Goal: Contribute content: Add original content to the website for others to see

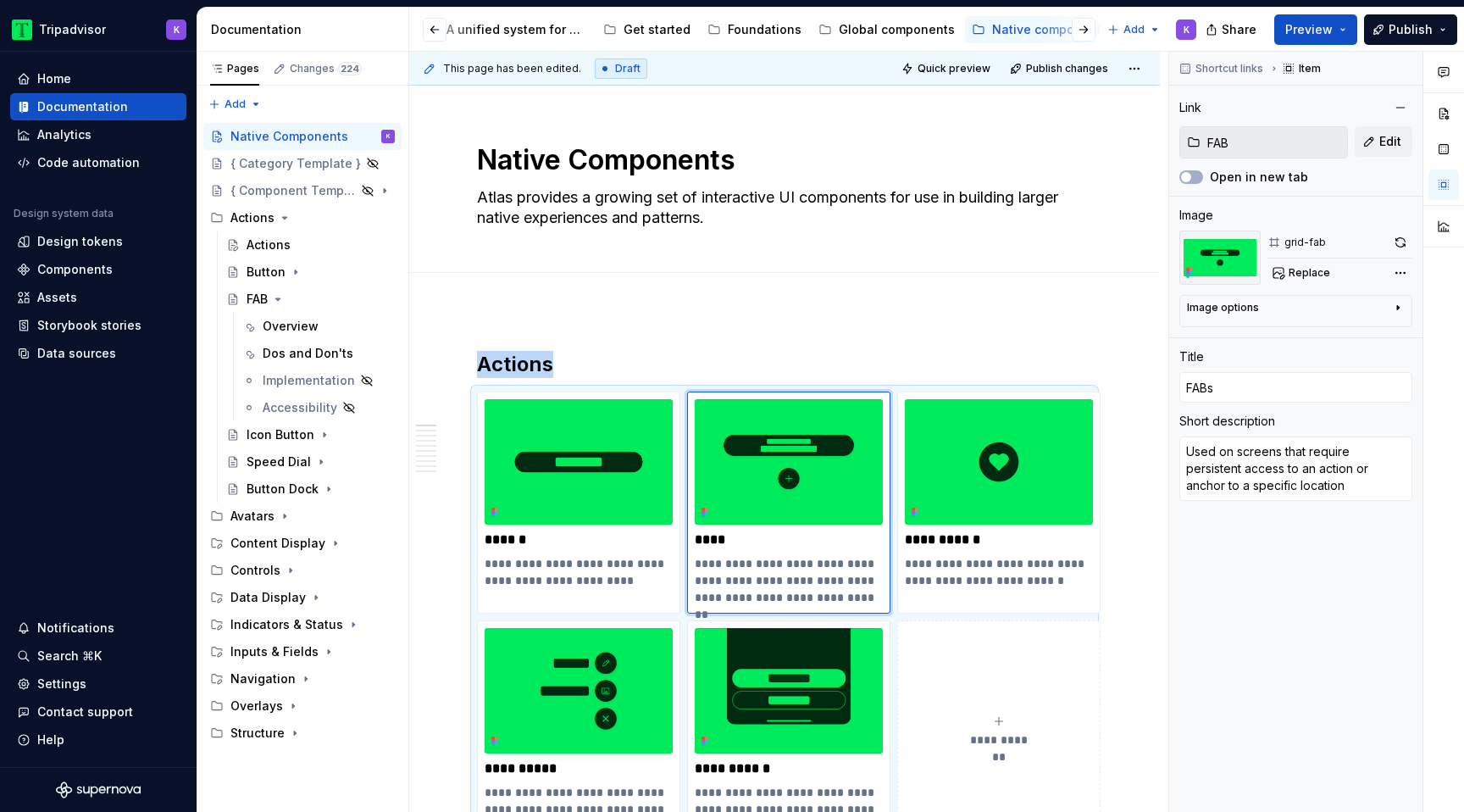
scroll to position [0, 368]
click at [834, 31] on div "Web components" at bounding box center [829, 29] width 103 height 17
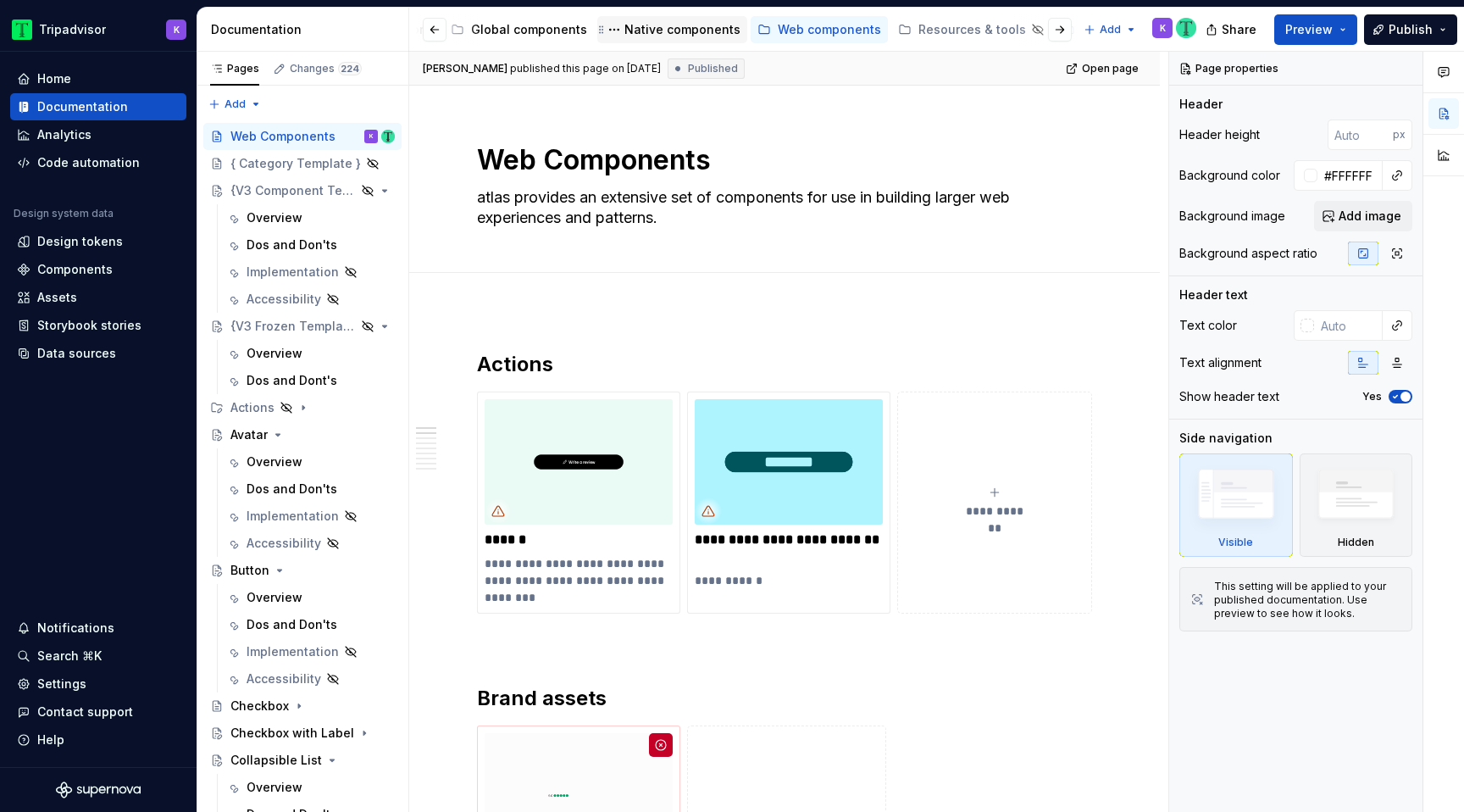
click at [697, 30] on div "Native components" at bounding box center [682, 29] width 116 height 17
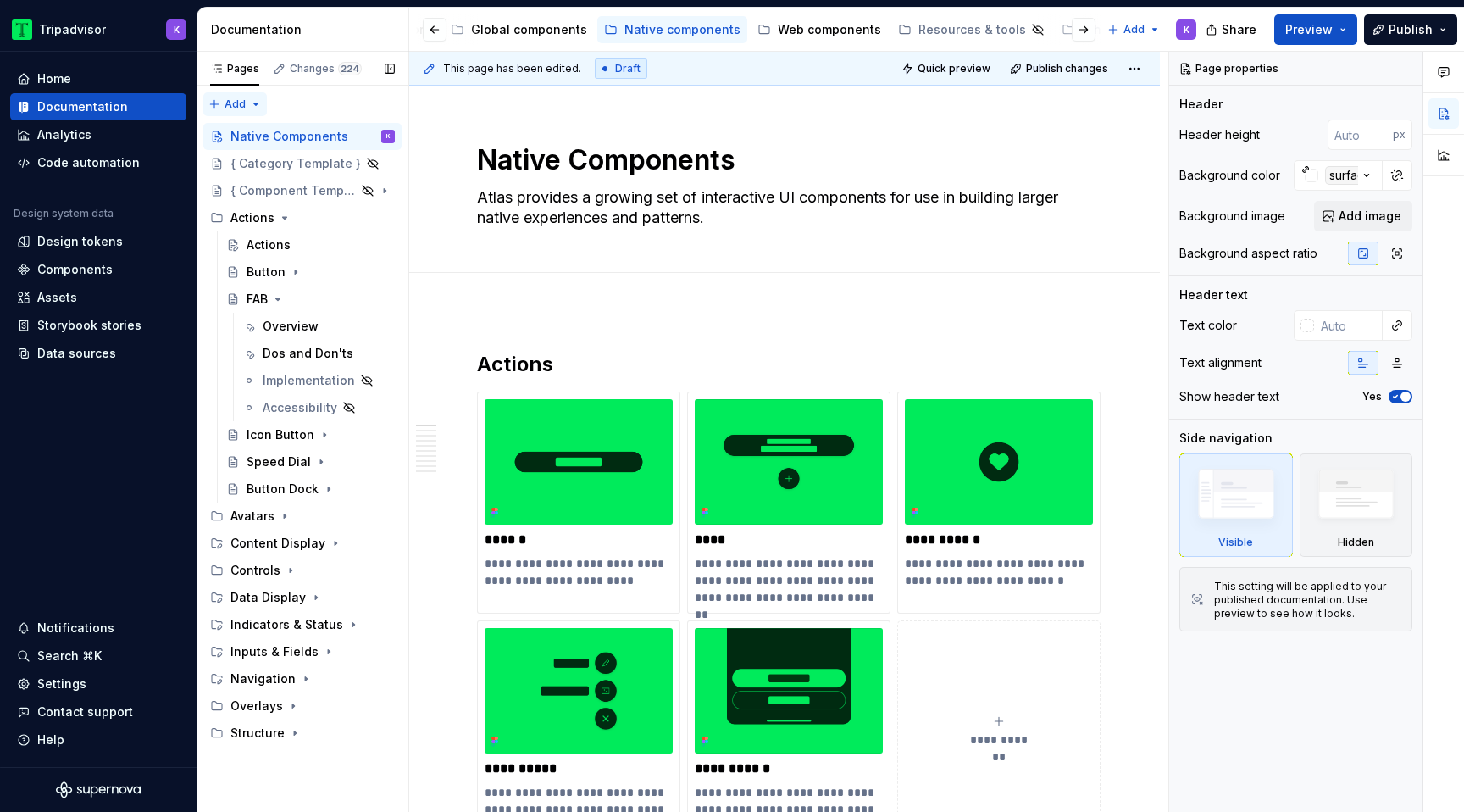
click at [223, 100] on div "Pages Changes 224 Add Accessibility guide for tree Page tree. Navigate the tree…" at bounding box center [302, 432] width 212 height 761
click at [242, 137] on div "New page" at bounding box center [289, 138] width 110 height 17
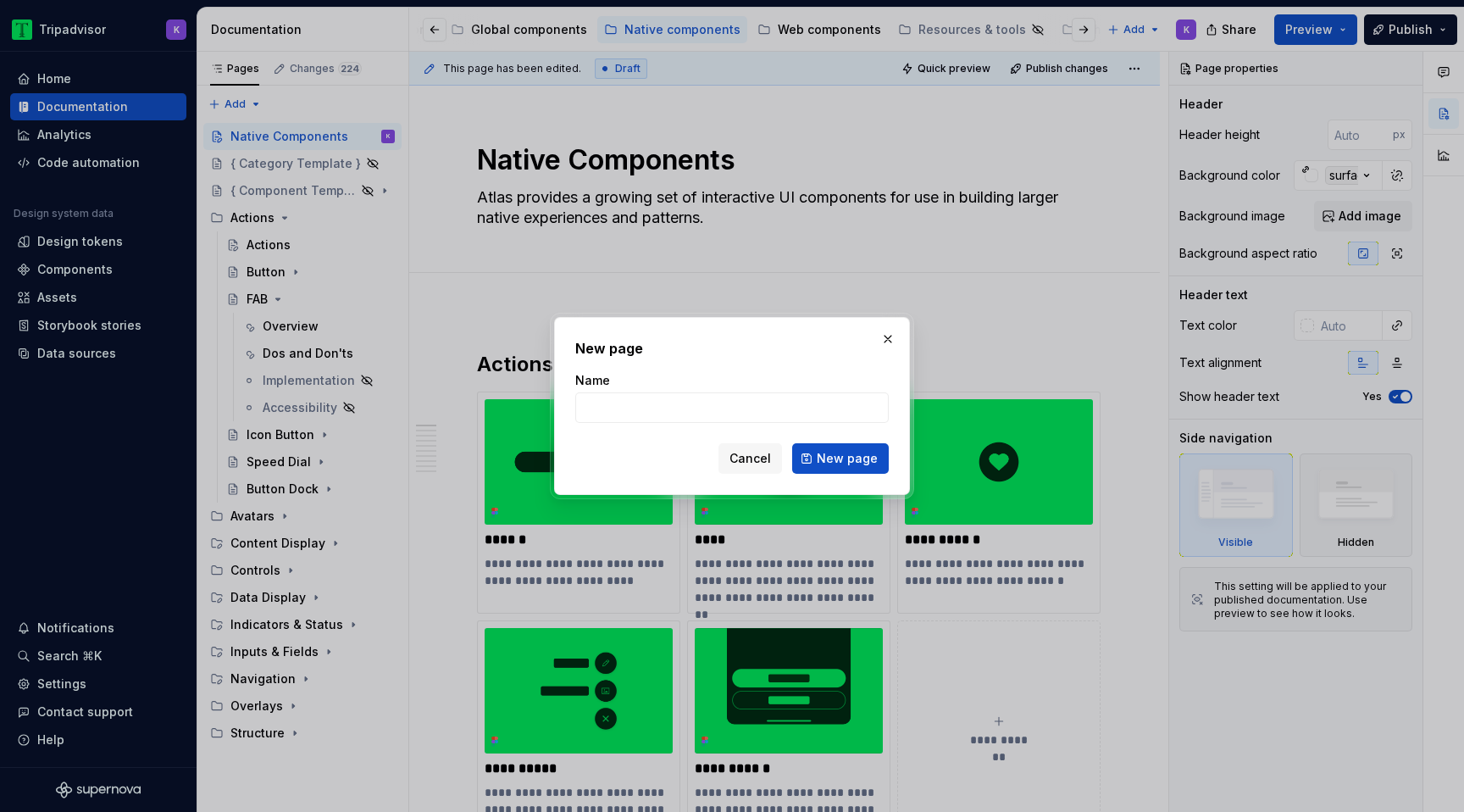
type textarea "*"
type input "N"
type input "Native Components"
click button "New page" at bounding box center [841, 458] width 97 height 30
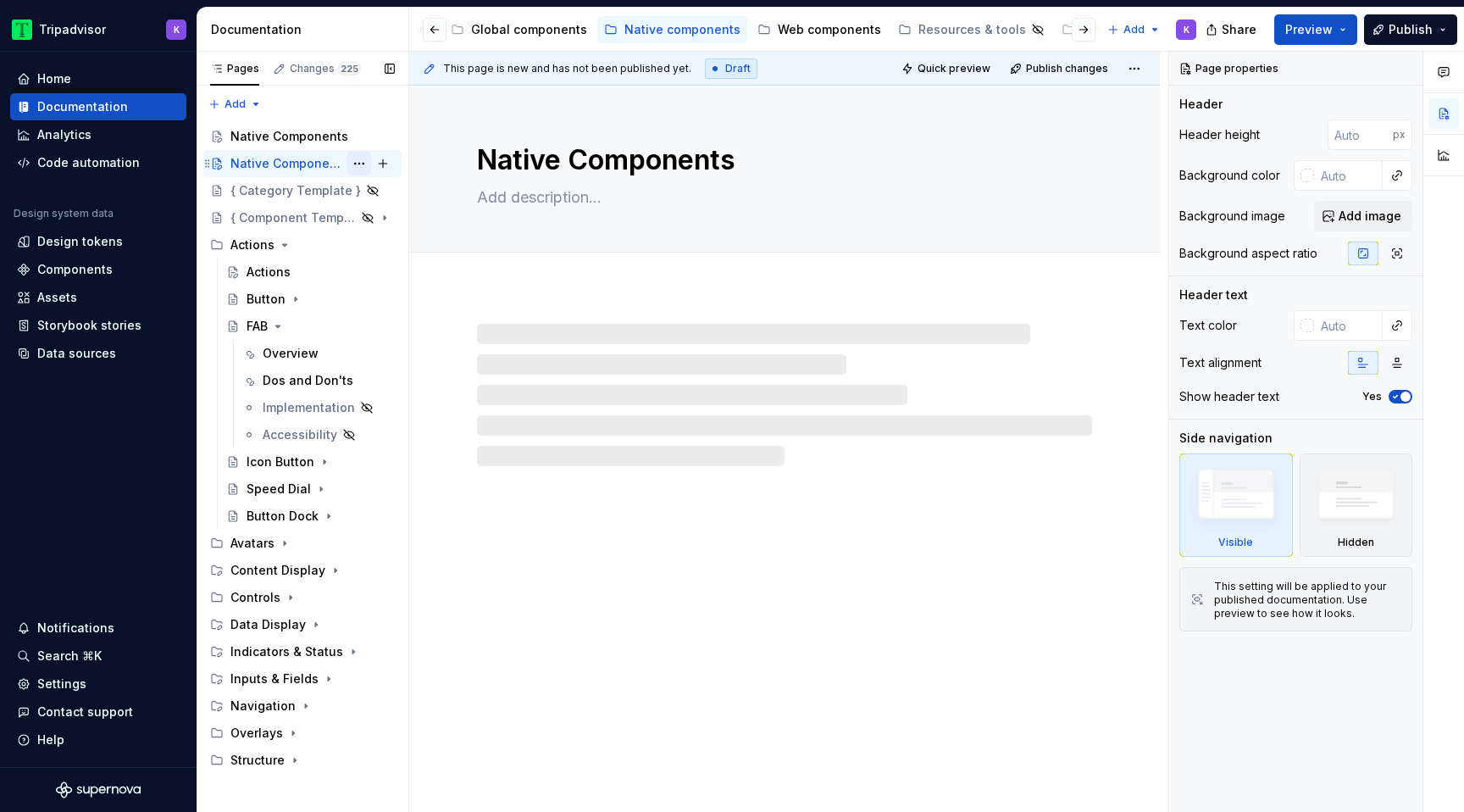
click at [358, 161] on button "Page tree" at bounding box center [358, 163] width 23 height 23
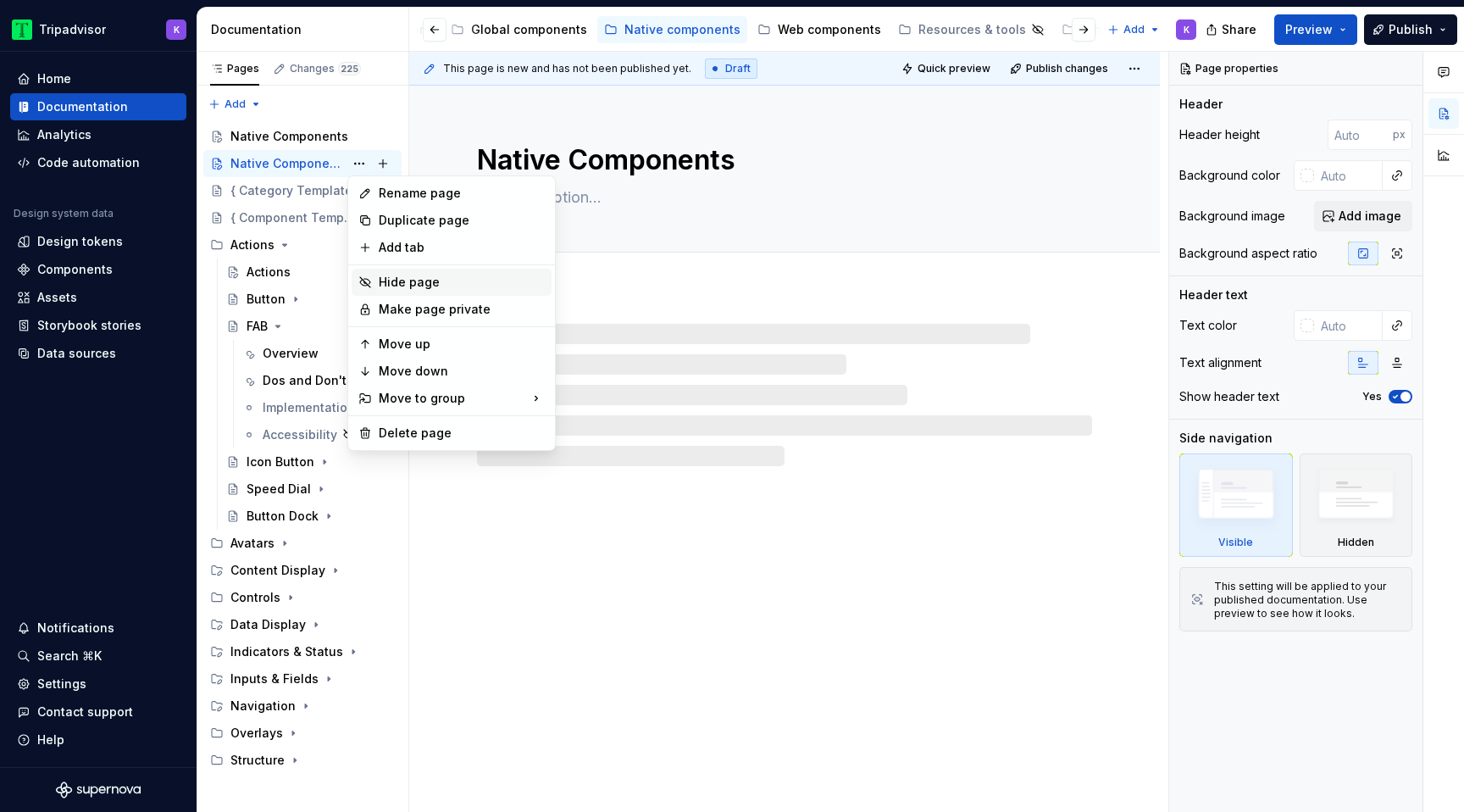
click at [403, 284] on div "Hide page" at bounding box center [461, 282] width 166 height 17
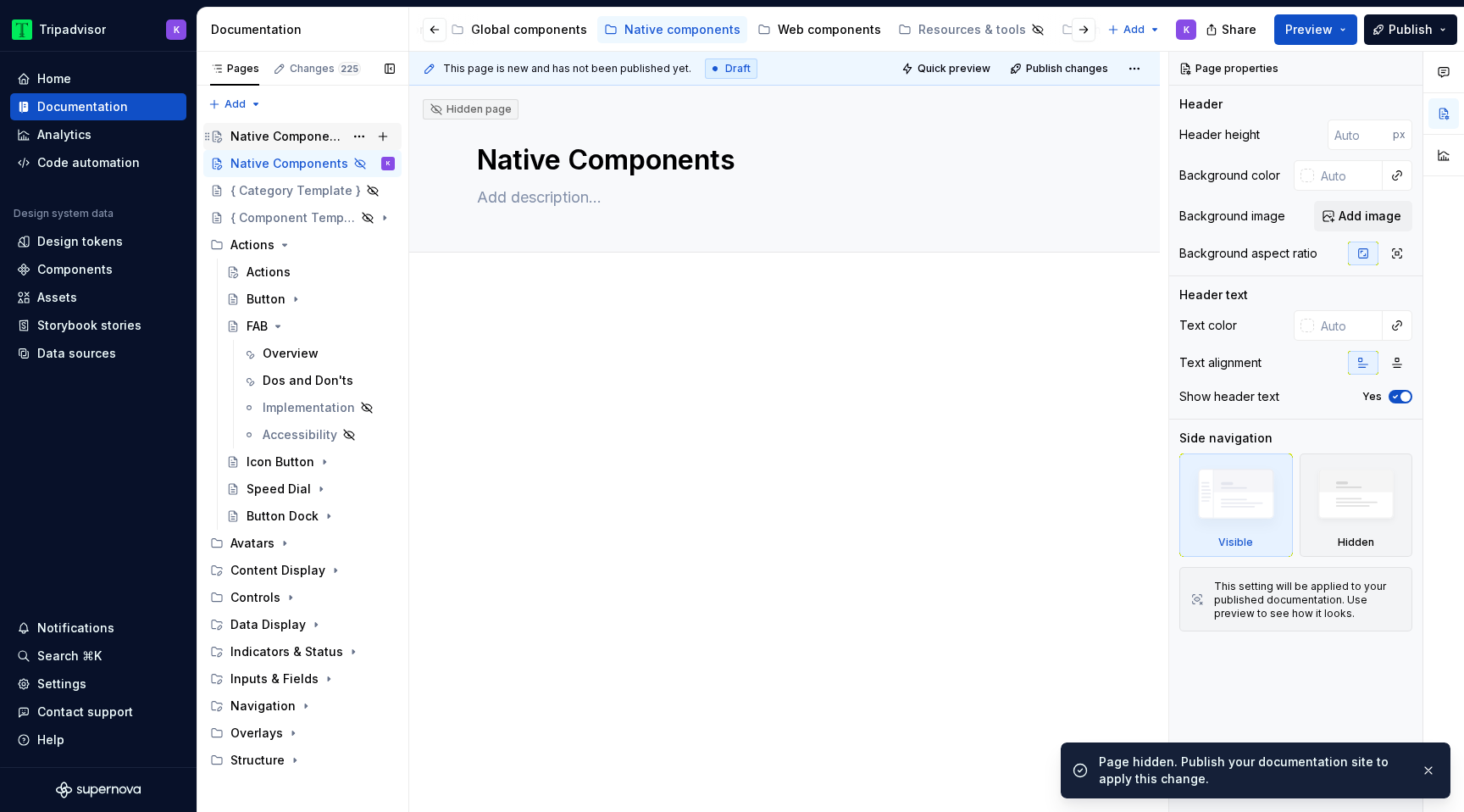
click at [312, 136] on div "Native Components" at bounding box center [287, 137] width 113 height 17
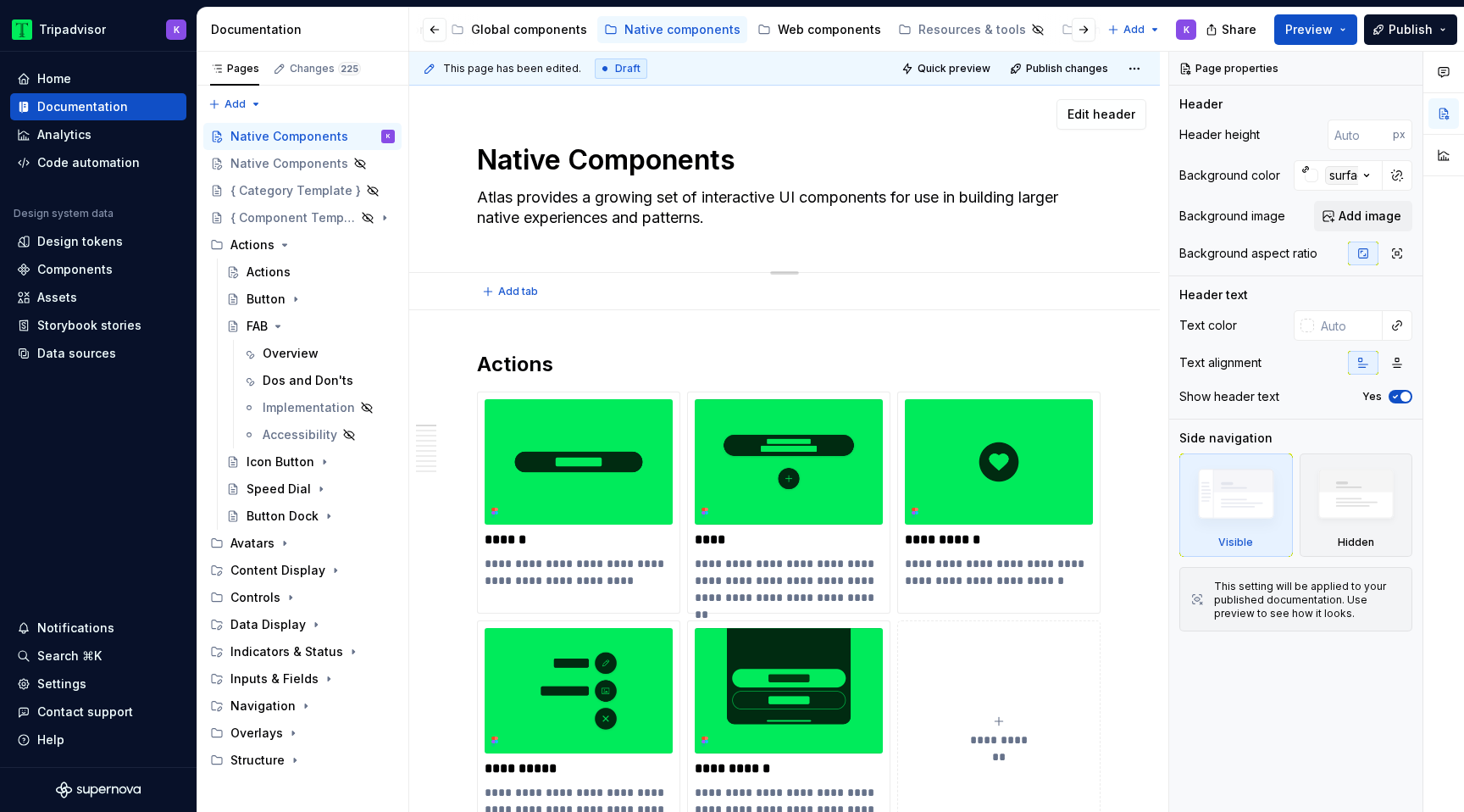
drag, startPoint x: 477, startPoint y: 197, endPoint x: 751, endPoint y: 220, distance: 275.0
click at [751, 220] on textarea "Atlas provides a growing set of interactive UI components for use in building l…" at bounding box center [781, 207] width 616 height 48
click at [298, 167] on div "Native Components" at bounding box center [278, 164] width 95 height 17
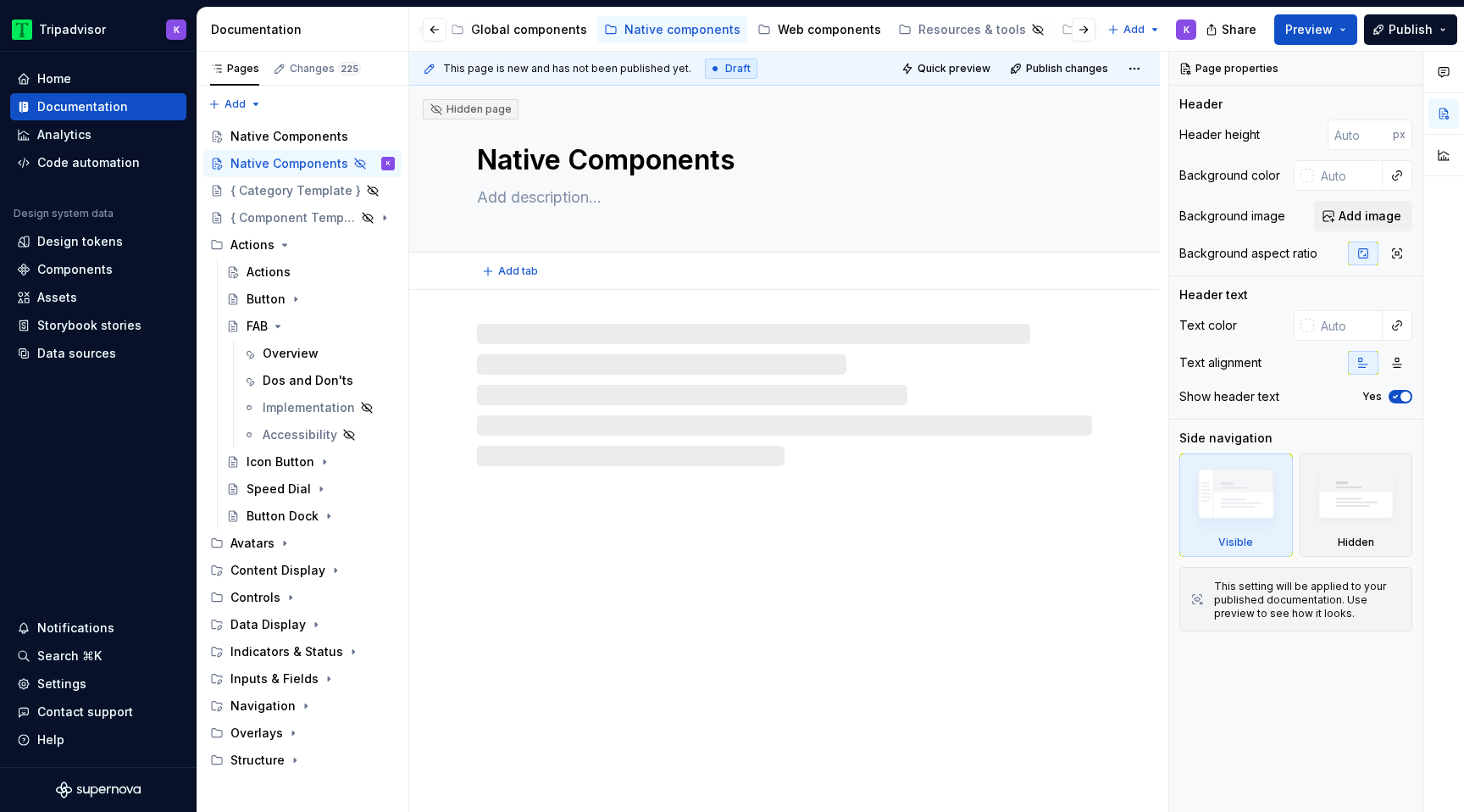
click at [493, 197] on textarea at bounding box center [781, 197] width 616 height 27
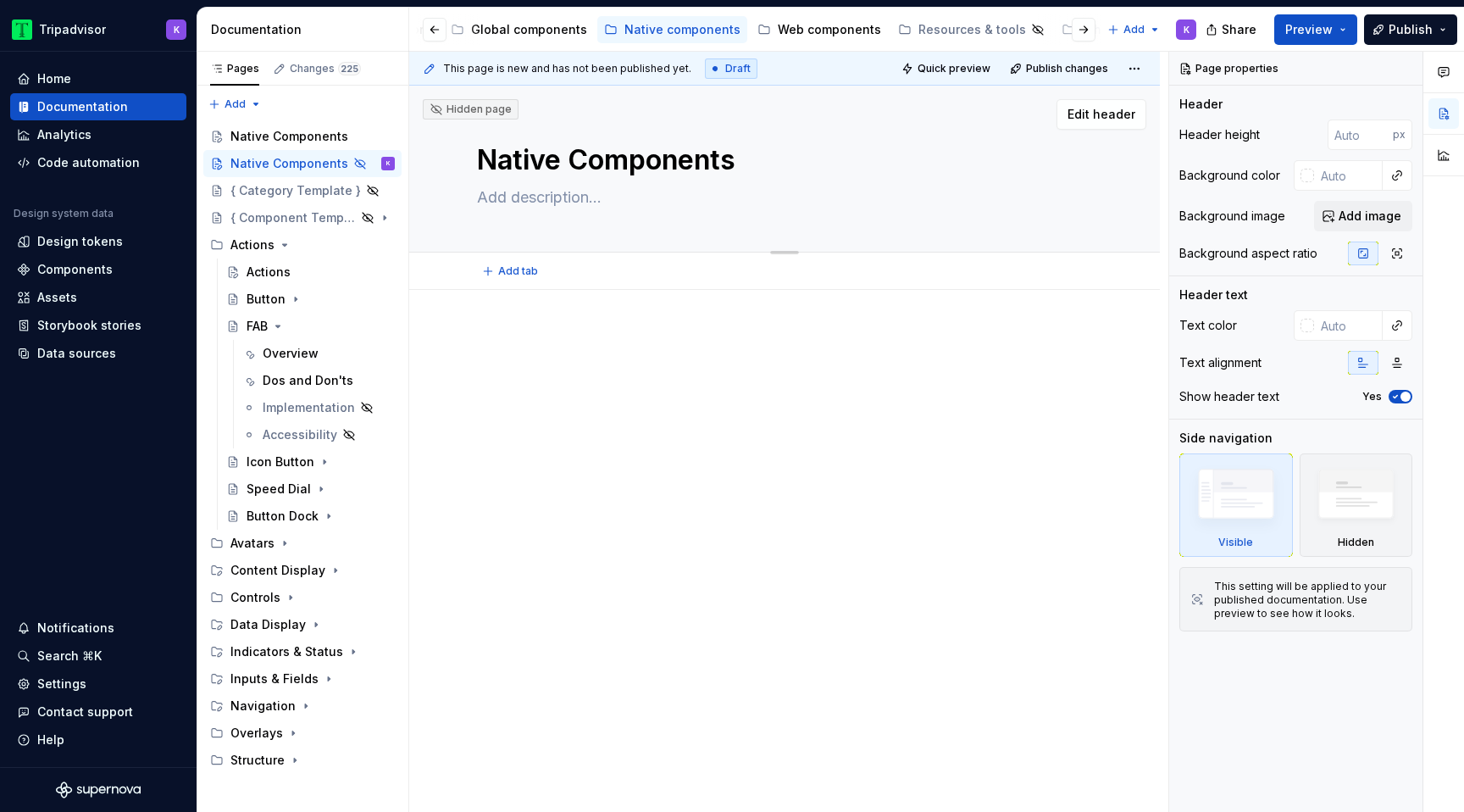
paste textarea "Atlas provides a growing set of interactive UI components for use in building l…"
type textarea "*"
type textarea "Atlas provides a growing set of interactive UI components for use in building l…"
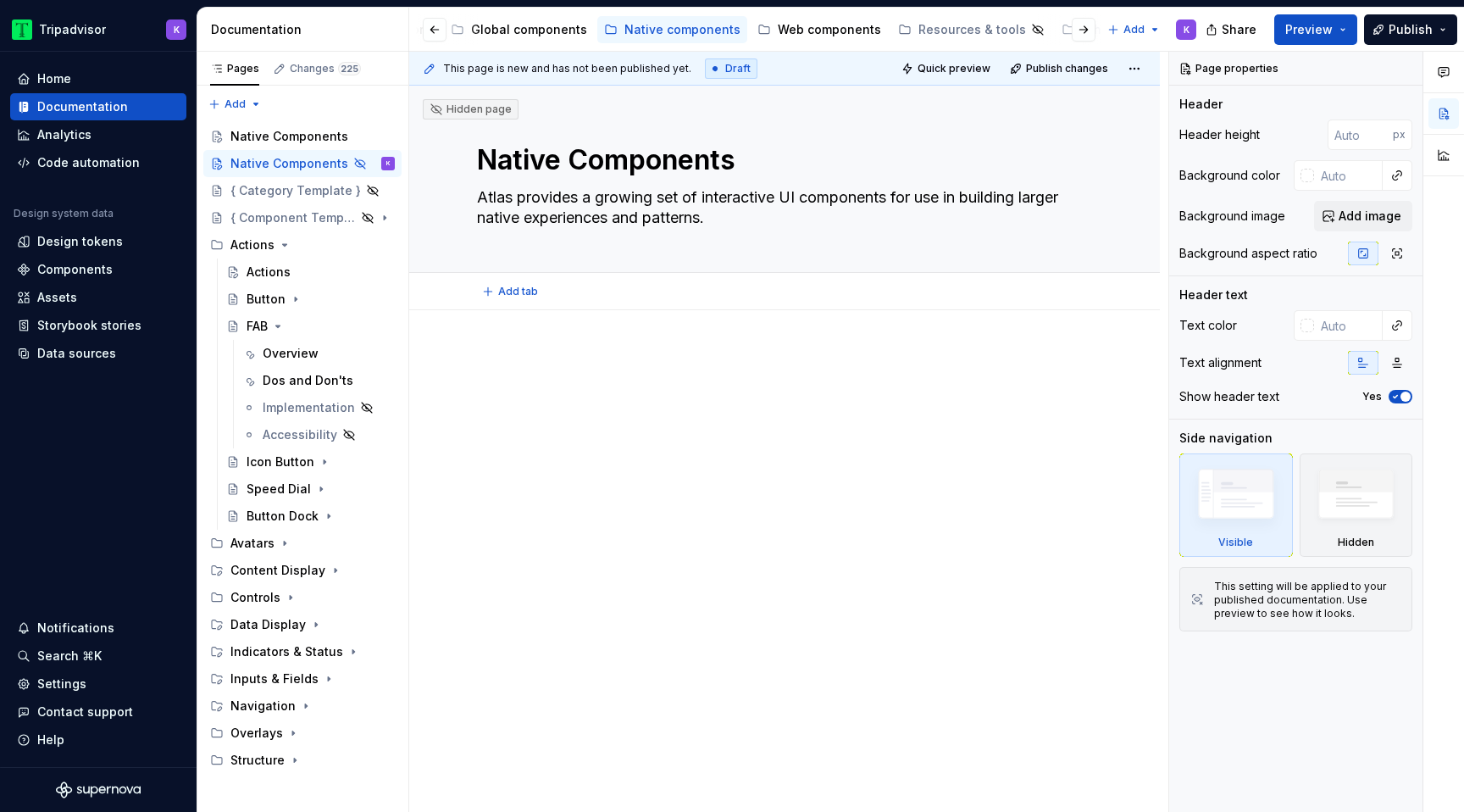
type textarea "*"
type textarea "Atlas provides a growing set of interactive UI components for use in building l…"
click at [590, 436] on div at bounding box center [784, 494] width 751 height 369
click at [541, 325] on div at bounding box center [784, 494] width 751 height 369
click at [293, 142] on div "Native Components" at bounding box center [287, 137] width 113 height 17
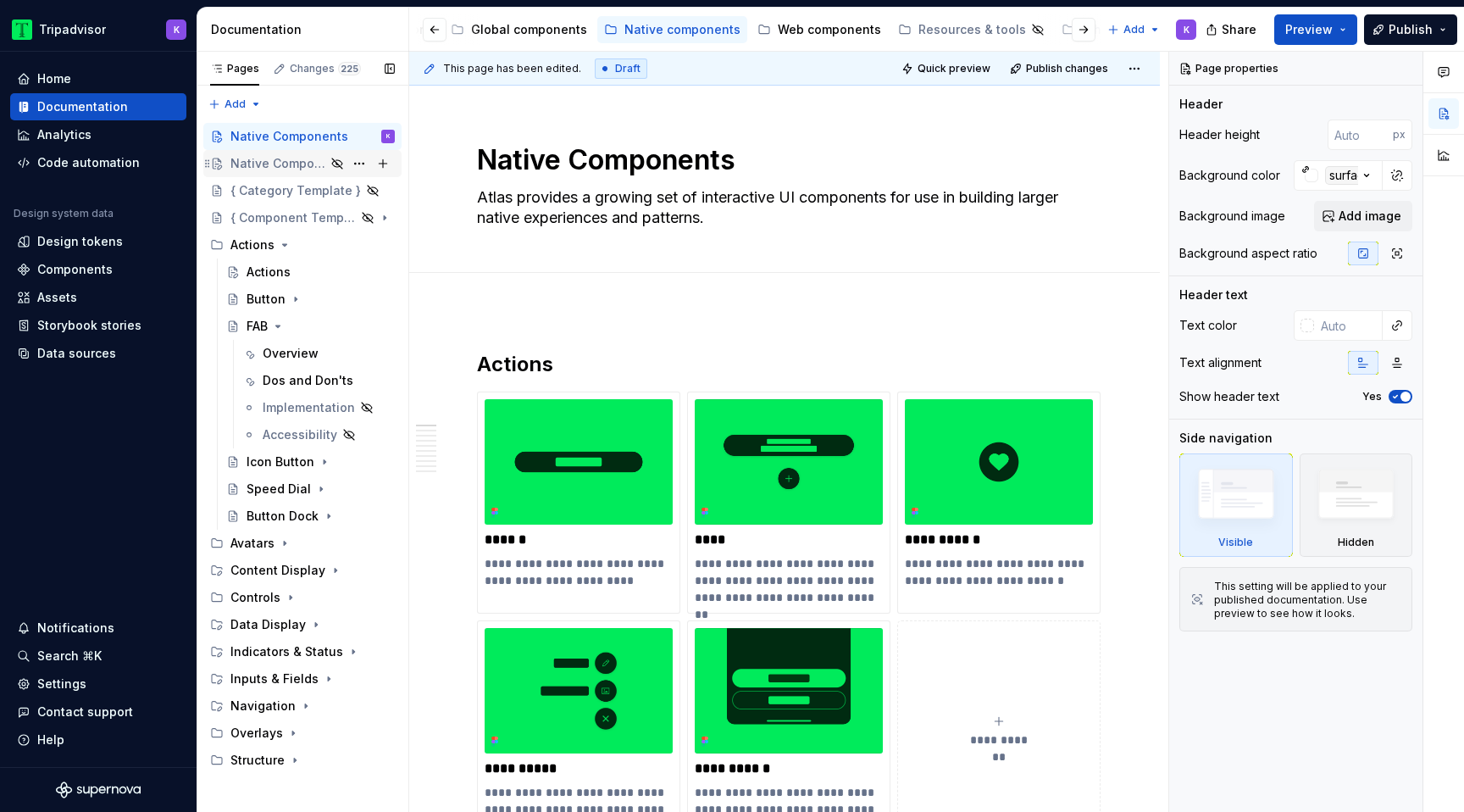
click at [284, 162] on div "Native Components" at bounding box center [278, 164] width 95 height 17
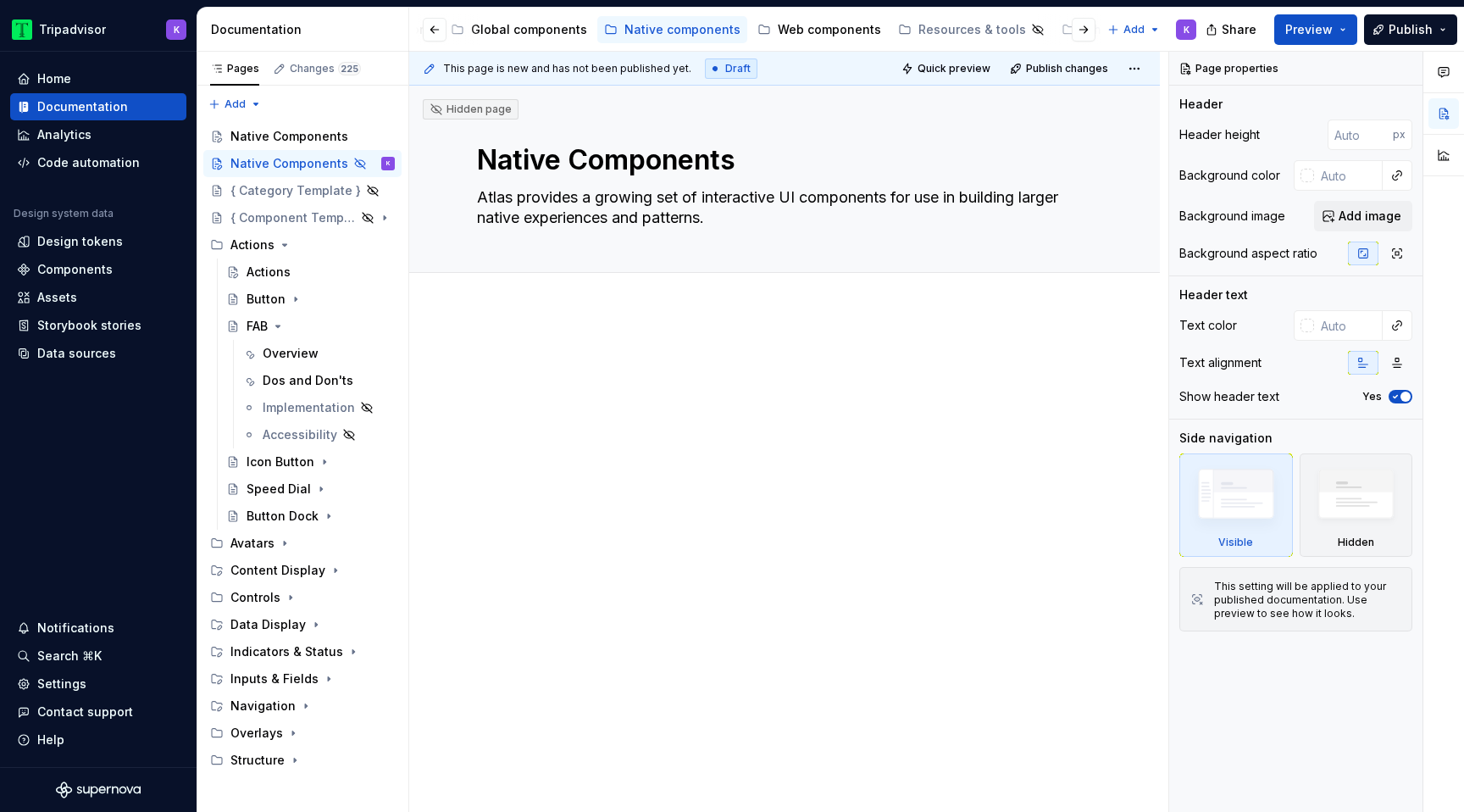
click at [545, 347] on div at bounding box center [784, 494] width 751 height 369
click at [277, 324] on icon "Page tree" at bounding box center [278, 326] width 14 height 14
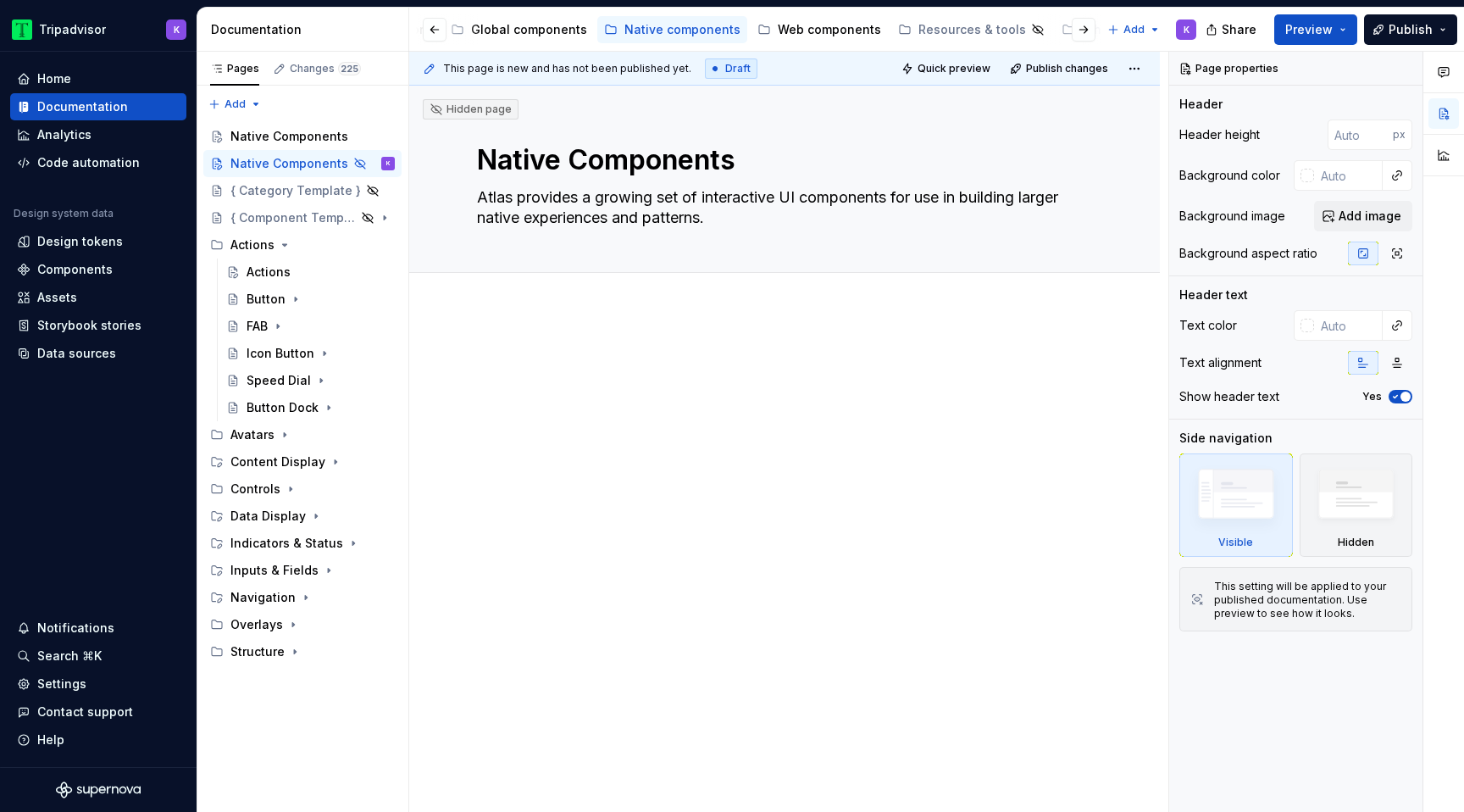
type textarea "*"
click at [515, 352] on p at bounding box center [784, 360] width 616 height 20
click at [508, 332] on div at bounding box center [784, 494] width 751 height 369
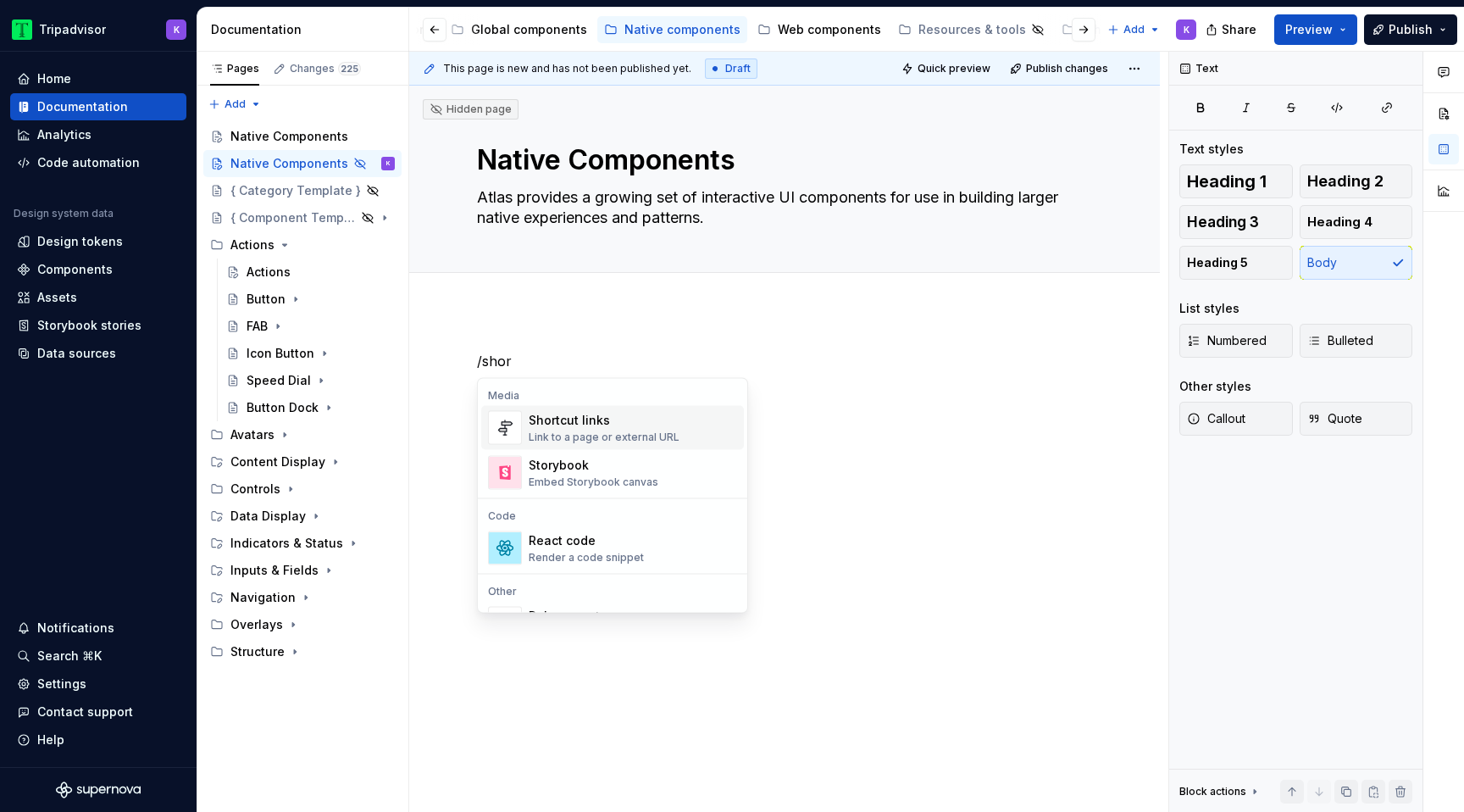
click at [539, 419] on div "Shortcut links" at bounding box center [604, 421] width 151 height 17
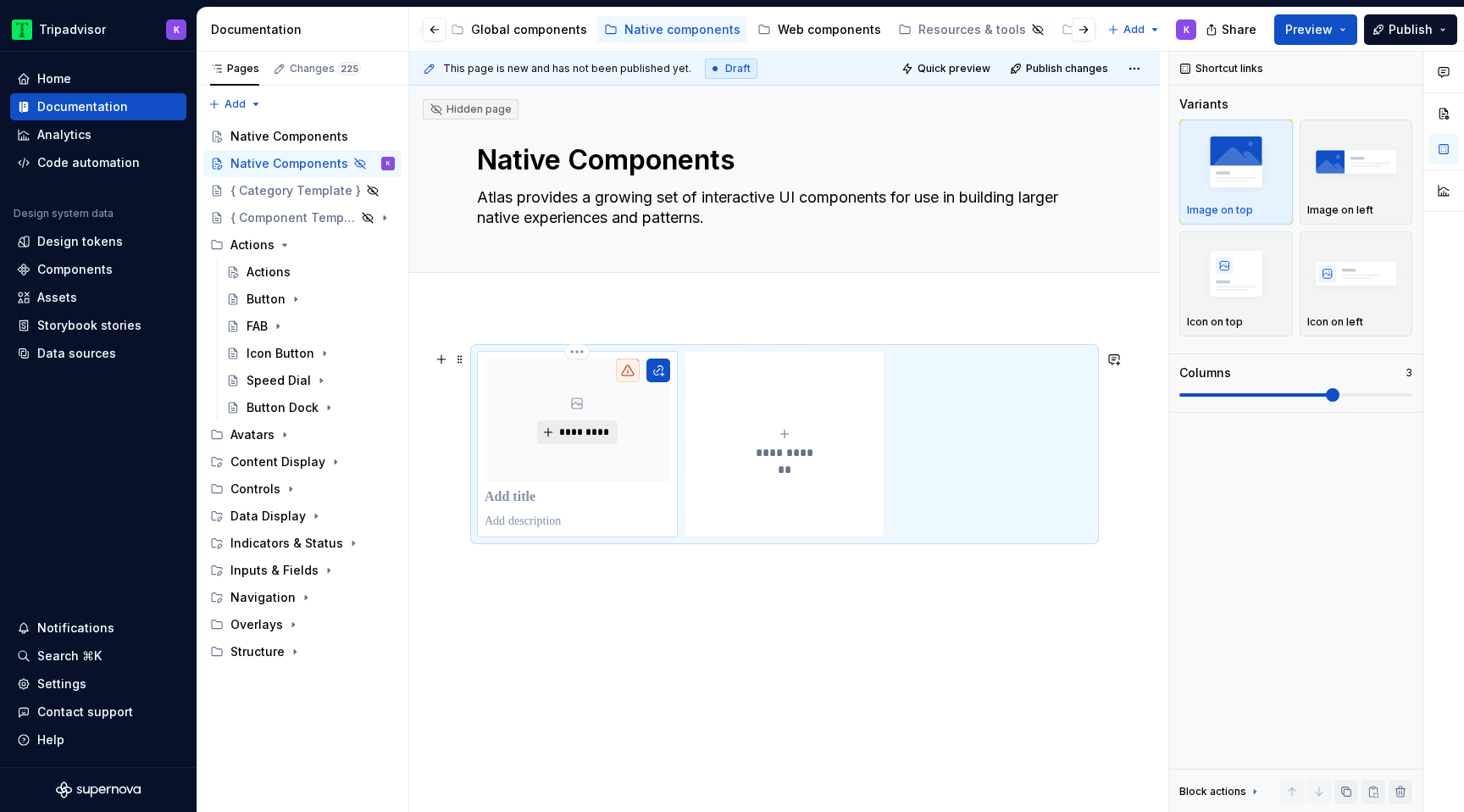
click at [583, 432] on span "*********" at bounding box center [584, 432] width 52 height 14
type textarea "*"
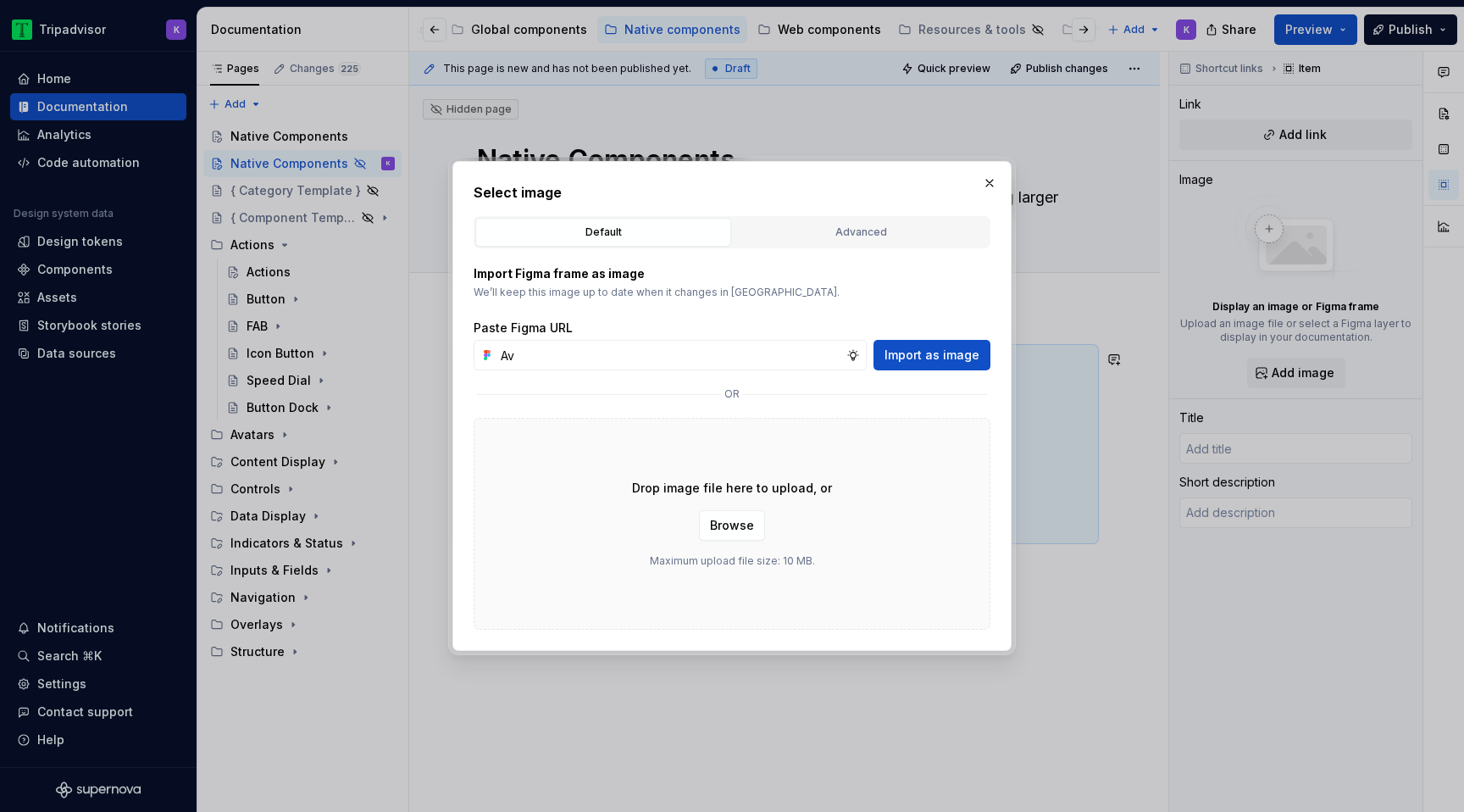
type input "A"
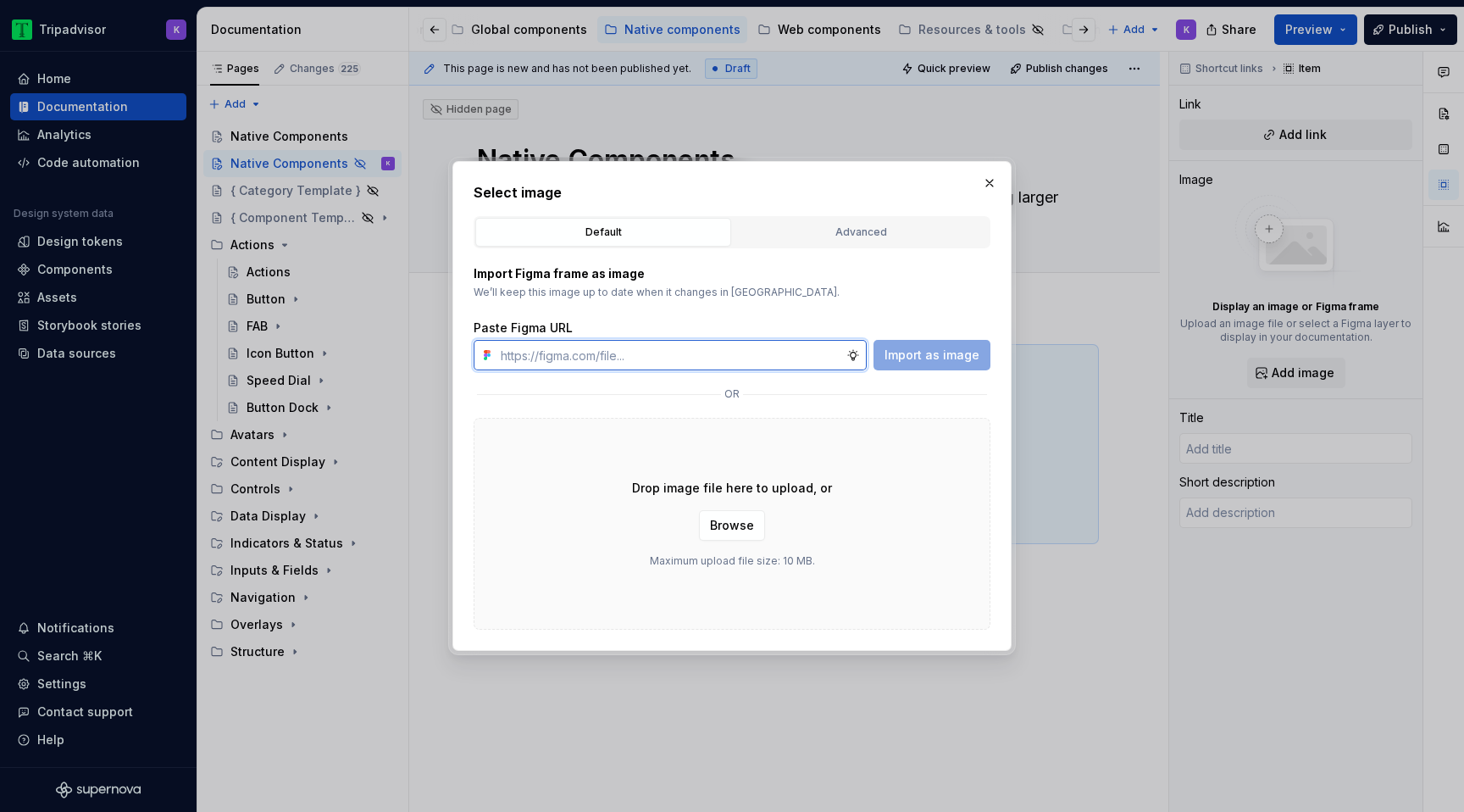
type textarea "*"
paste input "[URL][DOMAIN_NAME]"
type input "[URL][DOMAIN_NAME]"
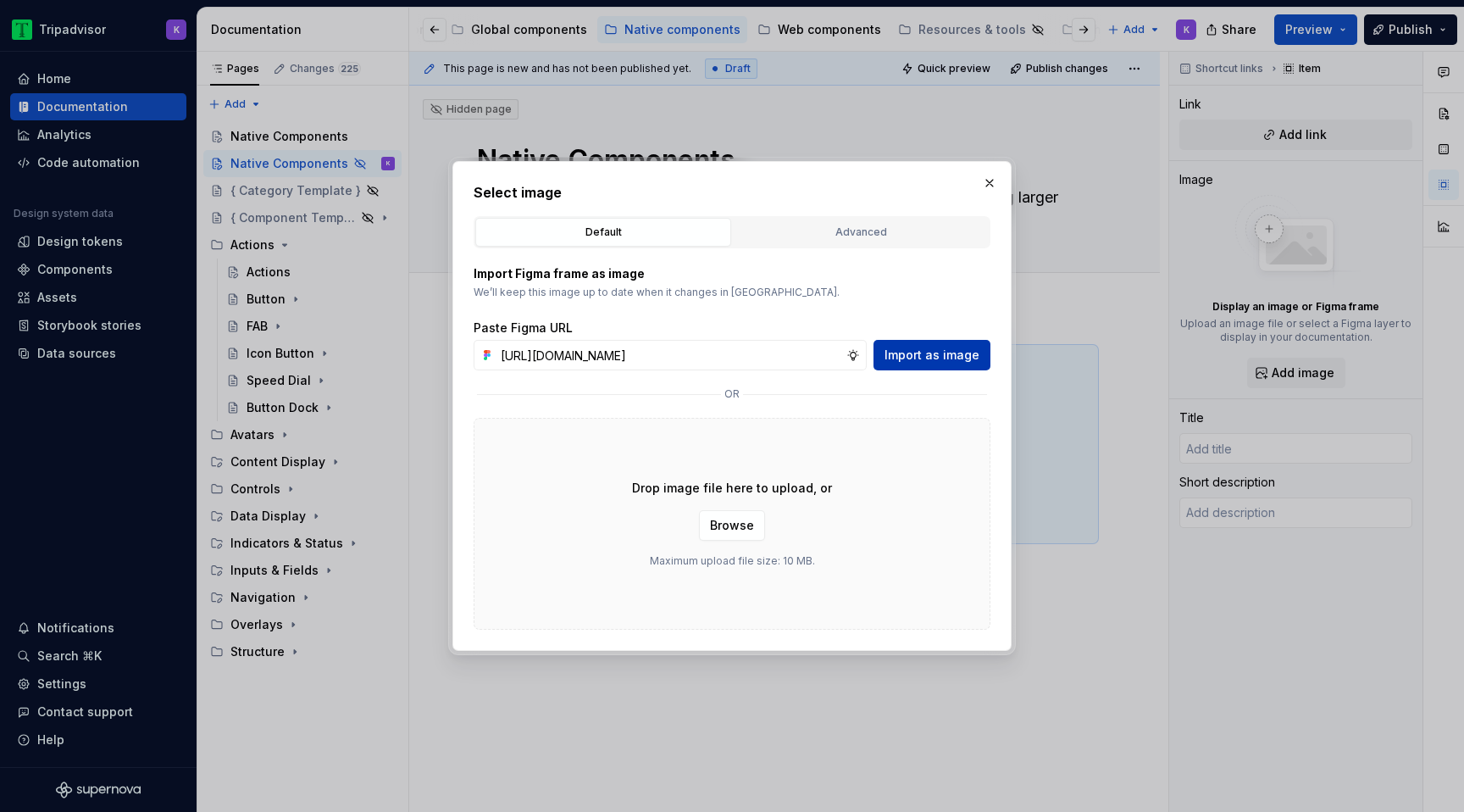
click at [922, 351] on span "Import as image" at bounding box center [932, 355] width 95 height 17
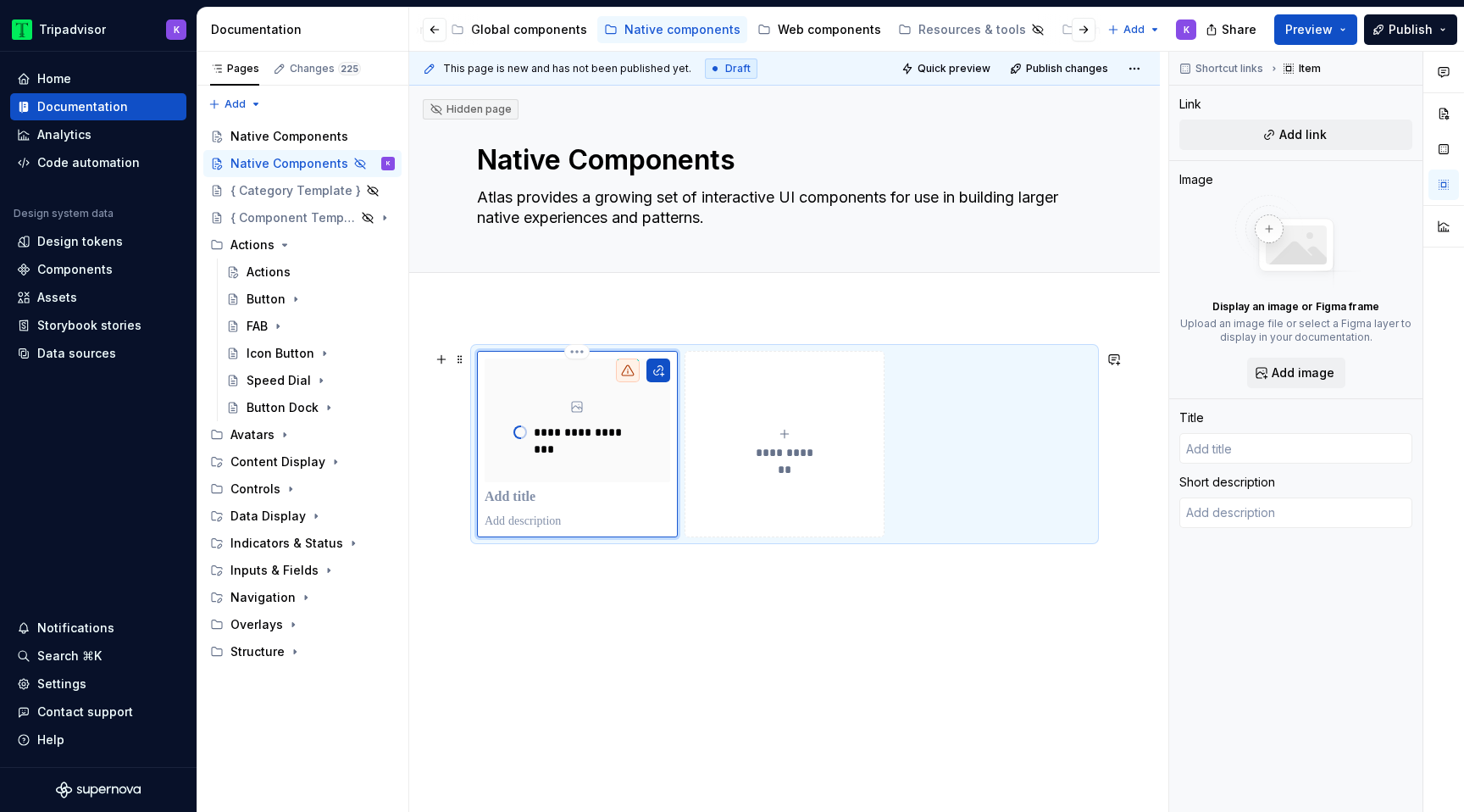
click at [510, 512] on div "**********" at bounding box center [577, 444] width 185 height 171
click at [1329, 145] on button "Add link" at bounding box center [1295, 134] width 233 height 30
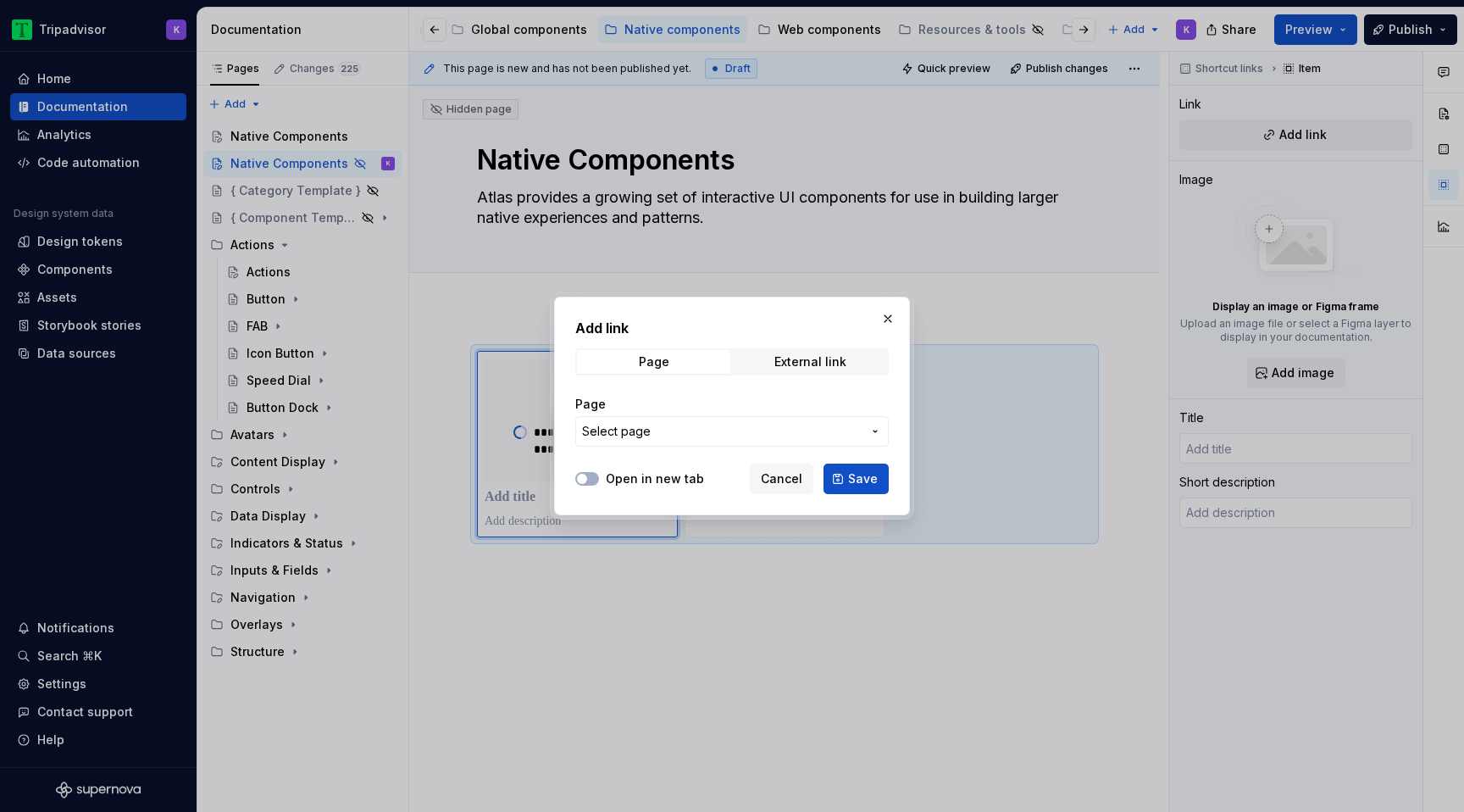
click at [781, 435] on span "Select page" at bounding box center [721, 431] width 280 height 17
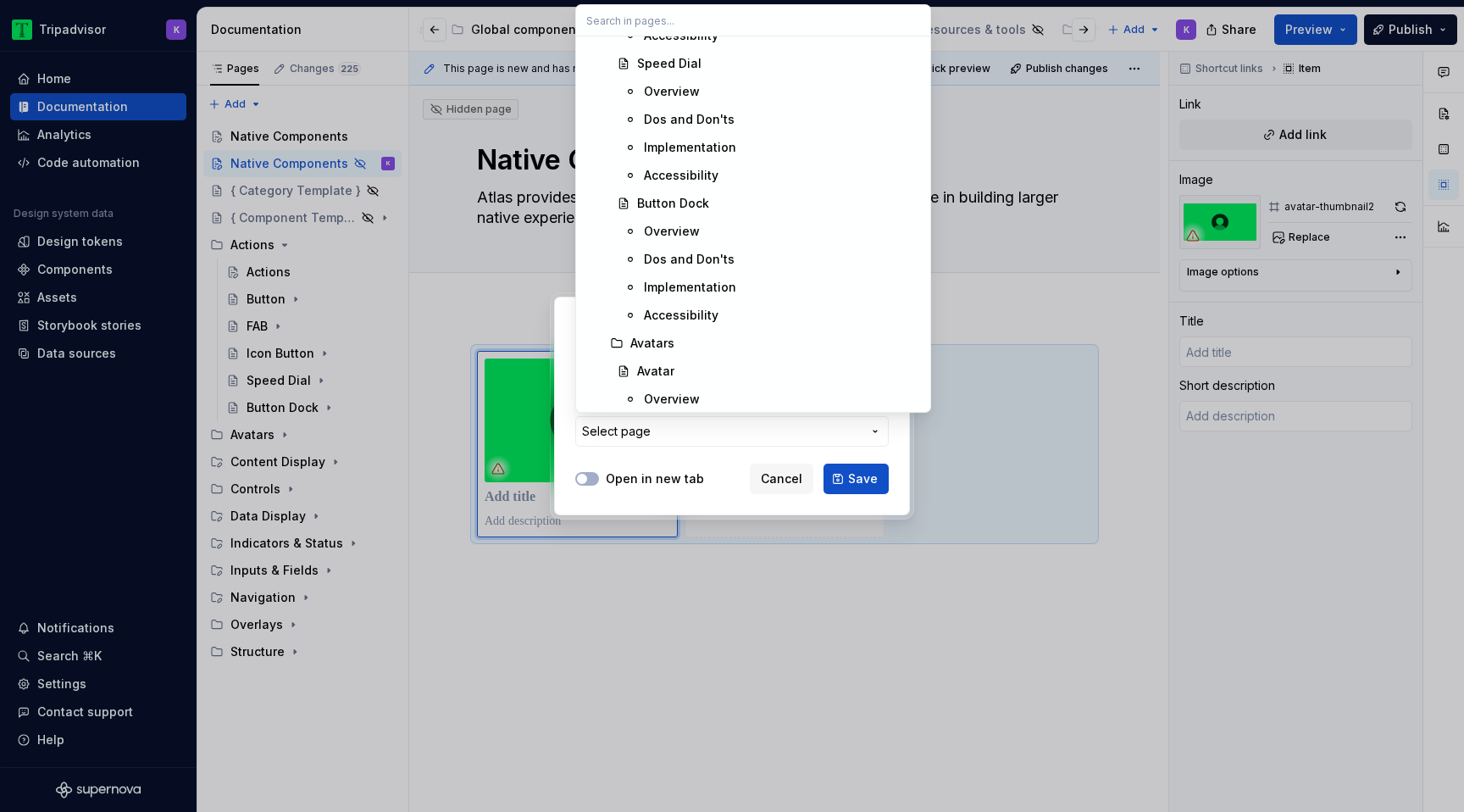
scroll to position [3427, 0]
click at [723, 353] on span "Avatar" at bounding box center [752, 345] width 347 height 27
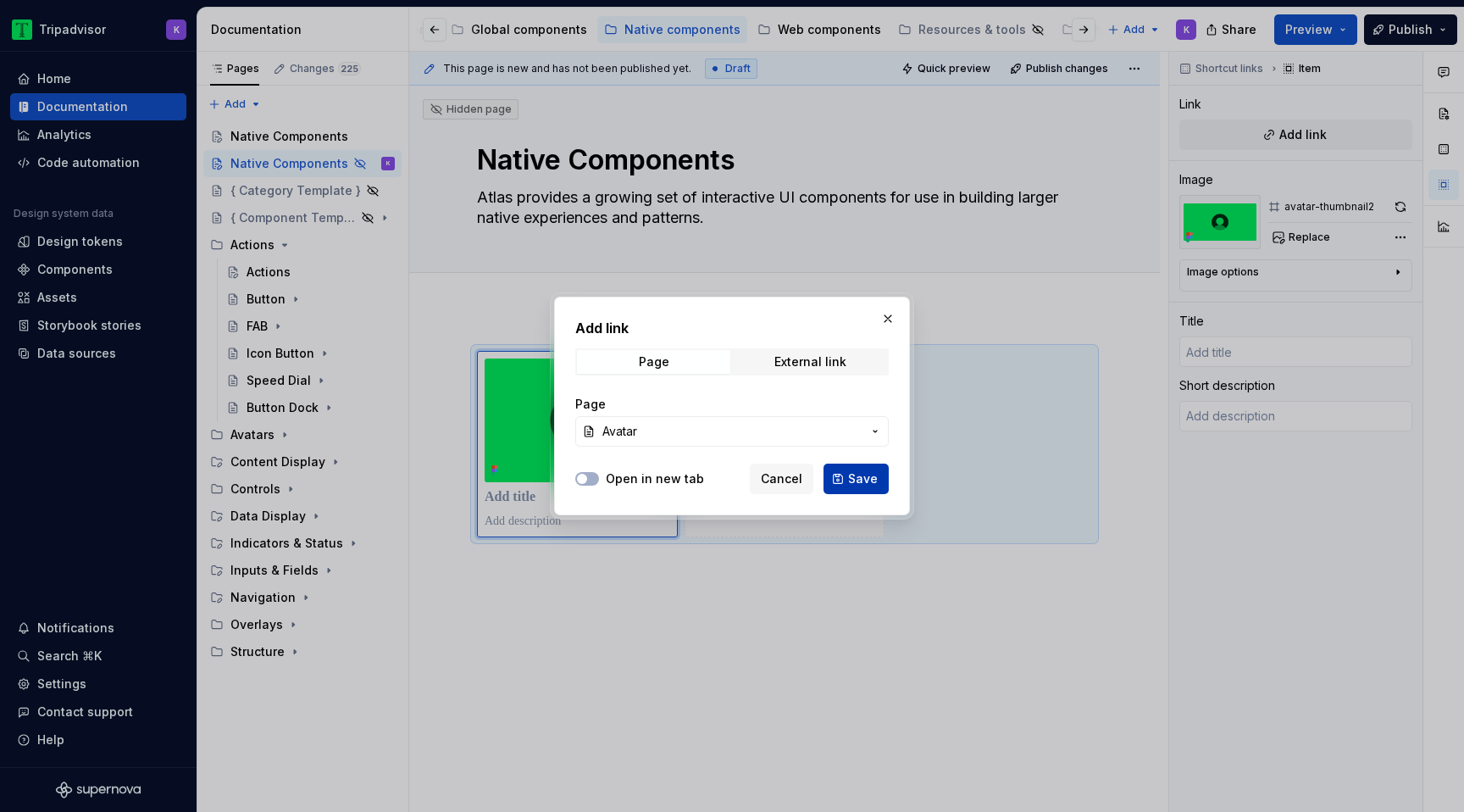
click at [855, 484] on span "Save" at bounding box center [863, 479] width 29 height 17
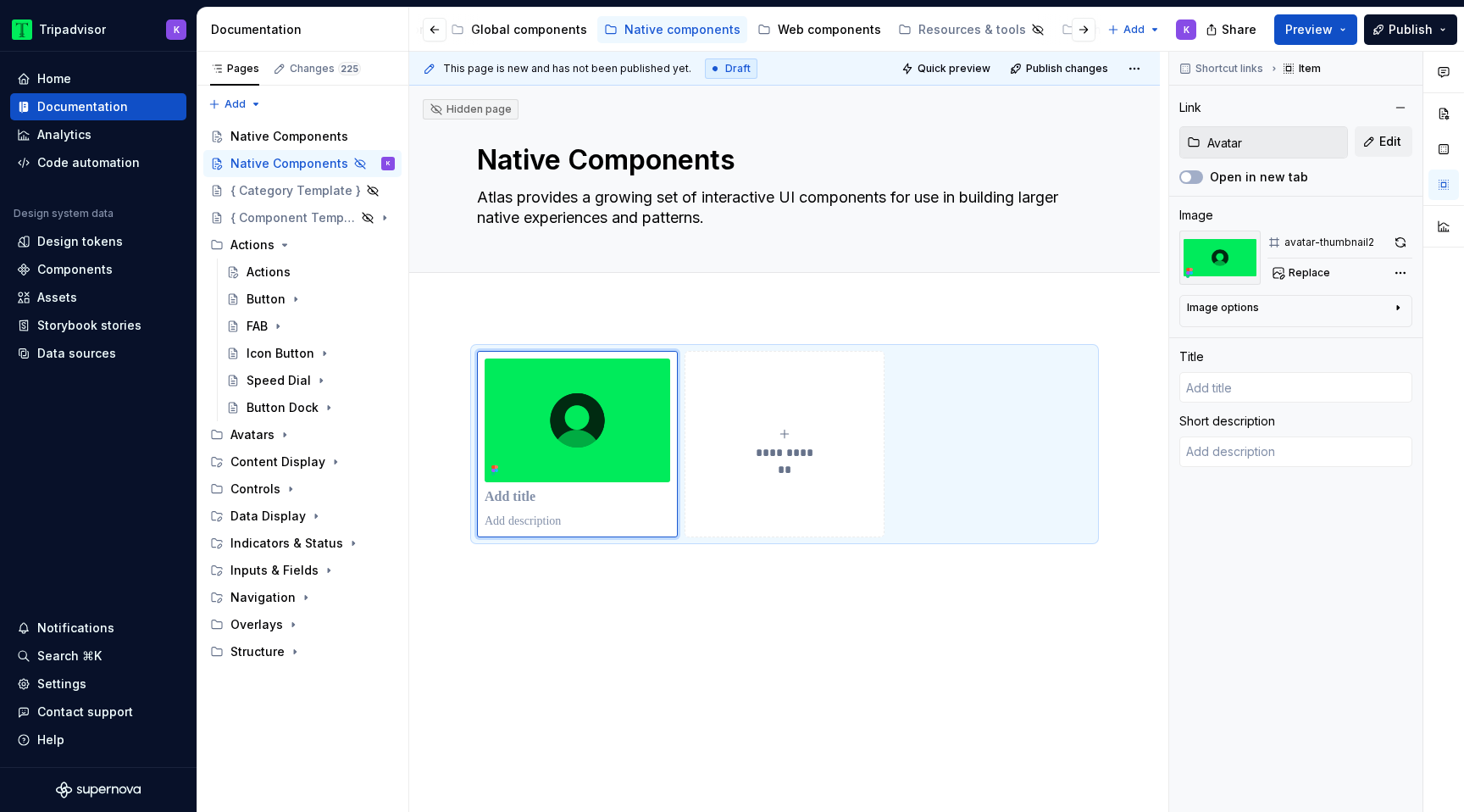
type textarea "*"
type input "Avatar"
type textarea "An avatar is a visual representation of a traveler or business in a user interf…"
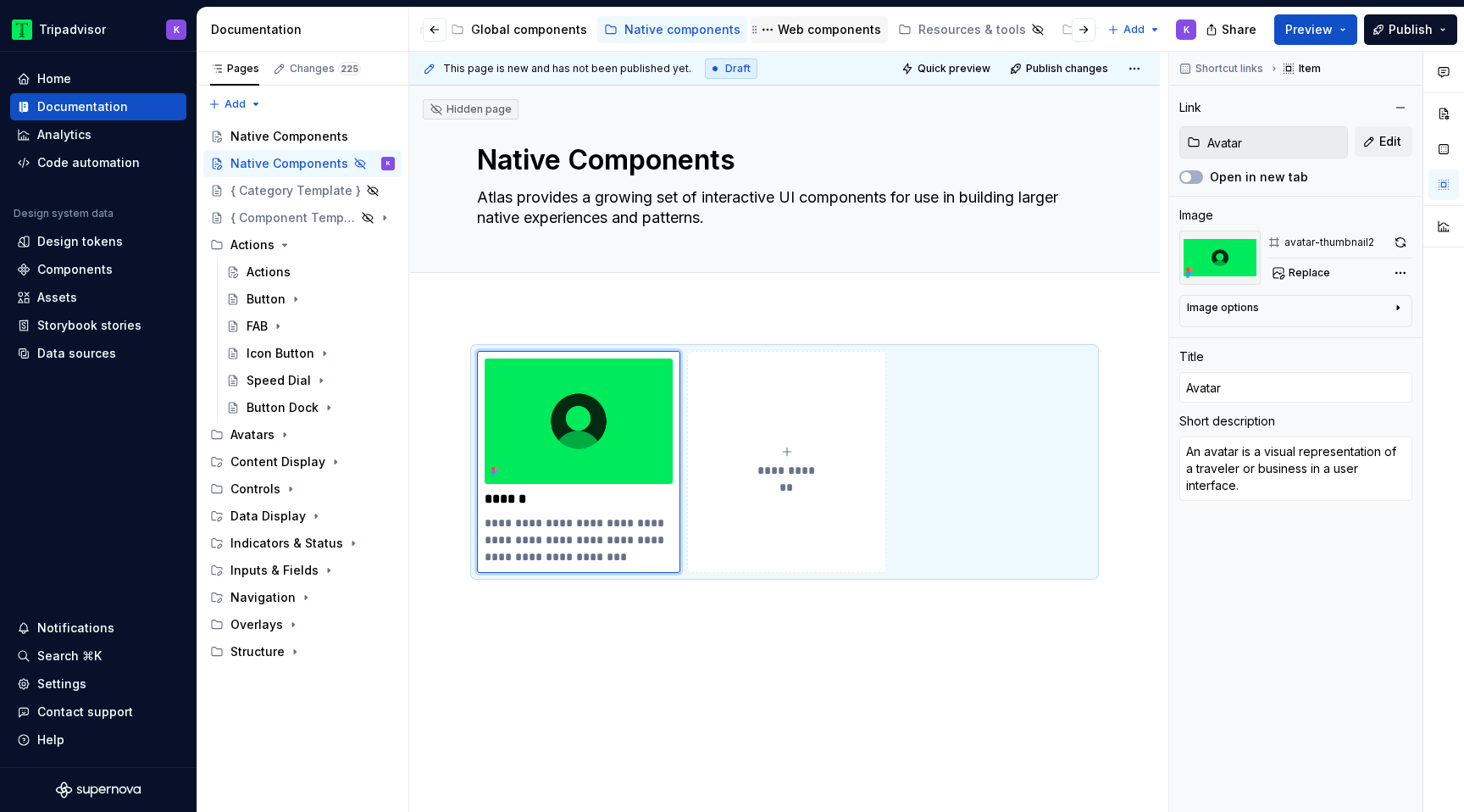
click at [818, 35] on div "Web components" at bounding box center [829, 29] width 103 height 17
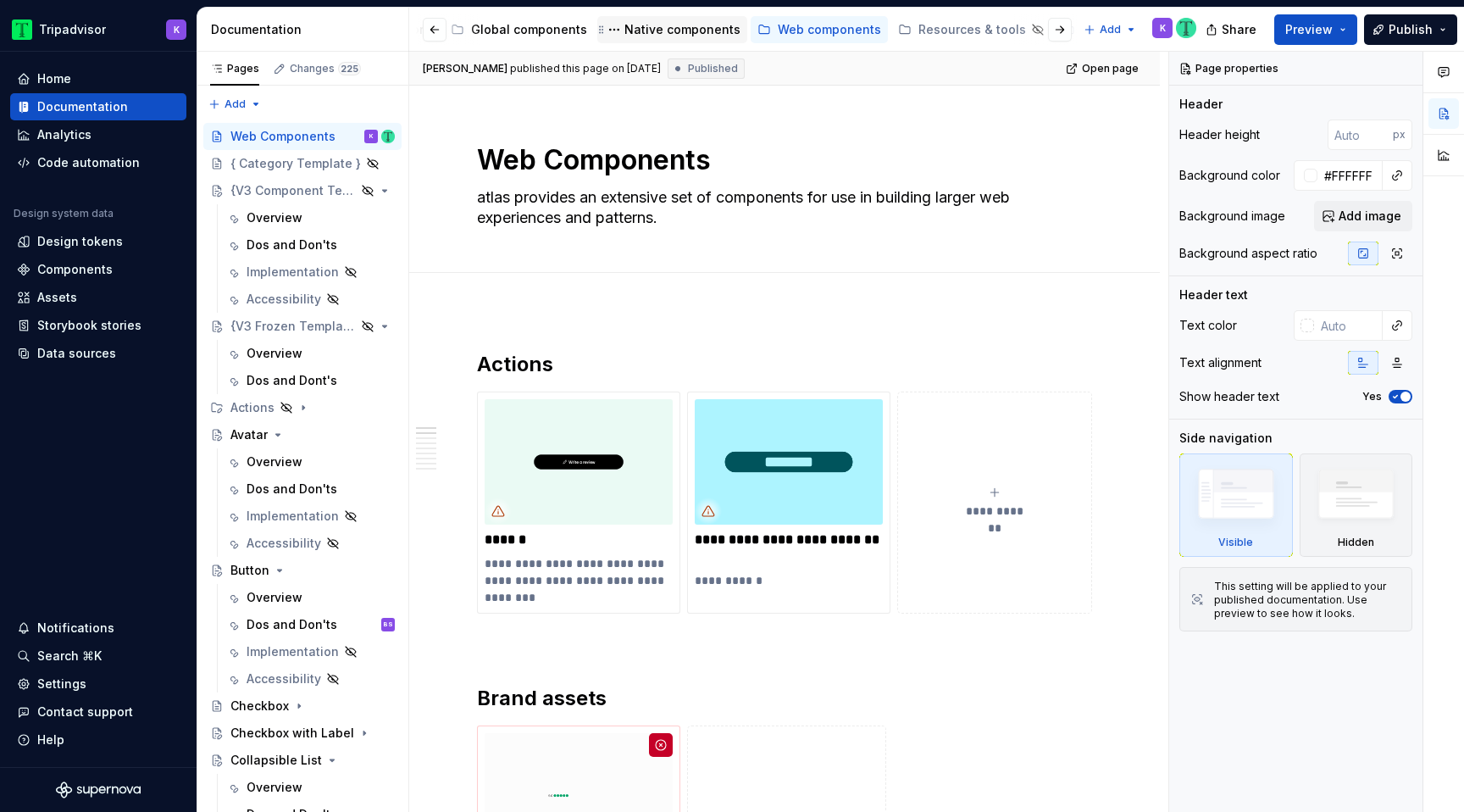
click at [657, 37] on div "Native components" at bounding box center [682, 29] width 116 height 17
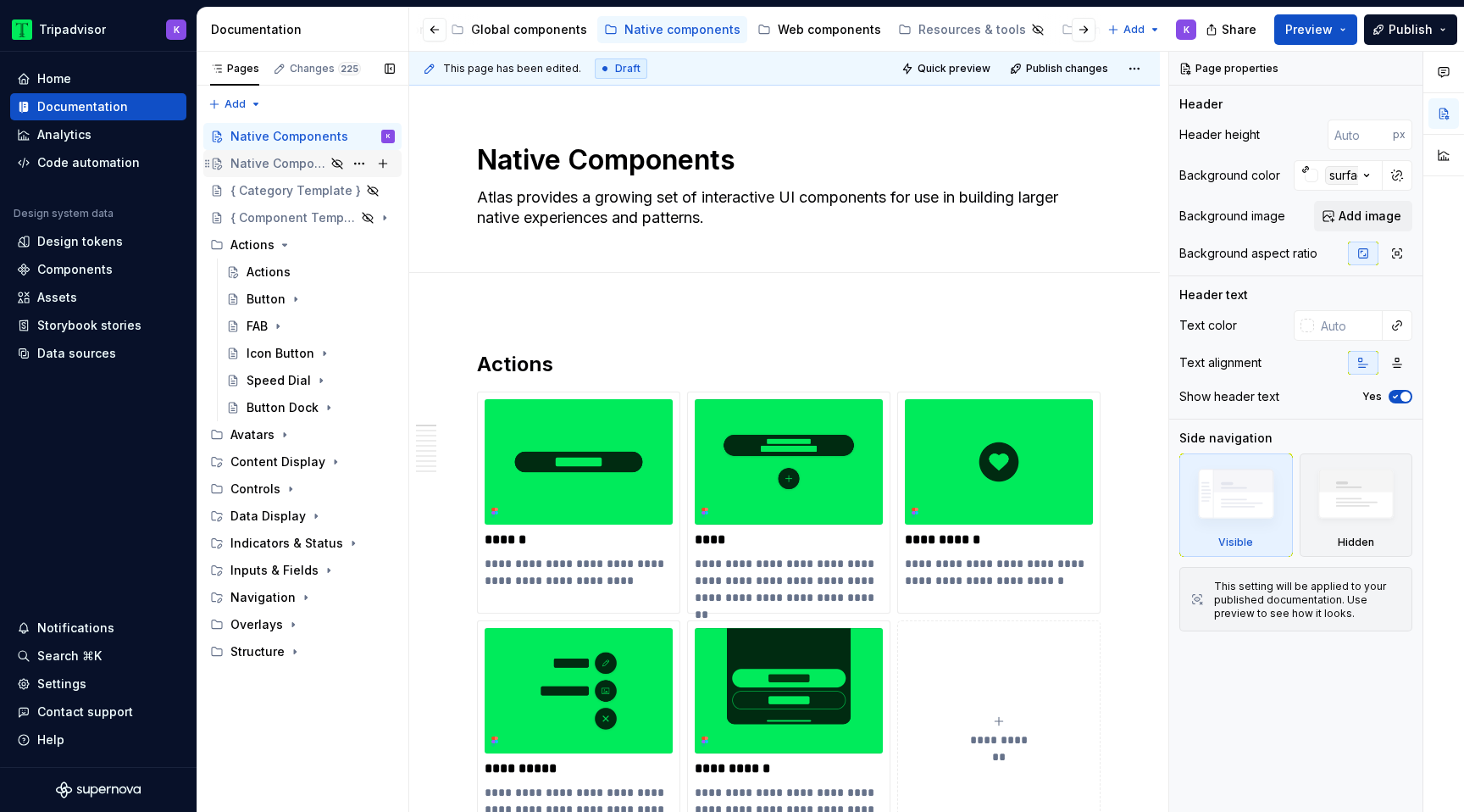
click at [290, 169] on div "Native Components" at bounding box center [278, 164] width 95 height 17
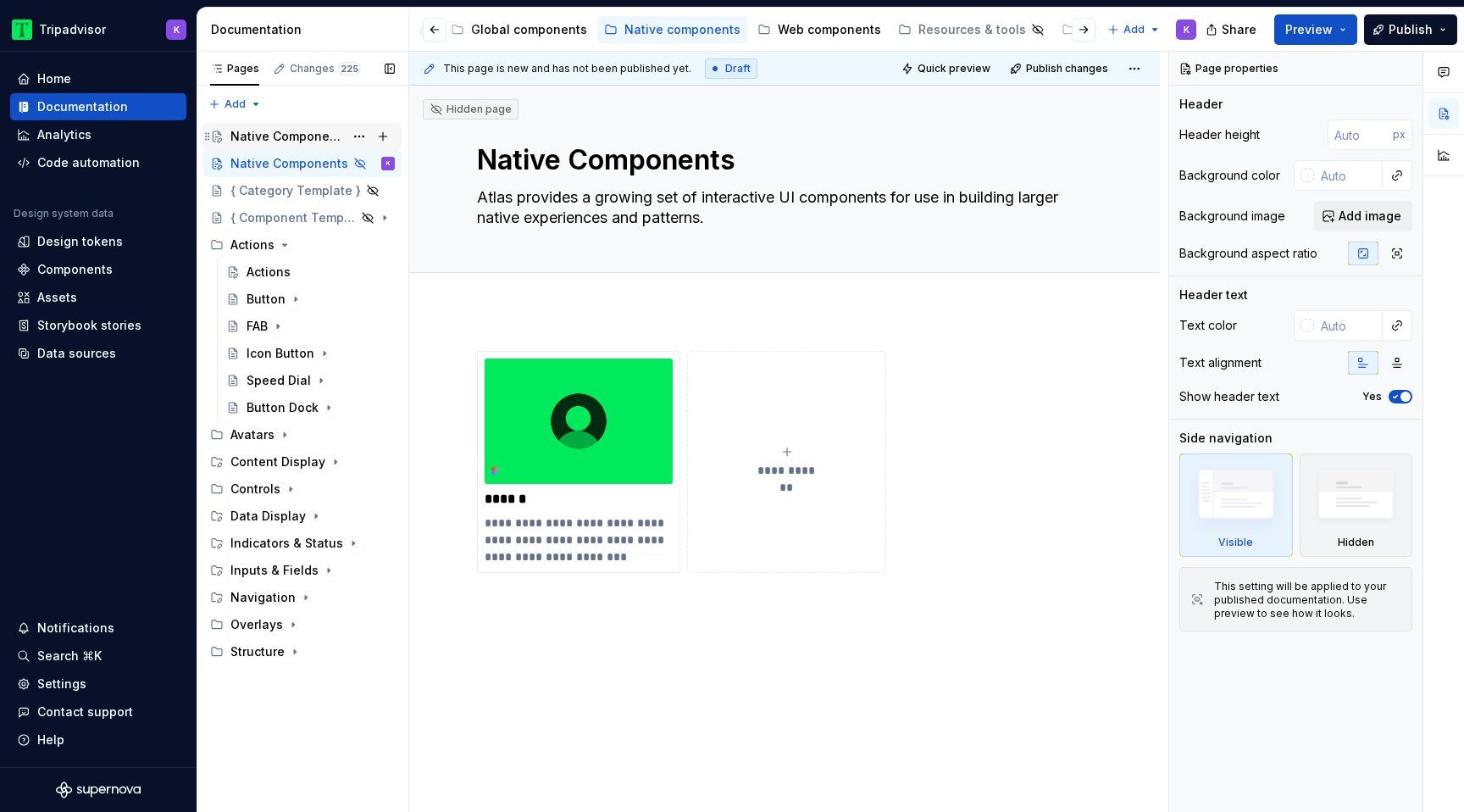
click at [291, 145] on div "Native Components" at bounding box center [313, 136] width 164 height 23
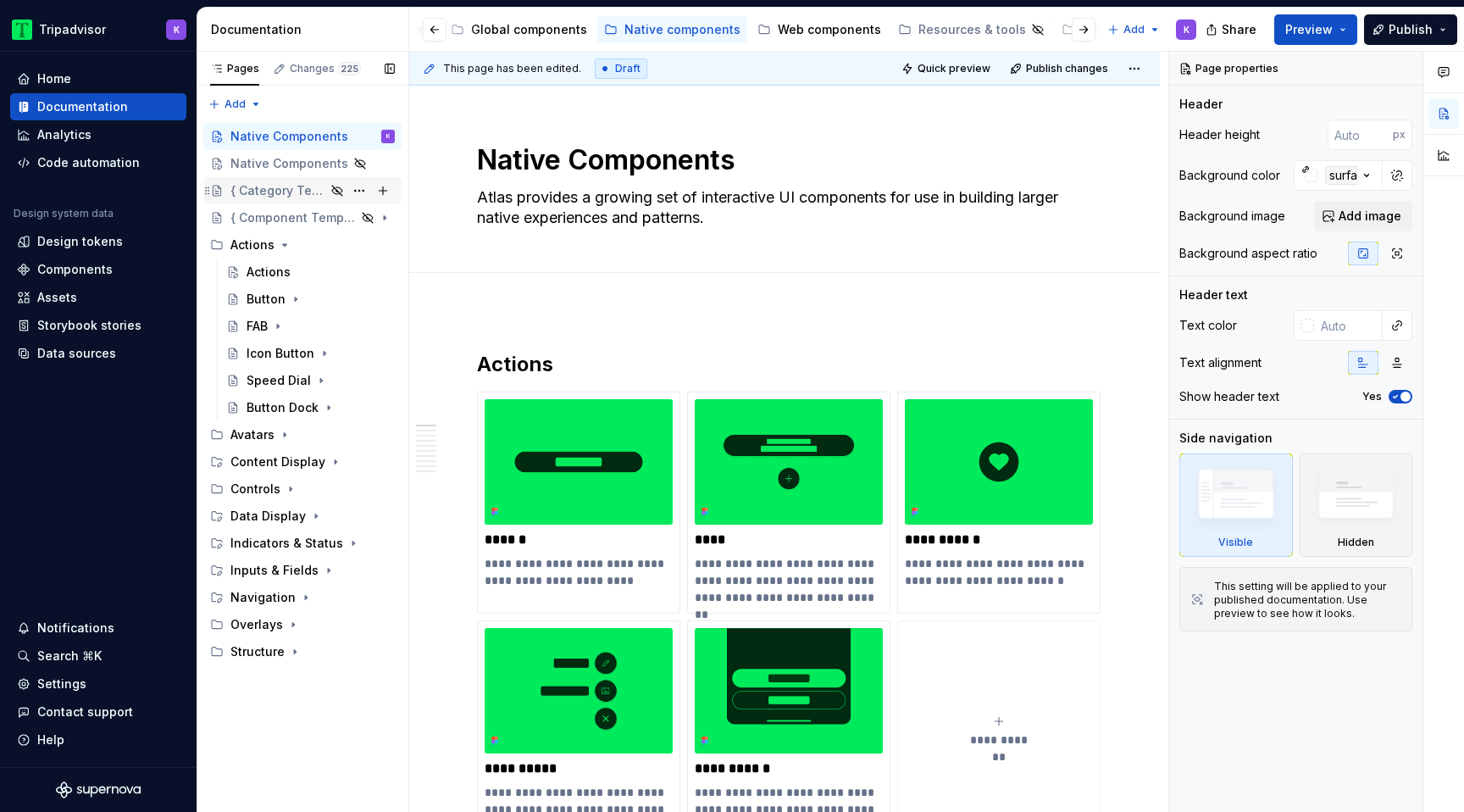
click at [262, 177] on div "{ Category Template }" at bounding box center [302, 190] width 198 height 27
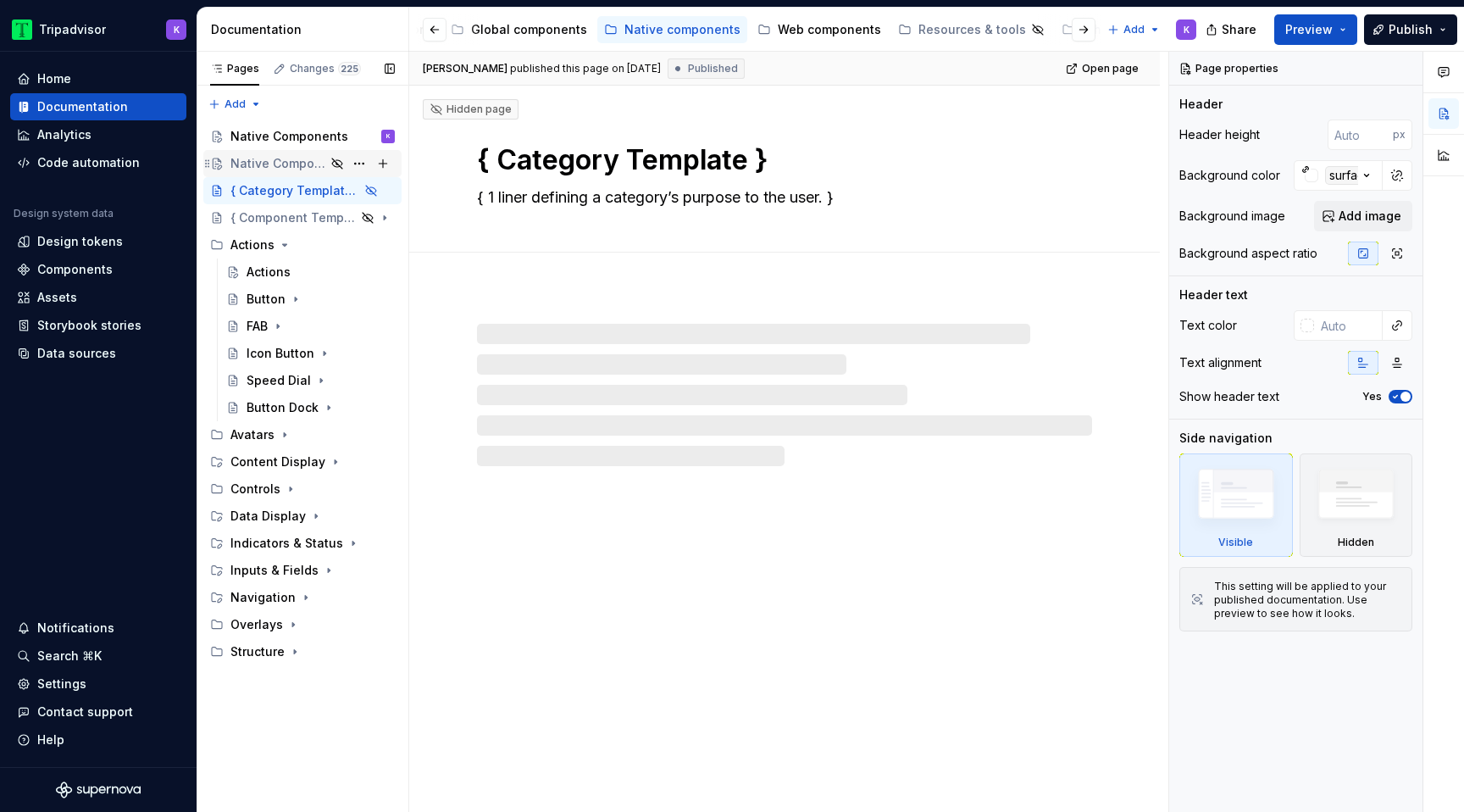
click at [265, 168] on div "Native Components" at bounding box center [278, 164] width 95 height 17
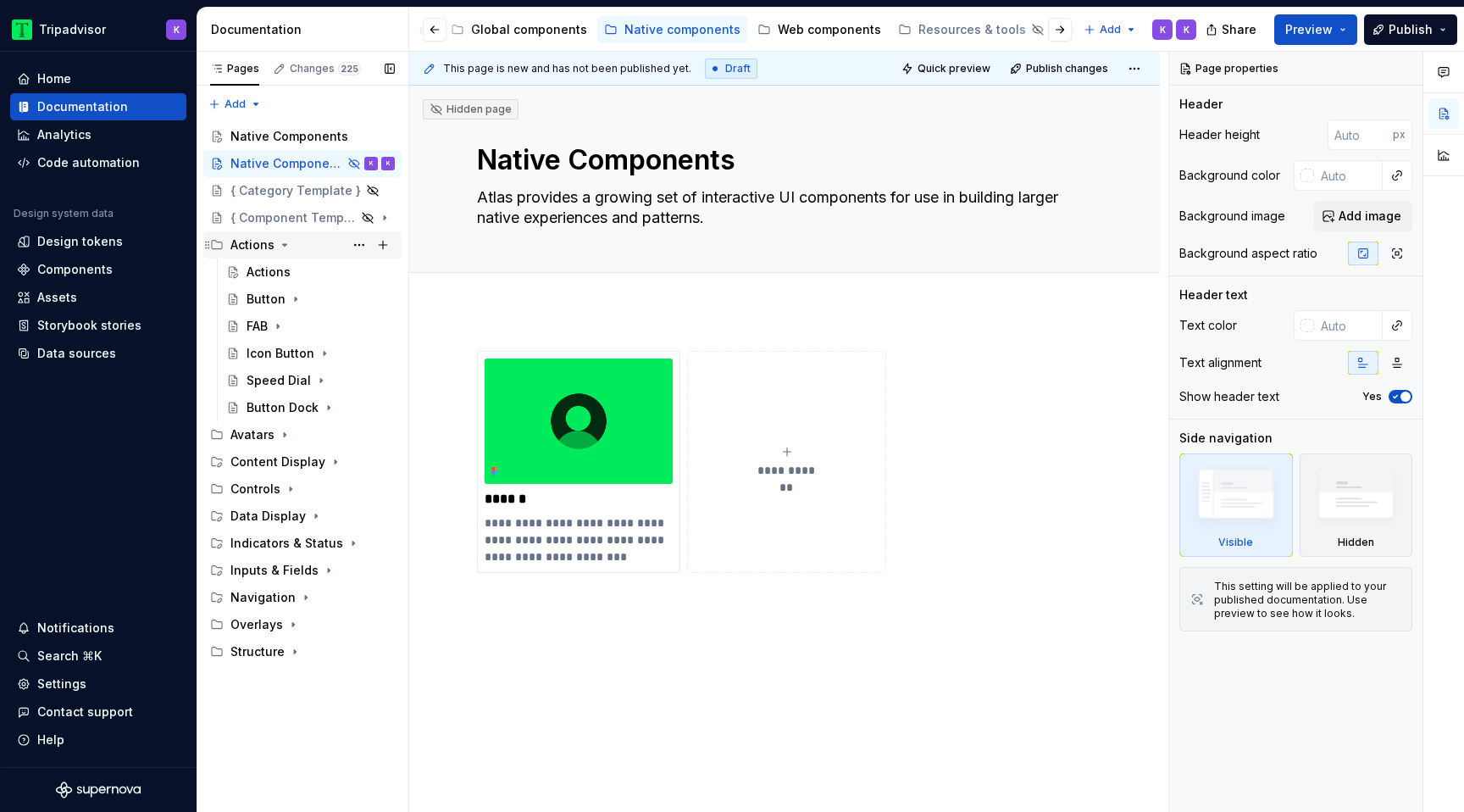
click at [279, 249] on icon "Page tree" at bounding box center [285, 245] width 14 height 14
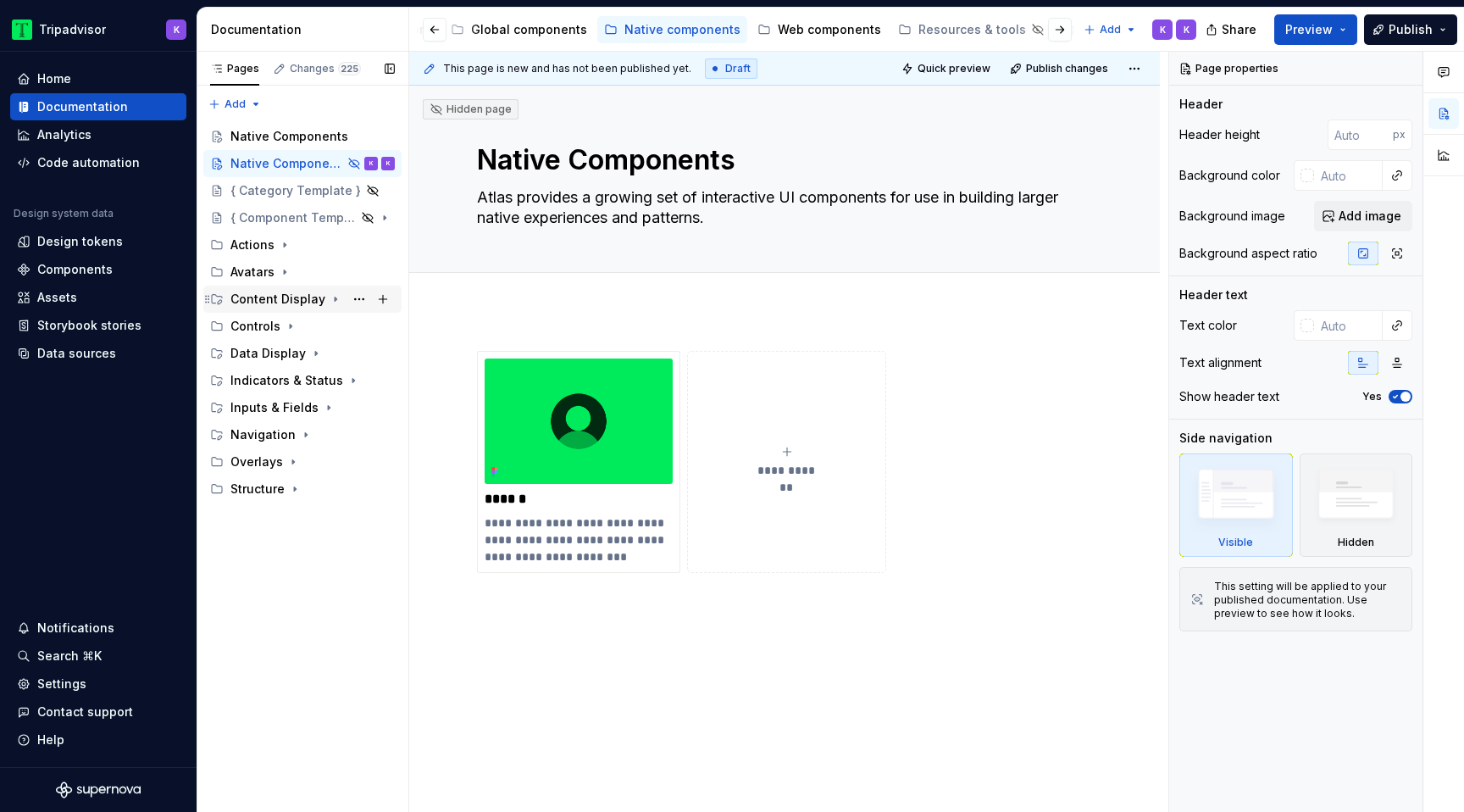
click at [329, 297] on icon "Page tree" at bounding box center [336, 300] width 14 height 14
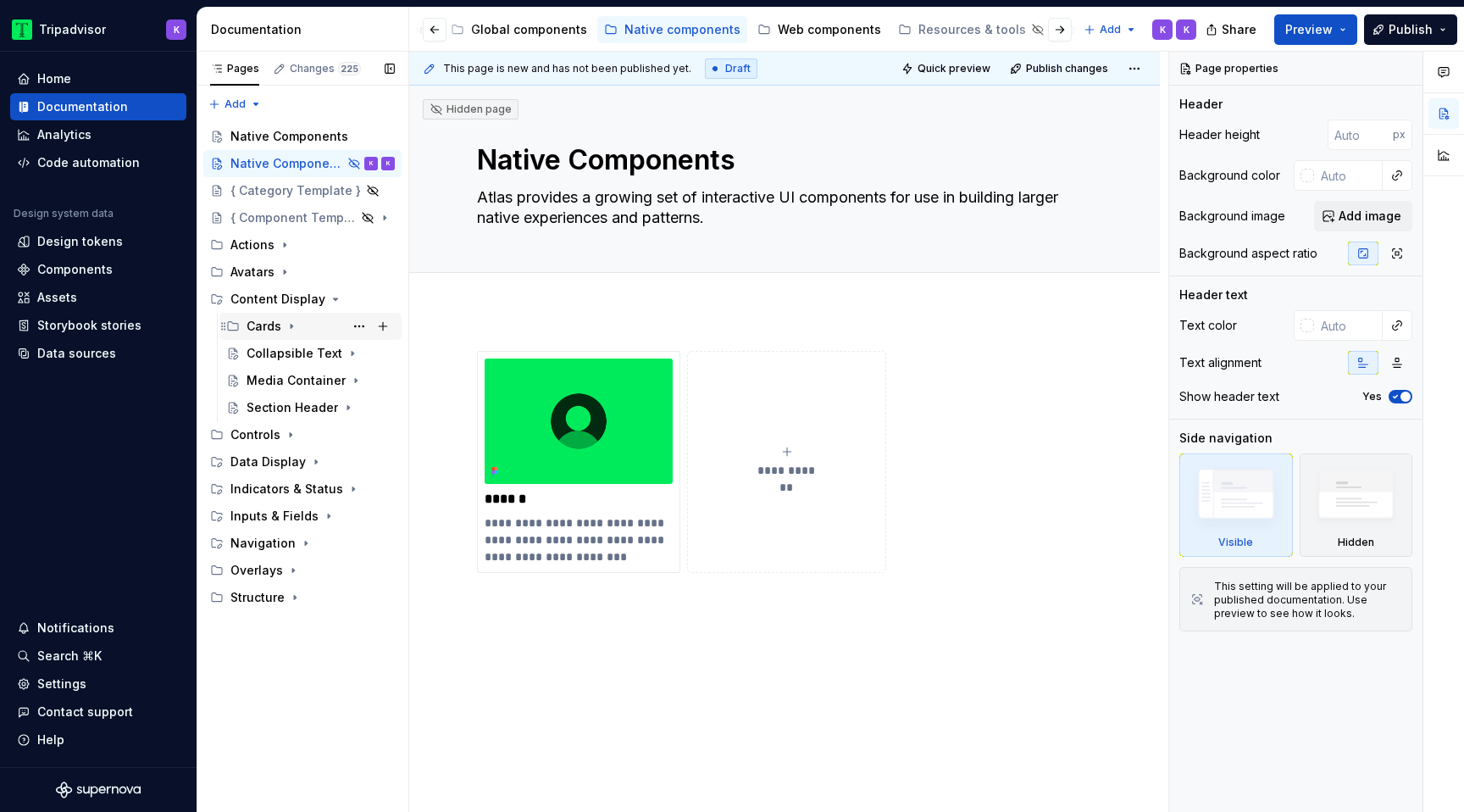
click at [292, 325] on icon "Page tree" at bounding box center [292, 326] width 14 height 14
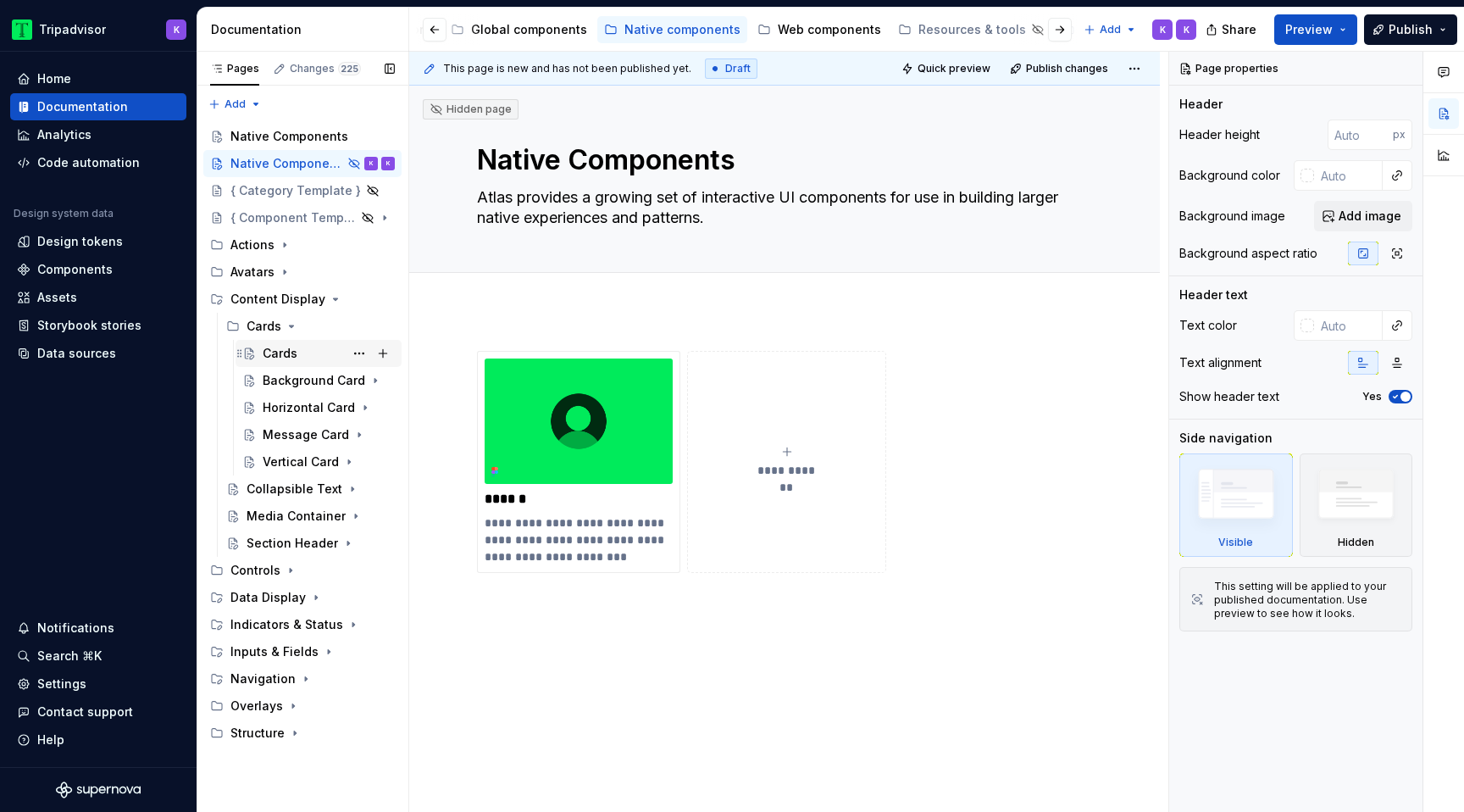
click at [296, 361] on div "Cards" at bounding box center [280, 353] width 35 height 17
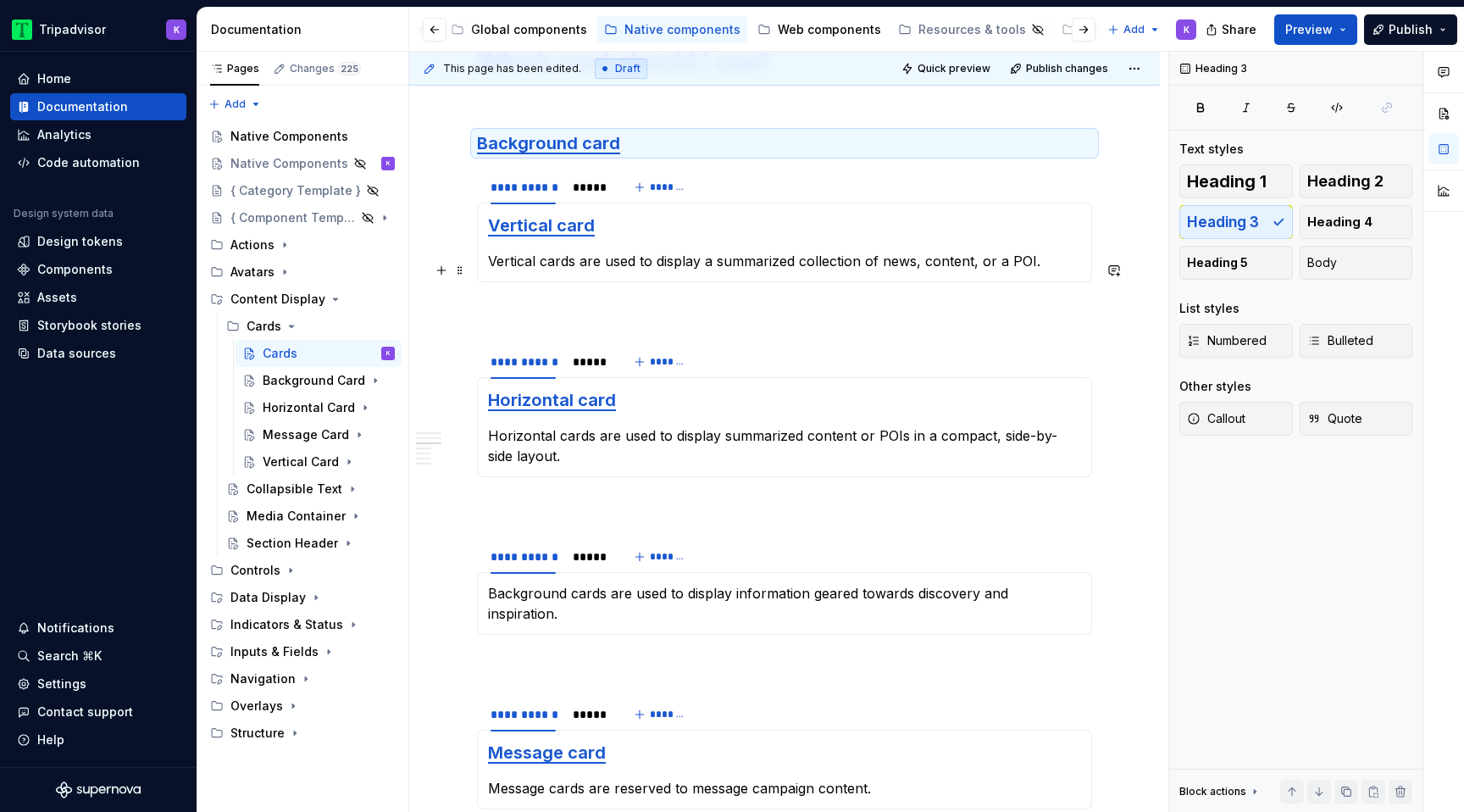
scroll to position [1739, 0]
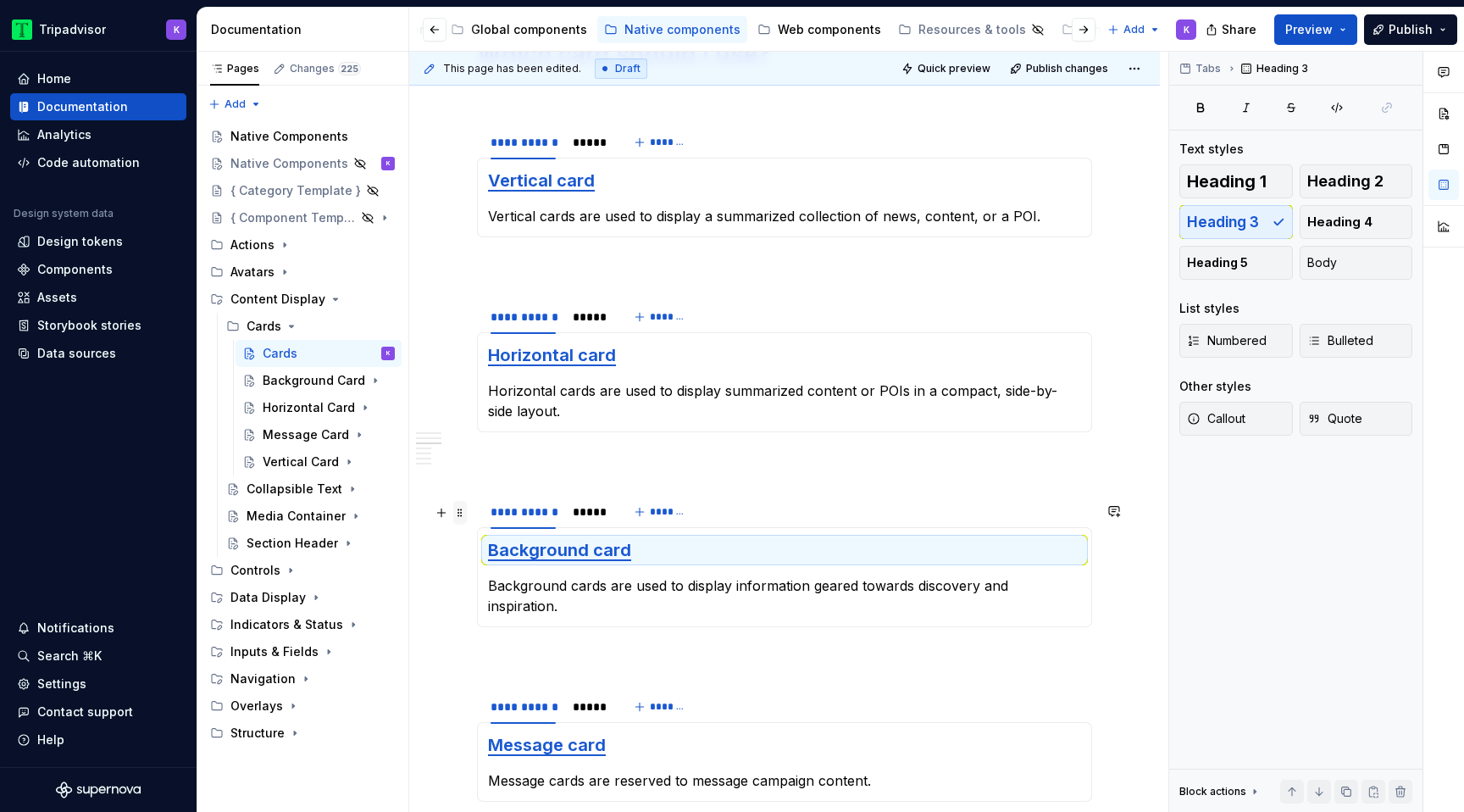
click at [463, 514] on span at bounding box center [461, 512] width 14 height 23
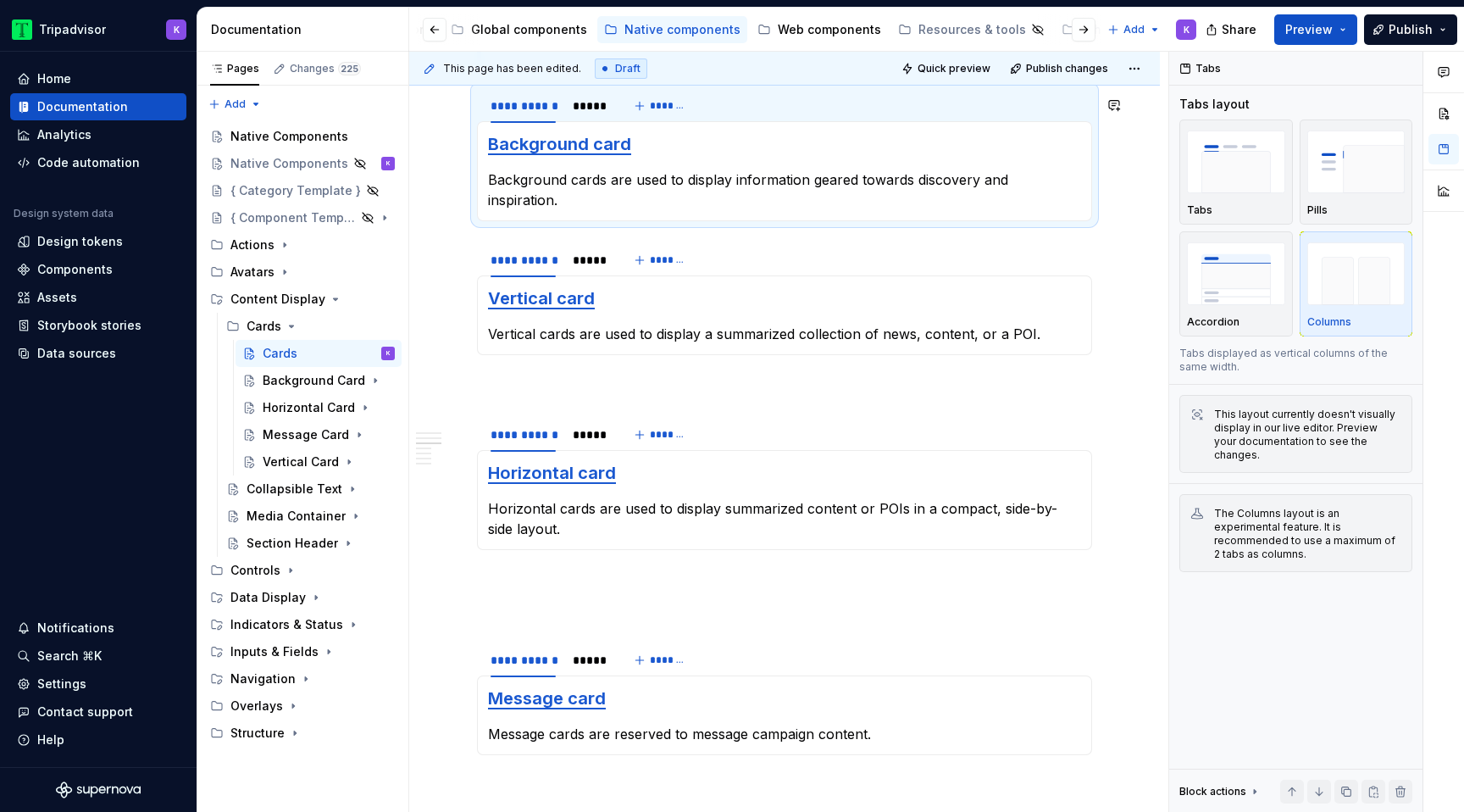
scroll to position [1783, 0]
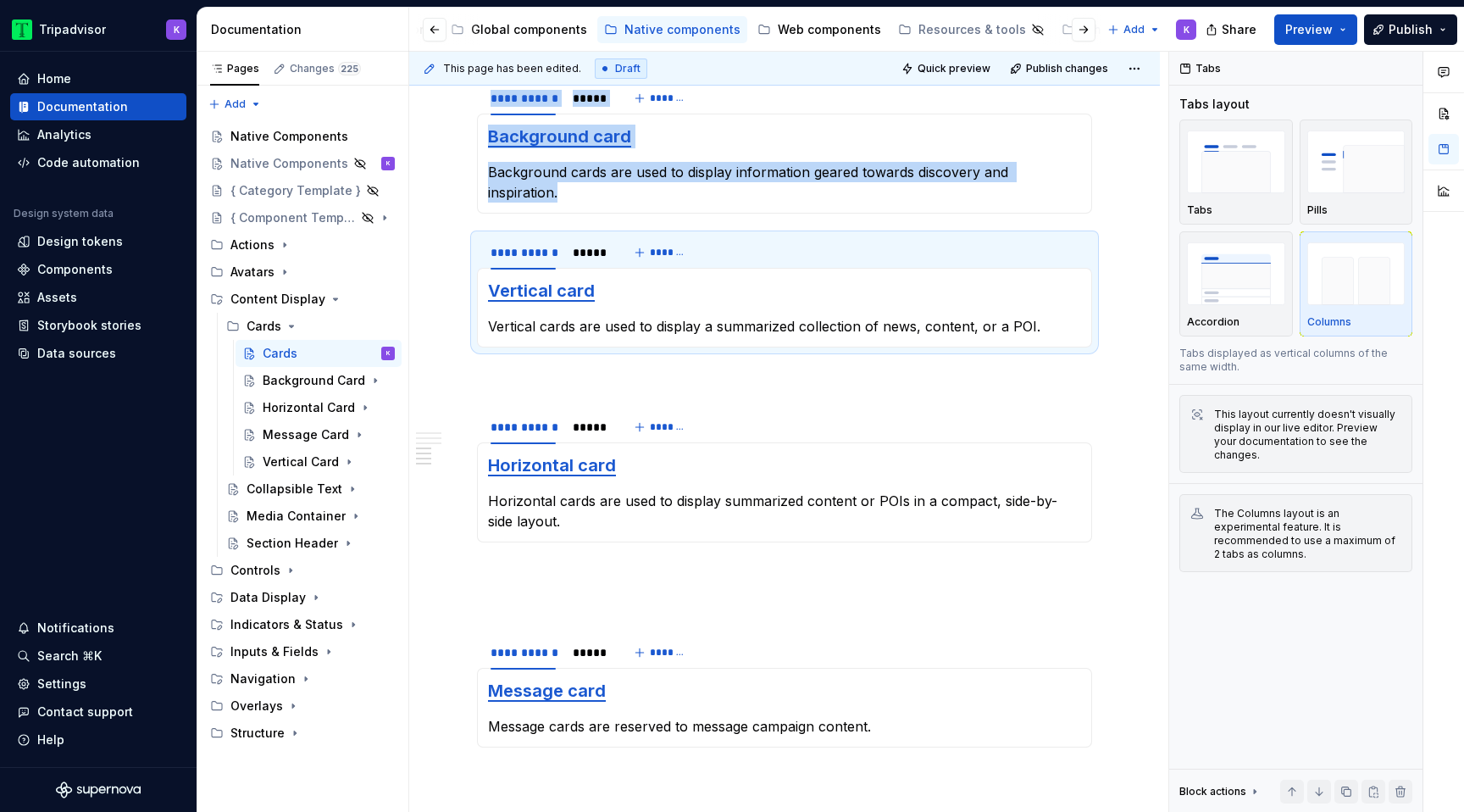
drag, startPoint x: 461, startPoint y: 236, endPoint x: 461, endPoint y: 248, distance: 12.0
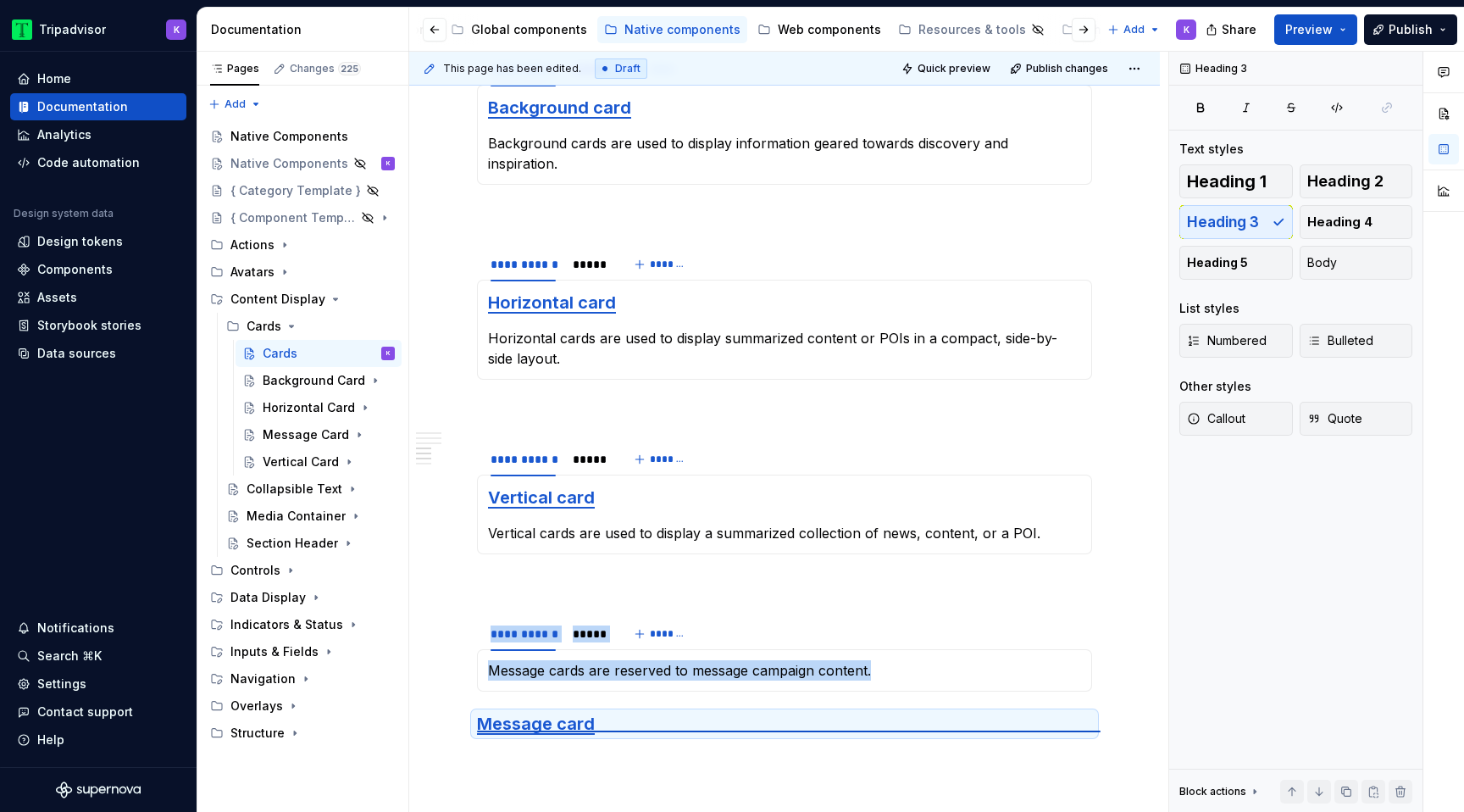
scroll to position [1813, 0]
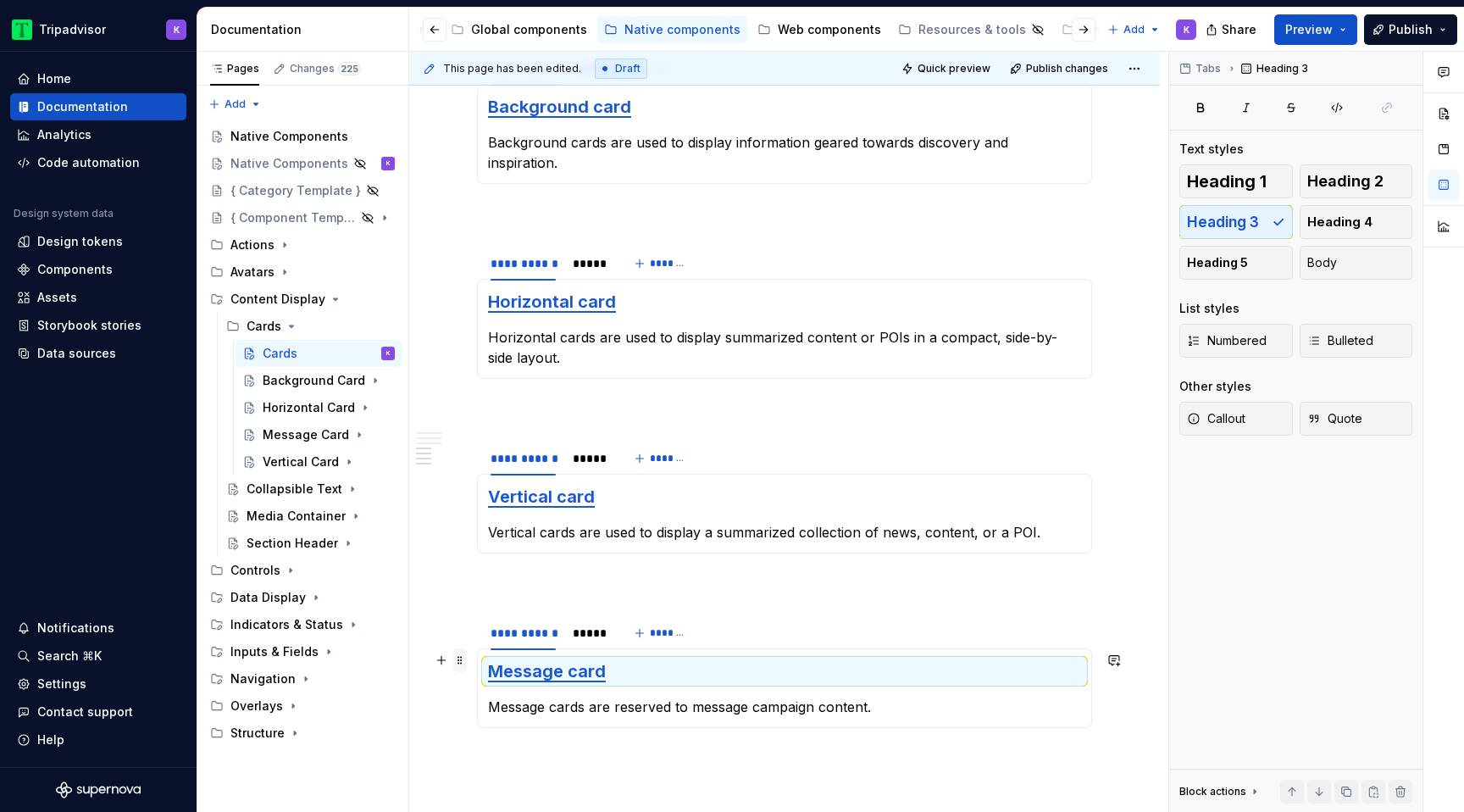
click at [458, 662] on span at bounding box center [461, 660] width 14 height 23
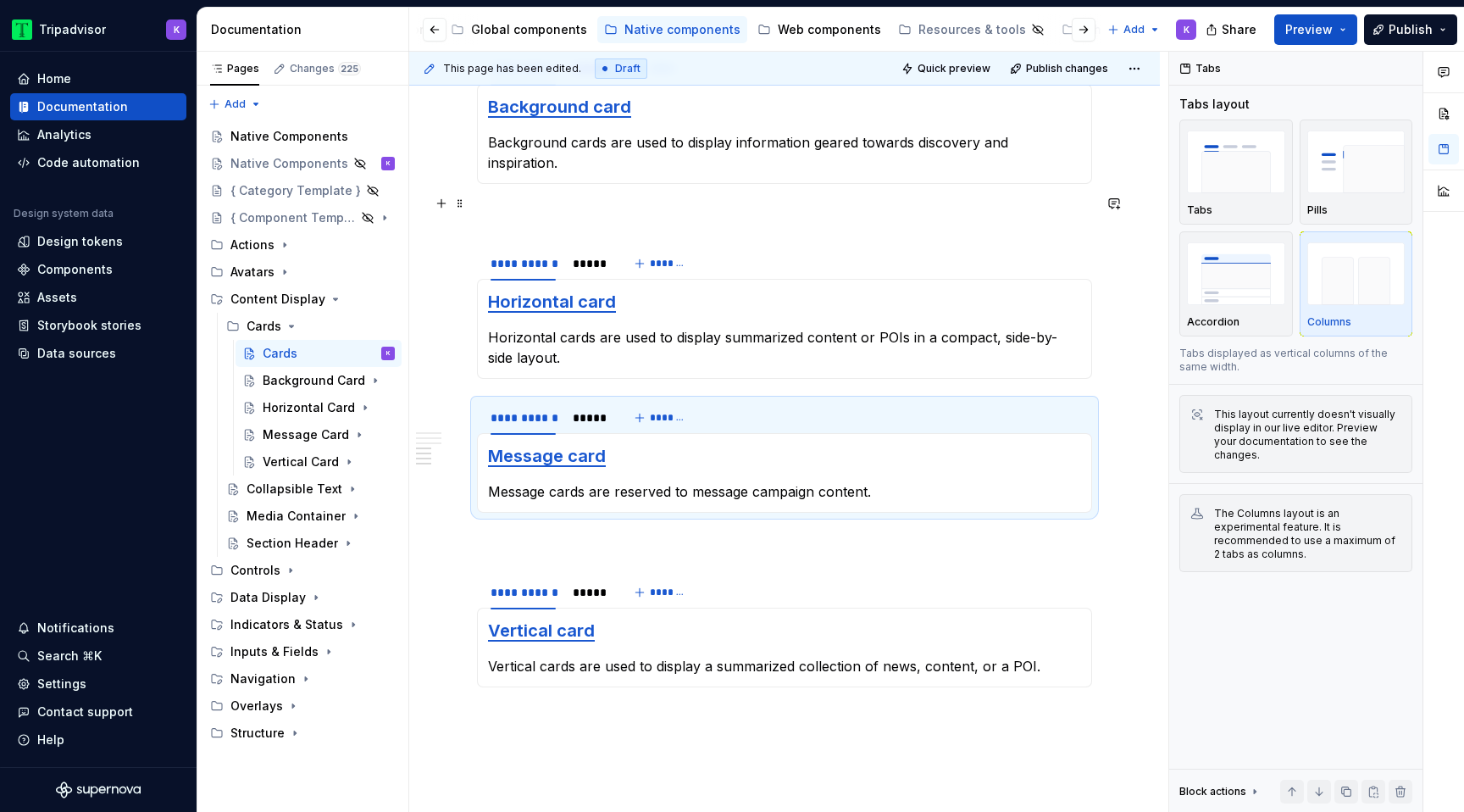
click at [513, 208] on p at bounding box center [784, 214] width 616 height 20
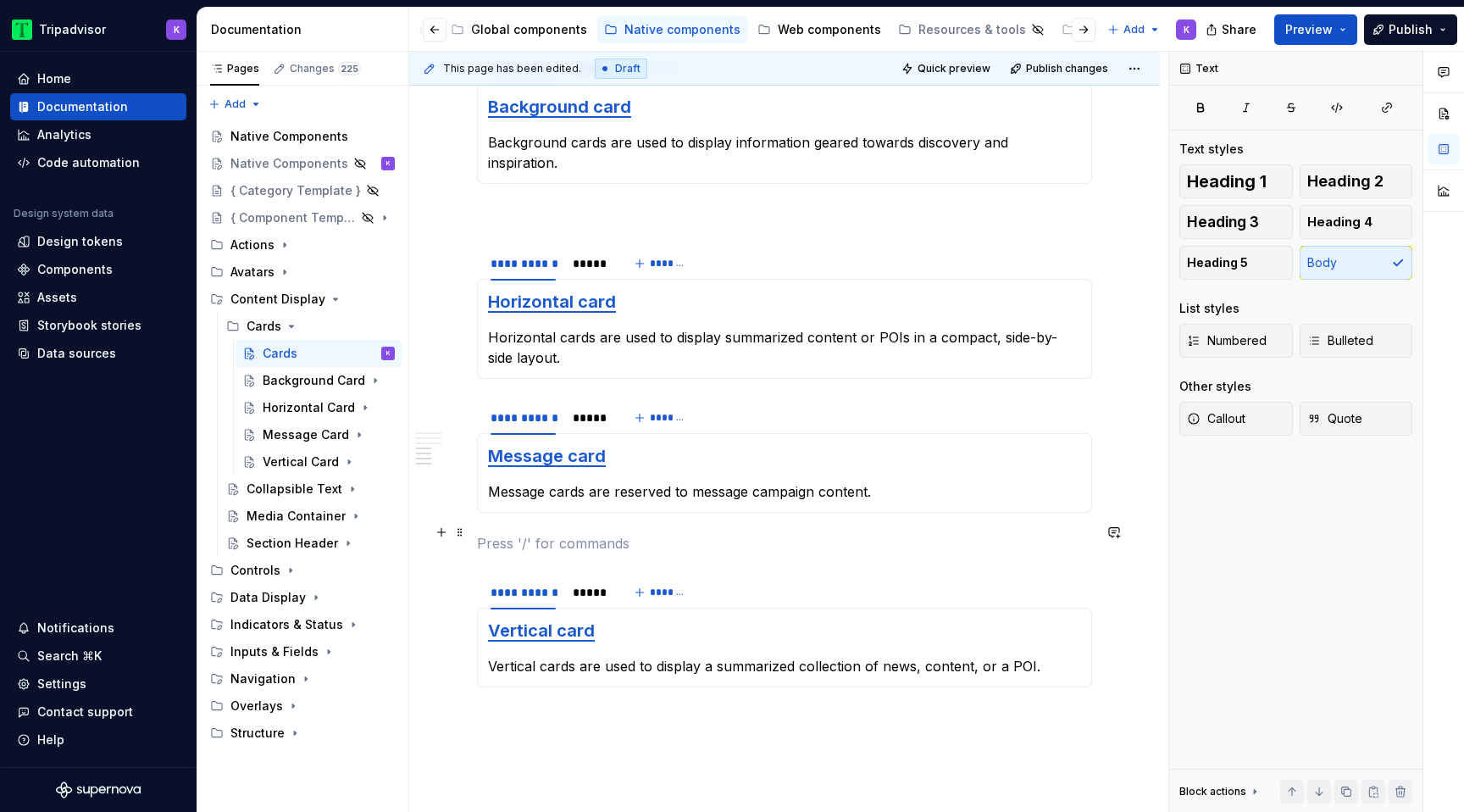
click at [498, 538] on p at bounding box center [784, 543] width 616 height 20
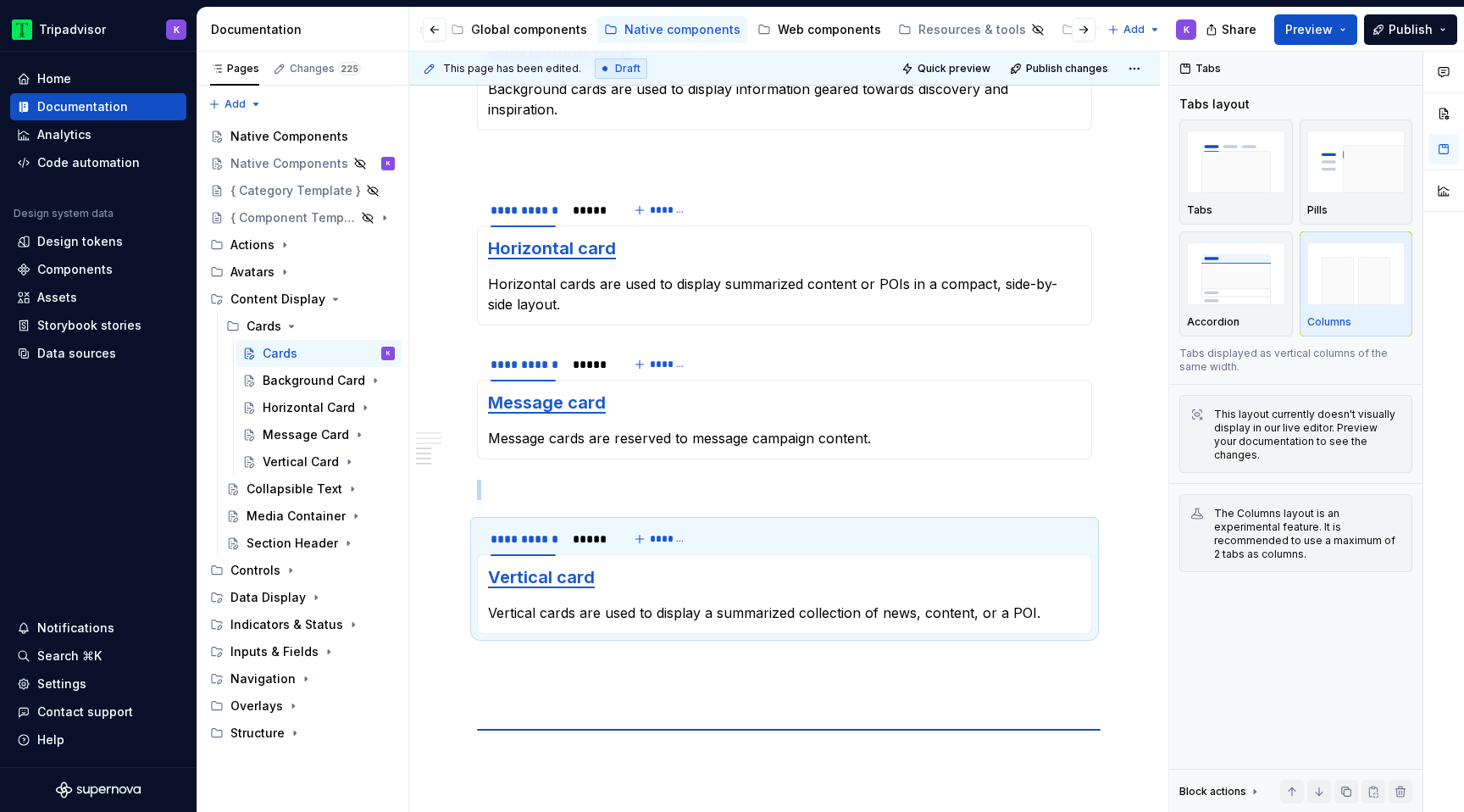
scroll to position [1881, 0]
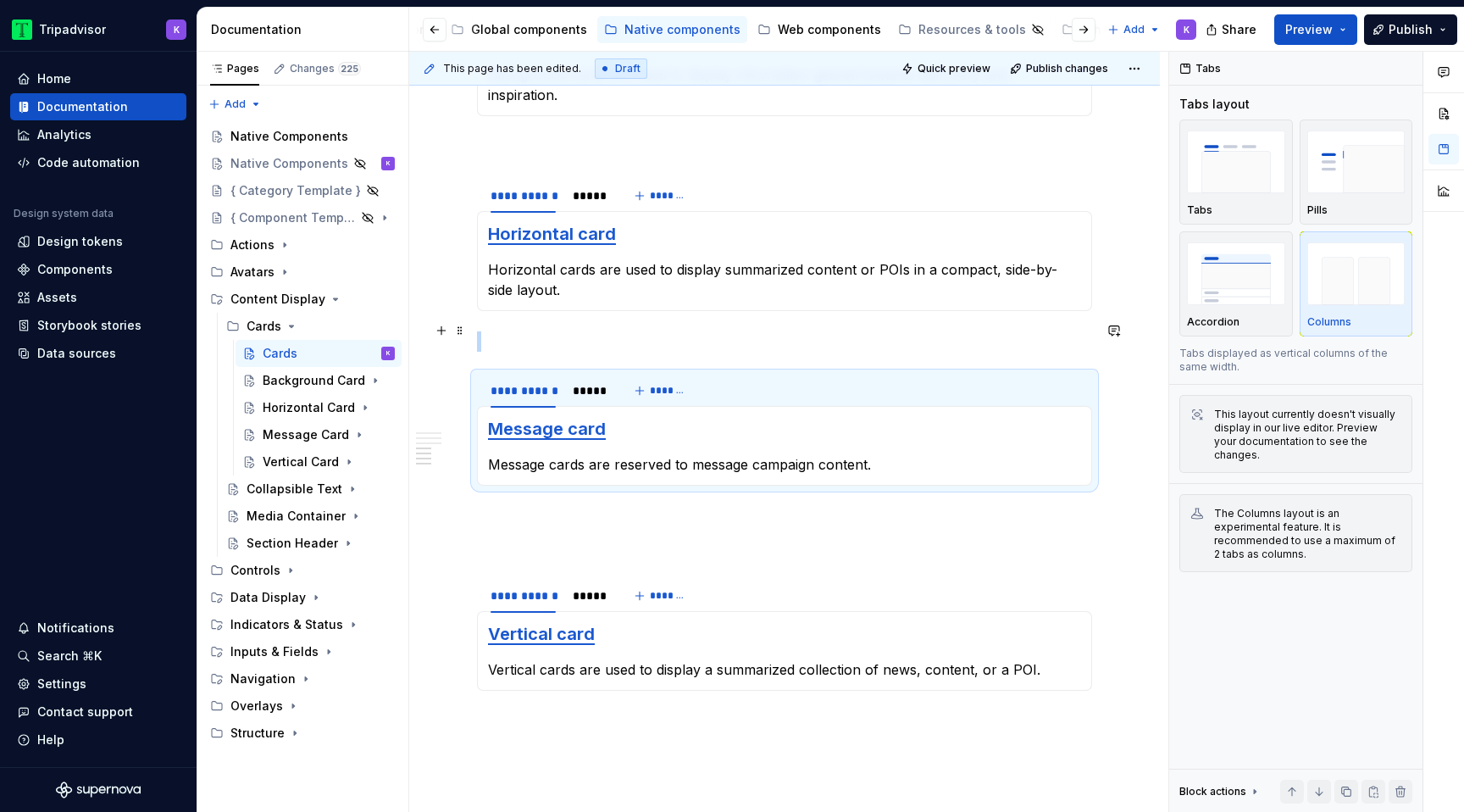
click at [536, 332] on p at bounding box center [784, 341] width 616 height 20
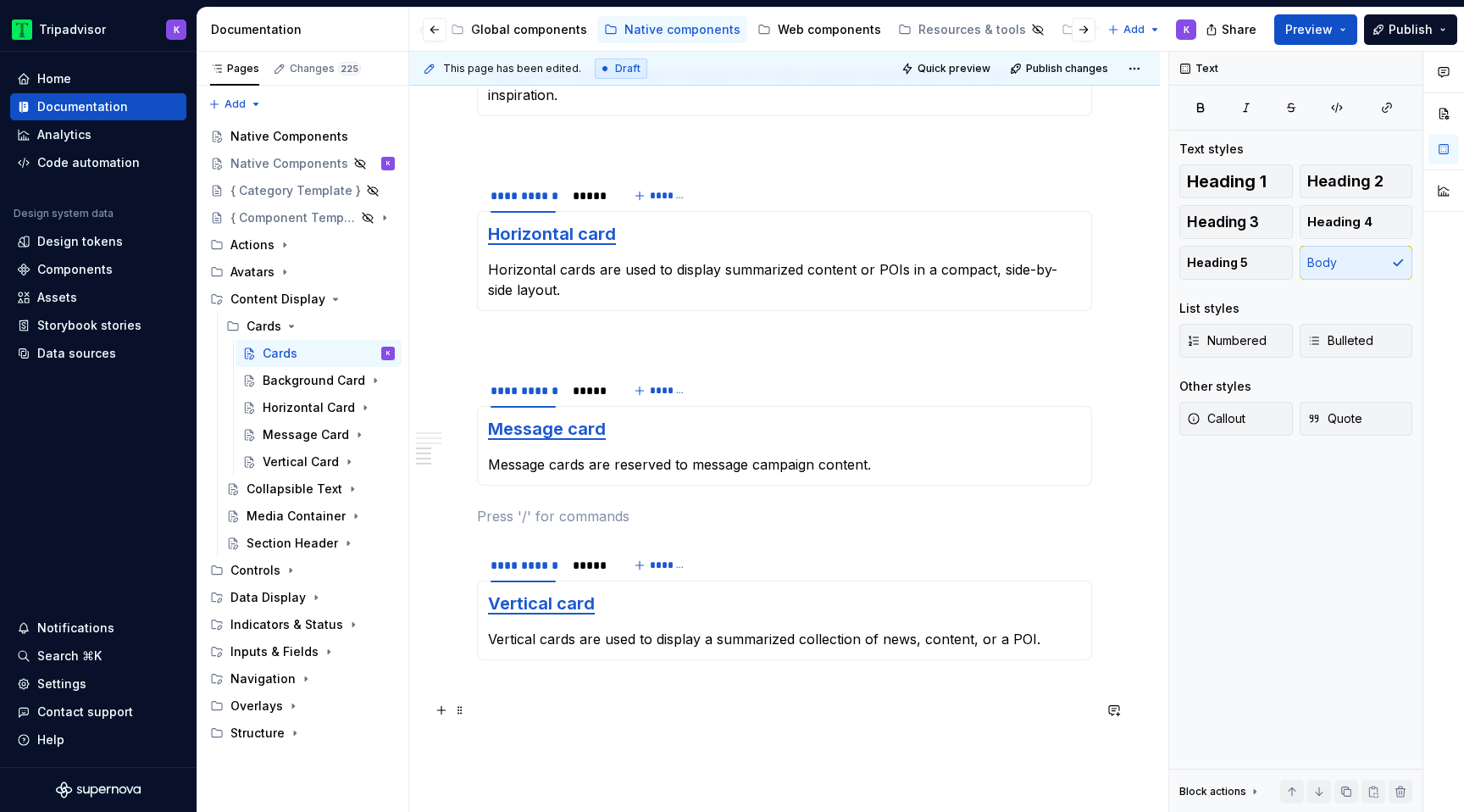
click at [522, 718] on p at bounding box center [784, 720] width 616 height 20
click at [545, 546] on section "**********" at bounding box center [784, 603] width 616 height 113
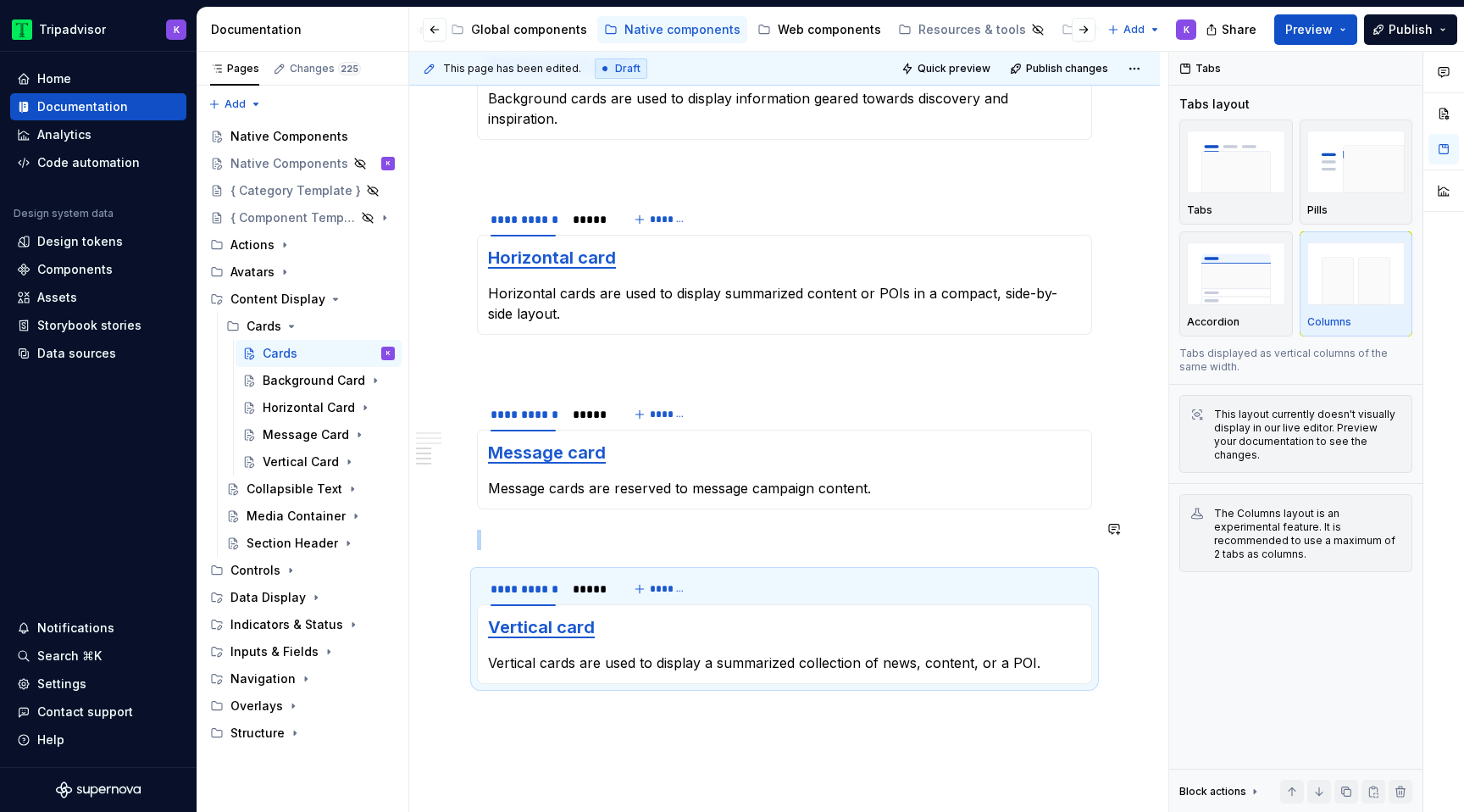
scroll to position [1828, 0]
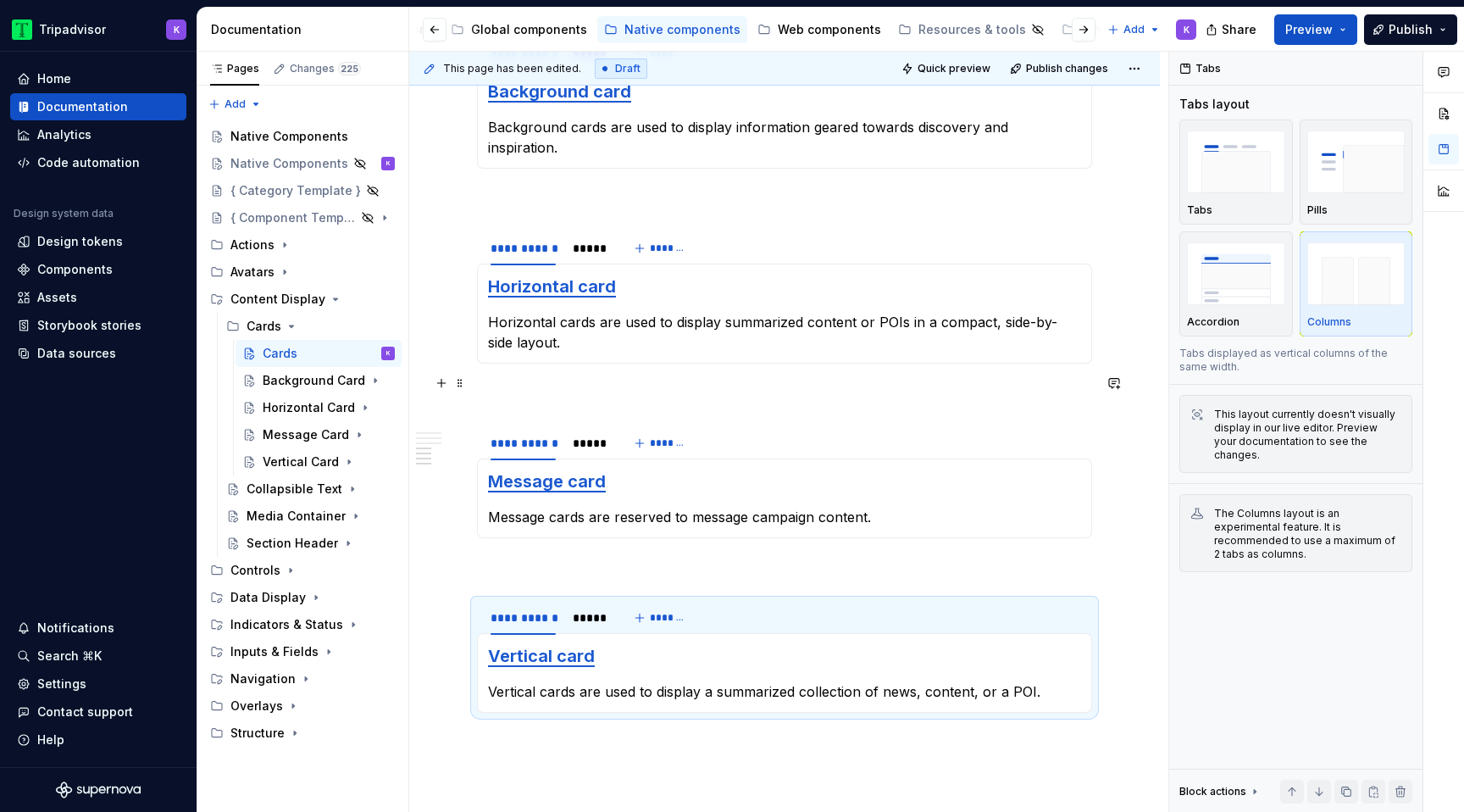
click at [558, 383] on p at bounding box center [784, 393] width 616 height 20
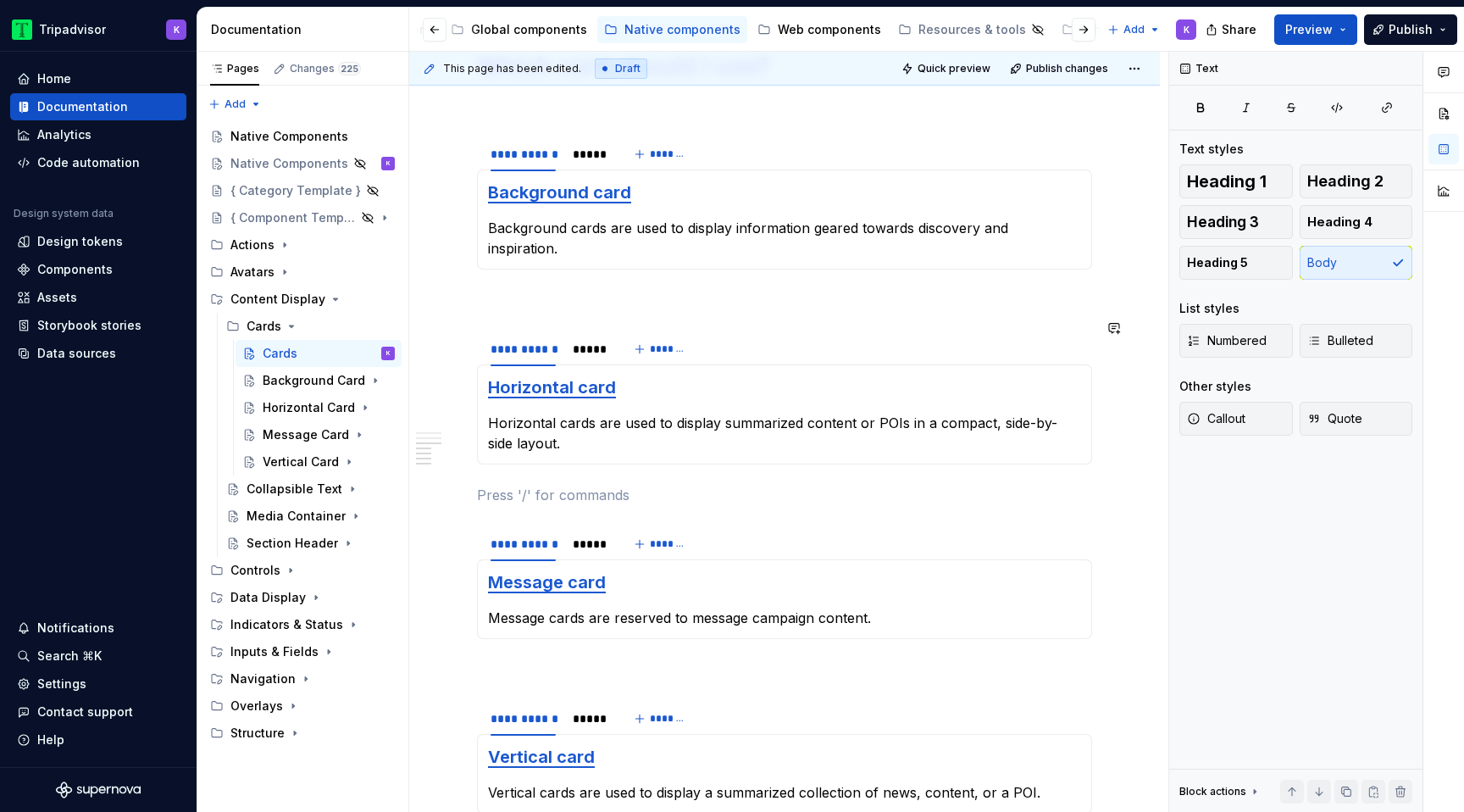
click at [543, 299] on p at bounding box center [784, 300] width 616 height 20
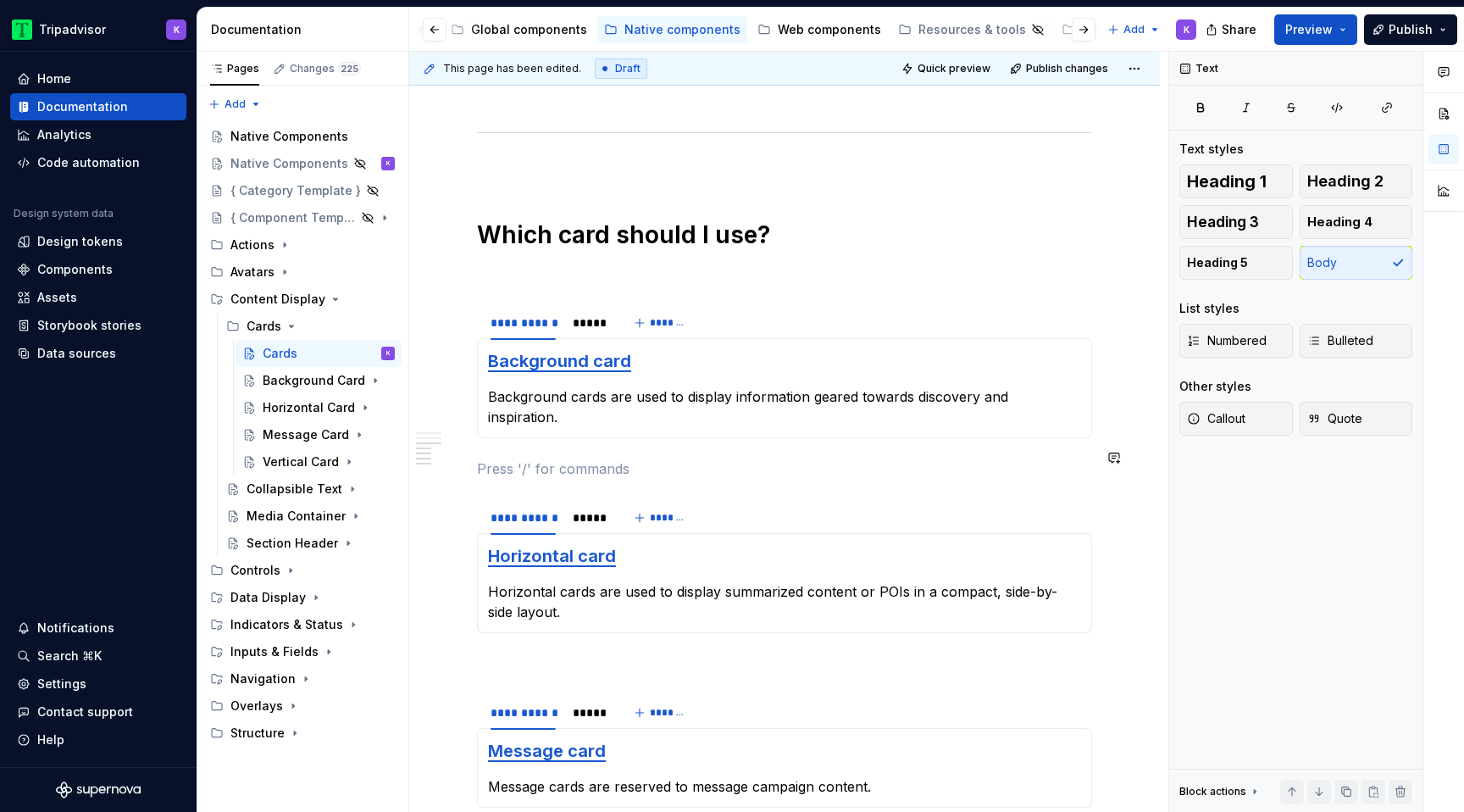
scroll to position [1492, 0]
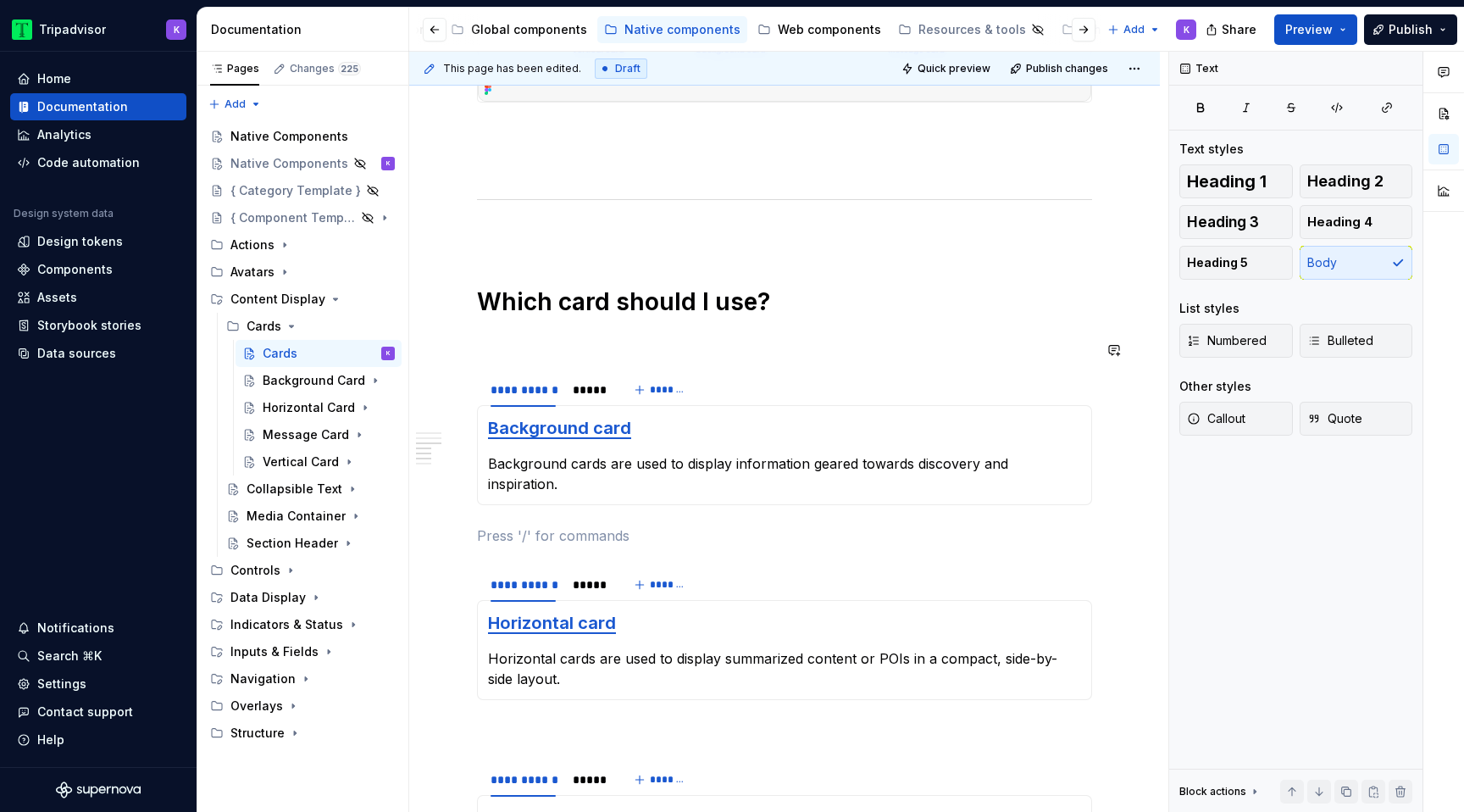
click at [540, 351] on p at bounding box center [784, 340] width 616 height 20
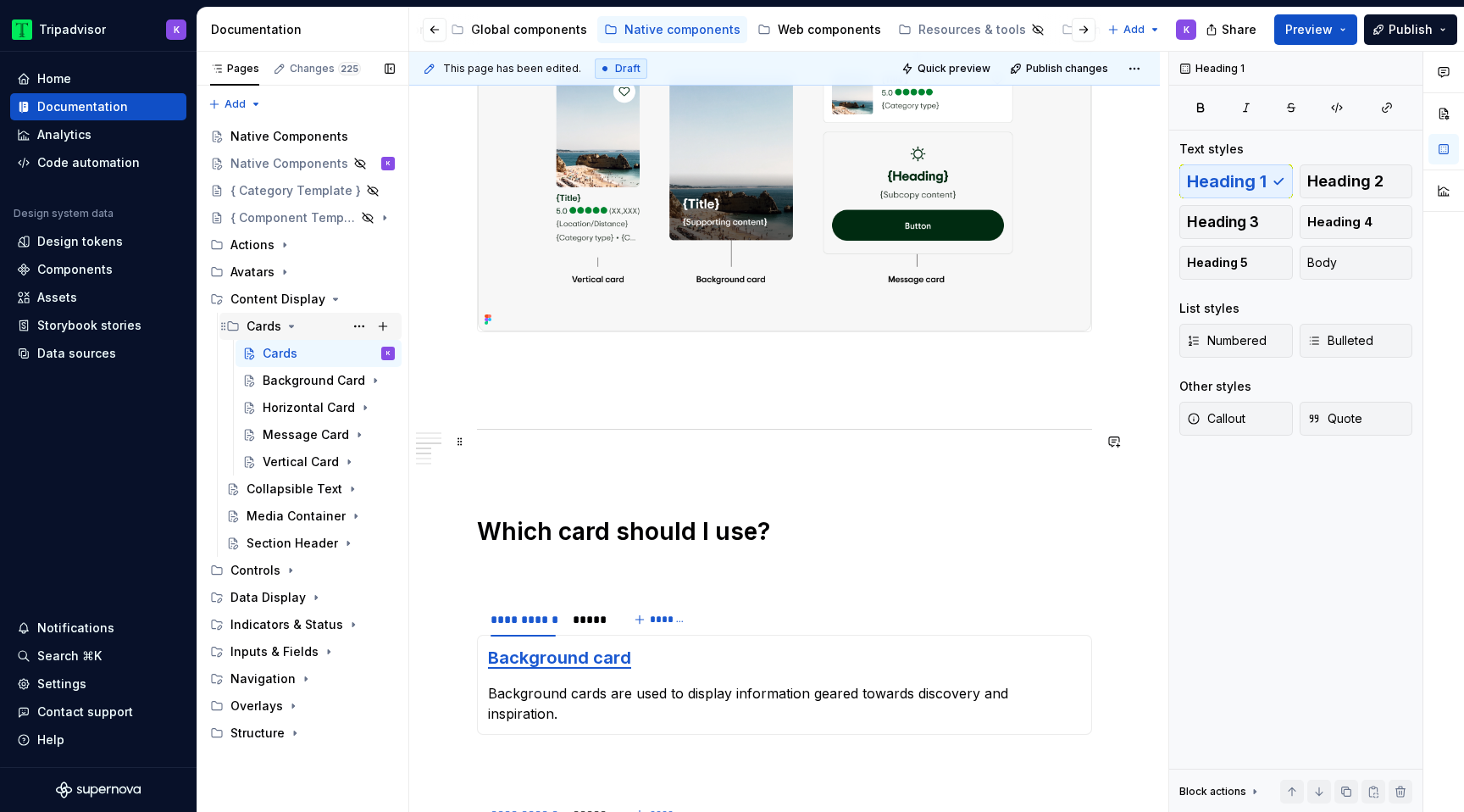
scroll to position [1245, 0]
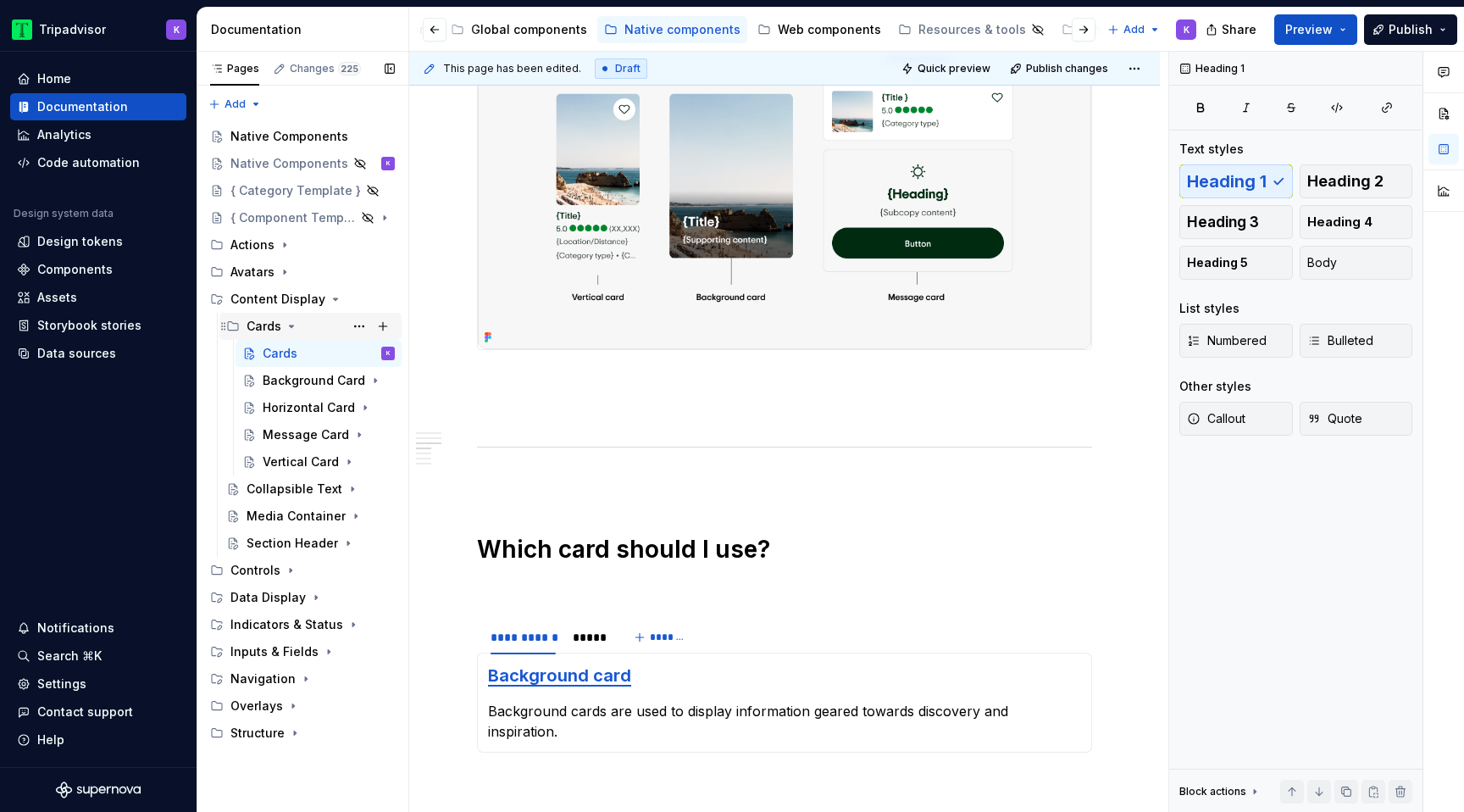
click at [289, 329] on icon "Page tree" at bounding box center [292, 326] width 14 height 14
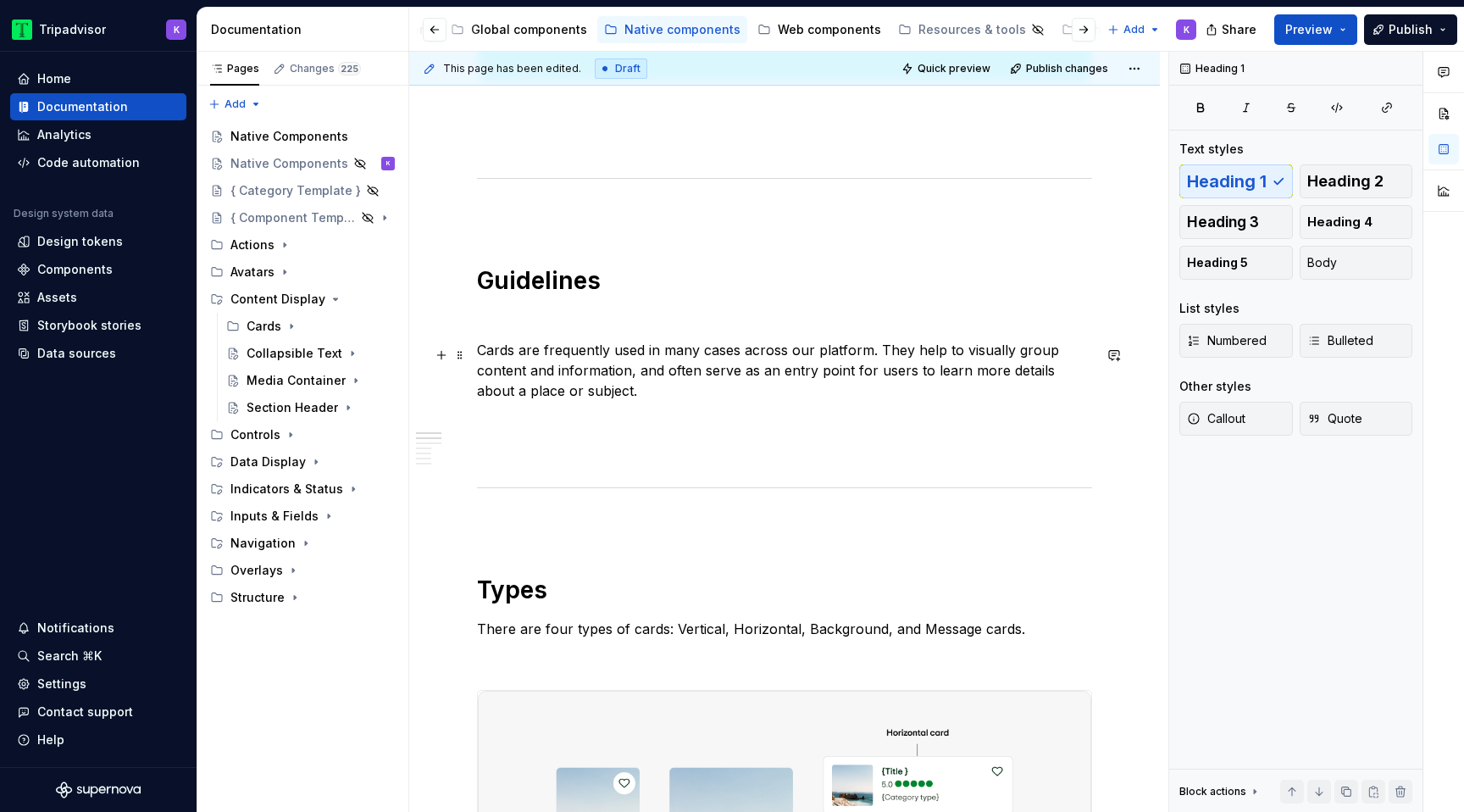
scroll to position [577, 0]
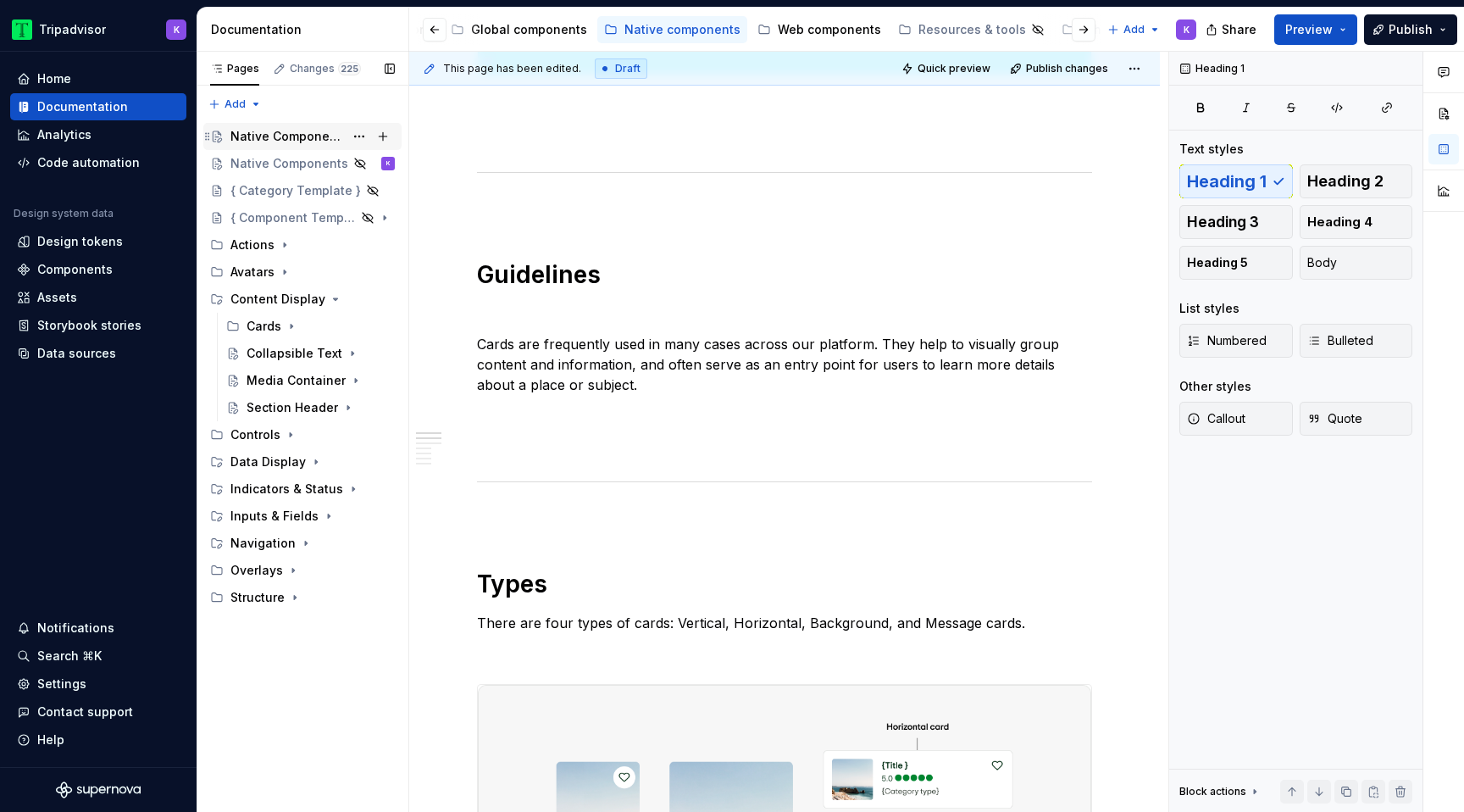
click at [281, 132] on div "Native Components" at bounding box center [287, 137] width 113 height 17
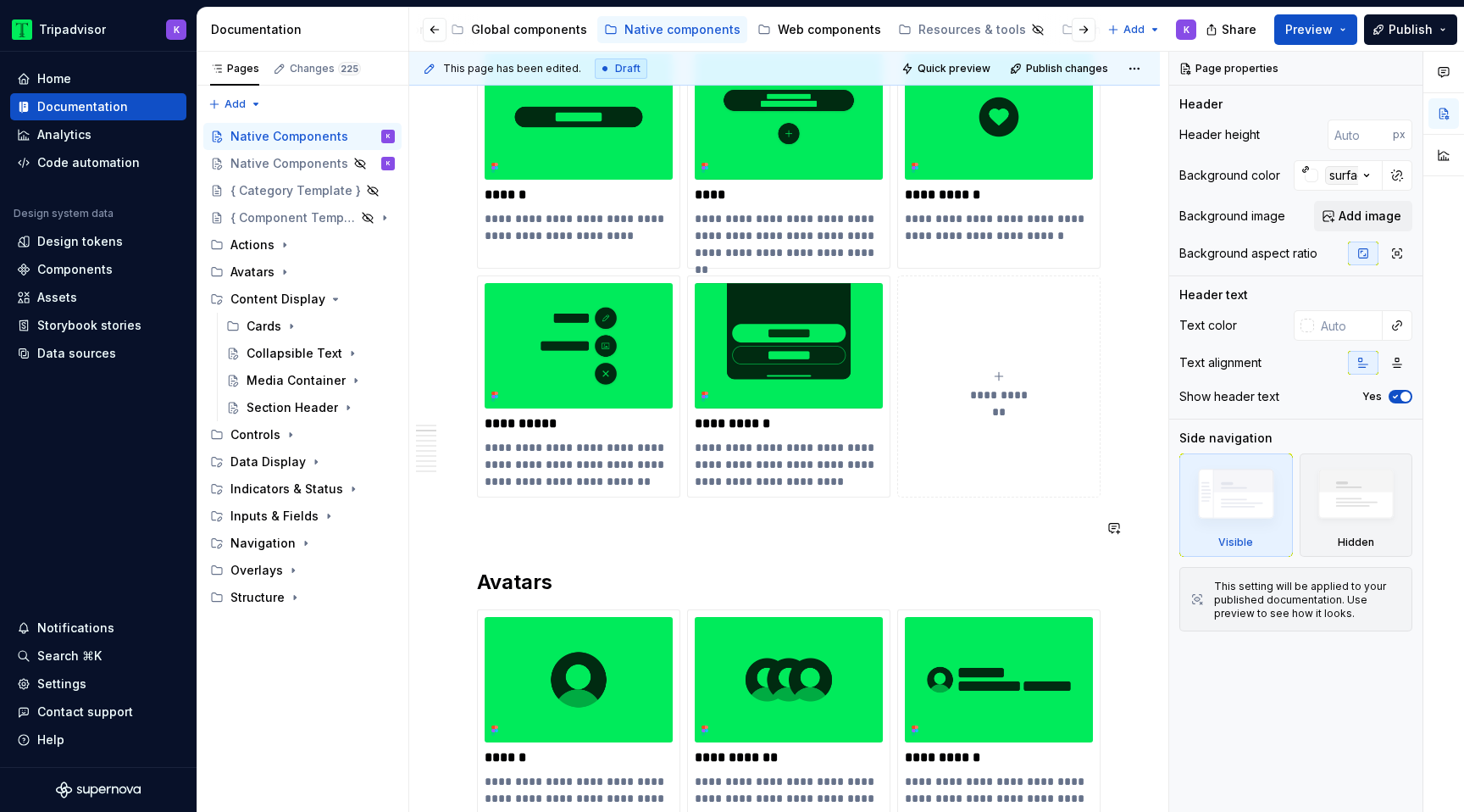
scroll to position [346, 0]
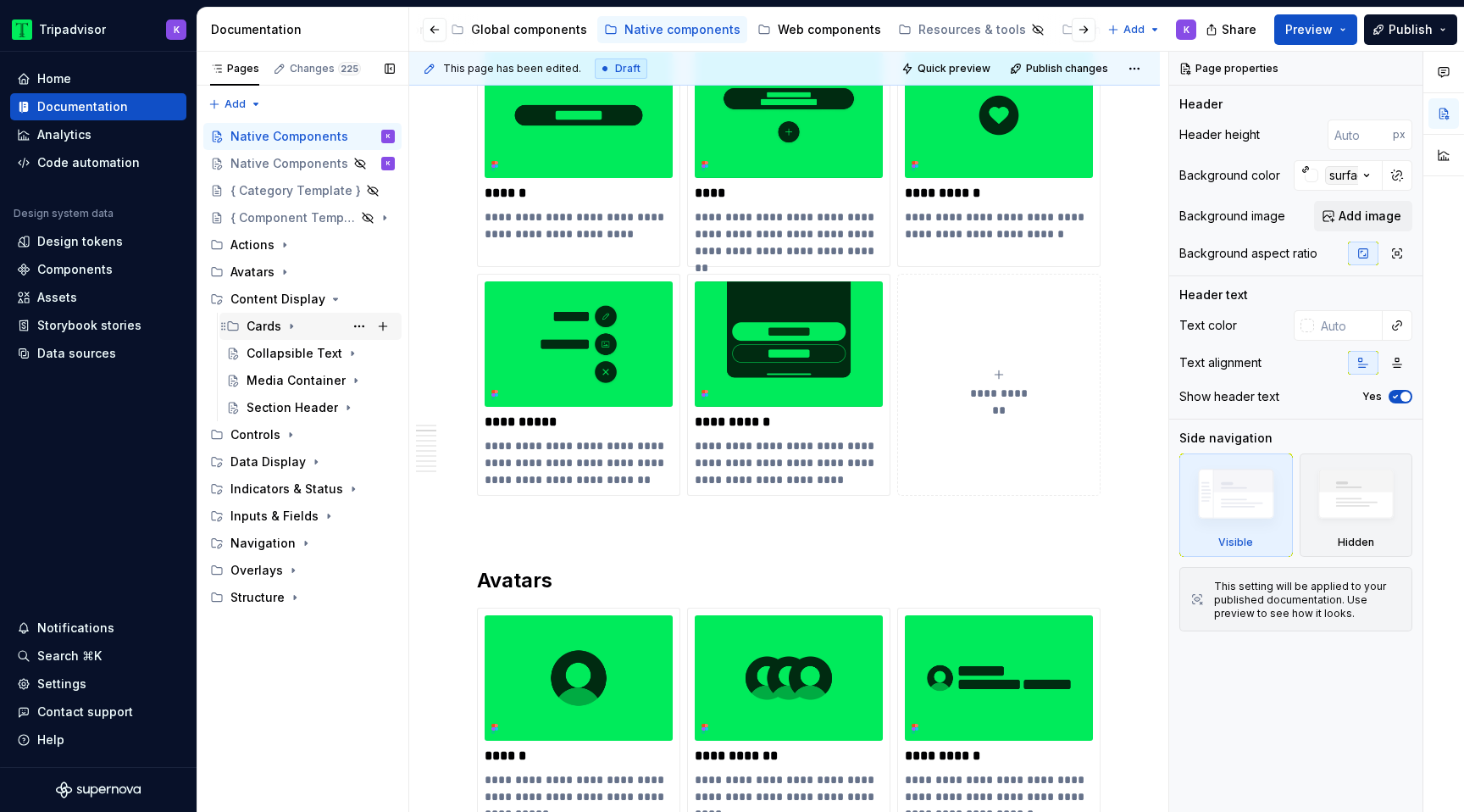
click at [293, 329] on icon "Page tree" at bounding box center [292, 326] width 14 height 14
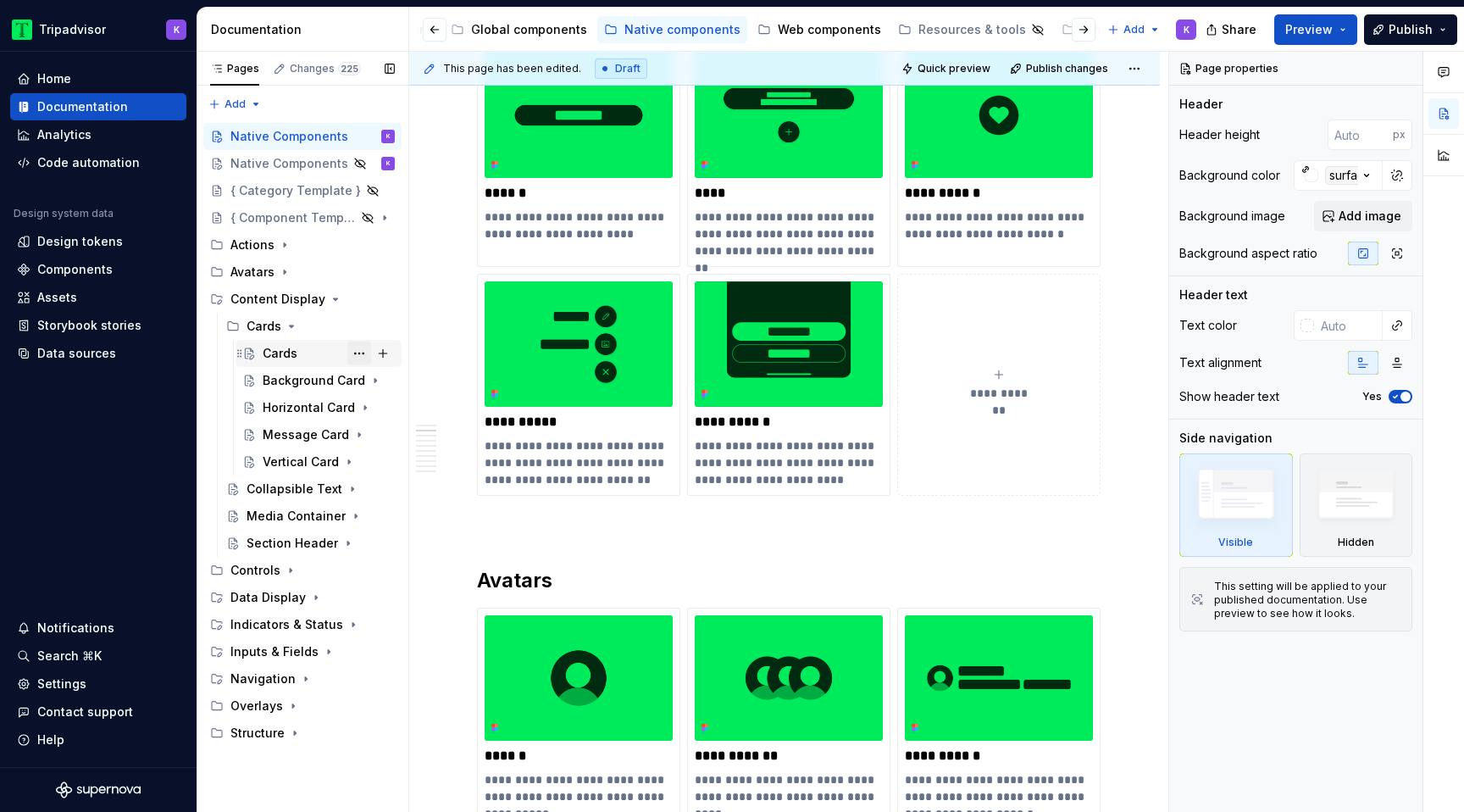
click at [359, 348] on button "Page tree" at bounding box center [358, 352] width 23 height 23
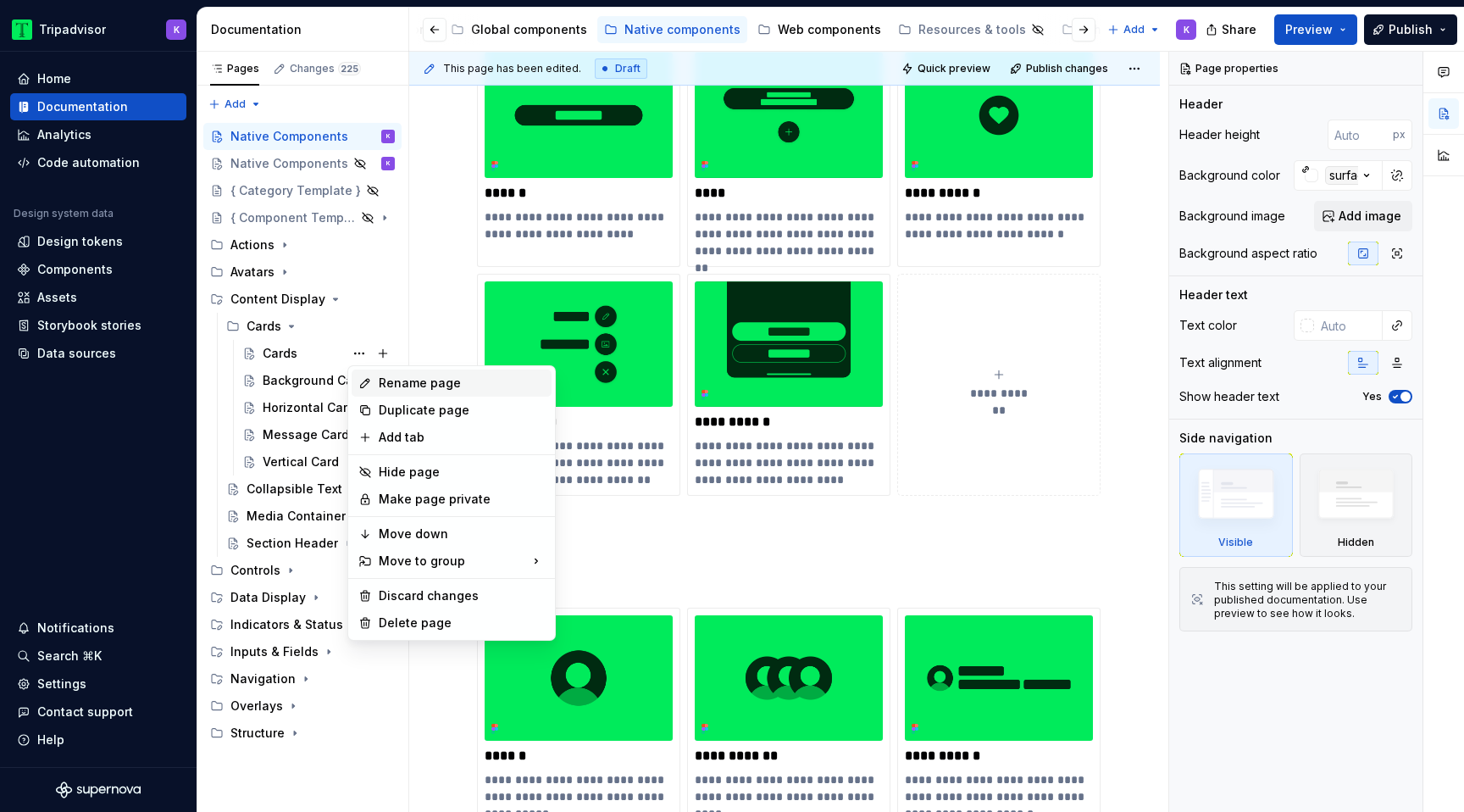
type textarea "*"
click at [402, 380] on div "Rename page" at bounding box center [461, 383] width 166 height 17
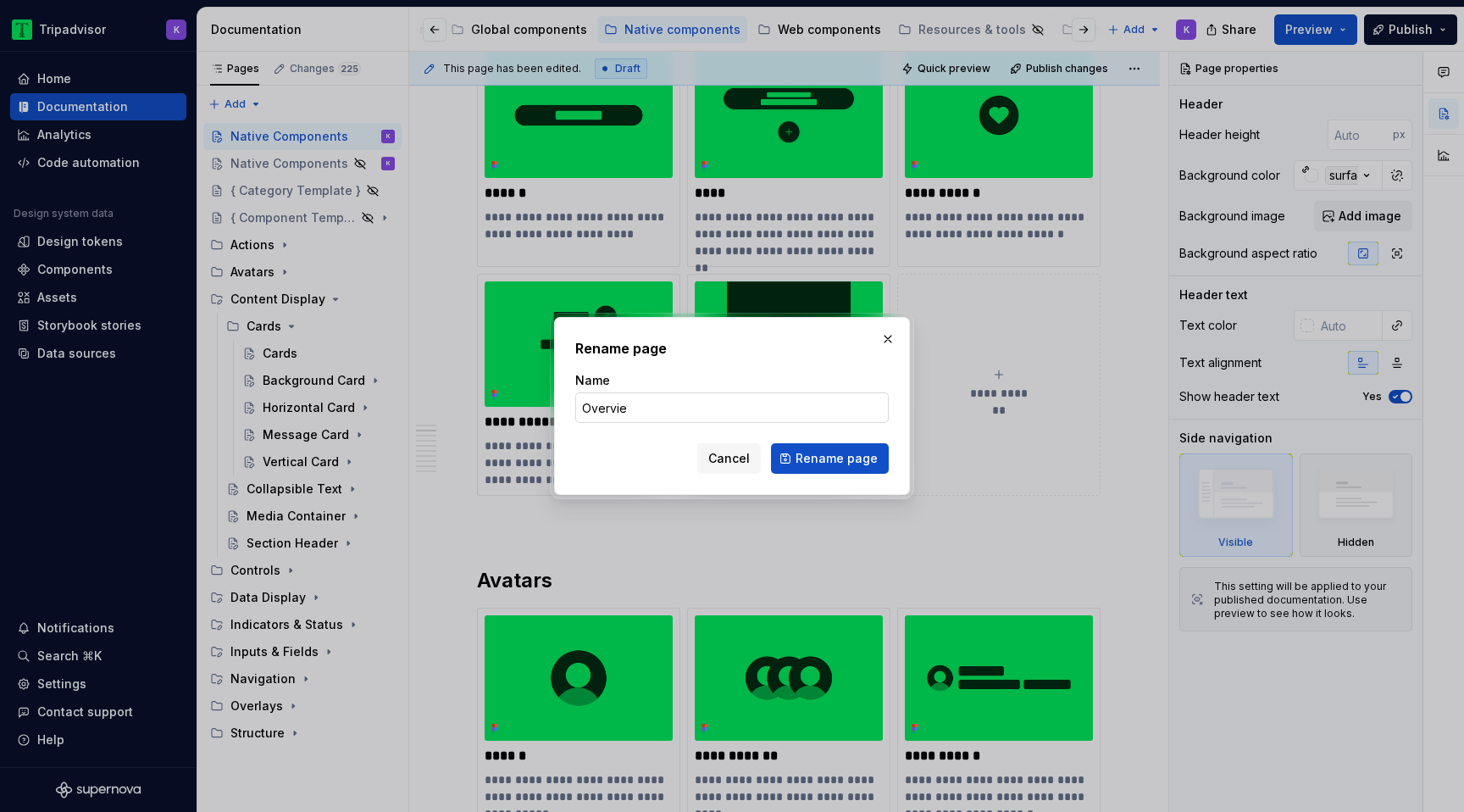
type input "Overview"
click button "Rename page" at bounding box center [830, 458] width 118 height 30
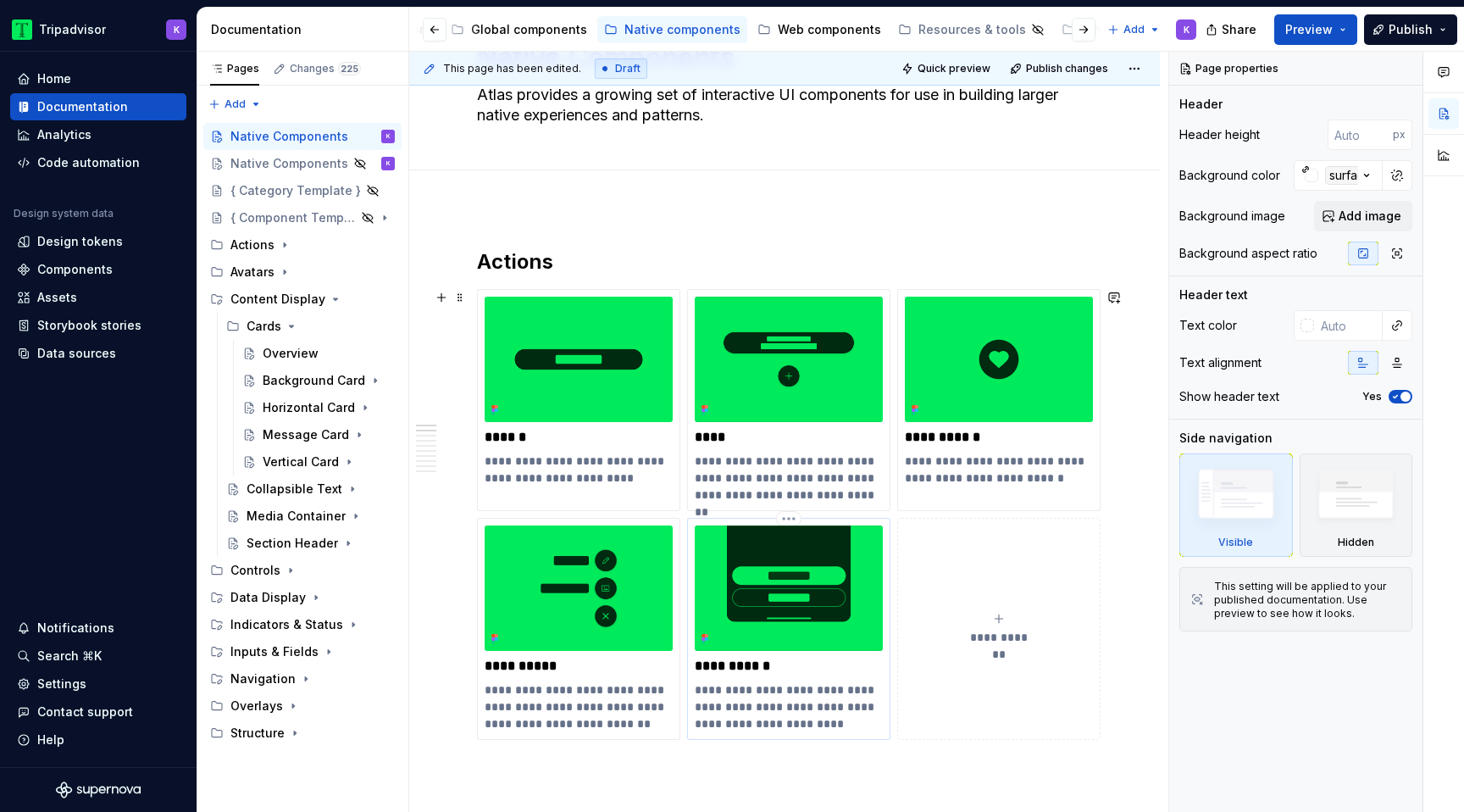
scroll to position [0, 0]
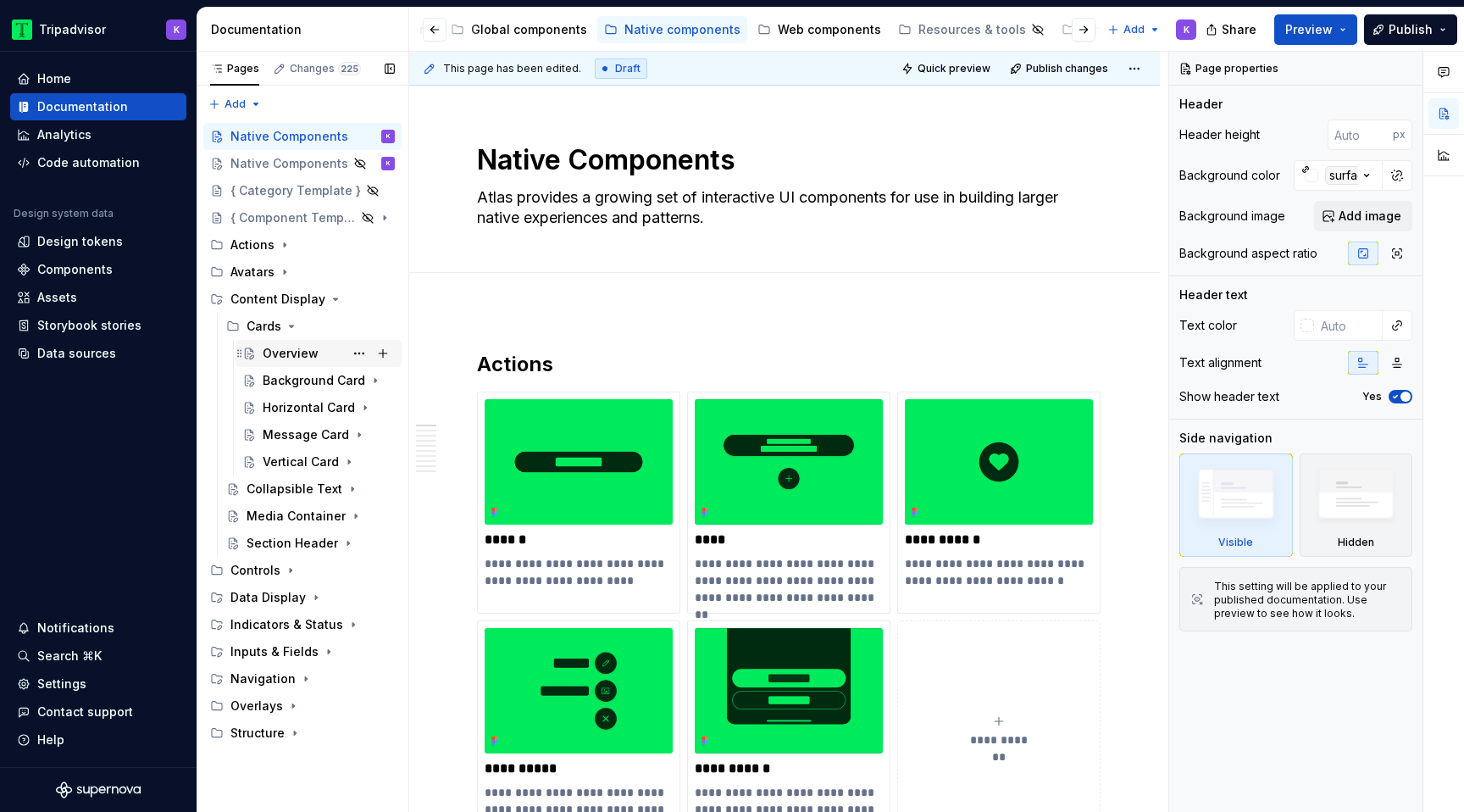
click at [281, 357] on div "Overview" at bounding box center [290, 353] width 56 height 17
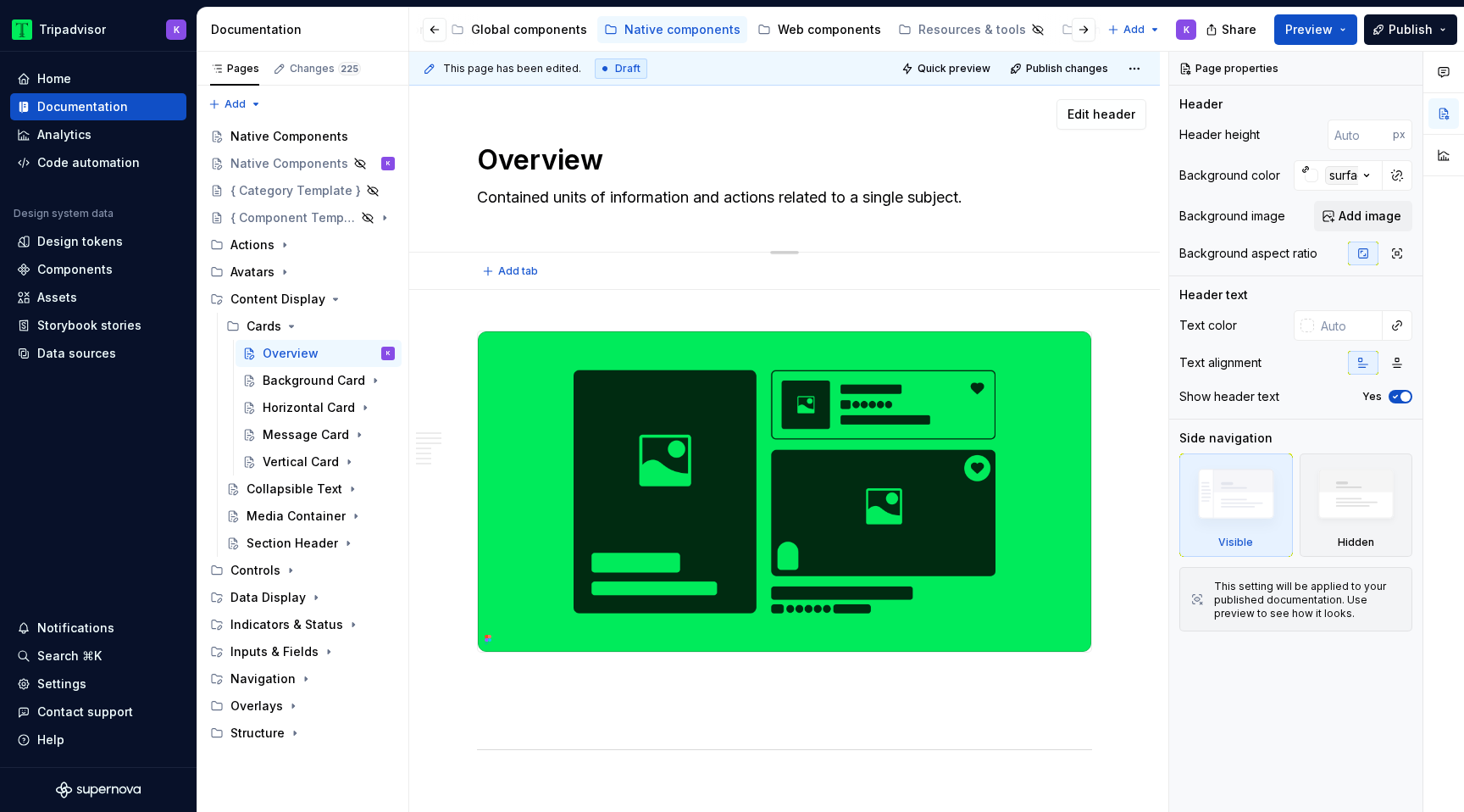
type textarea "*"
drag, startPoint x: 611, startPoint y: 151, endPoint x: 485, endPoint y: 151, distance: 126.0
click at [485, 151] on textarea "Overview" at bounding box center [781, 159] width 616 height 41
type textarea "C"
type textarea "*"
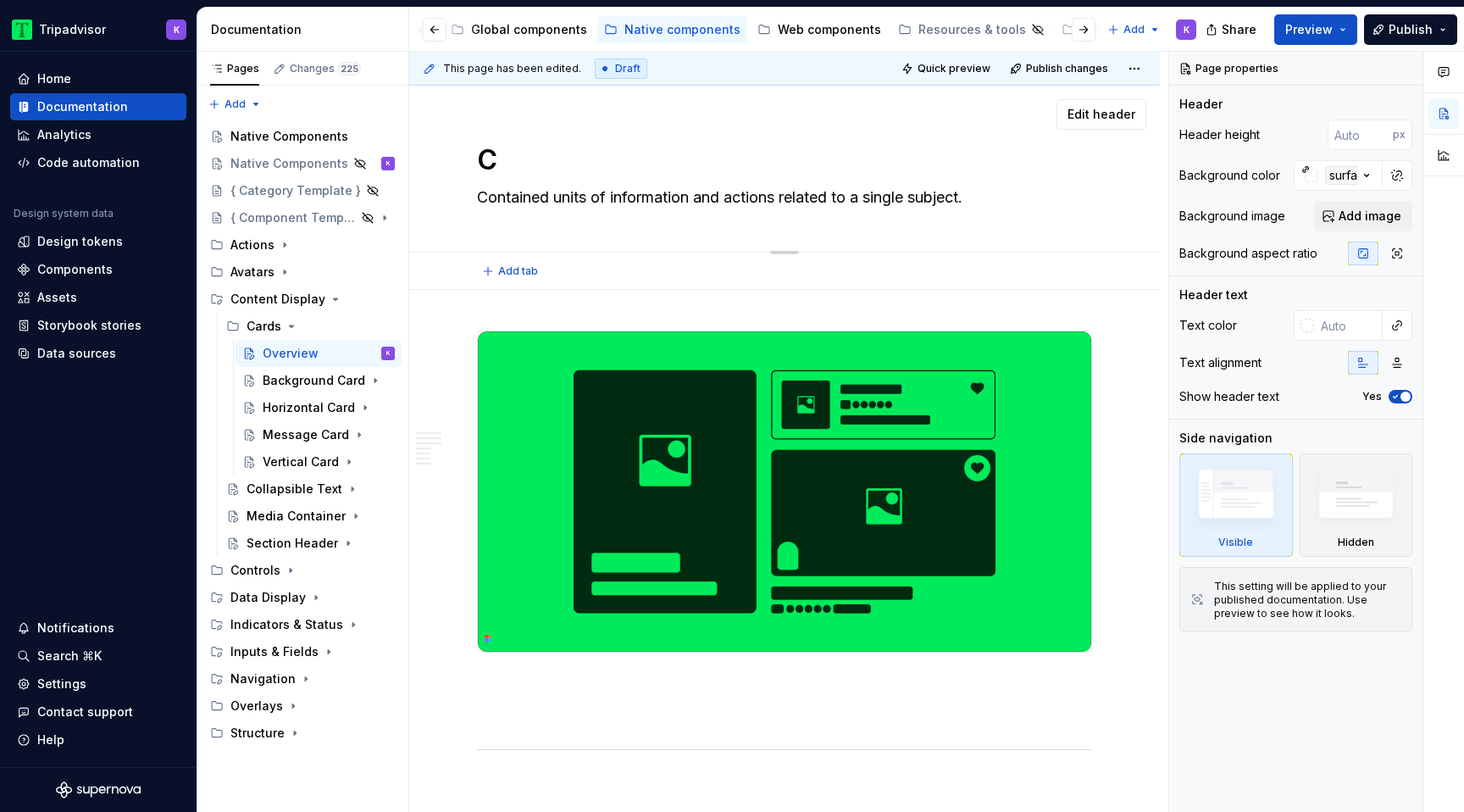
type textarea "Ca"
type textarea "*"
type textarea "Car"
type textarea "*"
type textarea "Card"
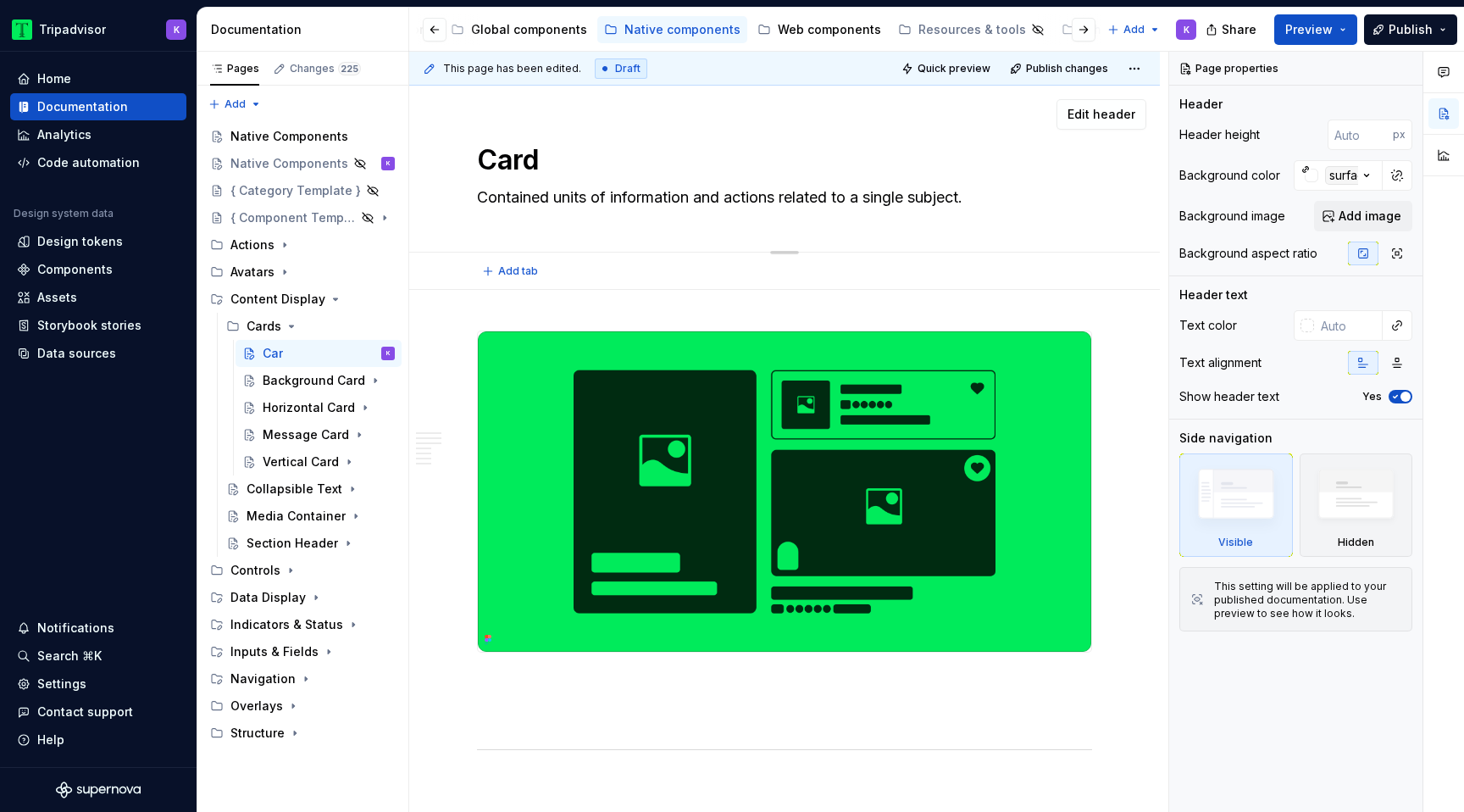
type textarea "*"
type textarea "Cards"
click at [763, 160] on textarea "Cards" at bounding box center [781, 159] width 616 height 41
type textarea "*"
type textarea "Cards"
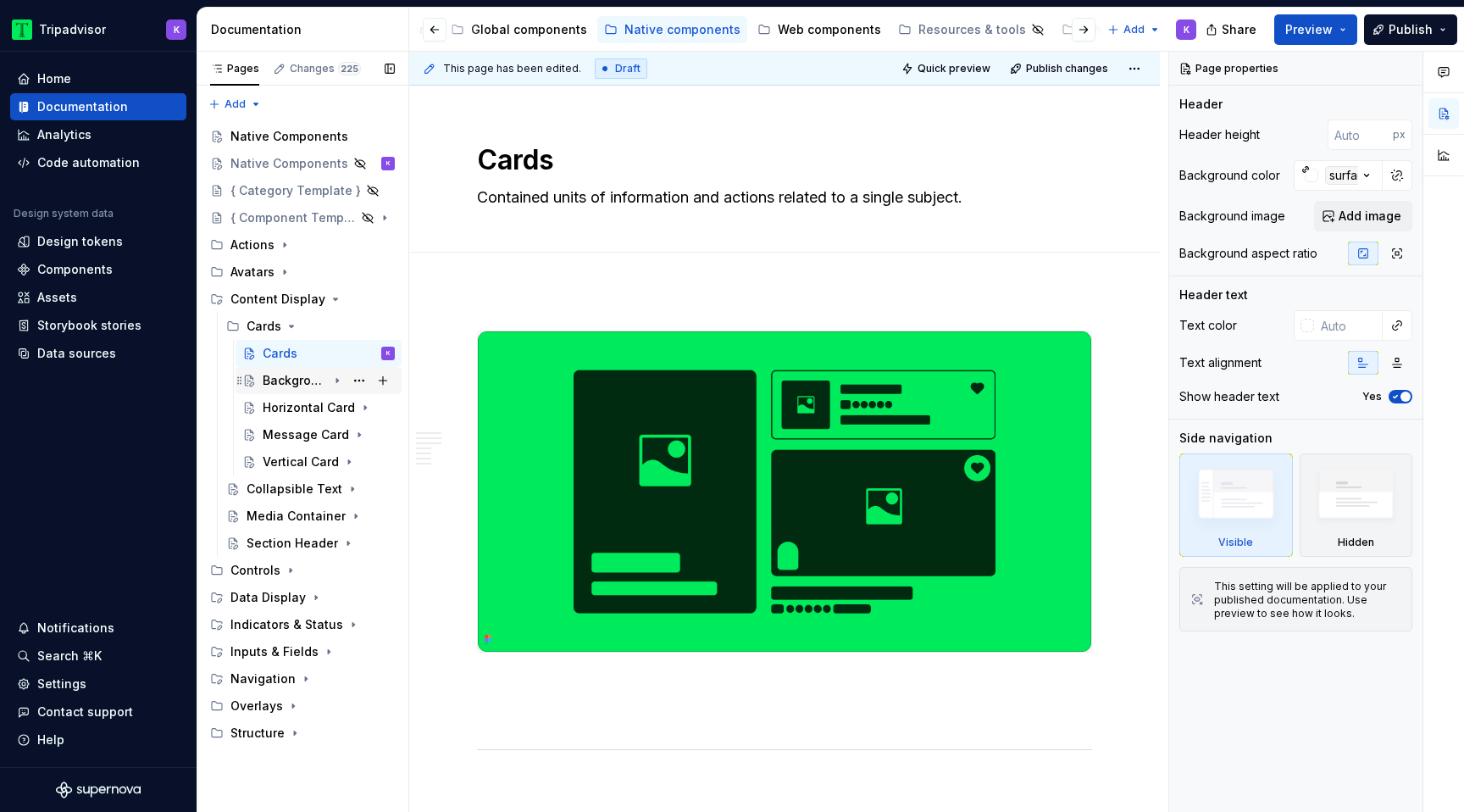
click at [293, 388] on div "Background Card" at bounding box center [294, 381] width 64 height 17
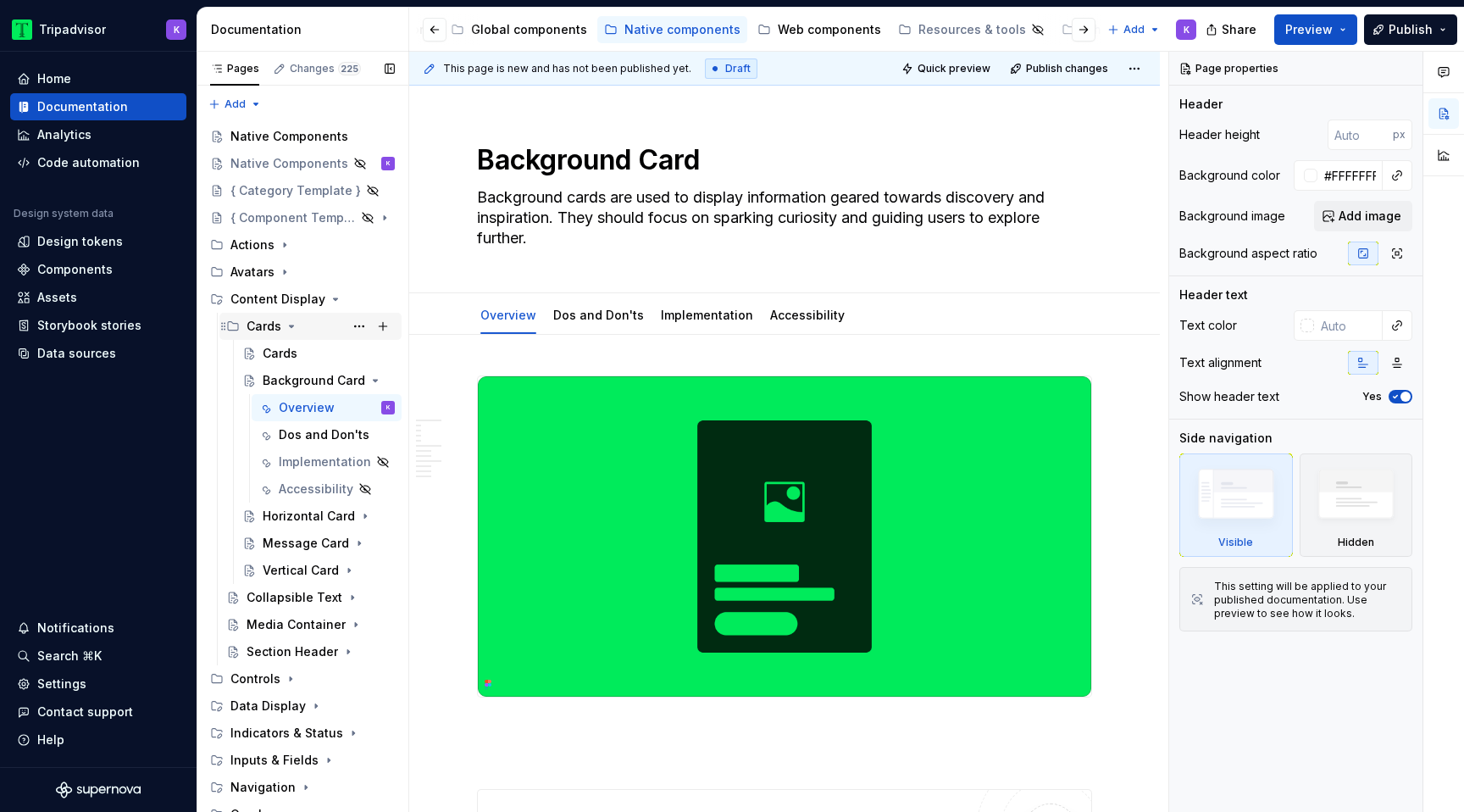
click at [289, 329] on icon "Page tree" at bounding box center [292, 326] width 14 height 14
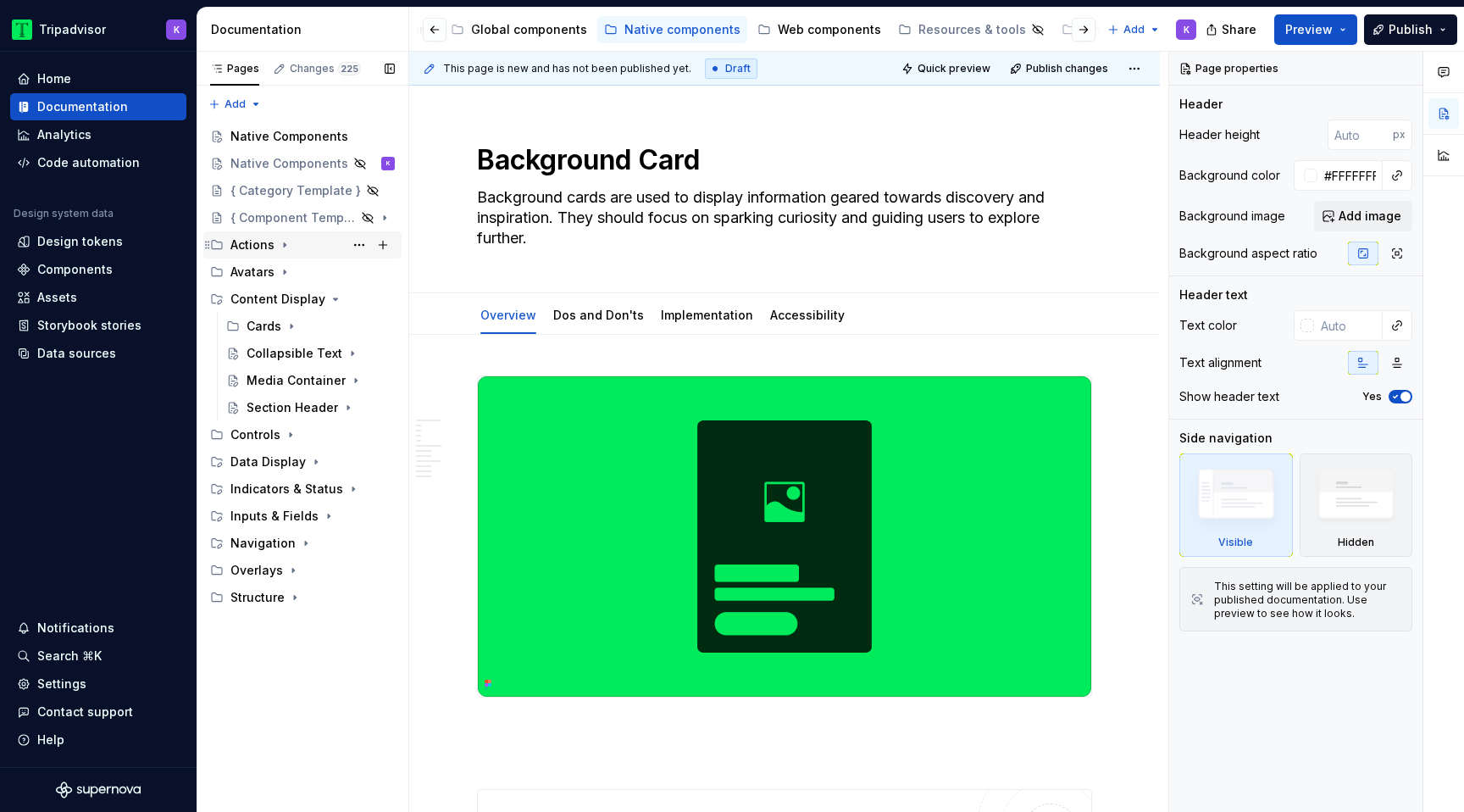
click at [281, 246] on icon "Page tree" at bounding box center [285, 245] width 14 height 14
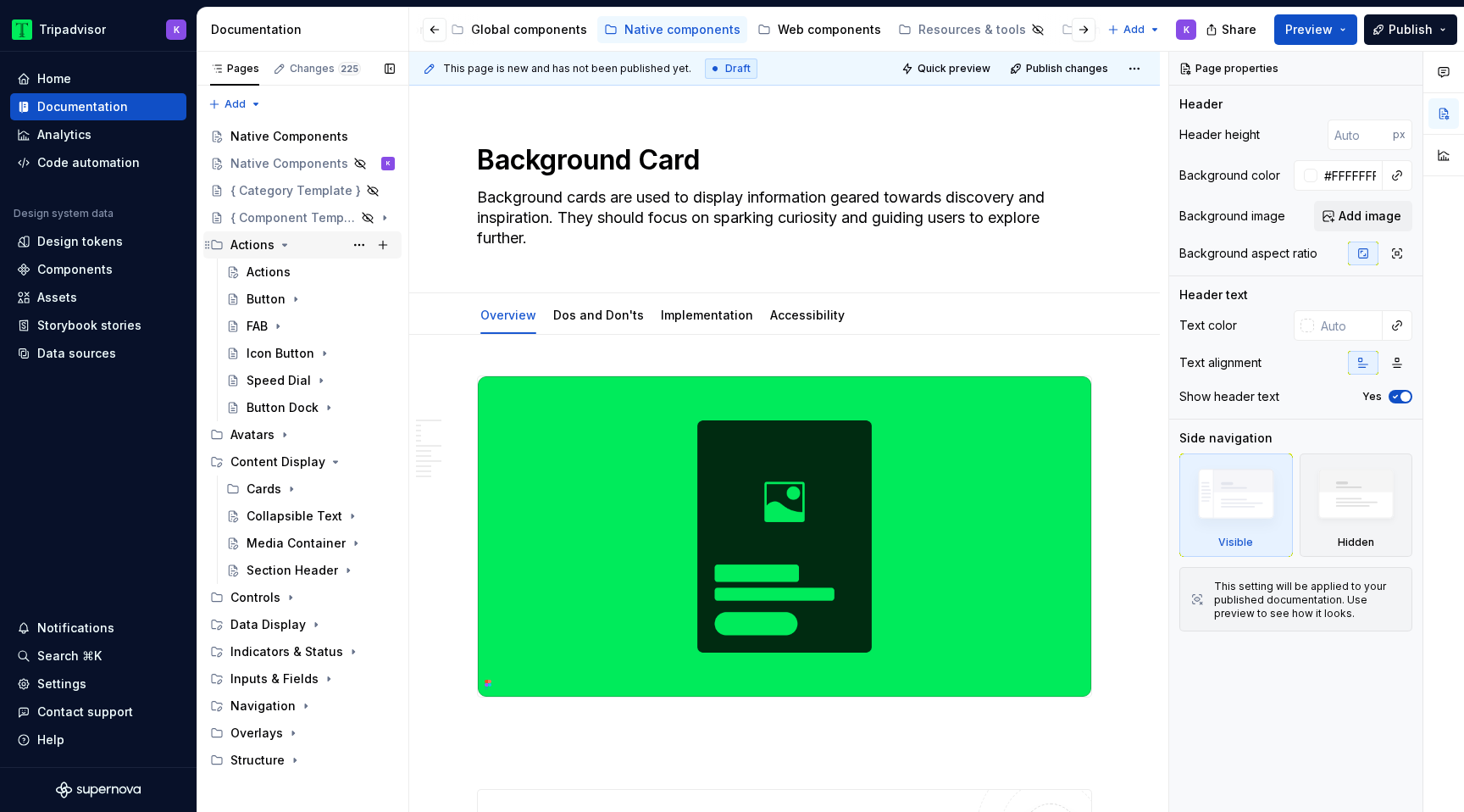
click at [281, 249] on icon "Page tree" at bounding box center [285, 245] width 14 height 14
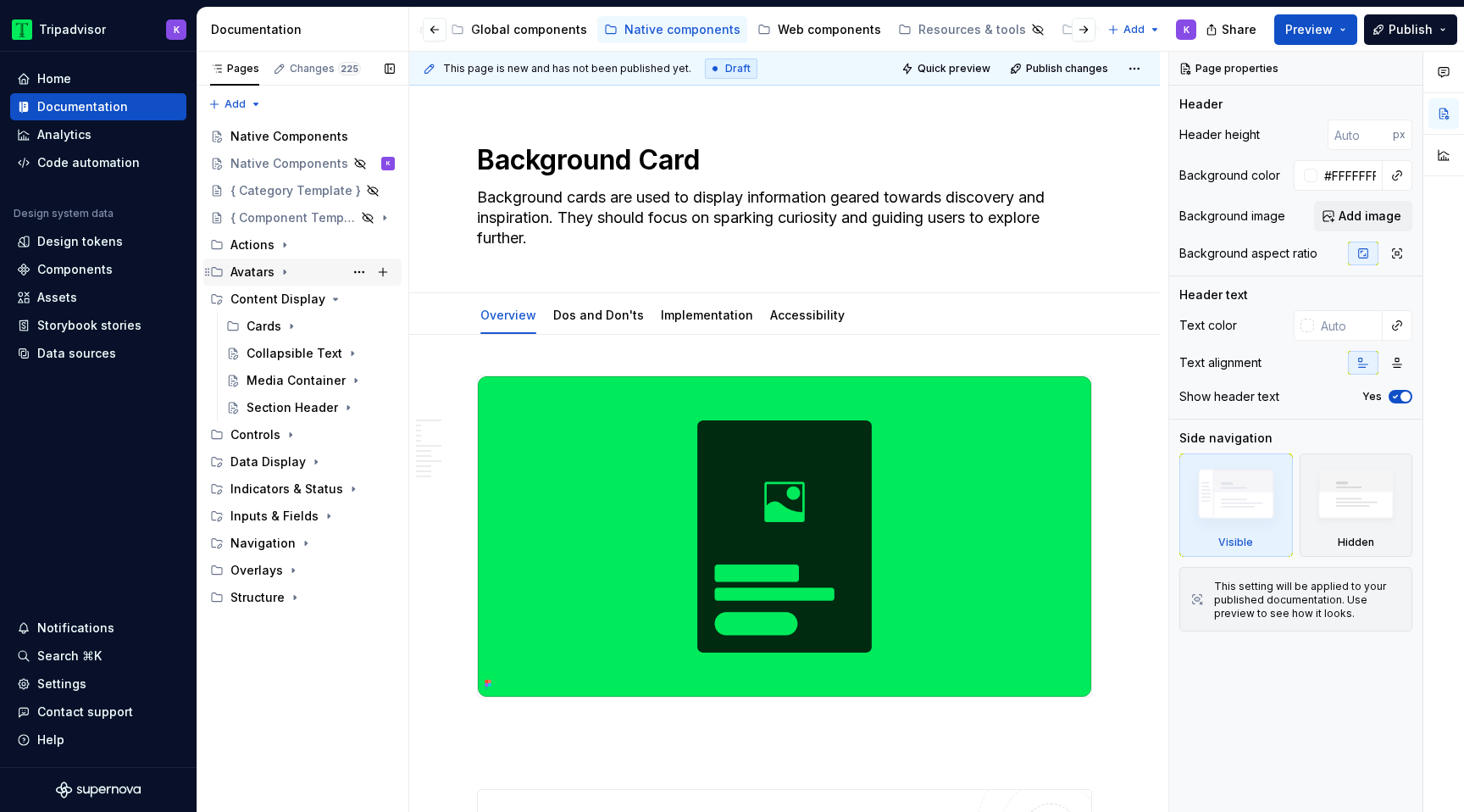
click at [287, 274] on icon "Page tree" at bounding box center [285, 272] width 14 height 14
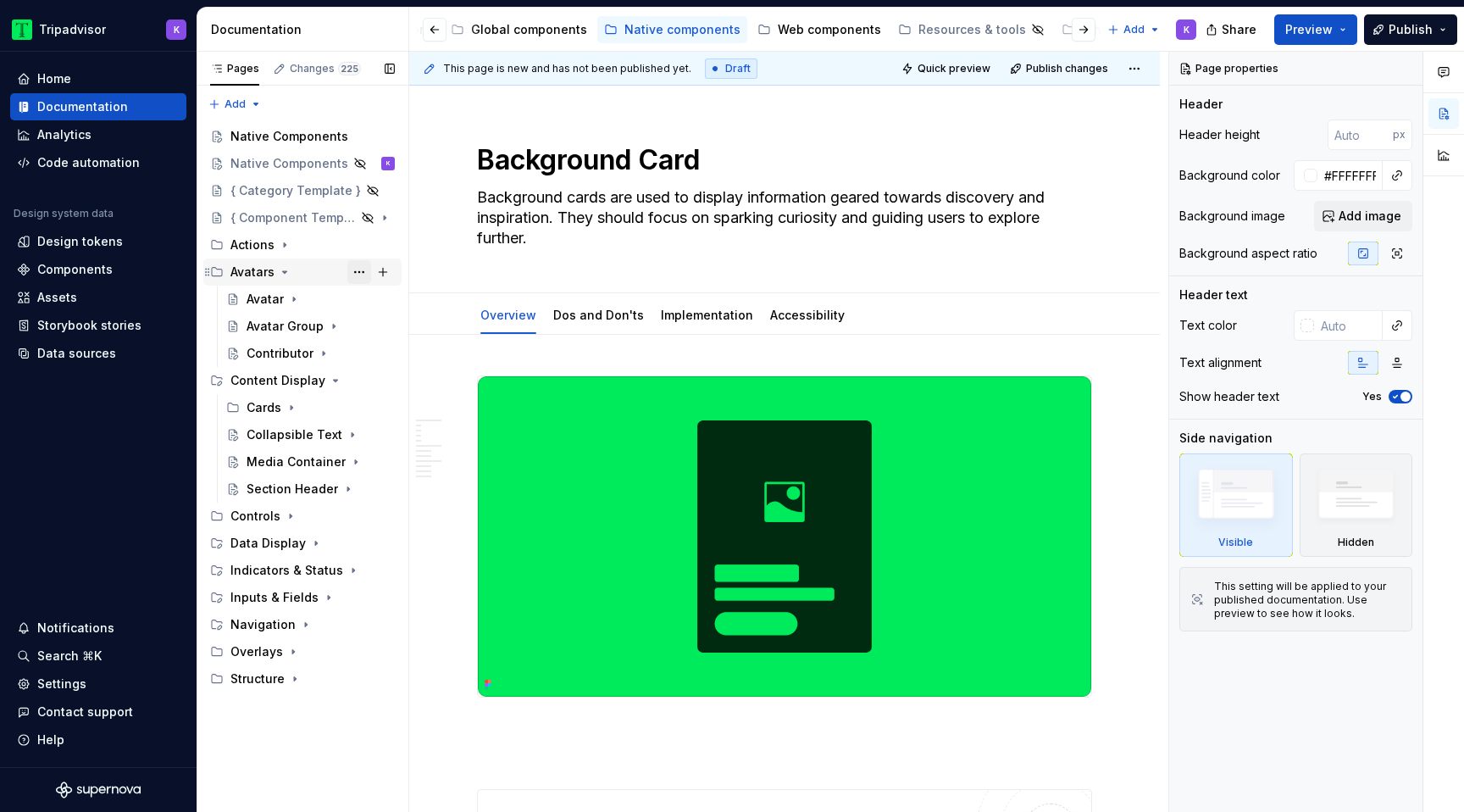
click at [363, 275] on button "Page tree" at bounding box center [358, 271] width 23 height 23
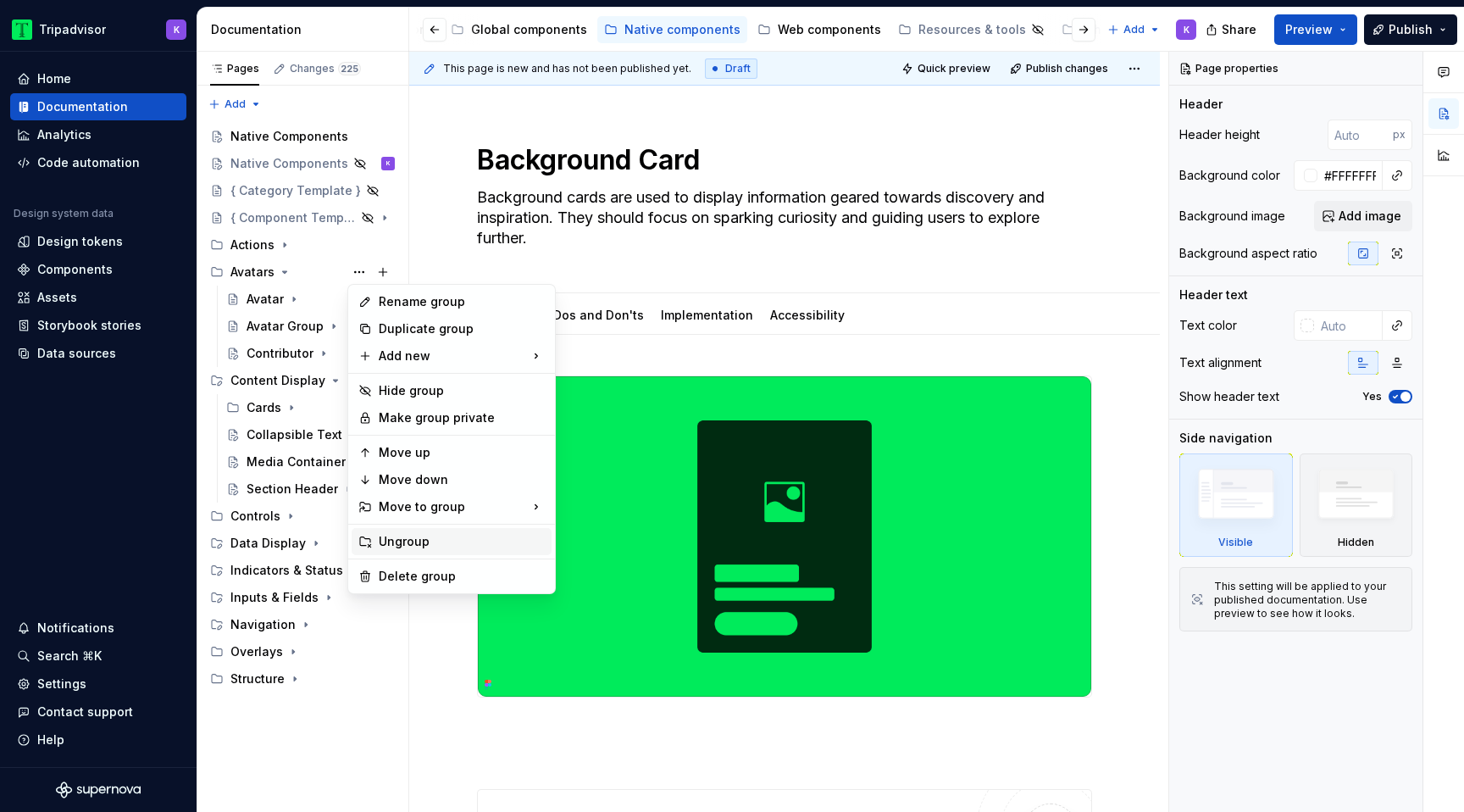
click at [409, 544] on div "Ungroup" at bounding box center [461, 542] width 166 height 17
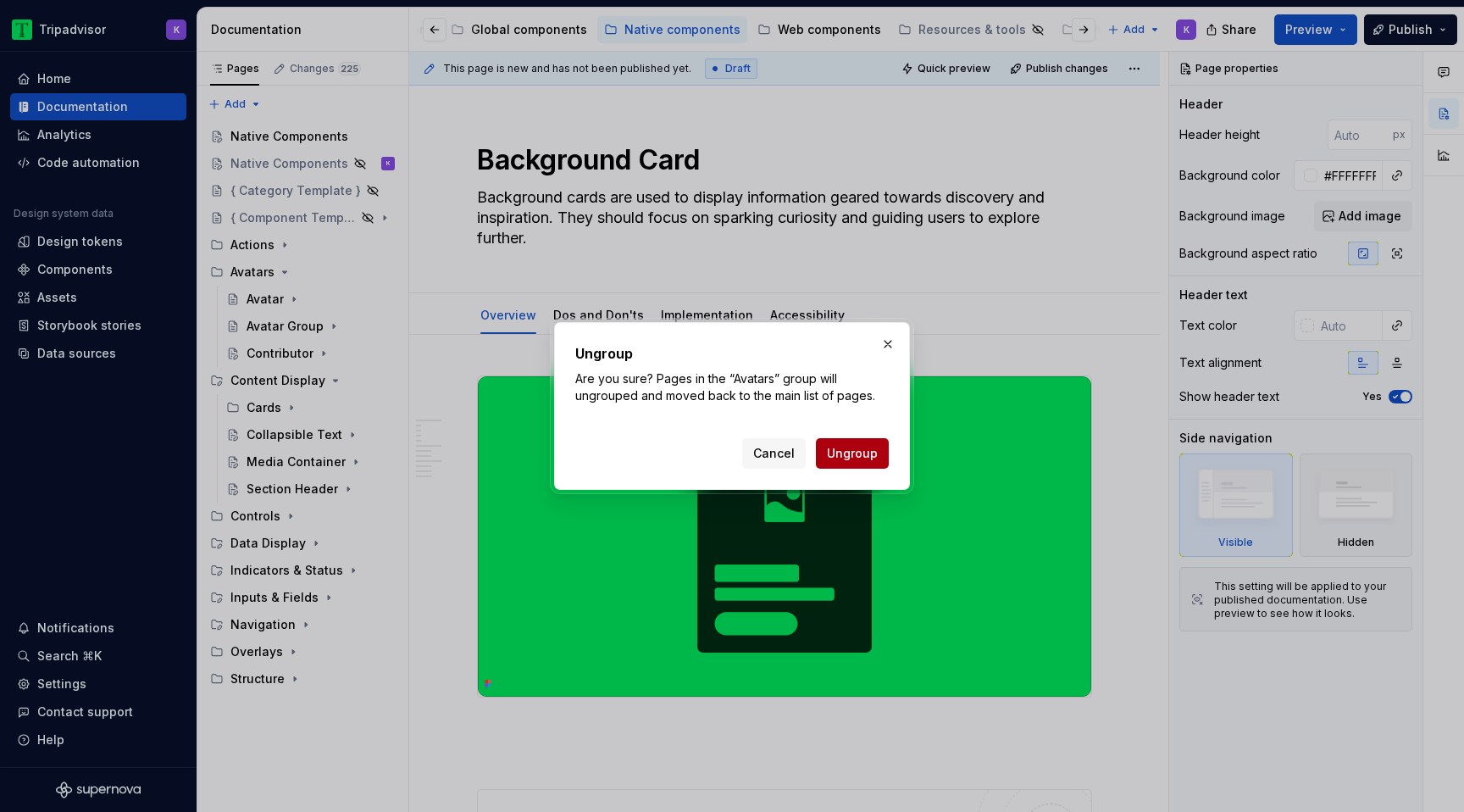
click at [857, 461] on button "Ungroup" at bounding box center [853, 453] width 73 height 30
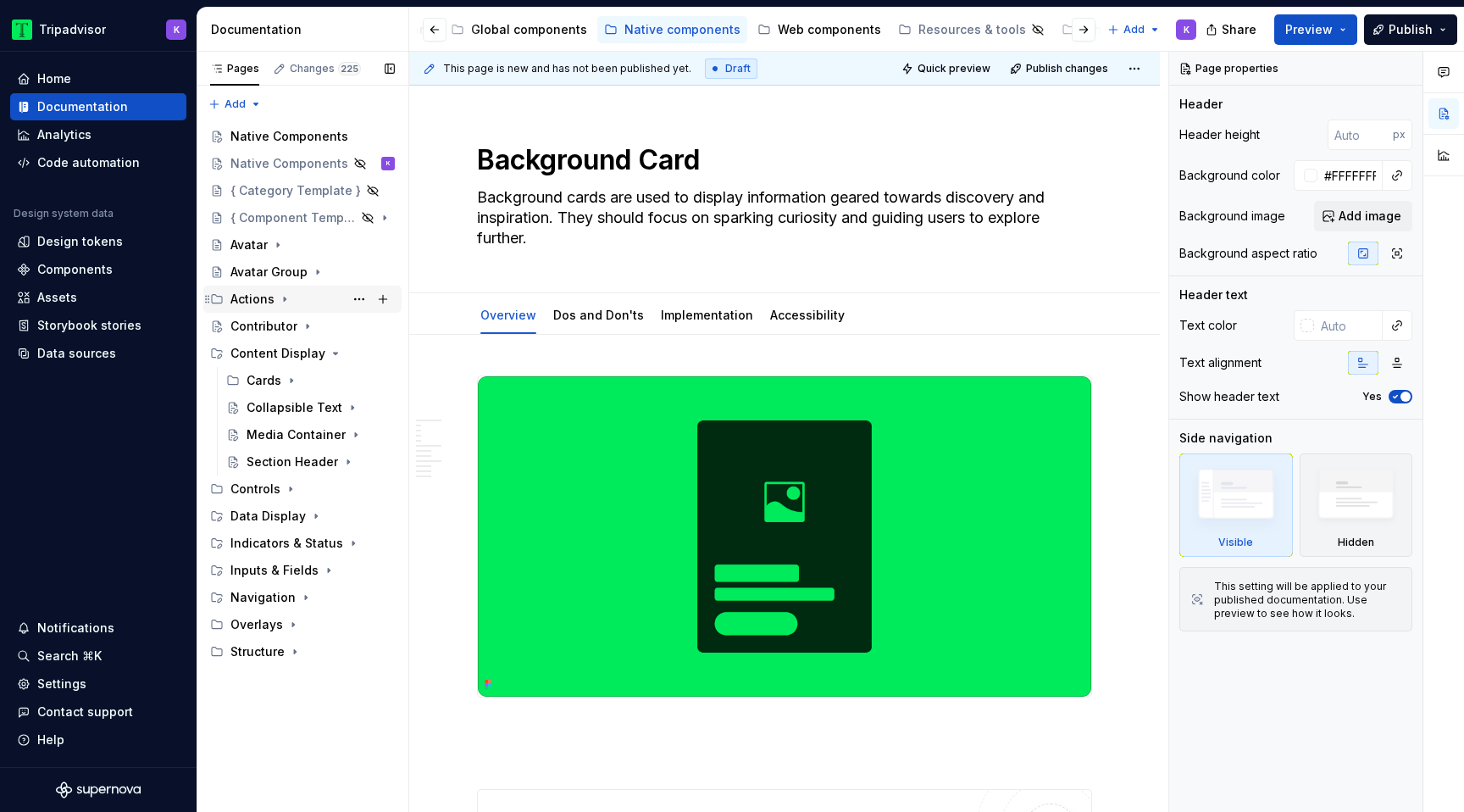
click at [281, 299] on icon "Page tree" at bounding box center [285, 300] width 14 height 14
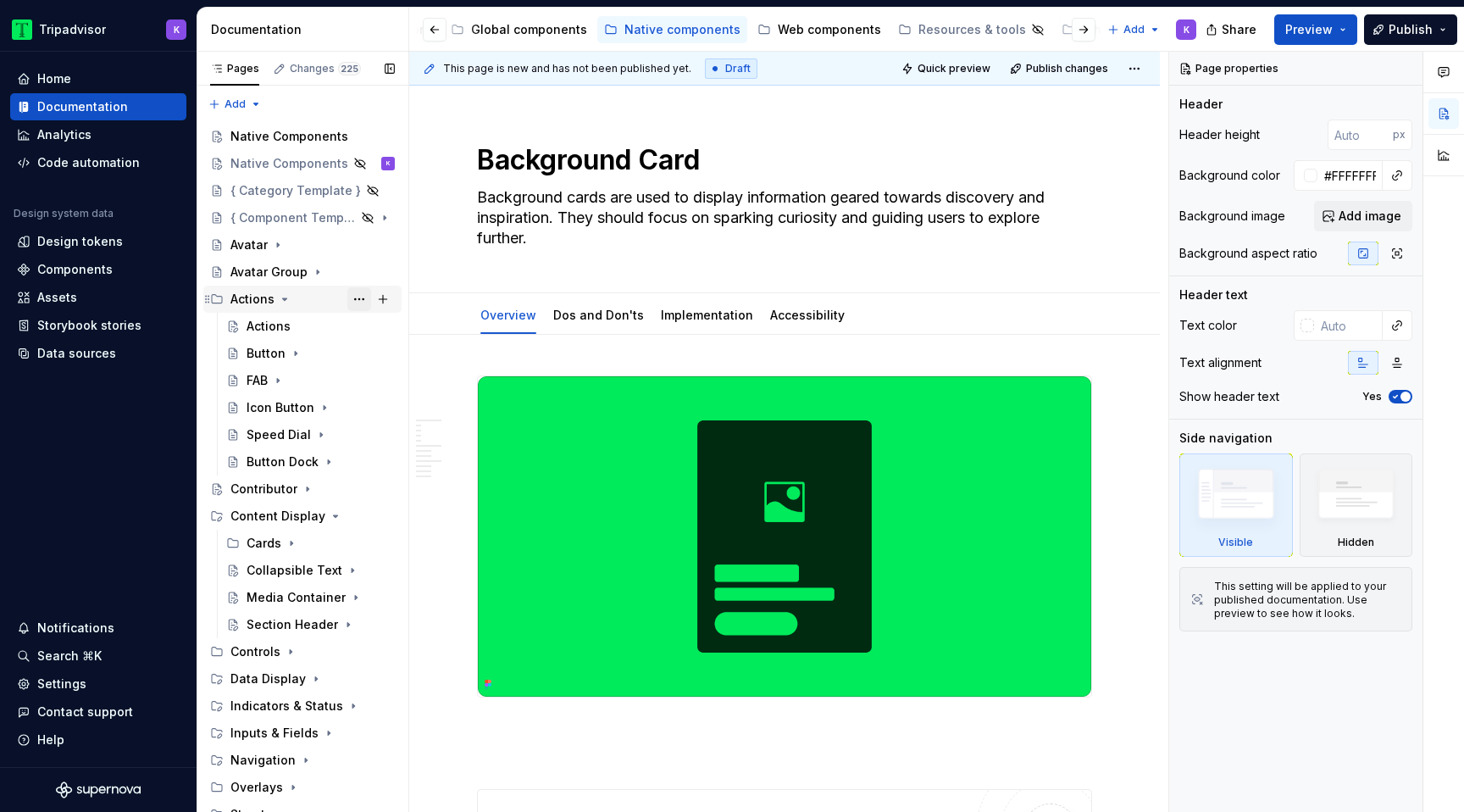
click at [354, 299] on button "Page tree" at bounding box center [358, 299] width 23 height 23
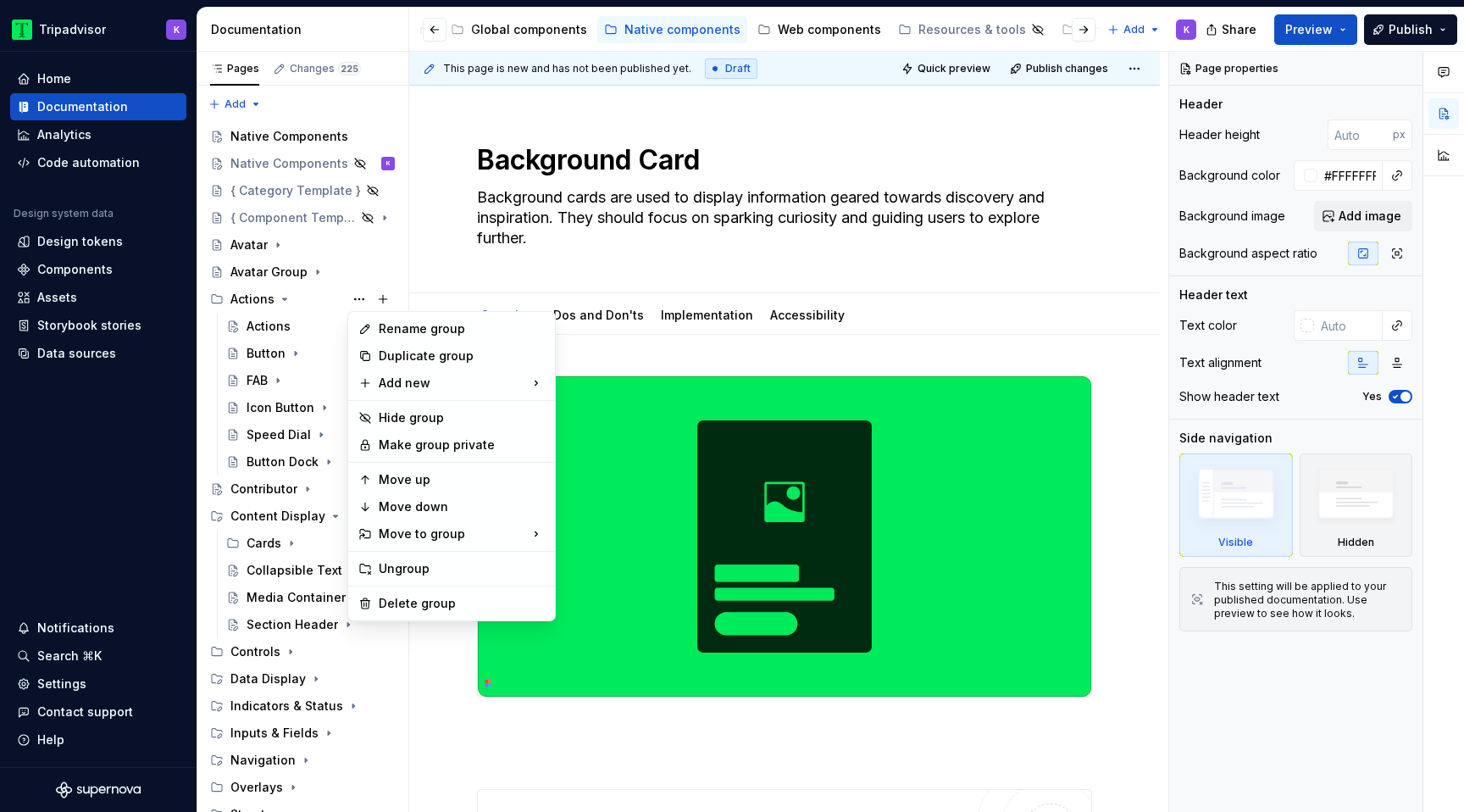
type textarea "*"
click at [434, 334] on div "Rename group" at bounding box center [461, 329] width 166 height 17
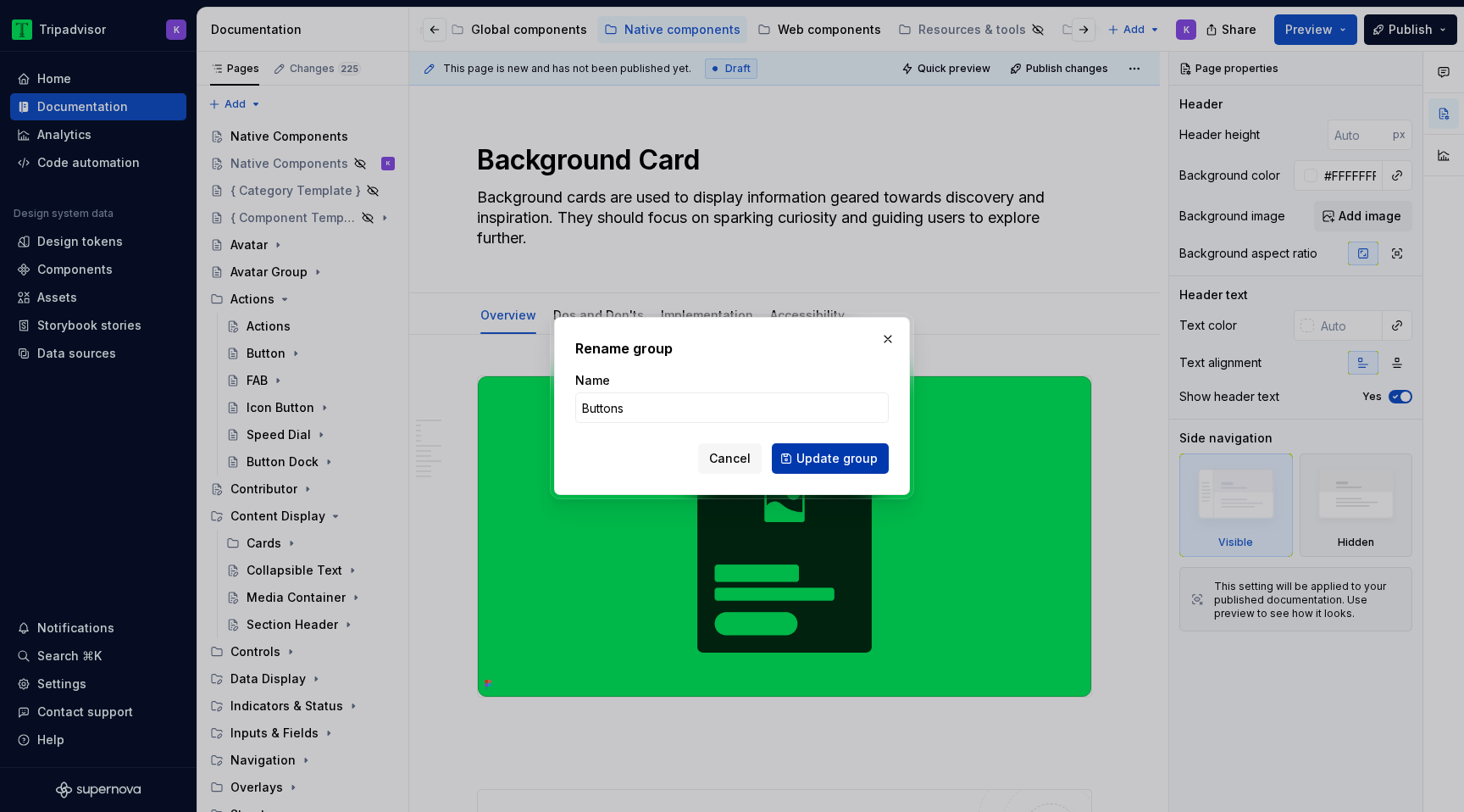
type input "Buttons"
click at [846, 458] on span "Update group" at bounding box center [837, 459] width 81 height 17
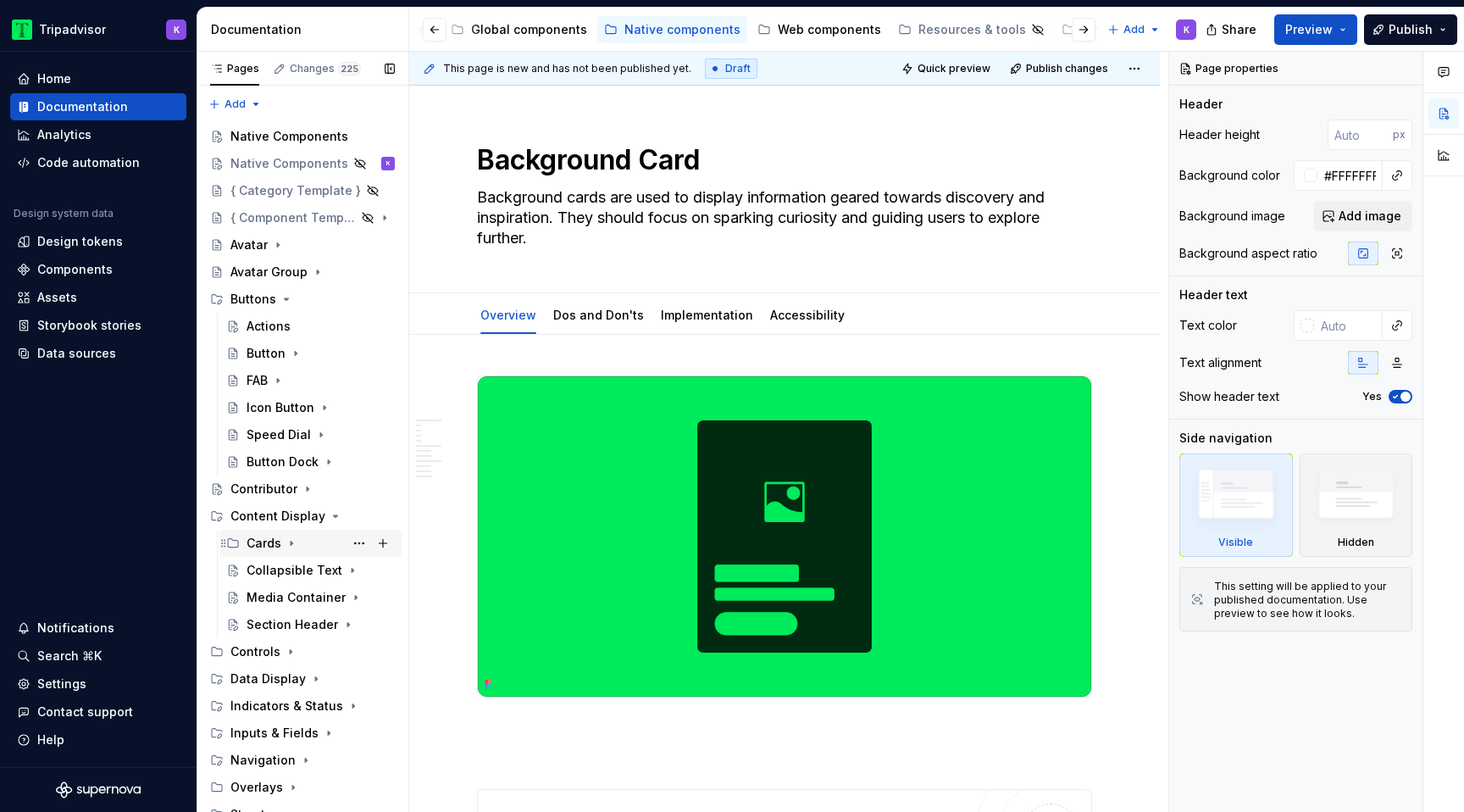
click at [293, 539] on icon "Page tree" at bounding box center [292, 544] width 14 height 14
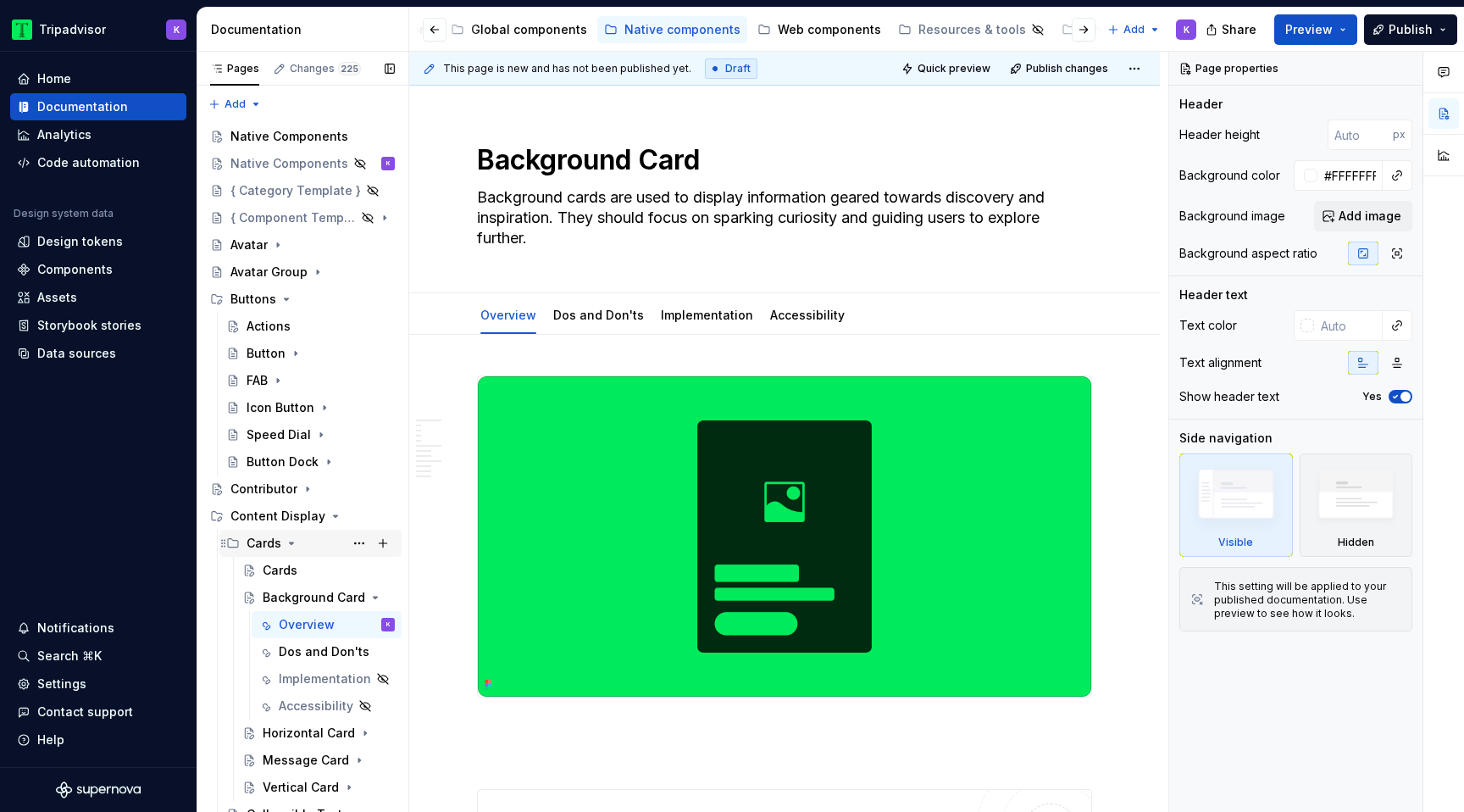
click at [293, 539] on icon "Page tree" at bounding box center [292, 544] width 14 height 14
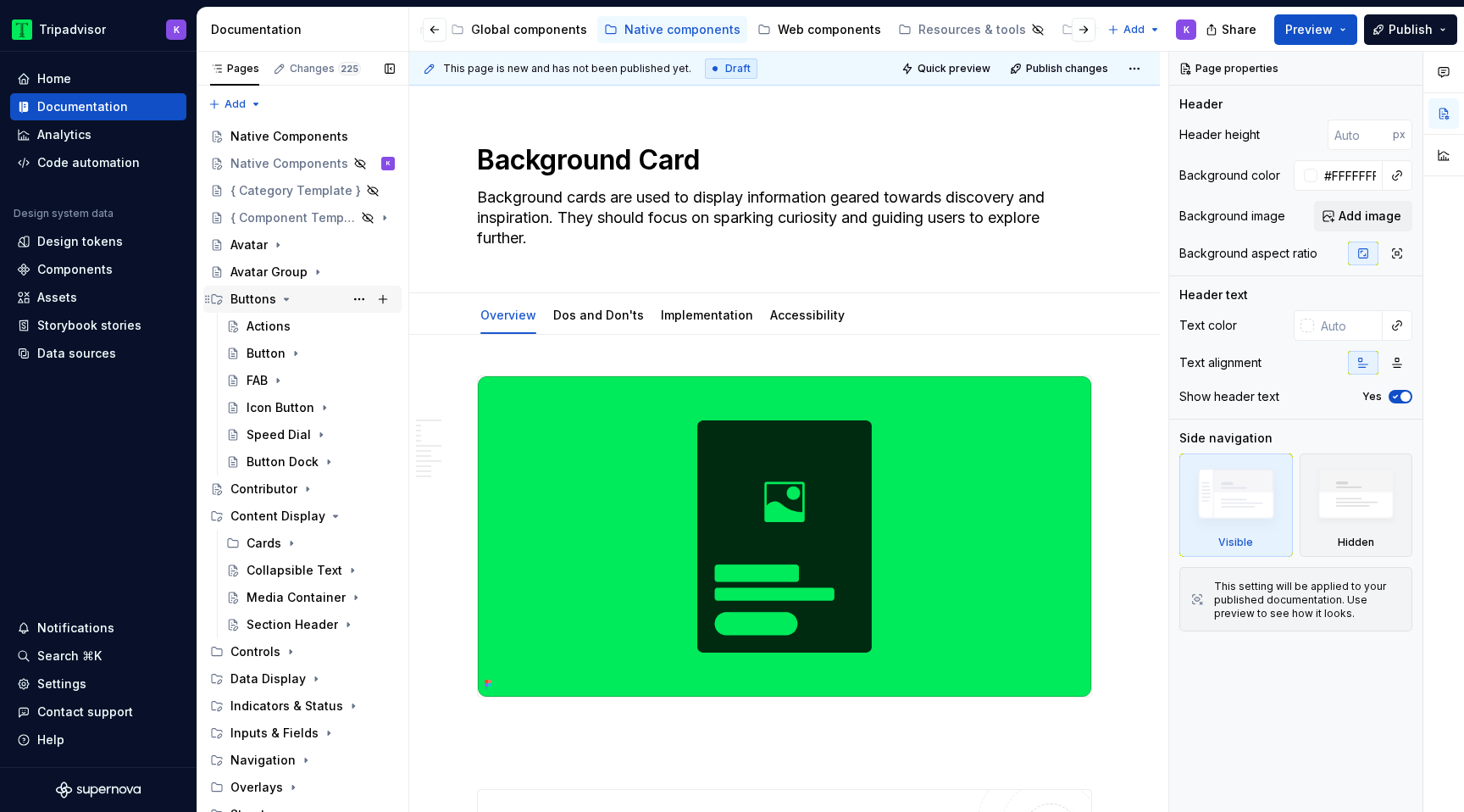
click at [283, 300] on icon "Page tree" at bounding box center [287, 300] width 14 height 14
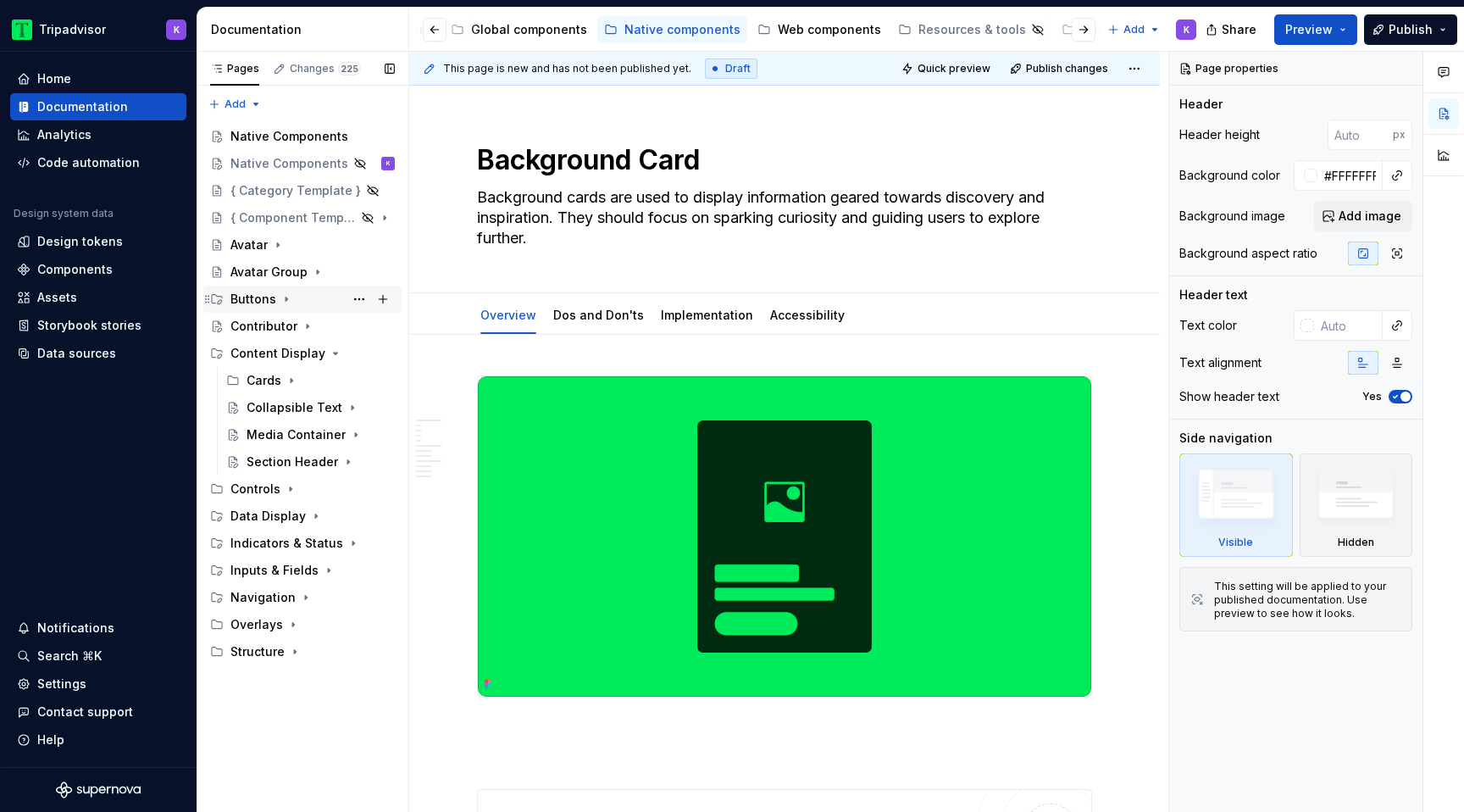
click at [287, 299] on icon "Page tree" at bounding box center [287, 300] width 14 height 14
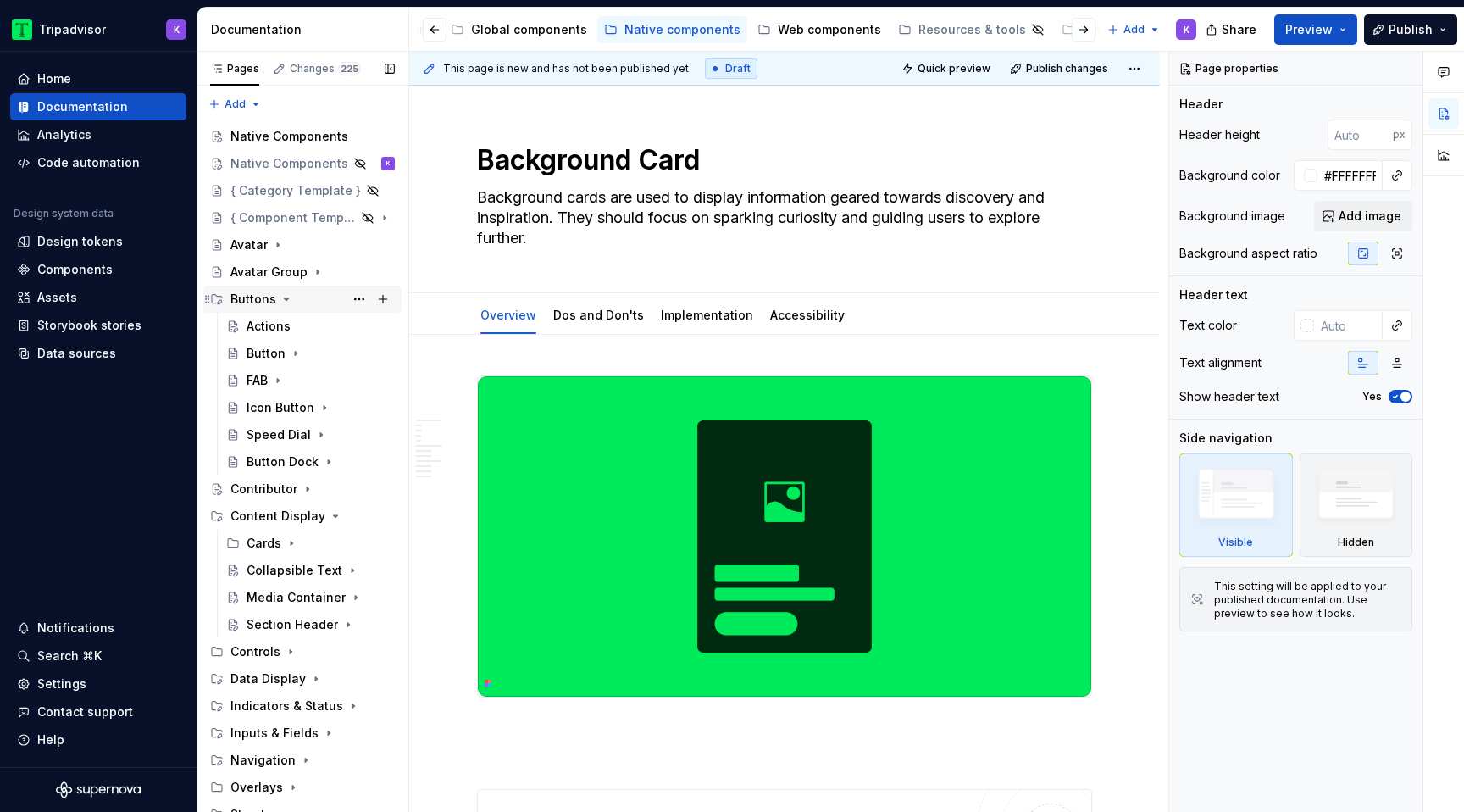
click at [281, 299] on icon "Page tree" at bounding box center [287, 300] width 14 height 14
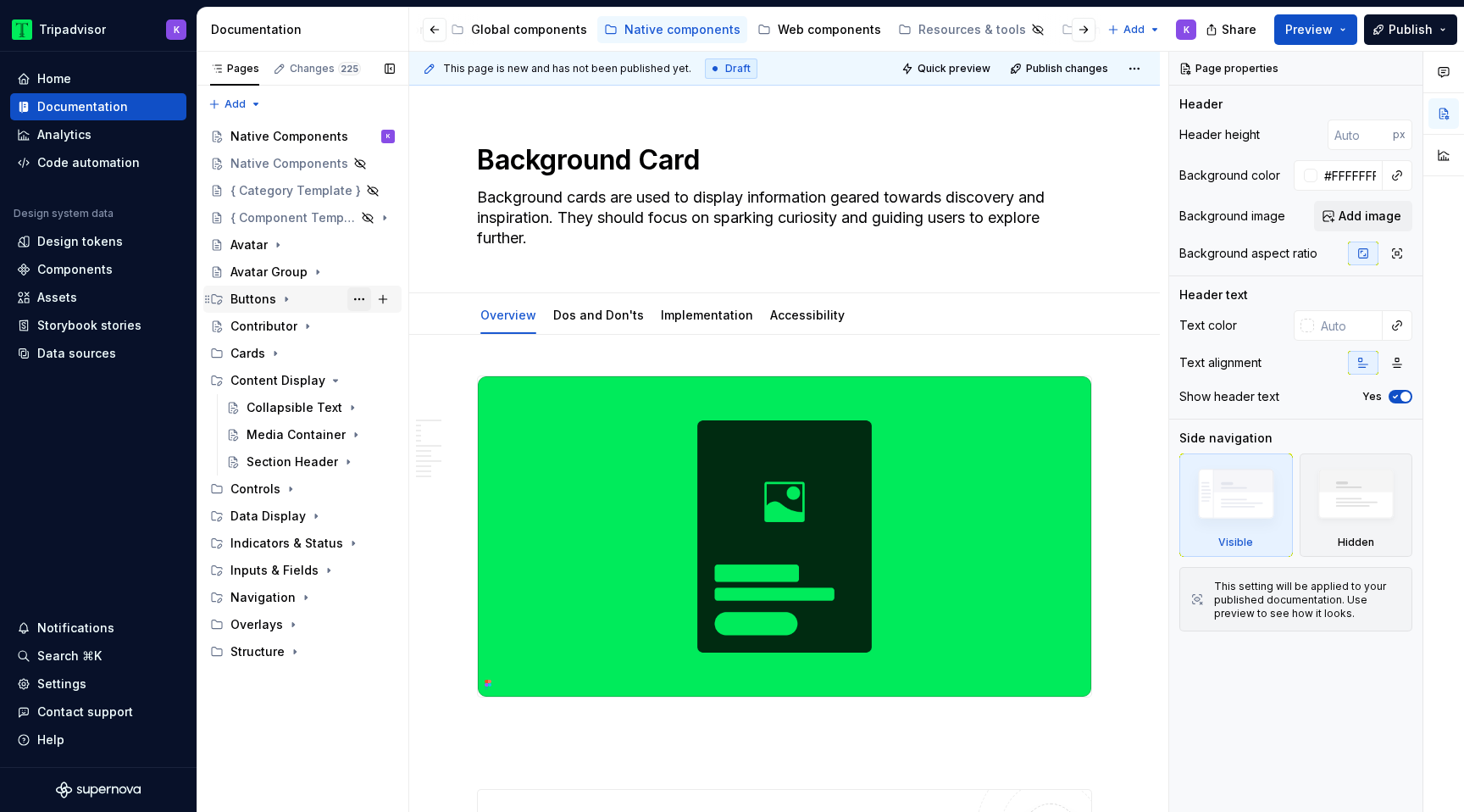
click at [361, 298] on button "Page tree" at bounding box center [358, 299] width 23 height 23
click at [353, 298] on div "Pages Changes 225 Add Accessibility guide for tree Page tree. Navigate the tree…" at bounding box center [302, 432] width 212 height 761
click at [280, 296] on icon "Page tree" at bounding box center [287, 300] width 14 height 14
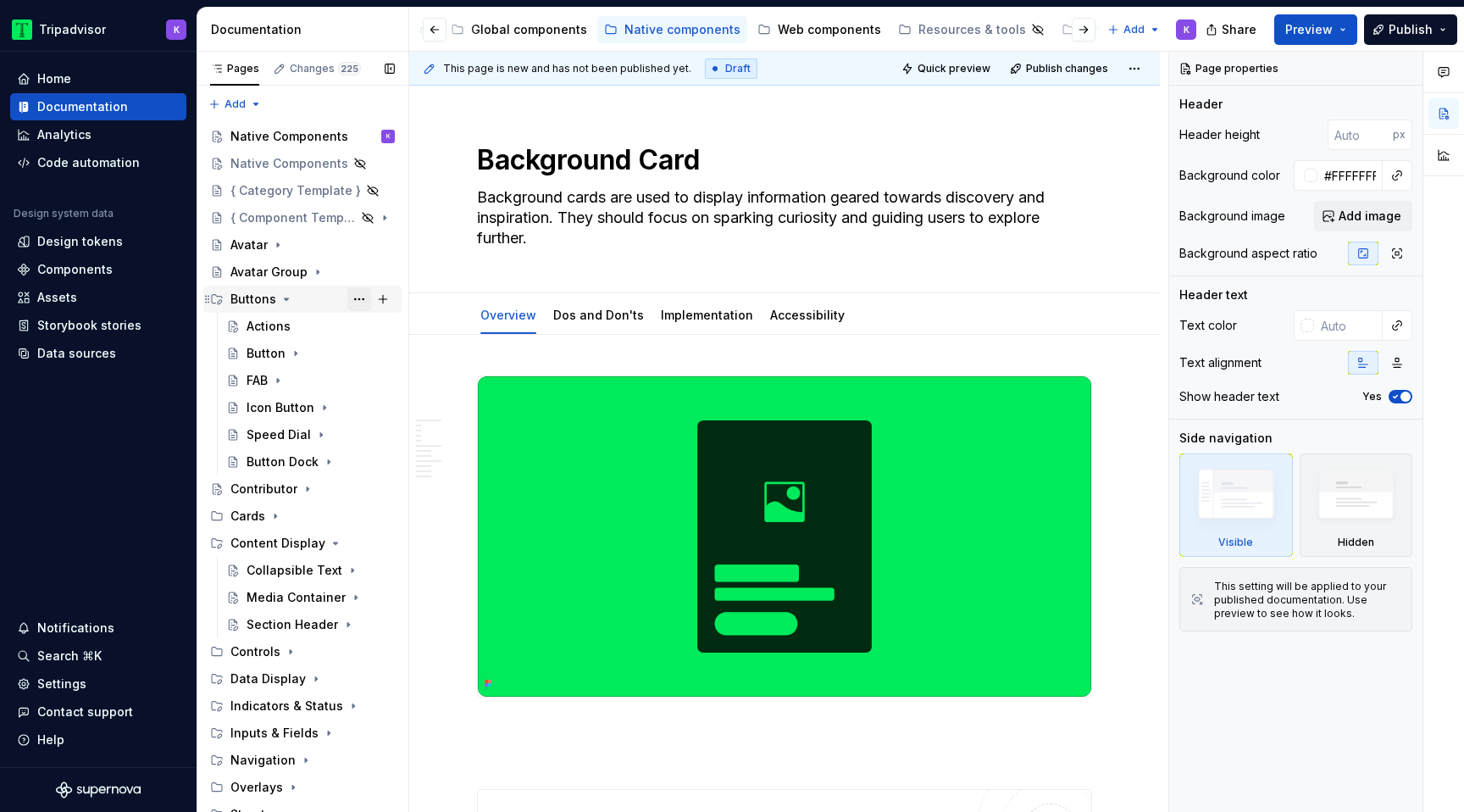
click at [356, 304] on button "Page tree" at bounding box center [358, 299] width 23 height 23
type textarea "*"
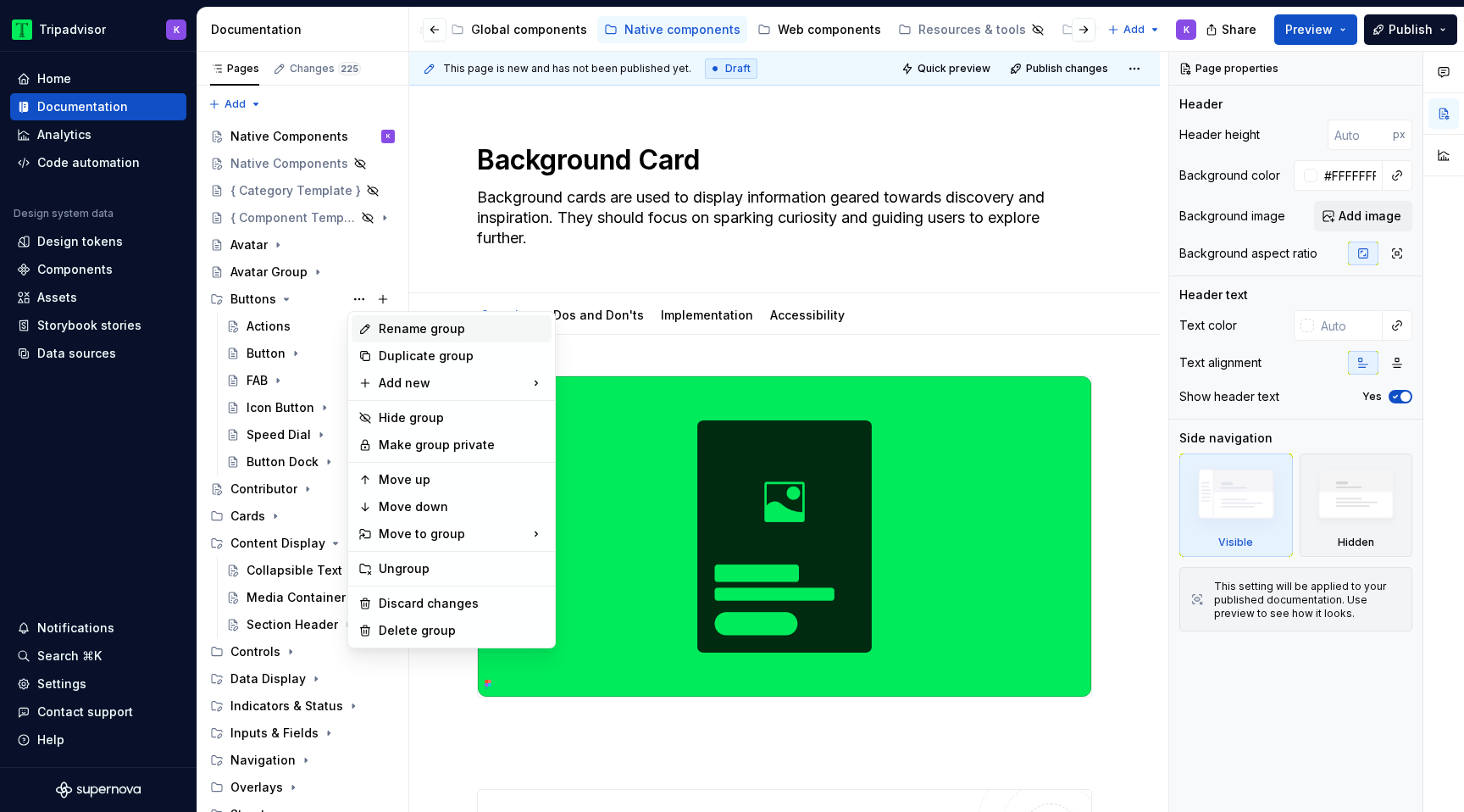
click at [426, 332] on div "Rename group" at bounding box center [461, 329] width 166 height 17
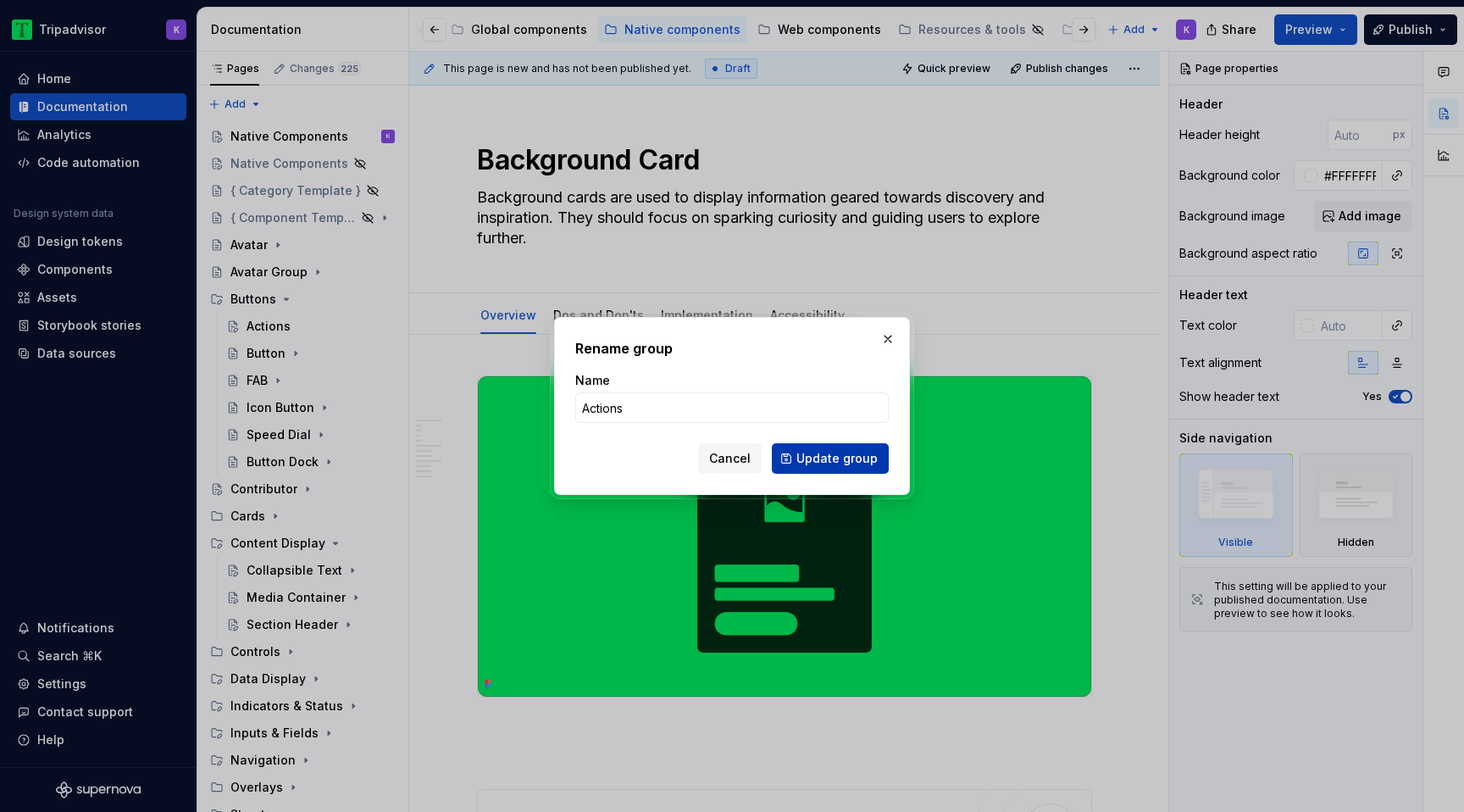
type input "Actions"
click at [829, 454] on span "Update group" at bounding box center [837, 459] width 81 height 17
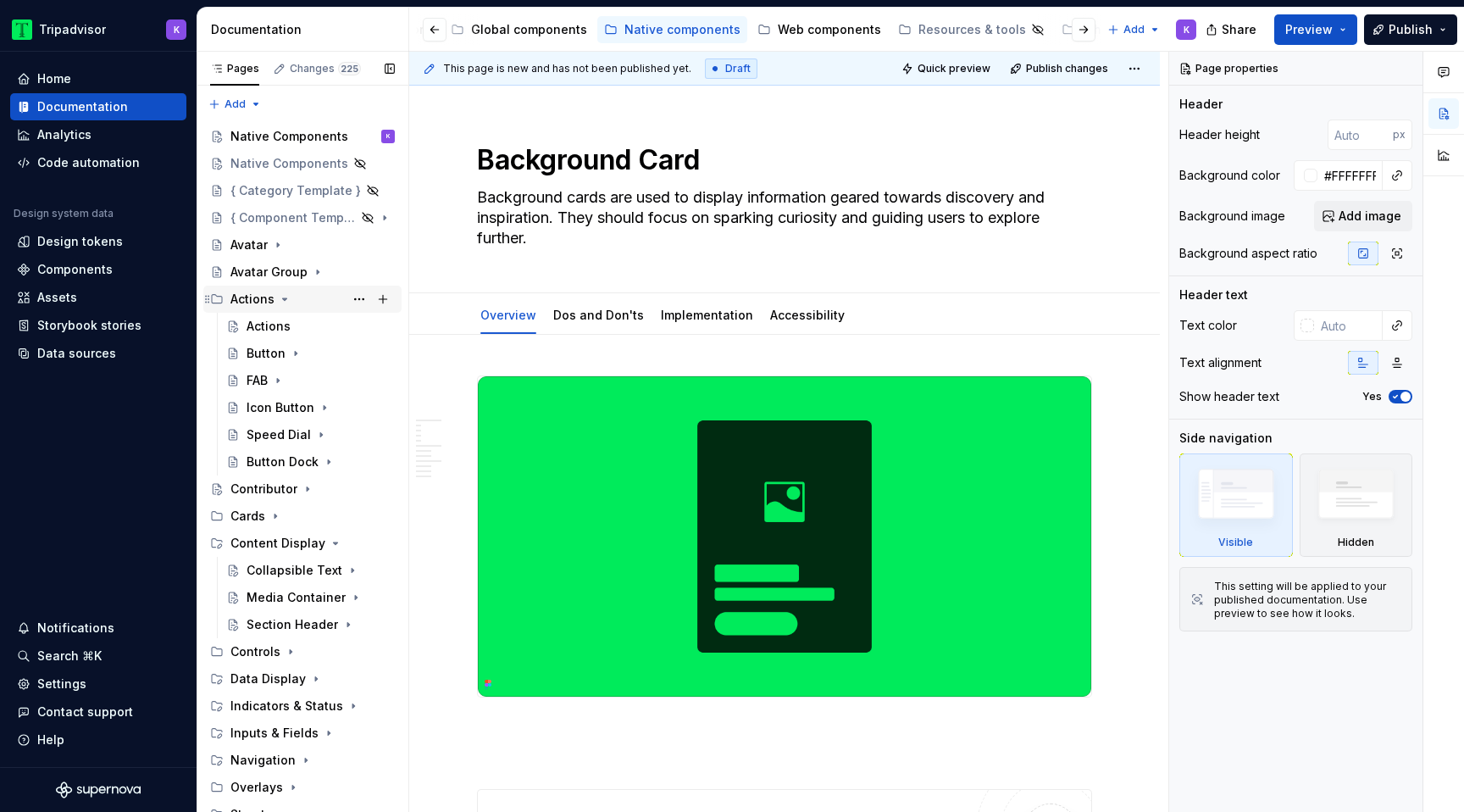
click at [281, 297] on icon "Page tree" at bounding box center [285, 300] width 14 height 14
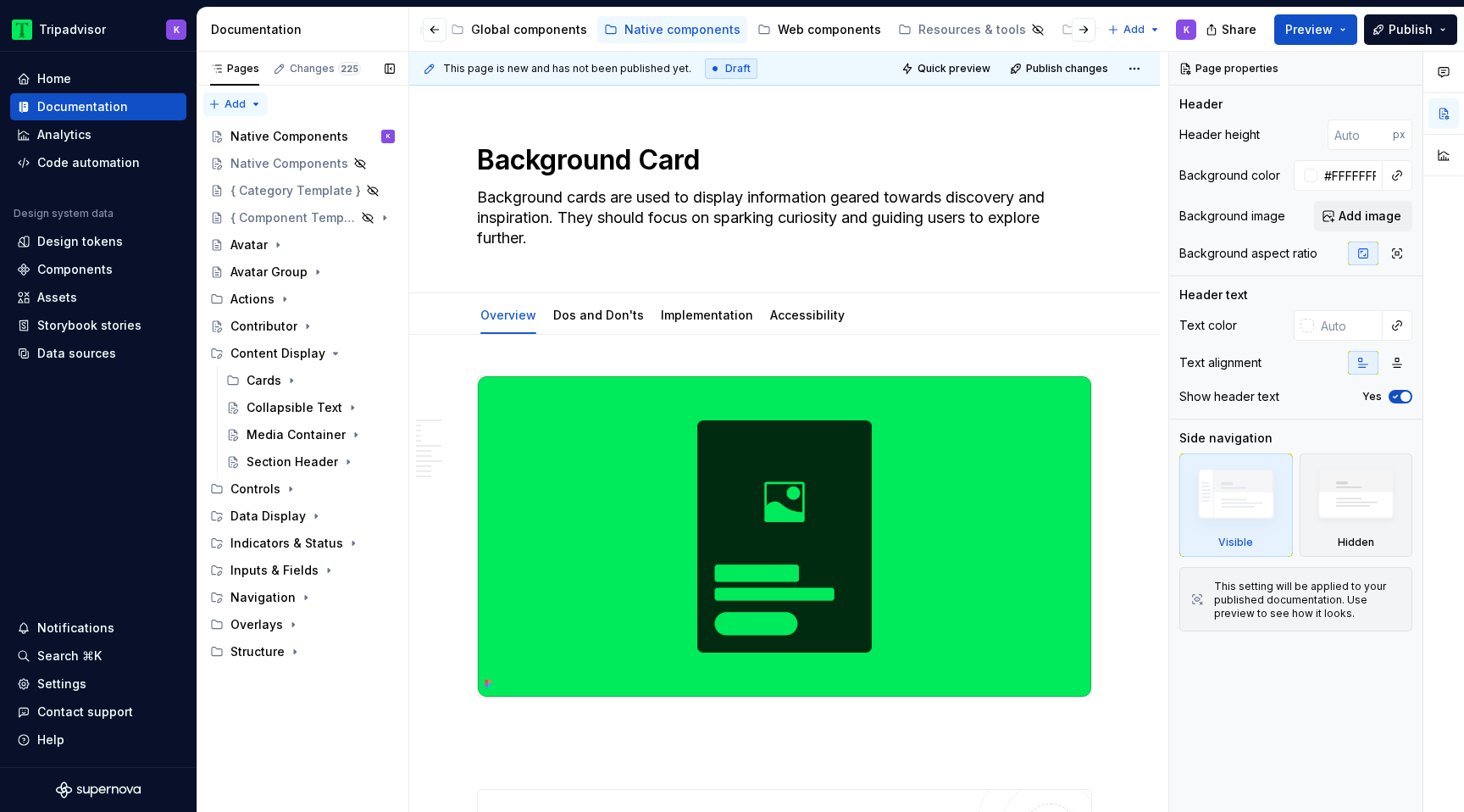
click at [234, 100] on div "Pages Changes 225 Add Accessibility guide for tree Page tree. Navigate the tree…" at bounding box center [302, 432] width 212 height 761
type textarea "*"
click at [256, 172] on div "New group" at bounding box center [289, 164] width 110 height 17
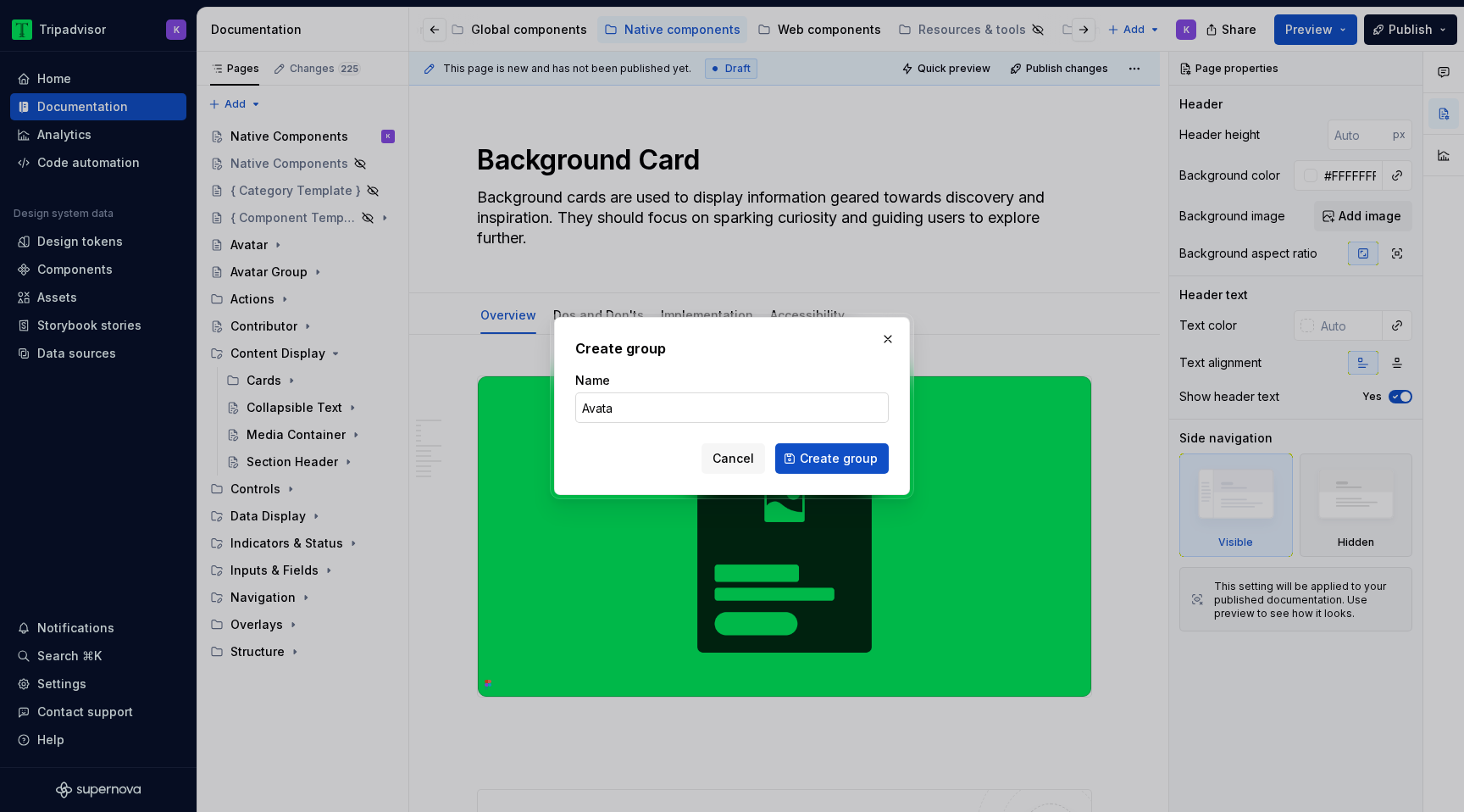
type input "Avatar"
click button "Create group" at bounding box center [832, 458] width 113 height 30
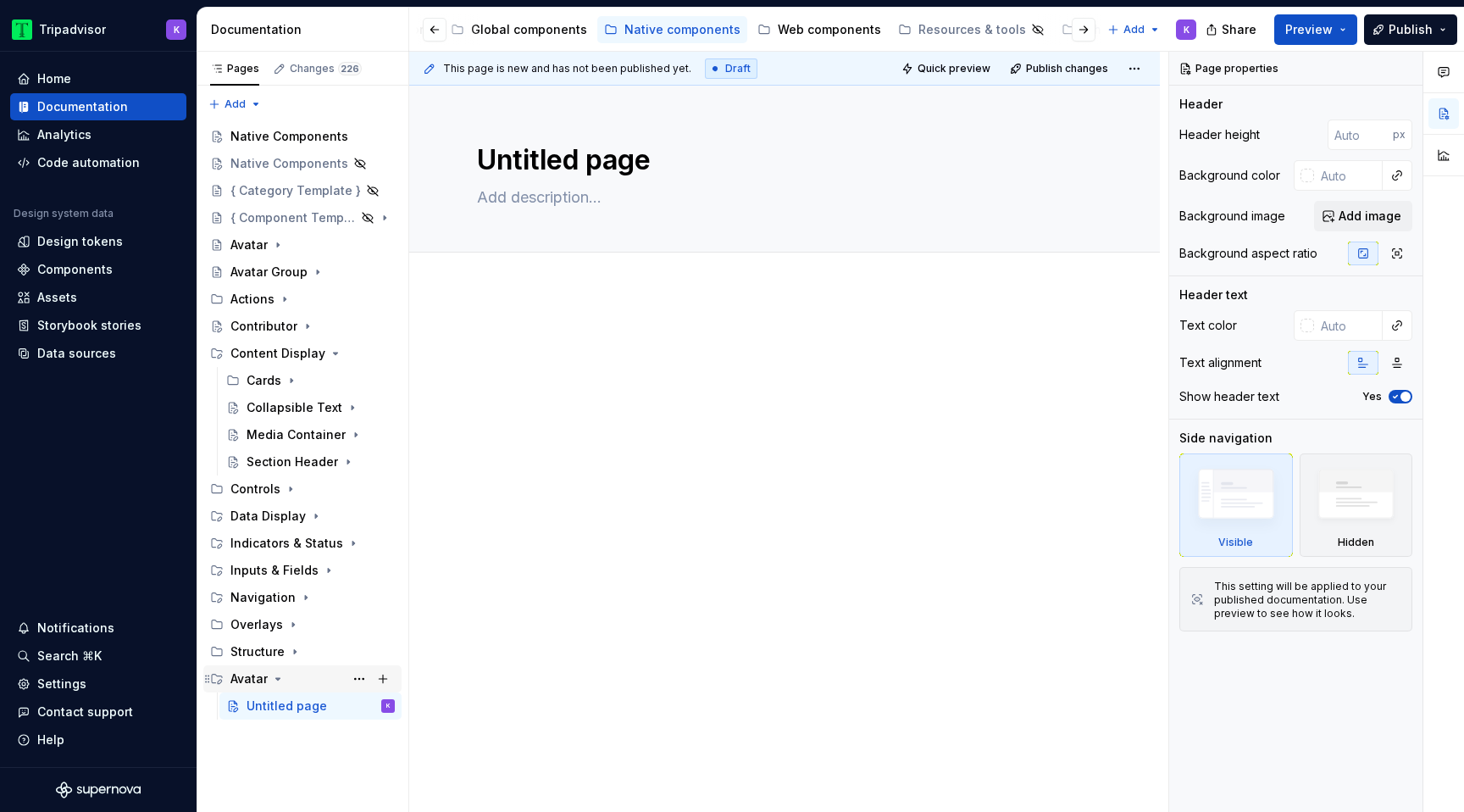
click at [272, 681] on icon "Page tree" at bounding box center [278, 679] width 14 height 14
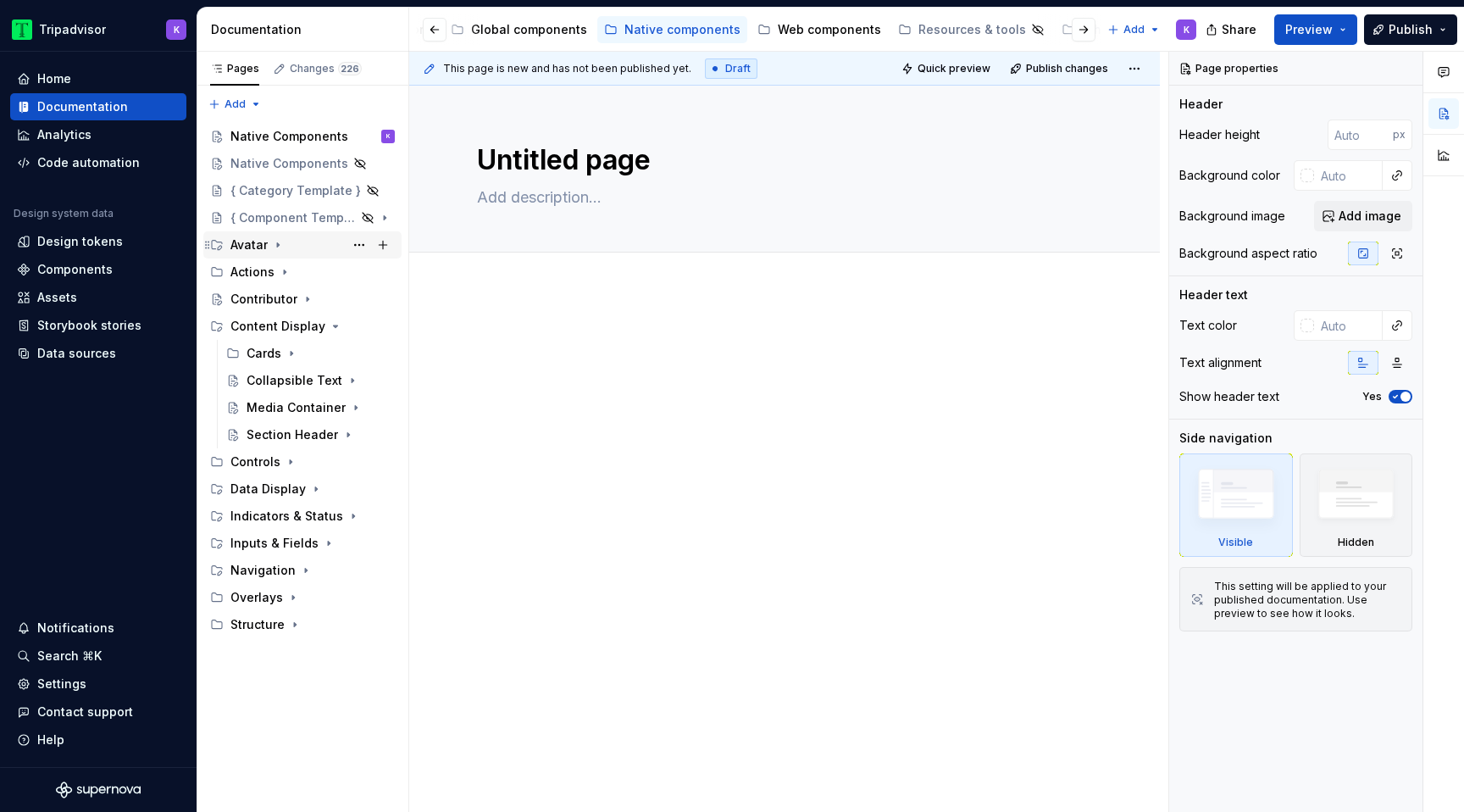
drag, startPoint x: 312, startPoint y: 297, endPoint x: 312, endPoint y: 236, distance: 61.0
click at [312, 236] on div "Native Components K Native Components { Category Template } { Component Templat…" at bounding box center [302, 380] width 198 height 515
click at [321, 294] on div "Content Display" at bounding box center [313, 299] width 164 height 23
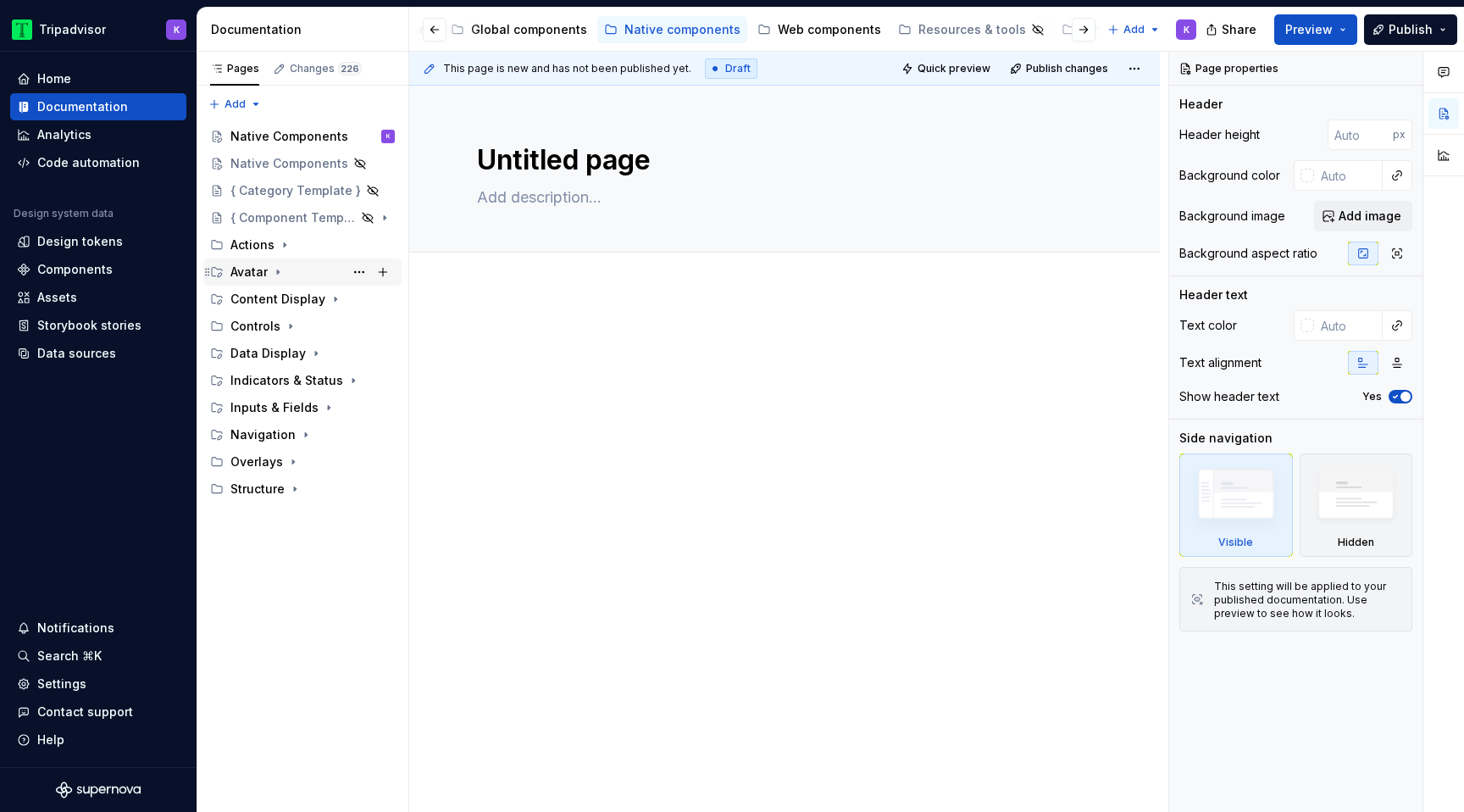
click at [274, 268] on icon "Page tree" at bounding box center [278, 272] width 14 height 14
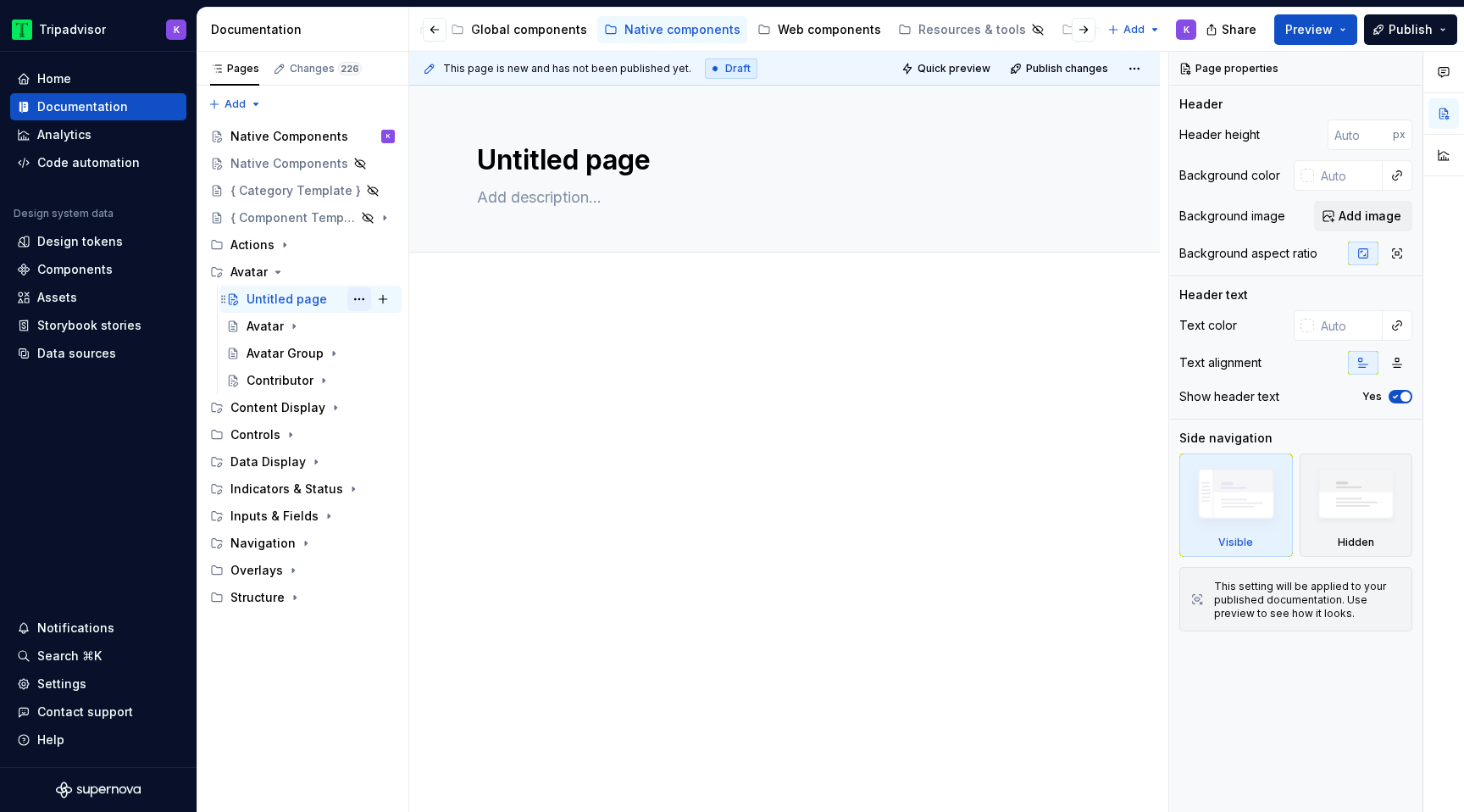
click at [364, 301] on button "Page tree" at bounding box center [358, 299] width 23 height 23
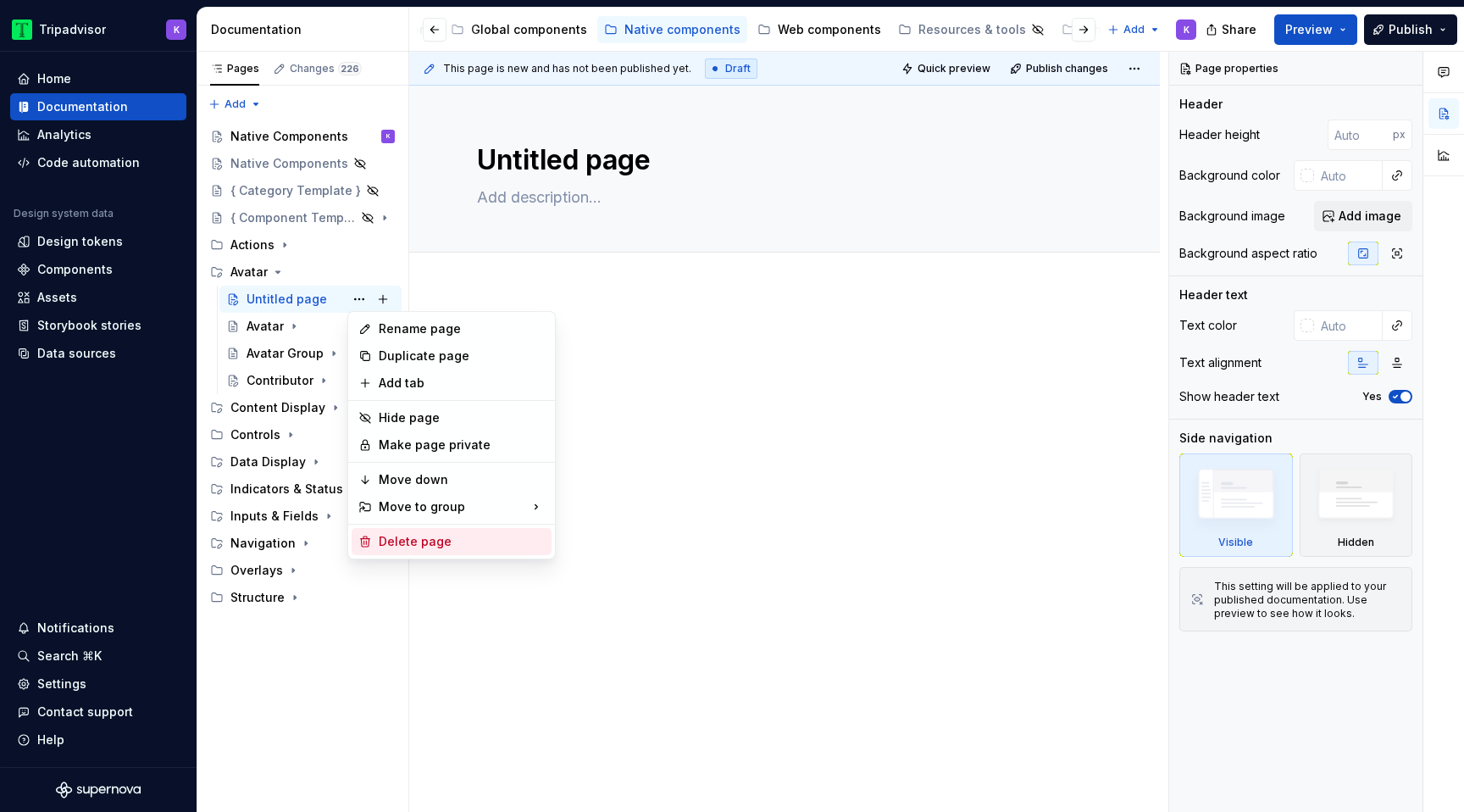
click at [432, 536] on div "Delete page" at bounding box center [461, 542] width 166 height 17
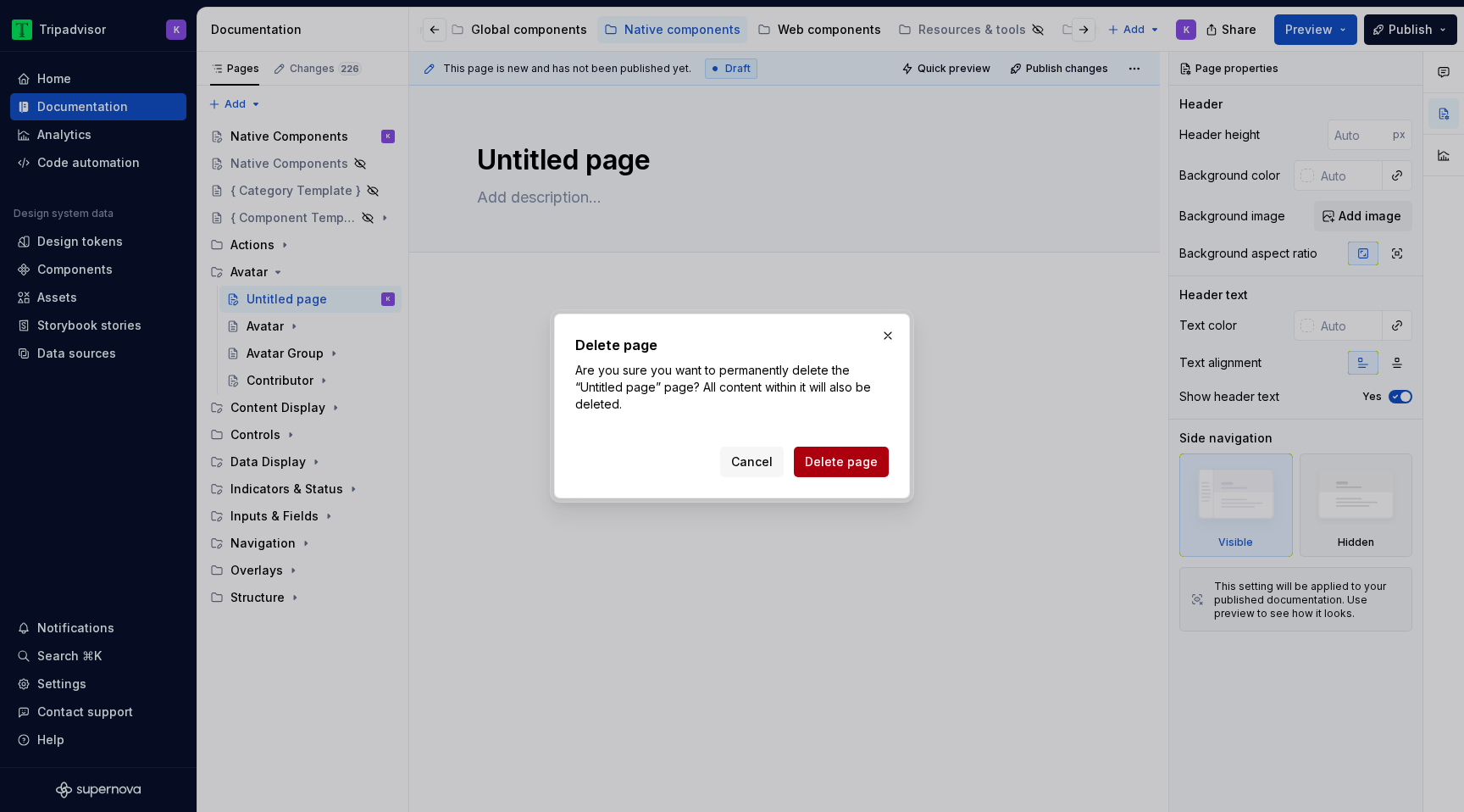
click at [855, 474] on button "Delete page" at bounding box center [842, 461] width 95 height 30
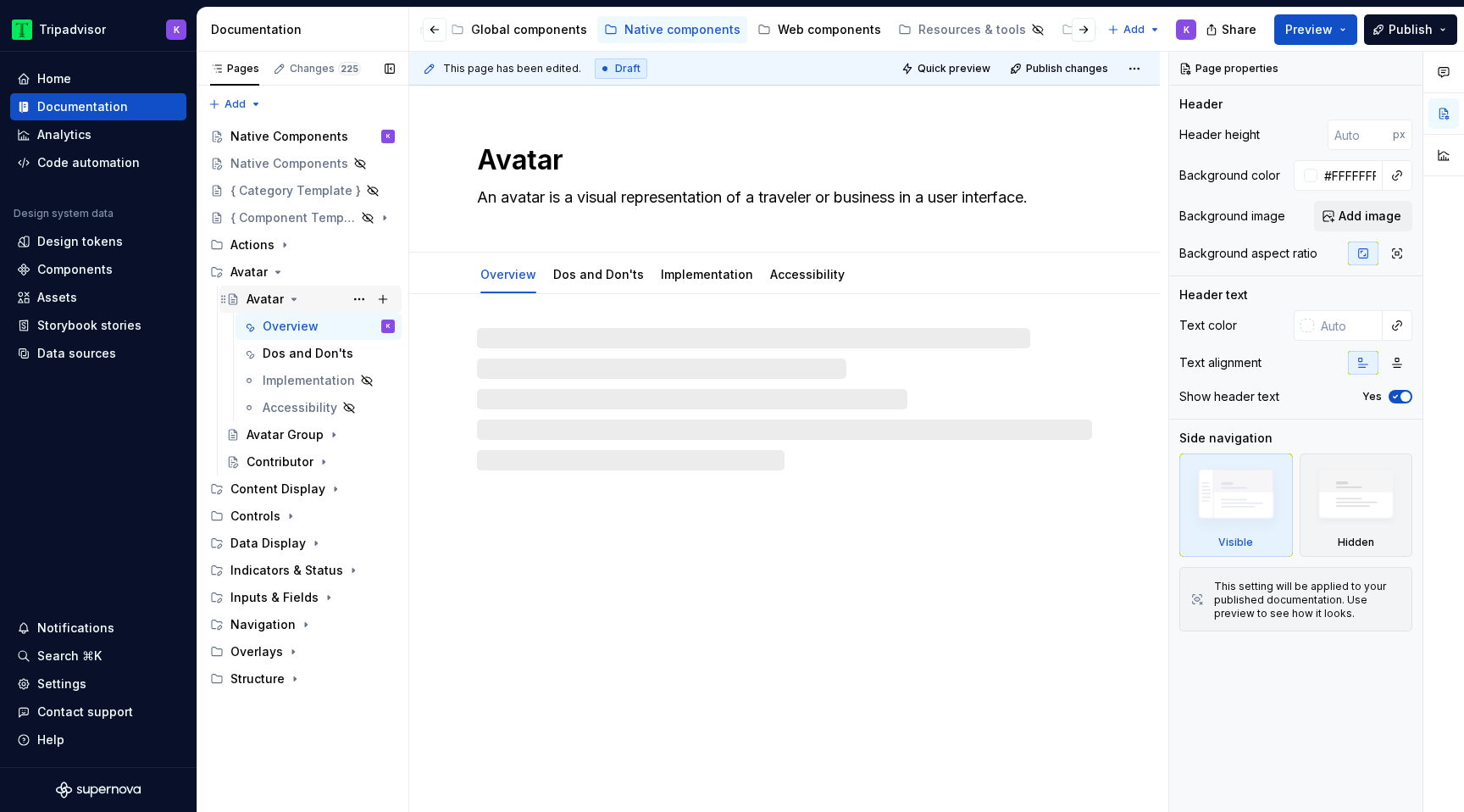
click at [295, 299] on icon "Page tree" at bounding box center [294, 300] width 4 height 2
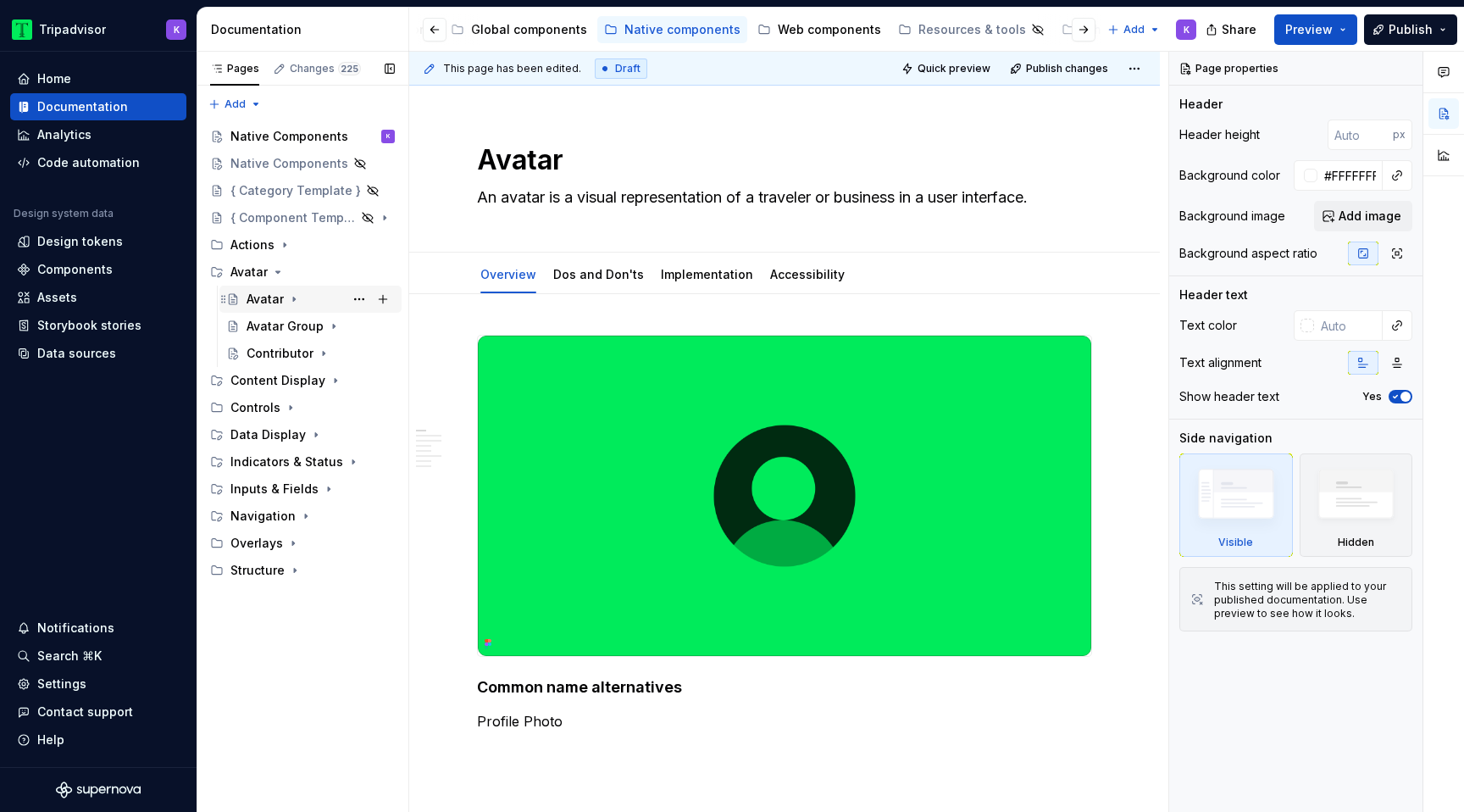
click at [294, 299] on icon "Page tree" at bounding box center [294, 300] width 2 height 4
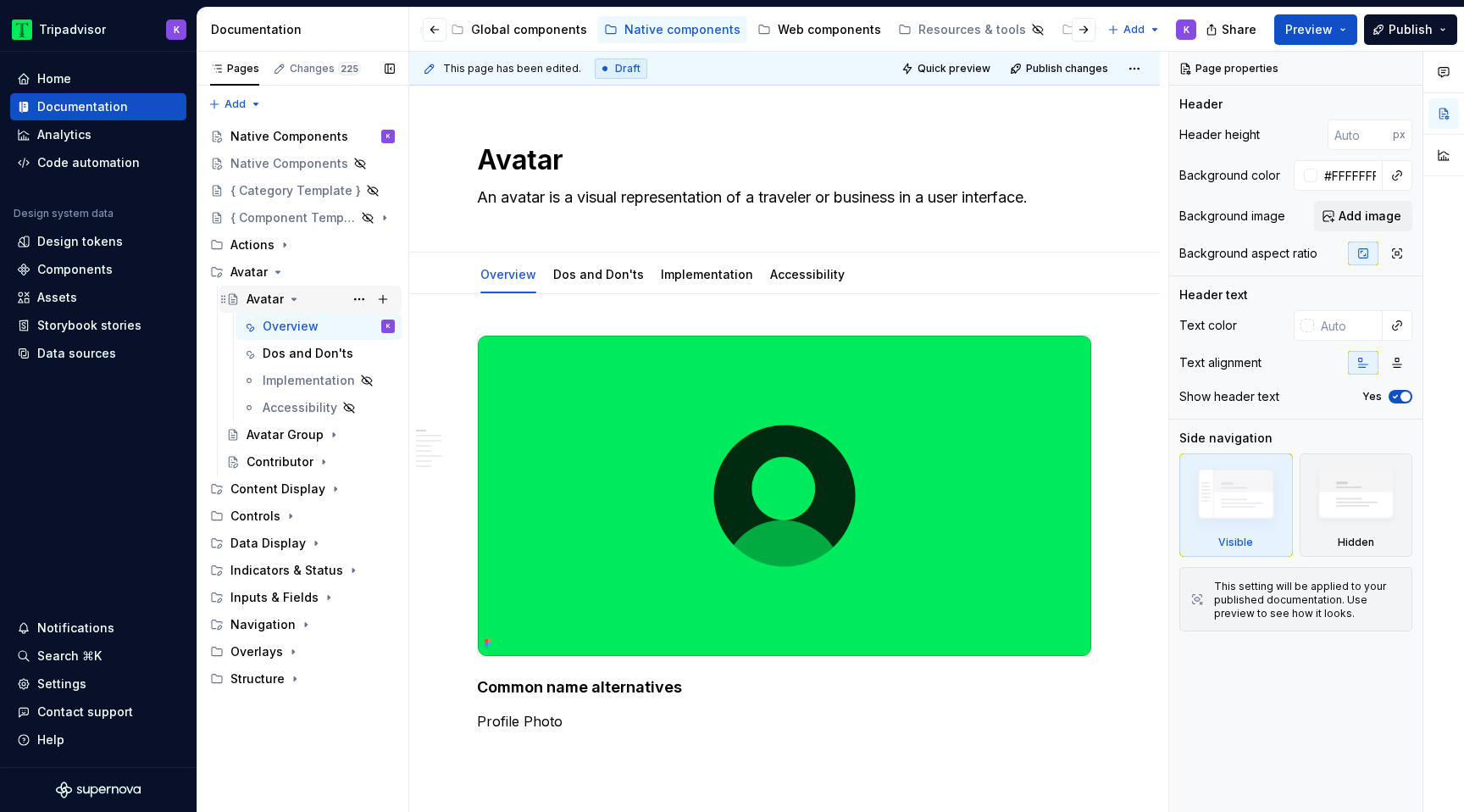
click at [293, 299] on icon "Page tree" at bounding box center [294, 300] width 4 height 2
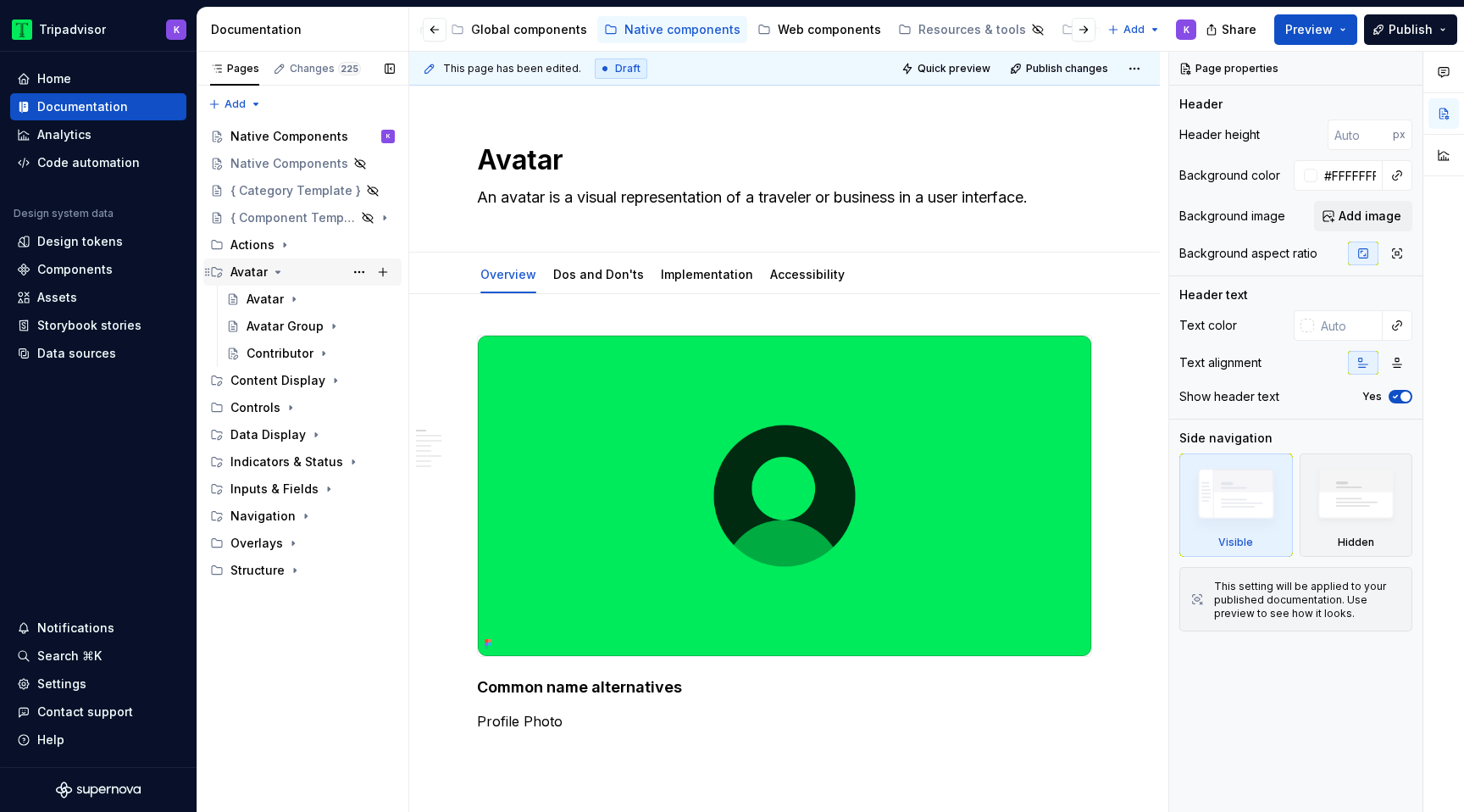
click at [273, 268] on icon "Page tree" at bounding box center [278, 272] width 14 height 14
click at [287, 247] on icon "Page tree" at bounding box center [285, 245] width 14 height 14
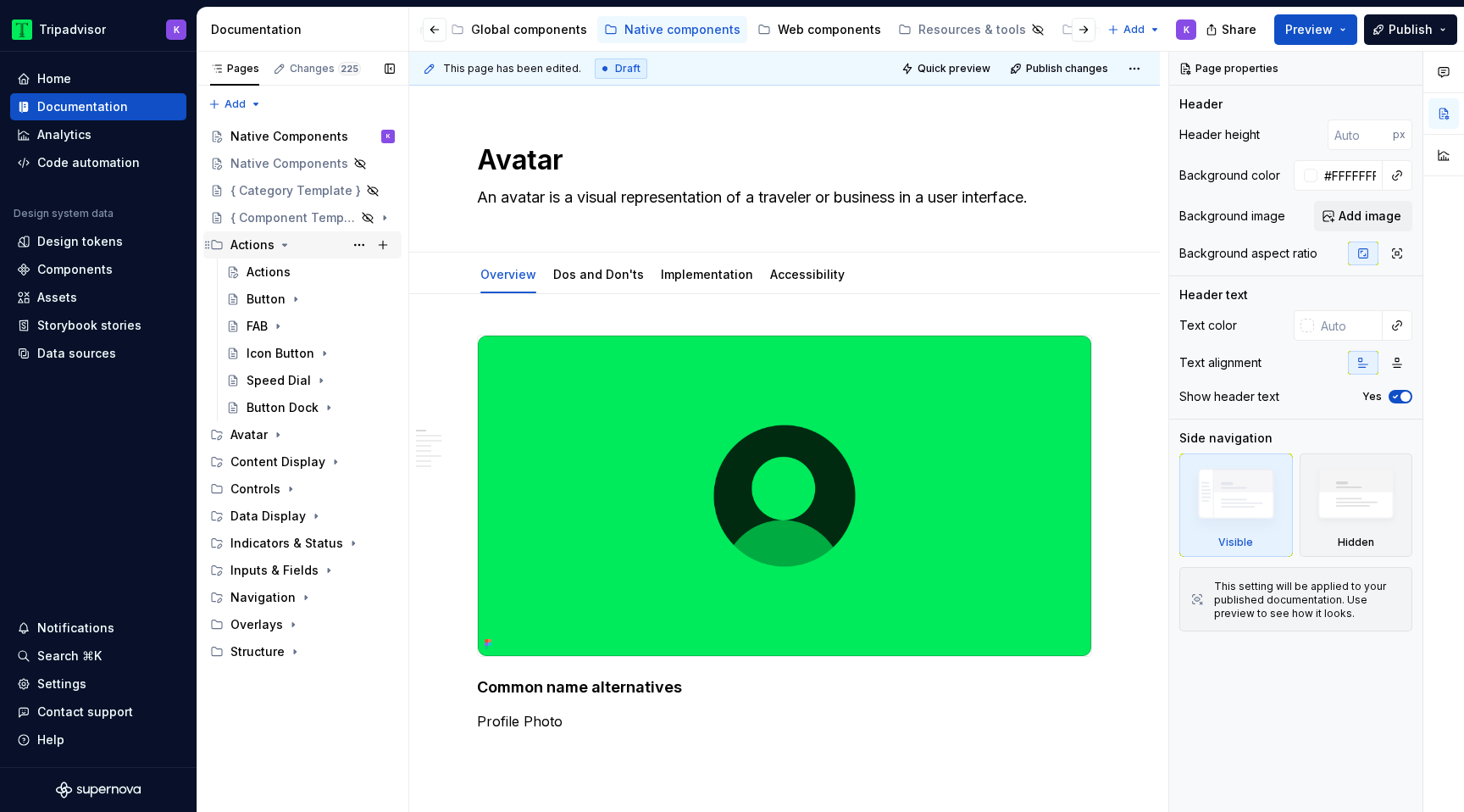
click at [282, 241] on icon "Page tree" at bounding box center [285, 245] width 14 height 14
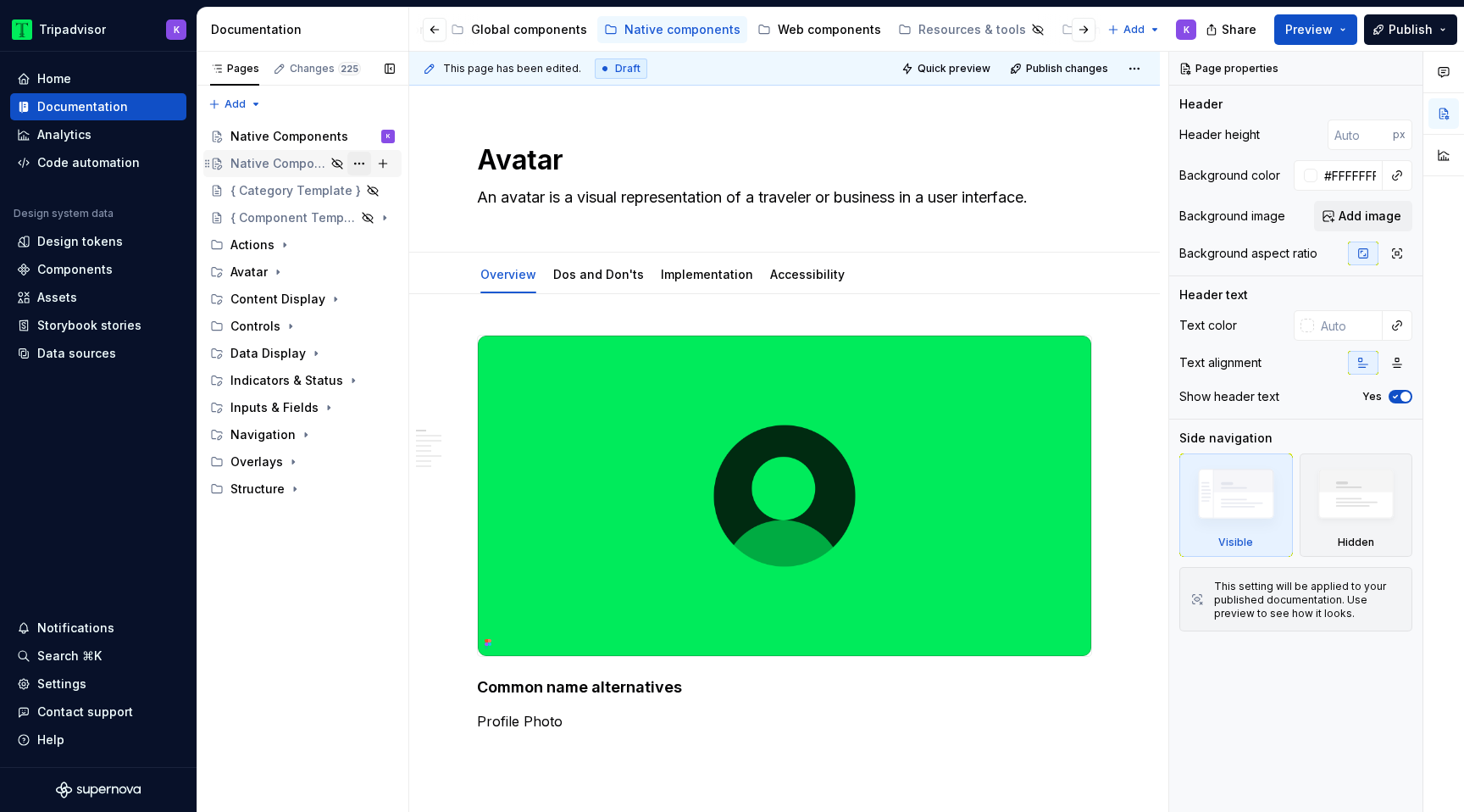
click at [358, 162] on button "Page tree" at bounding box center [358, 163] width 23 height 23
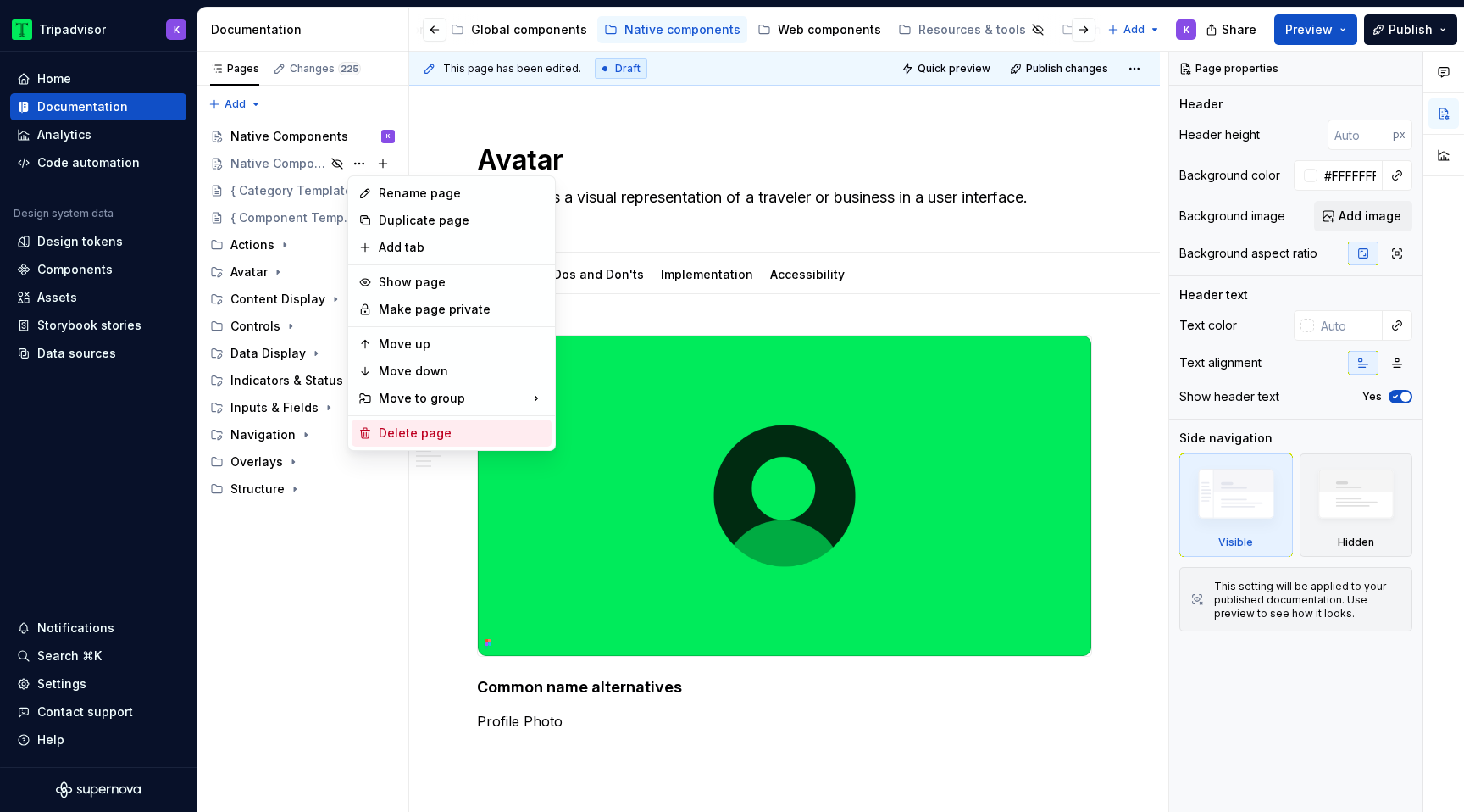
click at [430, 439] on div "Delete page" at bounding box center [461, 433] width 166 height 17
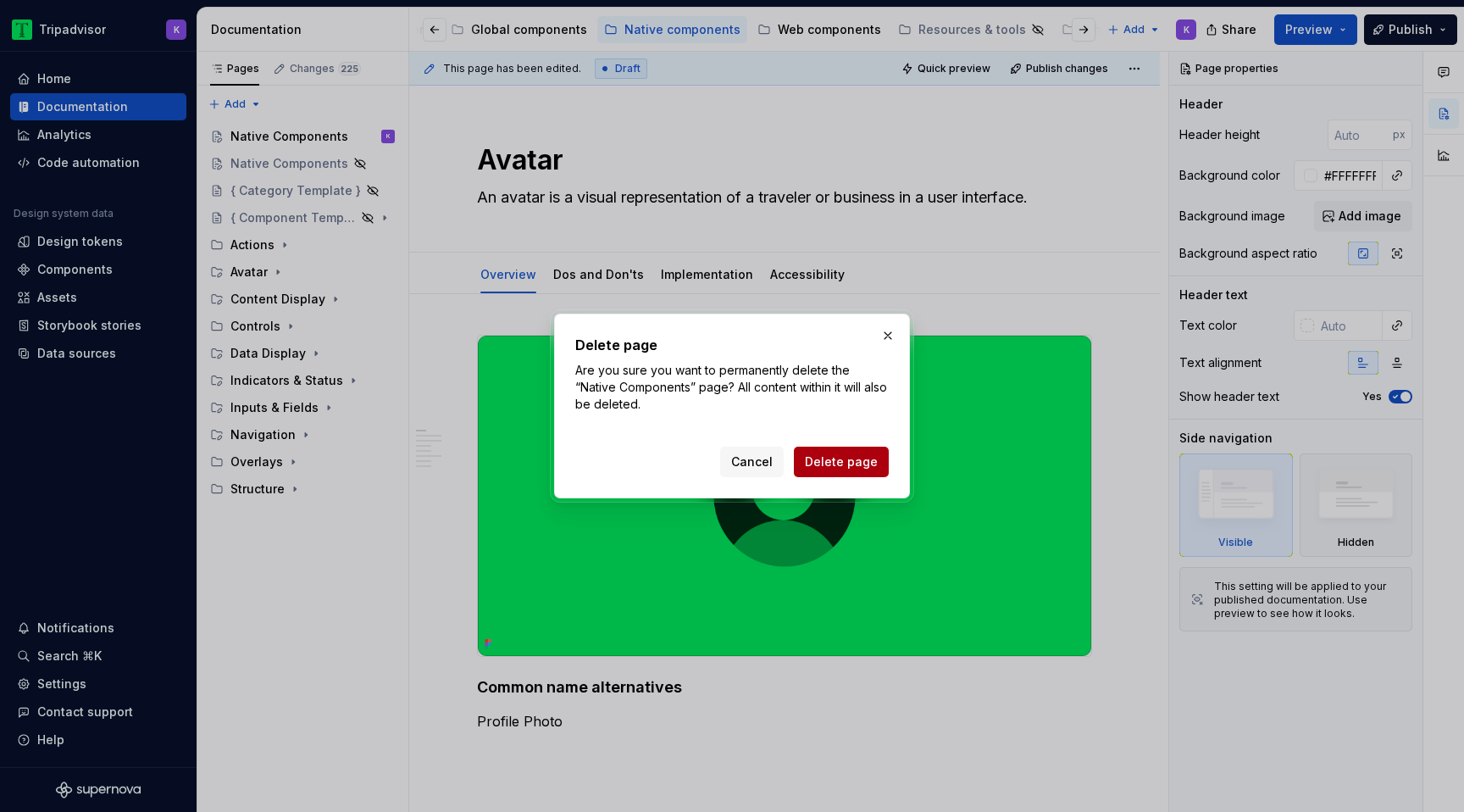
click at [841, 461] on span "Delete page" at bounding box center [842, 462] width 73 height 17
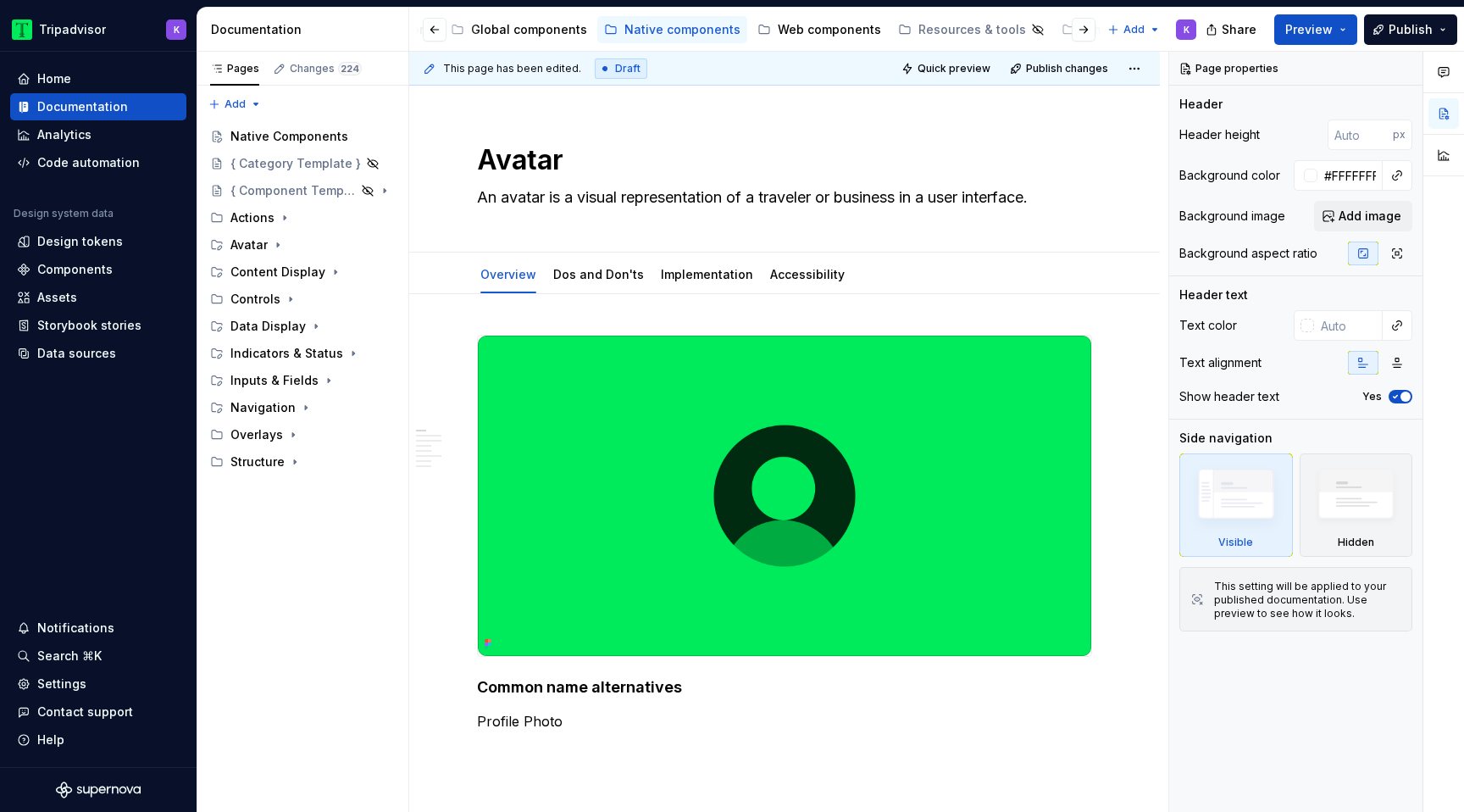
type textarea "*"
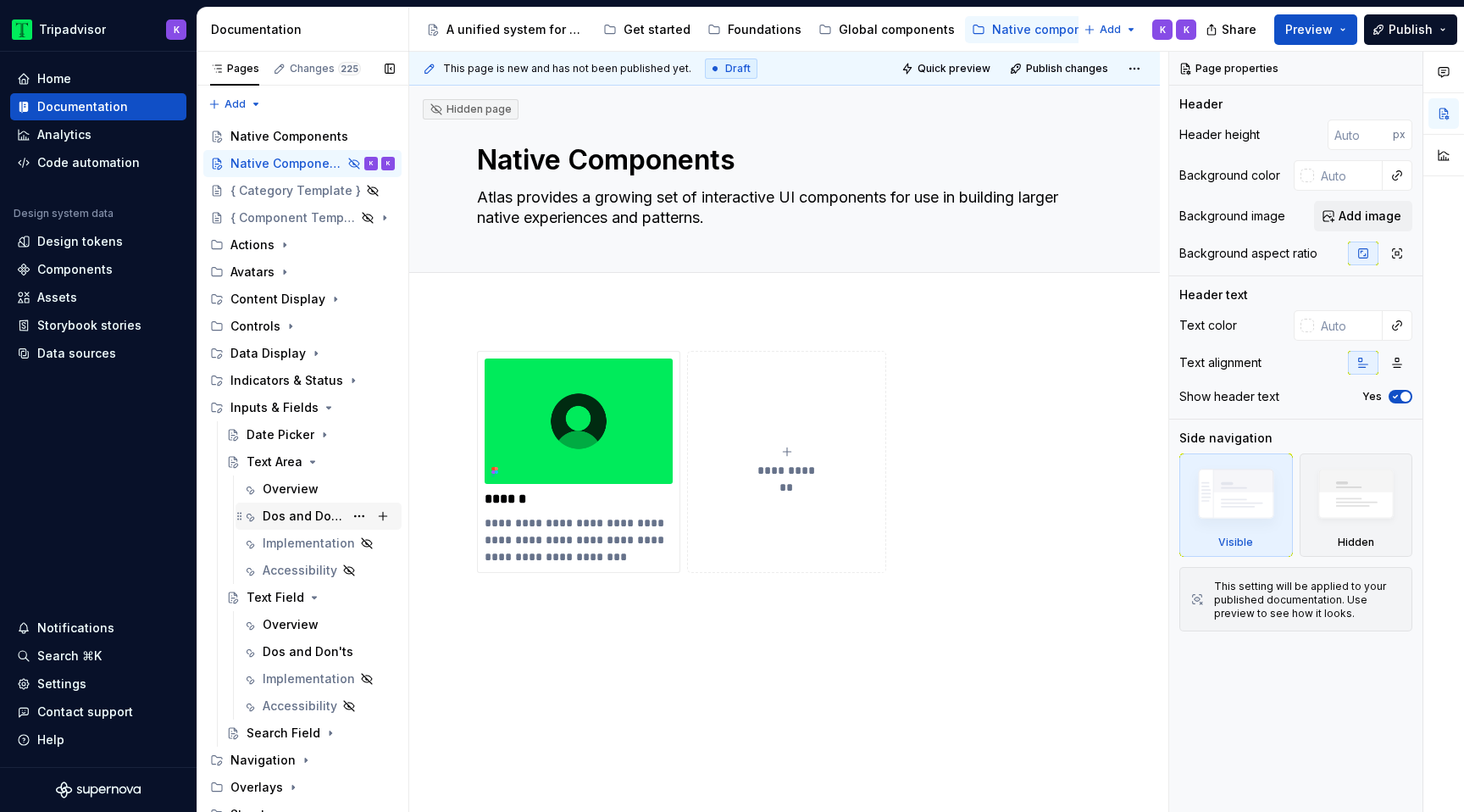
scroll to position [12, 0]
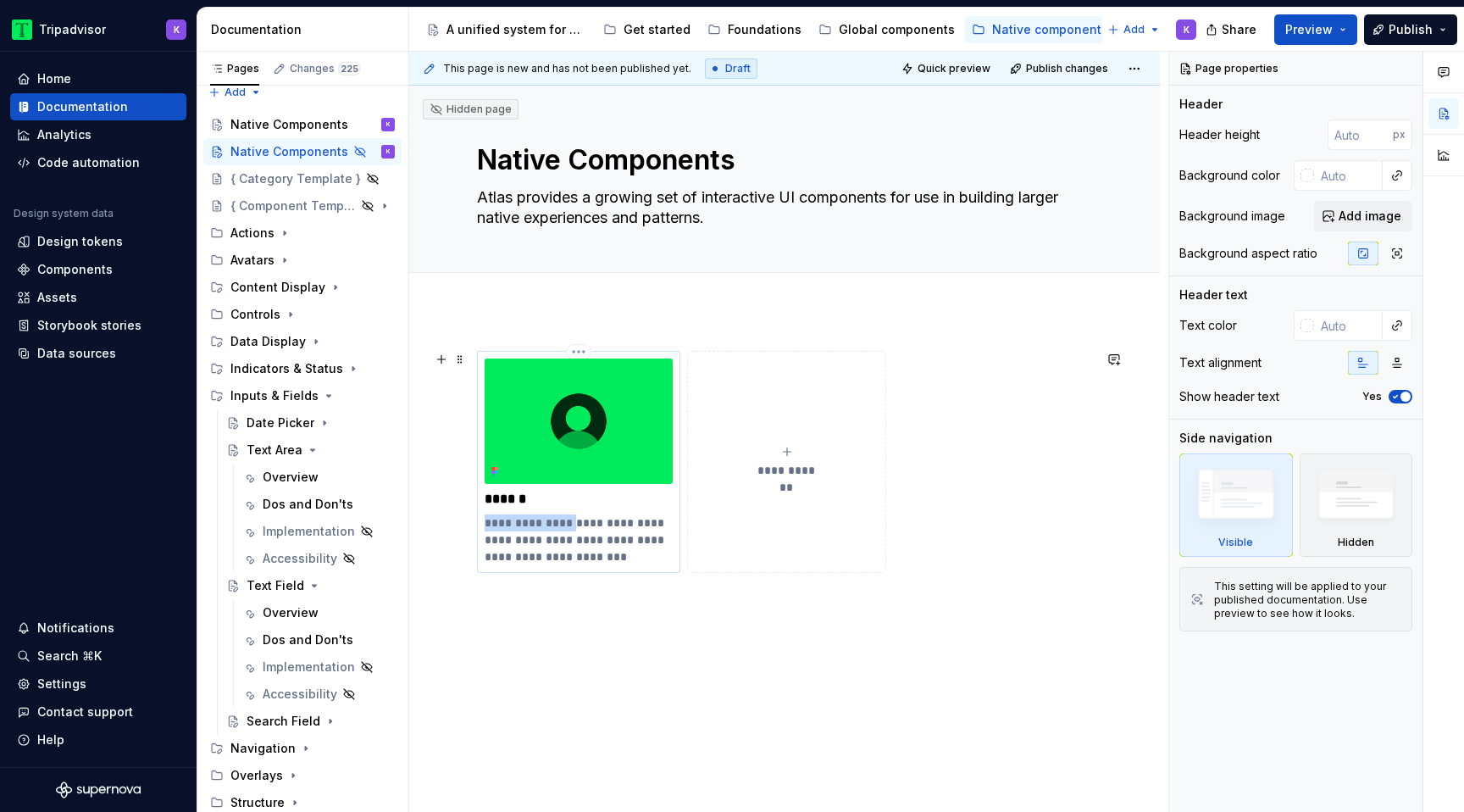
drag, startPoint x: 563, startPoint y: 523, endPoint x: 481, endPoint y: 522, distance: 82.0
click at [481, 522] on div "**********" at bounding box center [578, 461] width 203 height 222
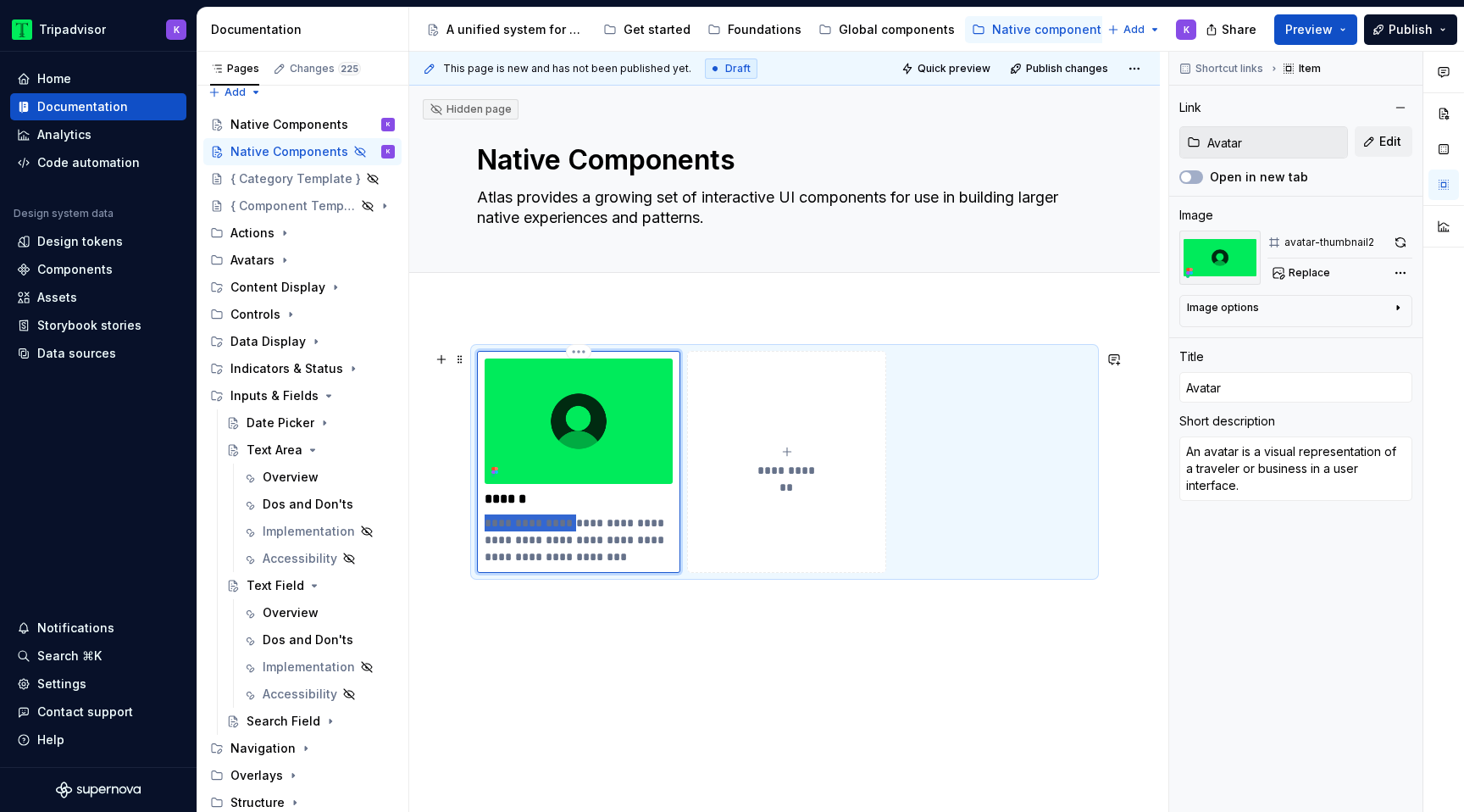
click at [516, 525] on p "**********" at bounding box center [578, 539] width 188 height 51
drag, startPoint x: 560, startPoint y: 525, endPoint x: 489, endPoint y: 525, distance: 71.0
click at [489, 525] on p "**********" at bounding box center [578, 539] width 188 height 51
type textarea "*"
type textarea "A visual representation of a traveler or business in a user interface."
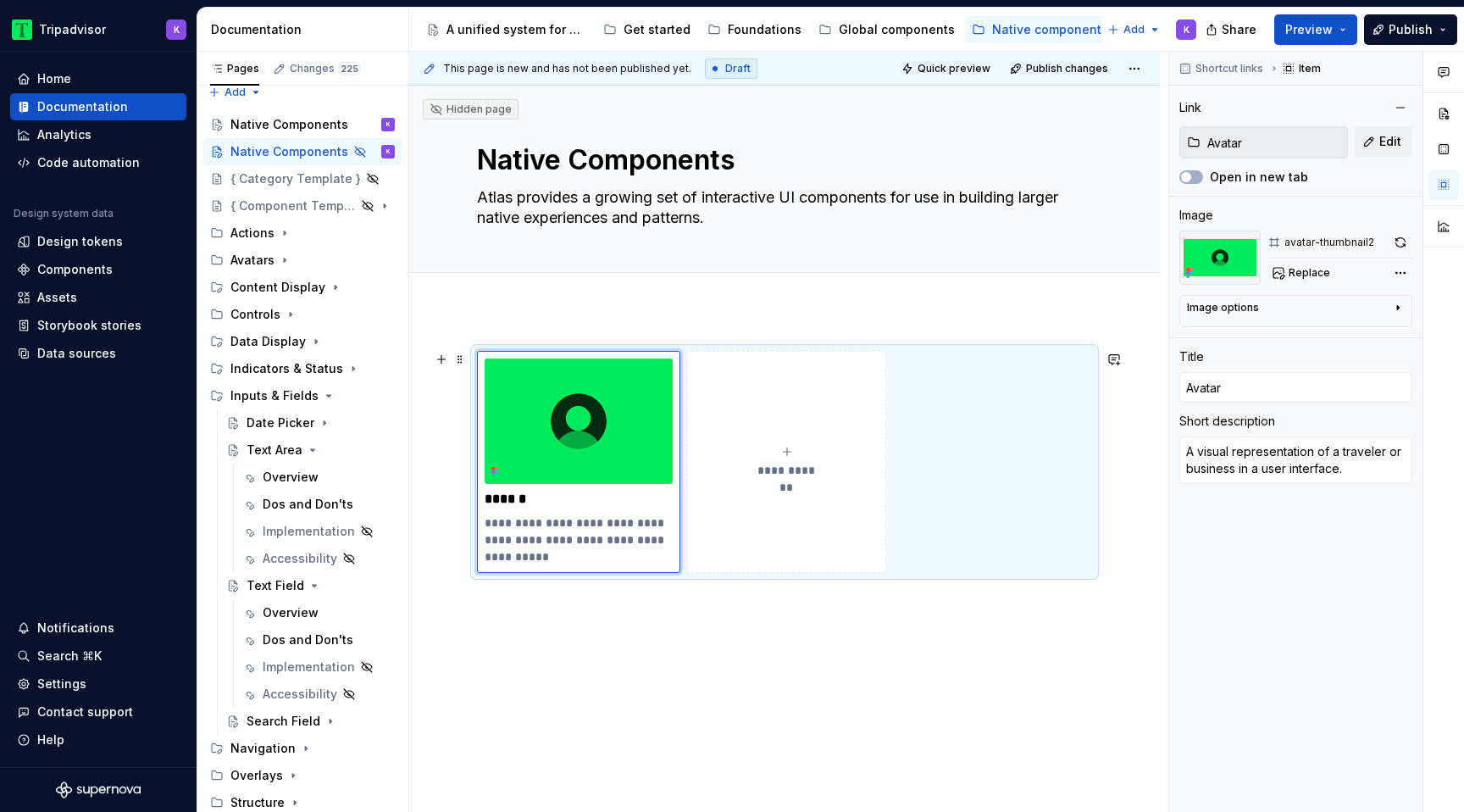
click at [782, 460] on div "**********" at bounding box center [787, 461] width 184 height 34
type textarea "*"
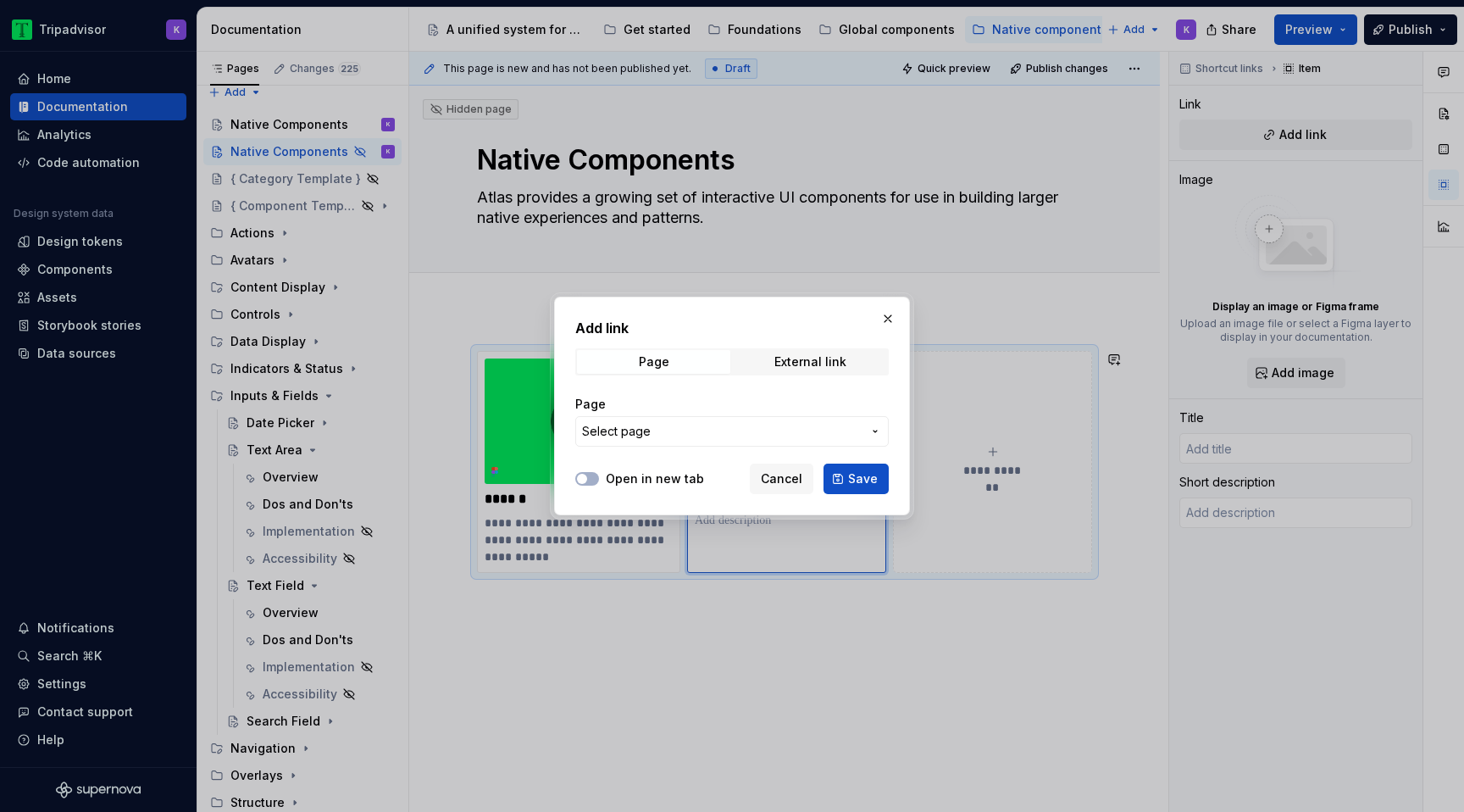
click at [706, 426] on span "Select page" at bounding box center [721, 431] width 280 height 17
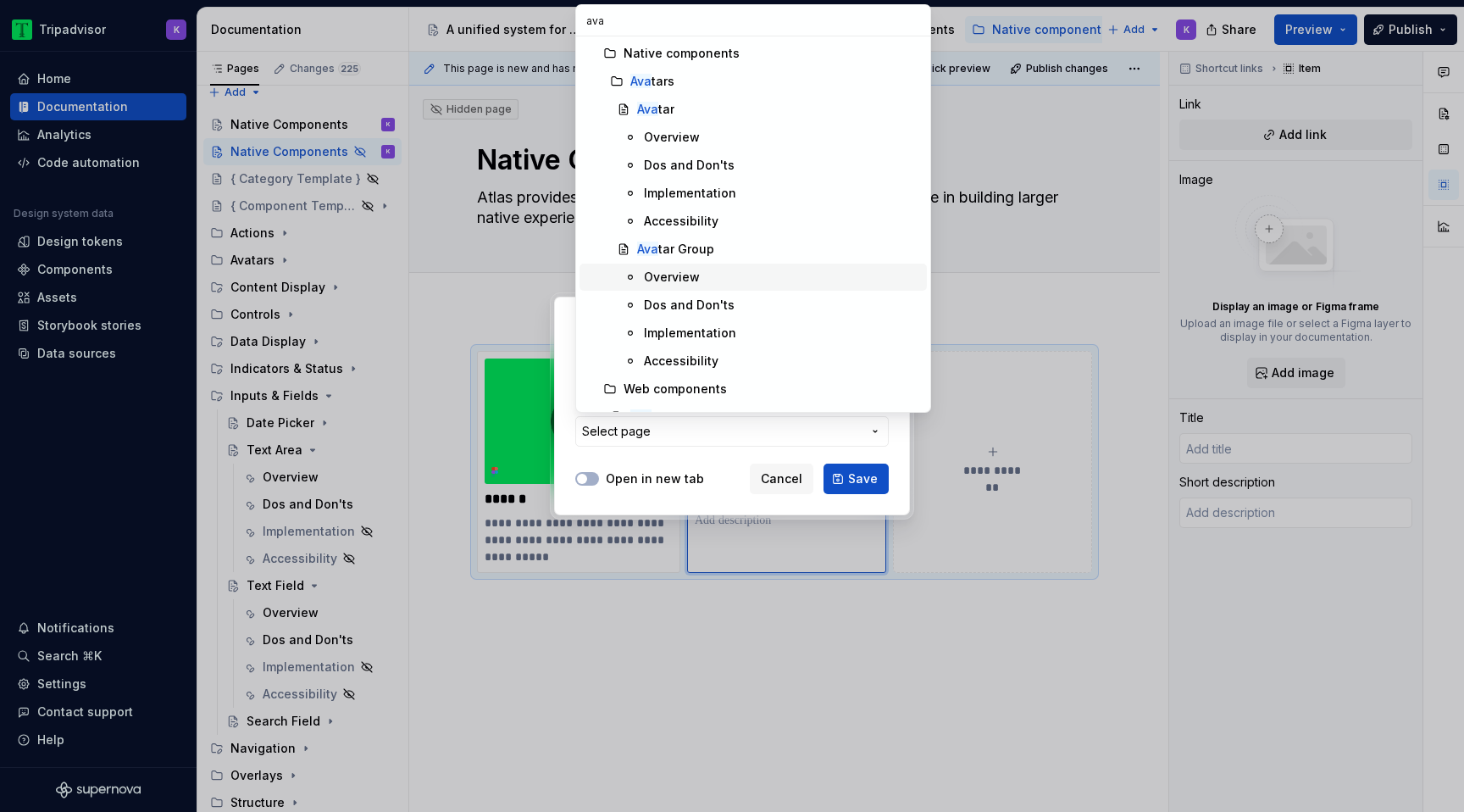
type input "ava"
click at [695, 248] on div "Ava tar Group" at bounding box center [675, 249] width 77 height 17
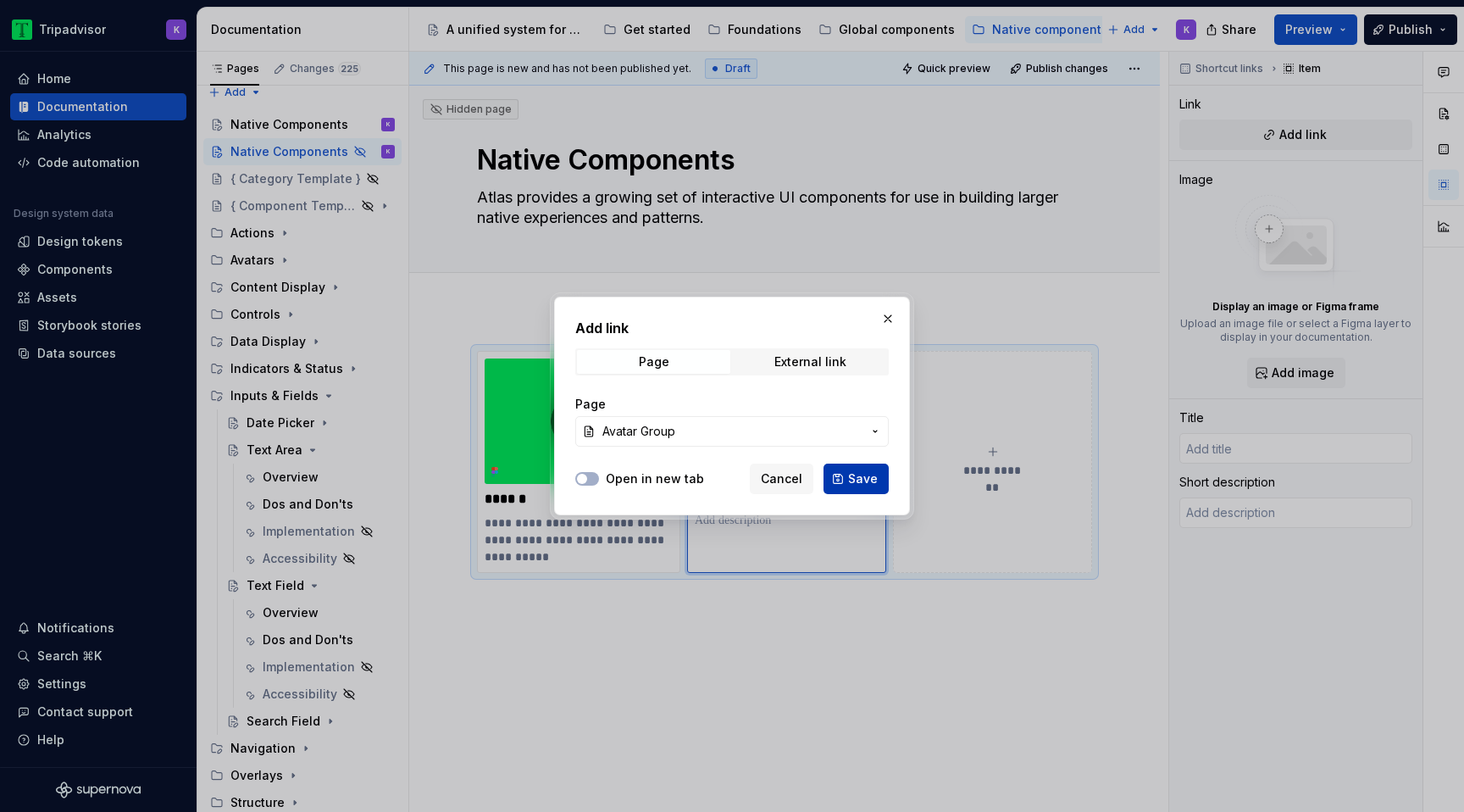
click at [856, 469] on button "Save" at bounding box center [855, 478] width 65 height 30
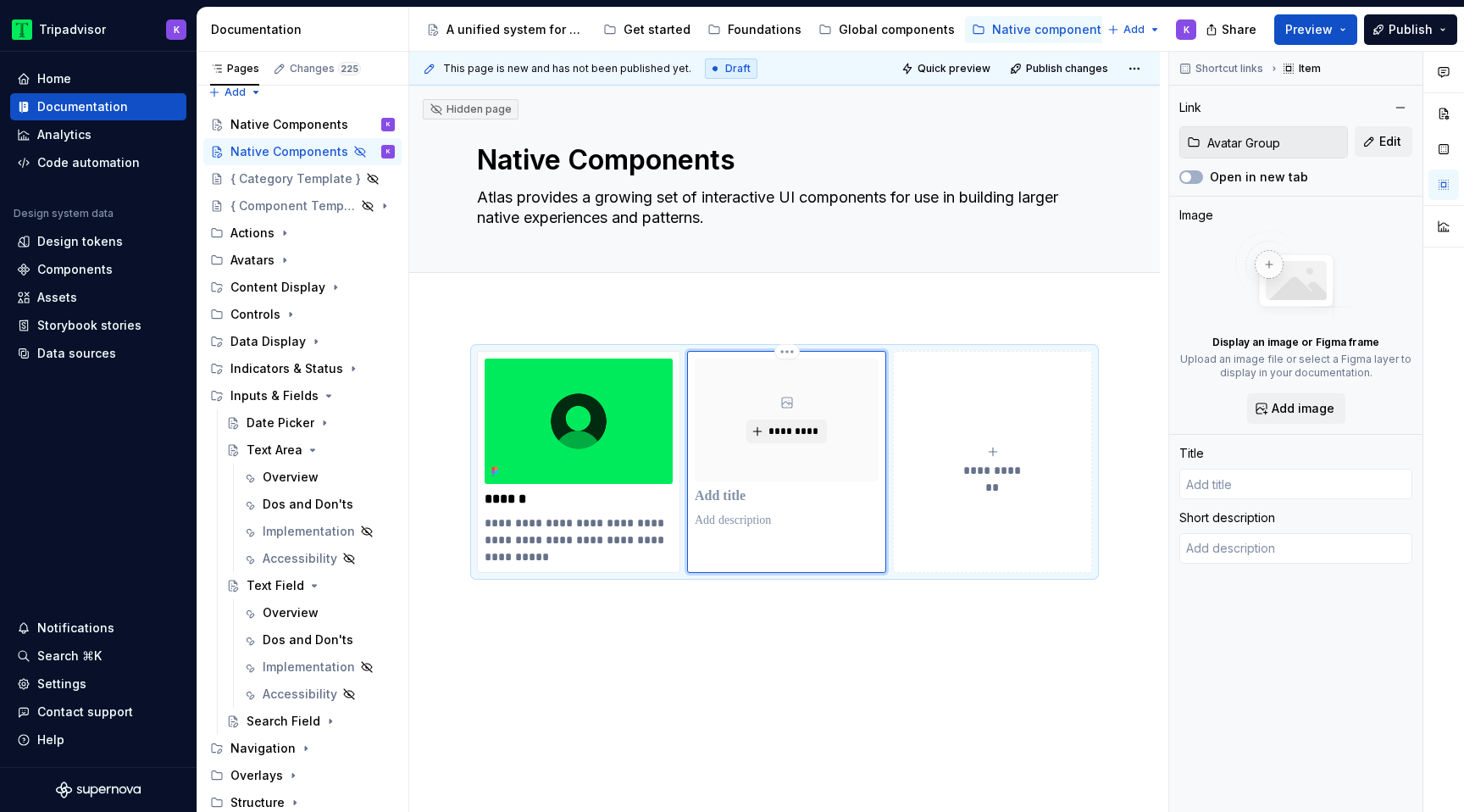
type textarea "*"
type input "Avatar Group"
type textarea "A horizontal cluster of avatars representing multiple travelers."
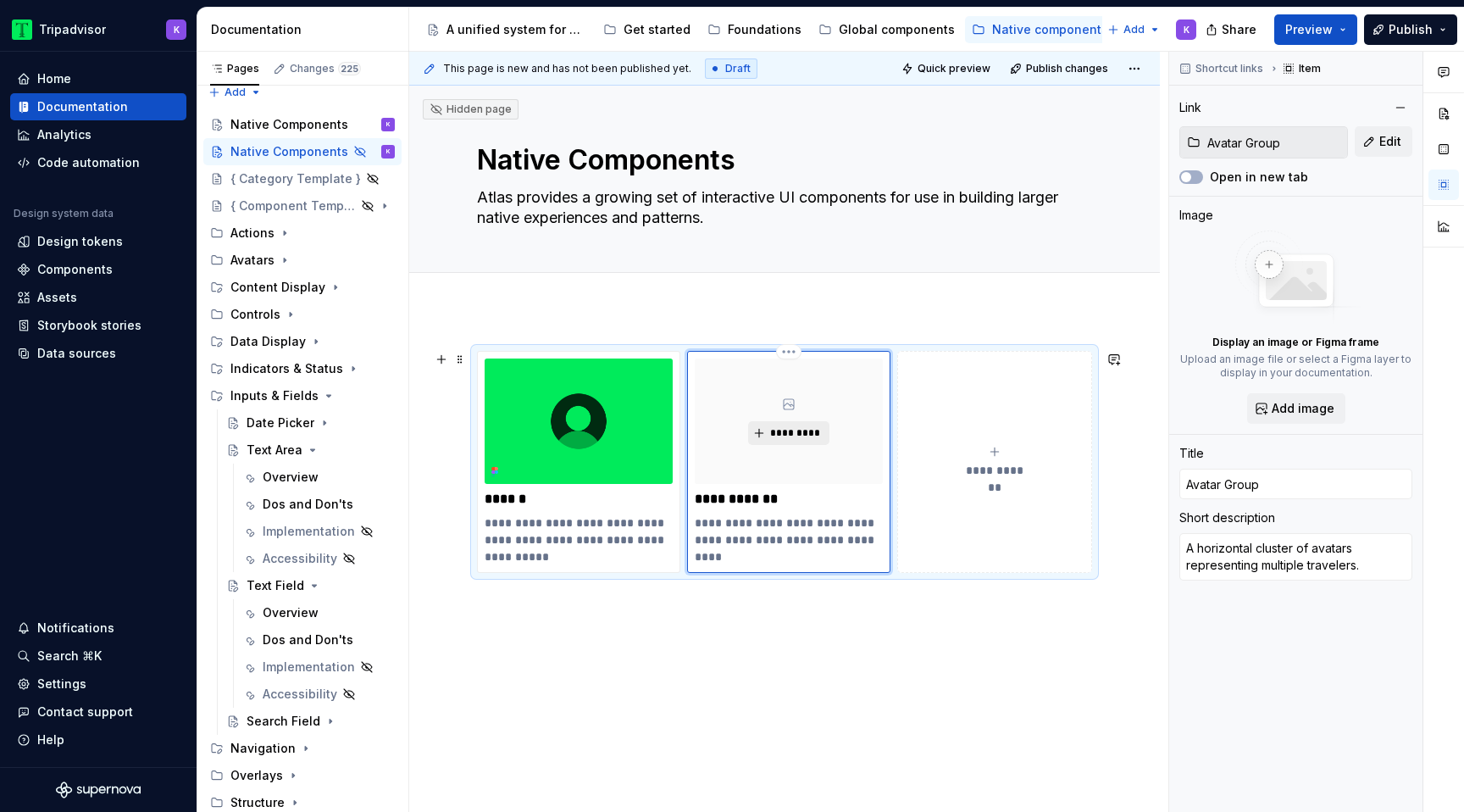
click at [788, 435] on span "*********" at bounding box center [796, 433] width 52 height 14
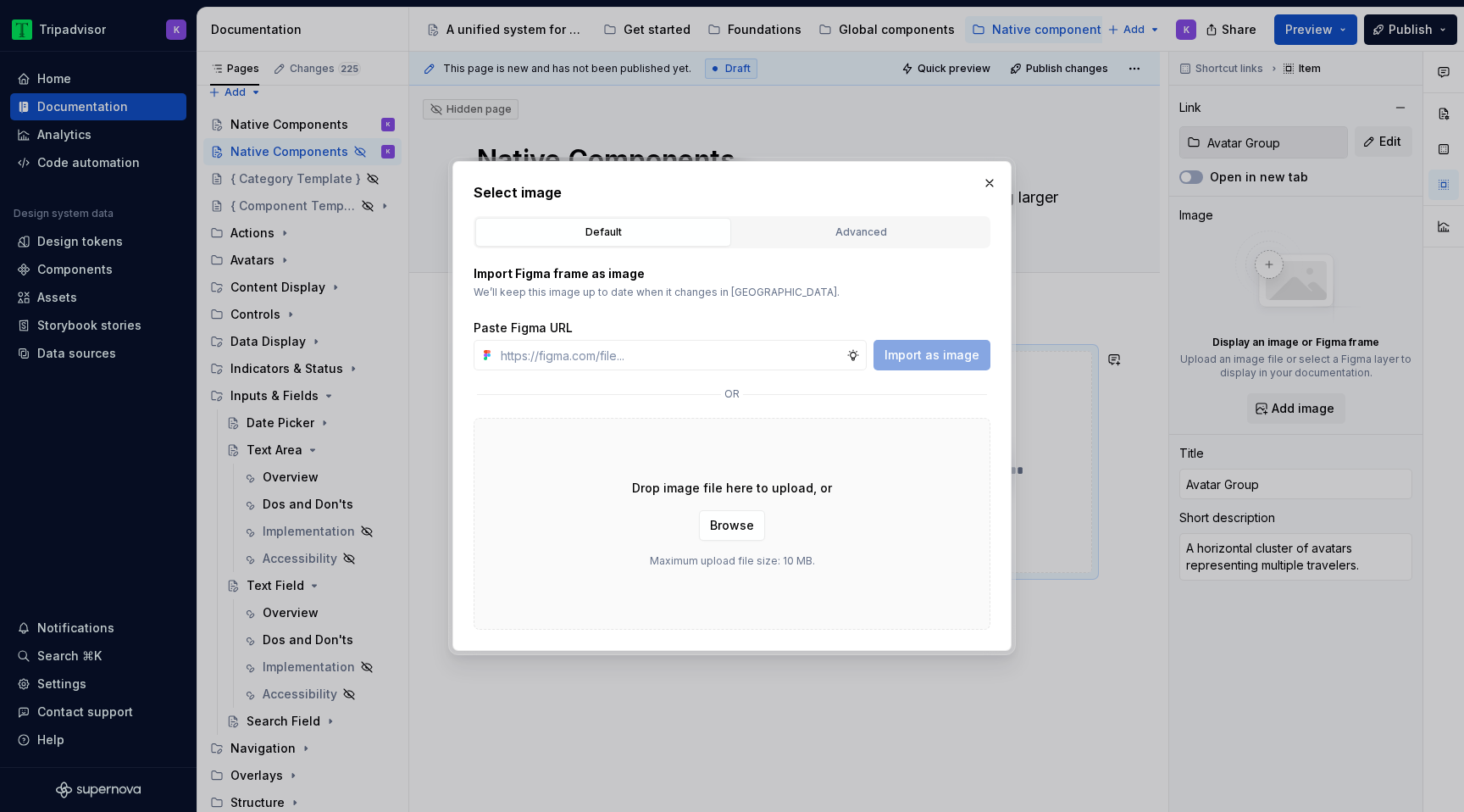
type textarea "*"
click at [726, 364] on input "text" at bounding box center [670, 354] width 352 height 30
paste input "https://www.figma.com/design/eWzZGbXTCMsZ0gwC1u1MU0/Altas-Native-Documentation?…"
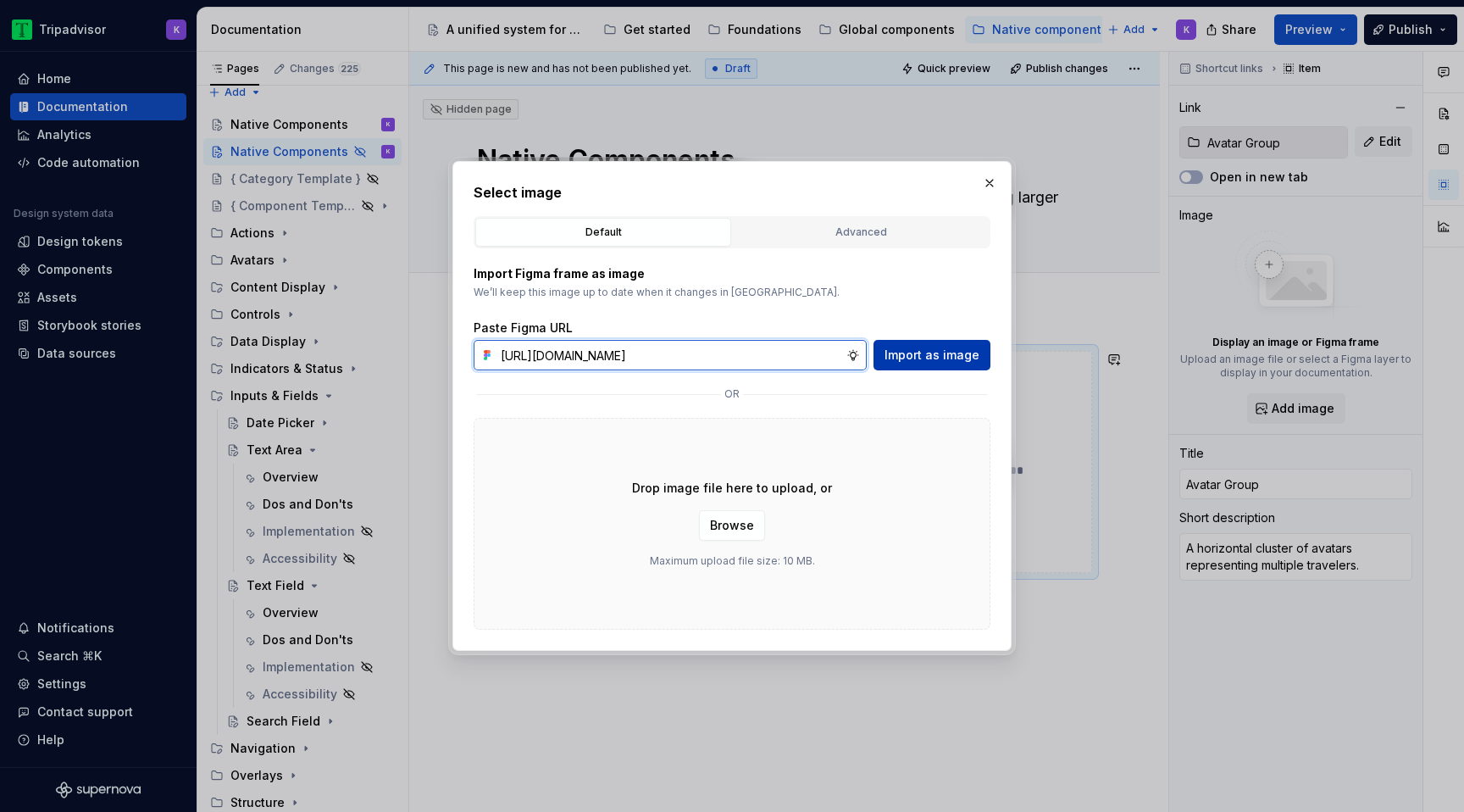
type input "https://www.figma.com/design/eWzZGbXTCMsZ0gwC1u1MU0/Altas-Native-Documentation?…"
click at [922, 353] on span "Import as image" at bounding box center [932, 355] width 95 height 17
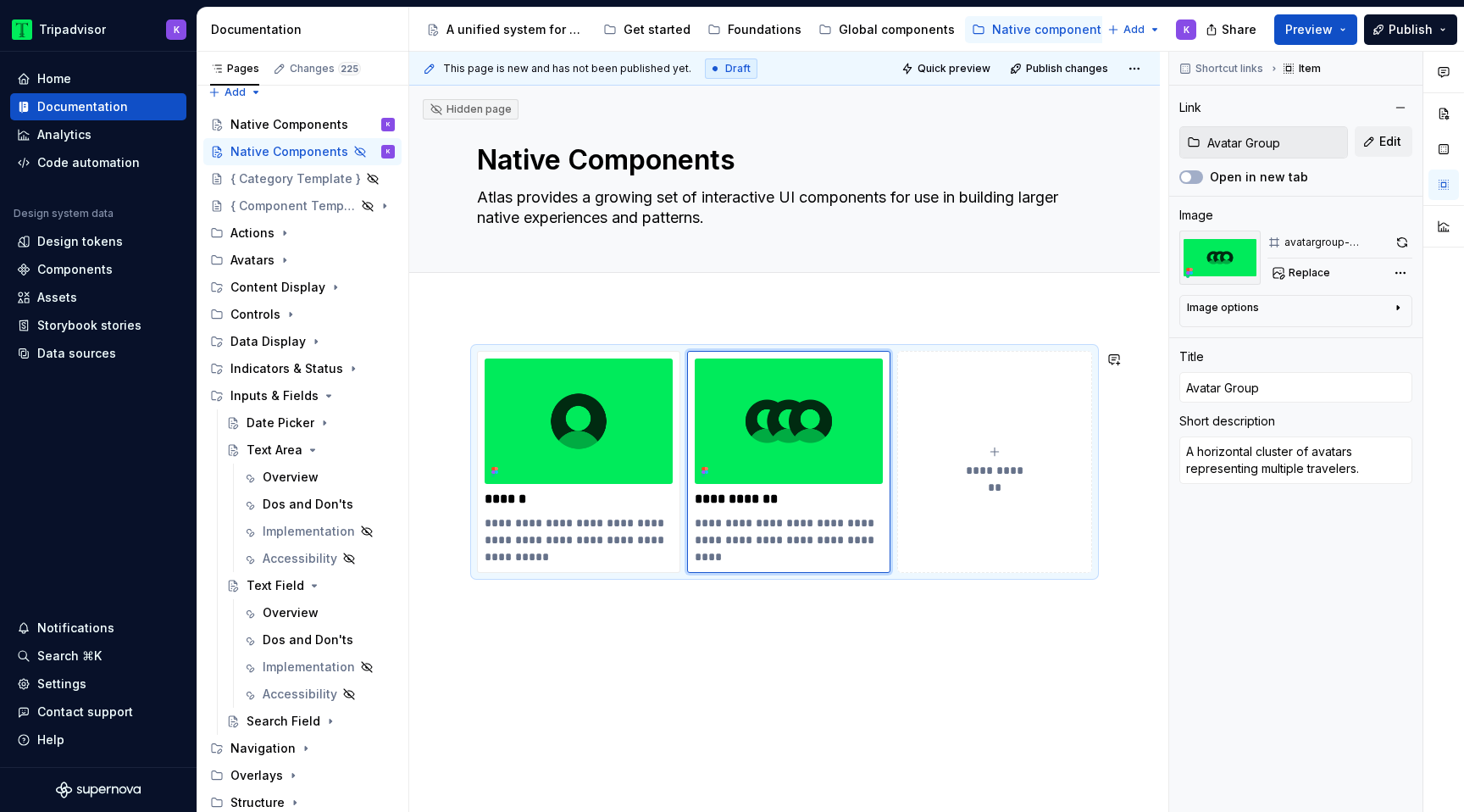
click at [758, 676] on div "**********" at bounding box center [784, 573] width 751 height 526
click at [281, 259] on icon "Page tree" at bounding box center [285, 261] width 14 height 14
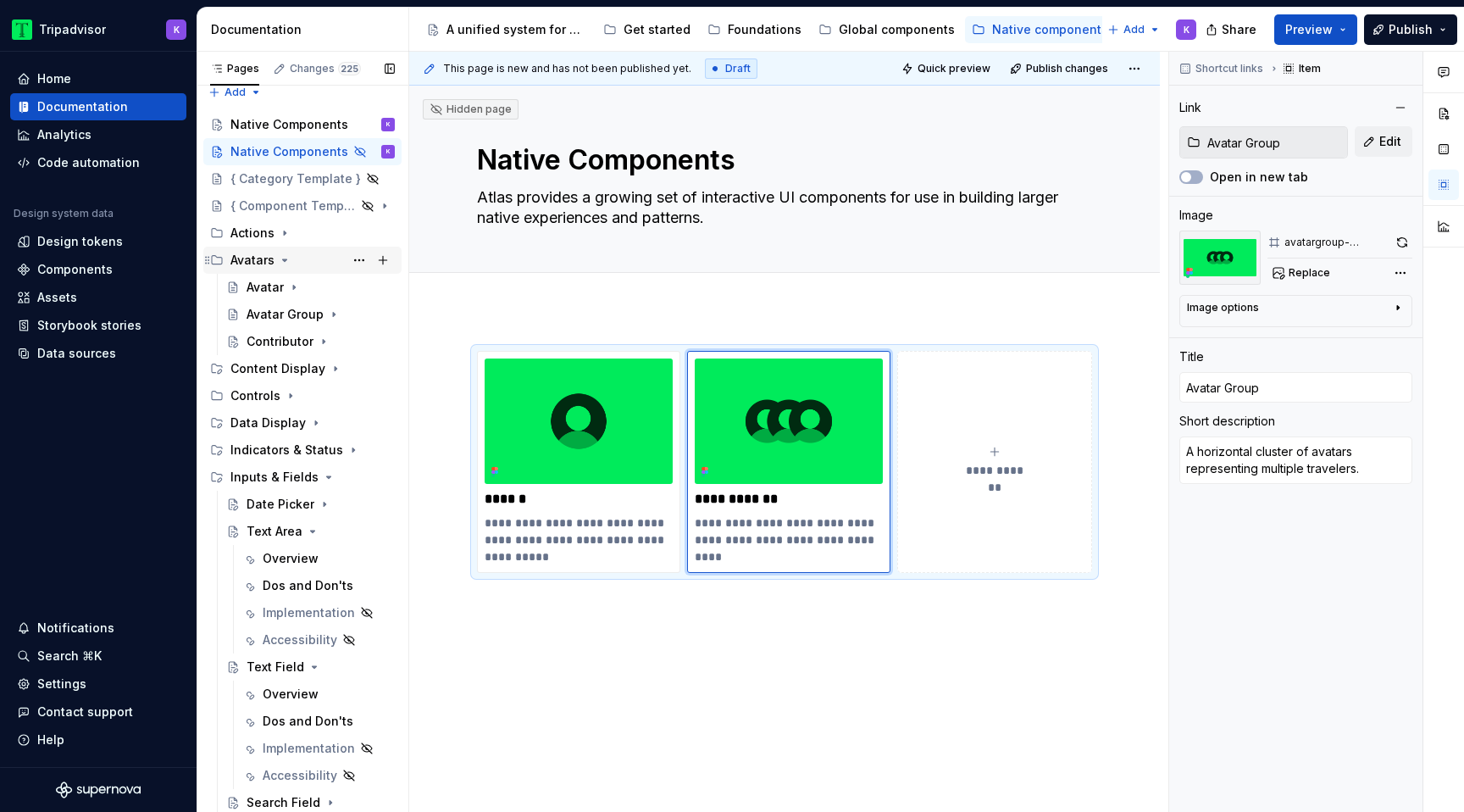
click at [281, 259] on icon "Page tree" at bounding box center [285, 261] width 14 height 14
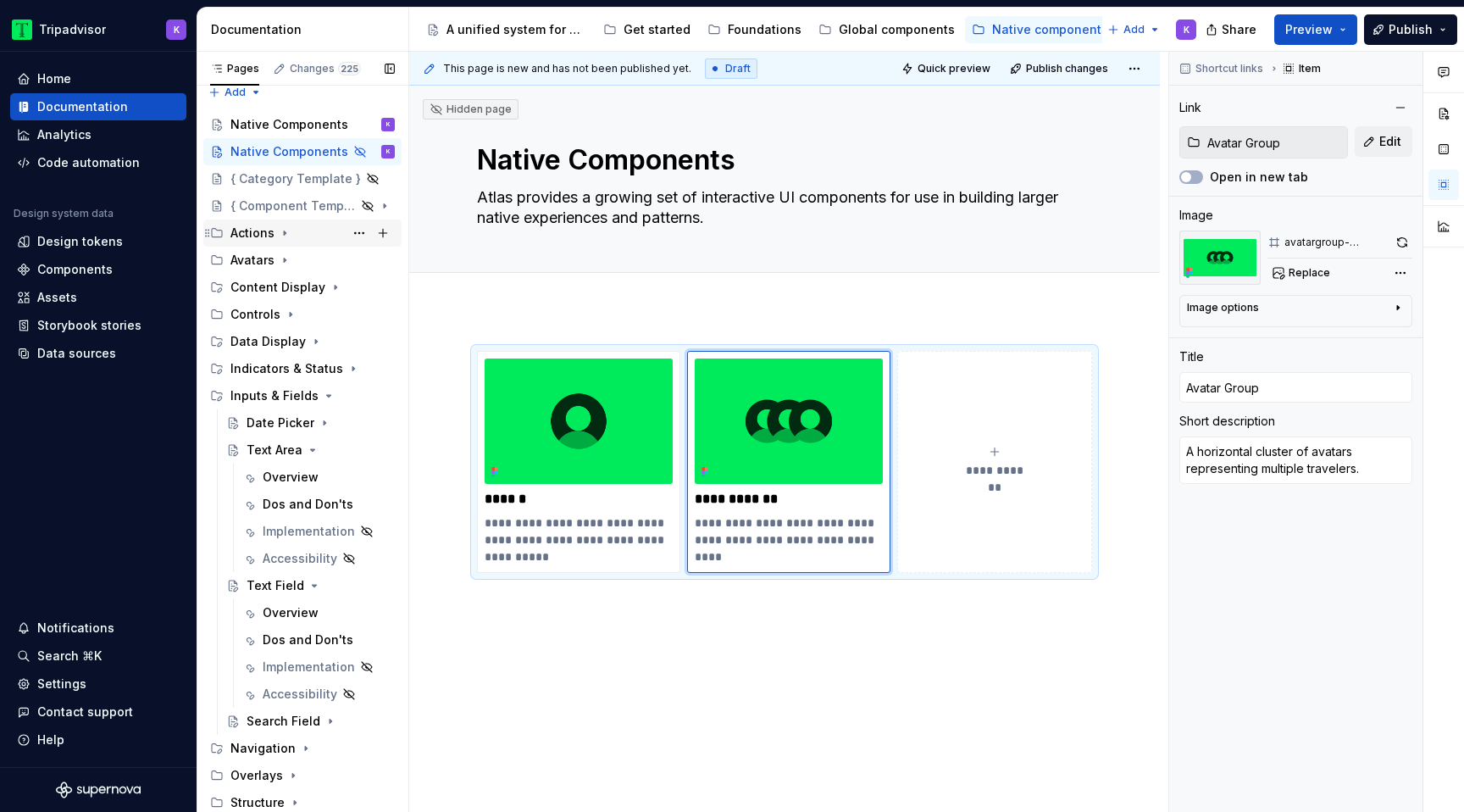
click at [282, 237] on icon "Page tree" at bounding box center [285, 233] width 14 height 14
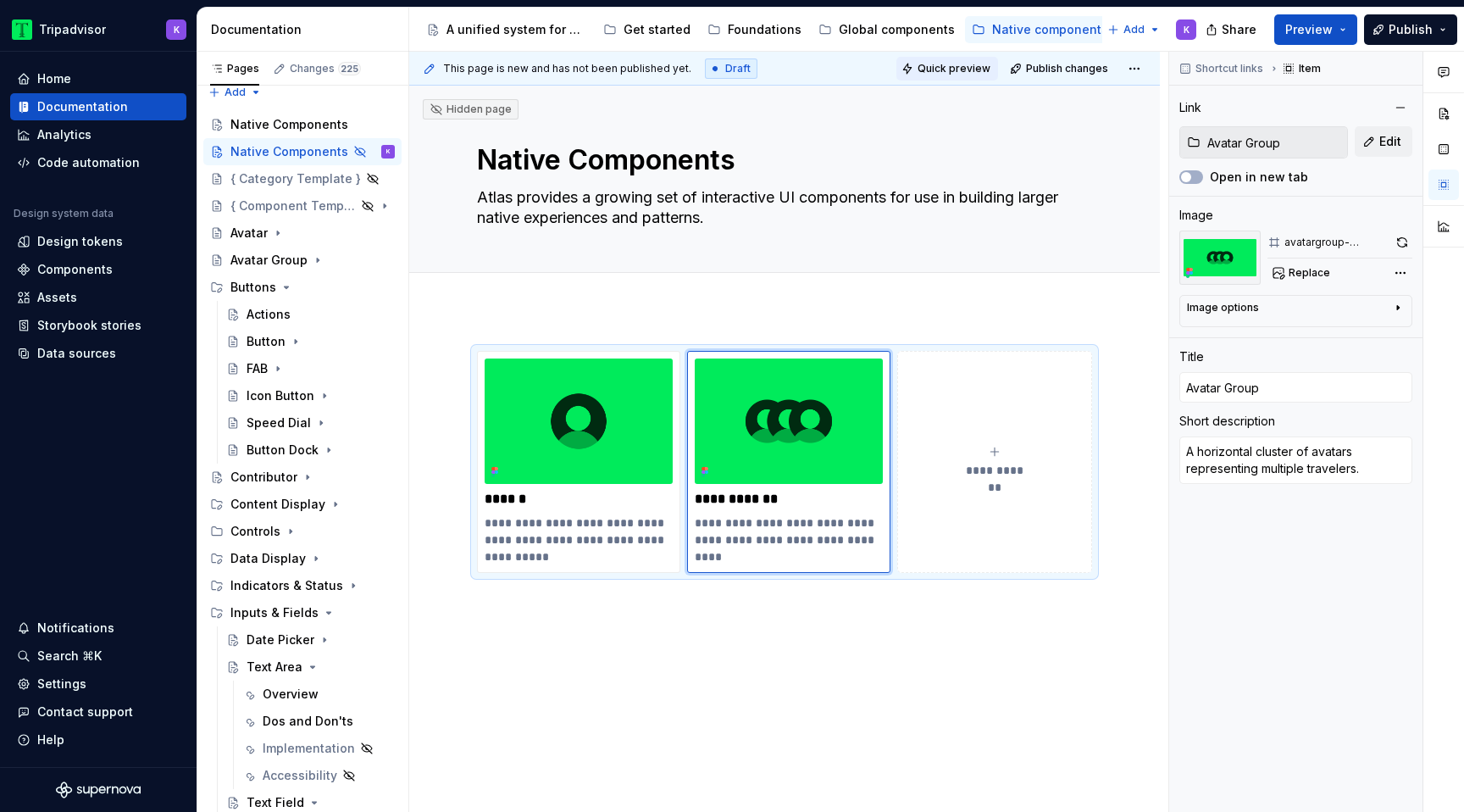
click at [970, 61] on span "Quick preview" at bounding box center [954, 68] width 73 height 14
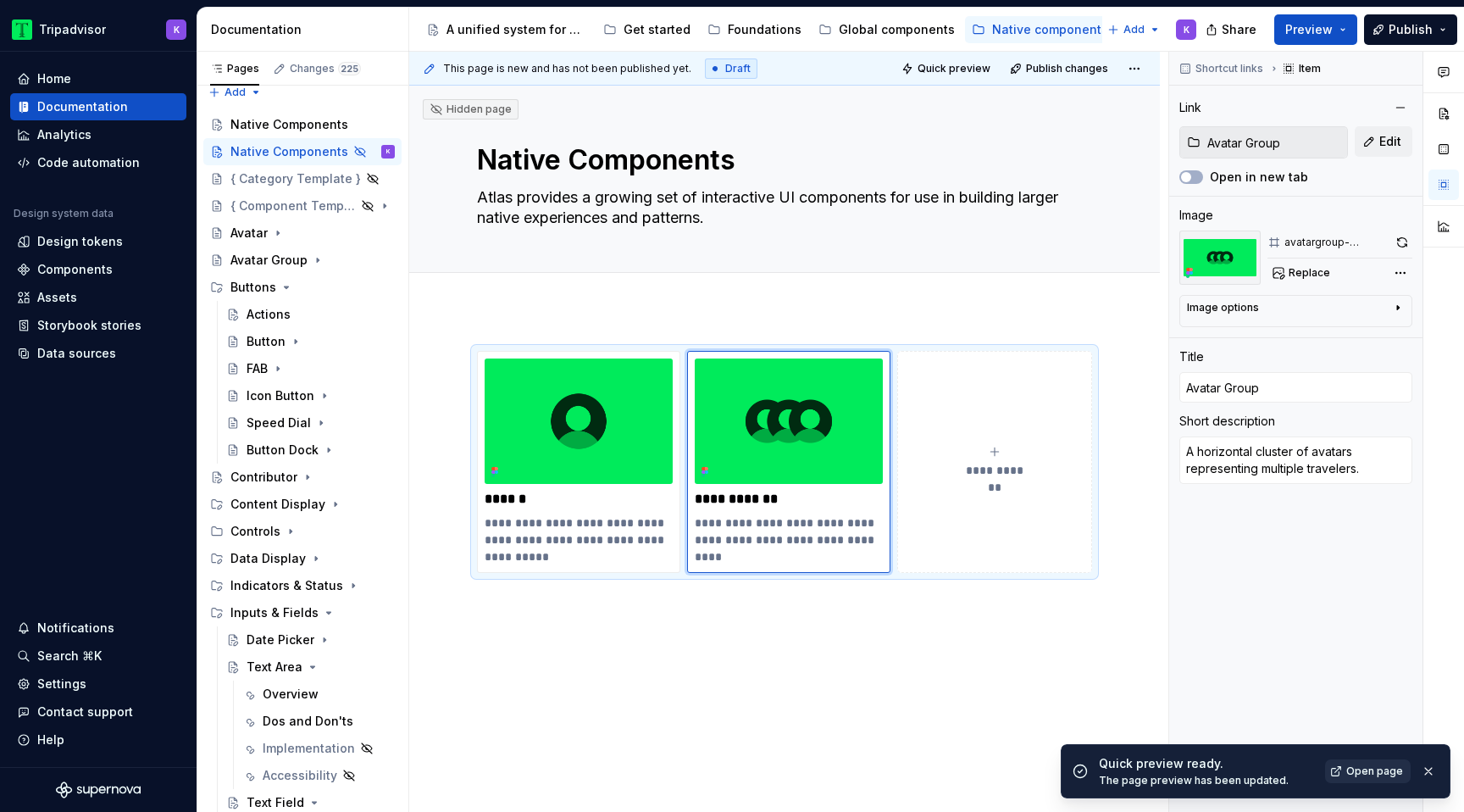
click at [1345, 774] on link "Open page" at bounding box center [1368, 770] width 86 height 23
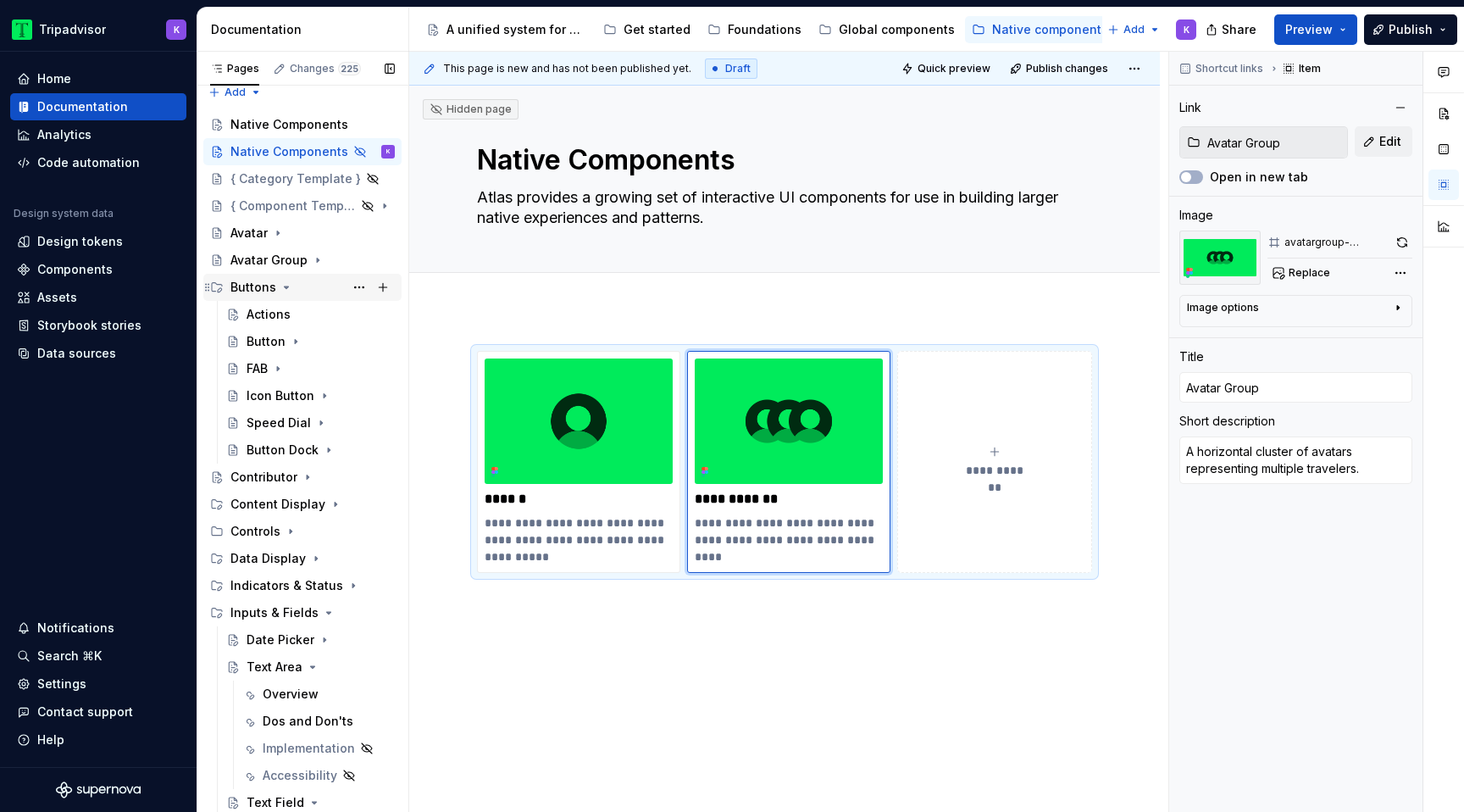
click at [281, 287] on icon "Page tree" at bounding box center [287, 287] width 14 height 14
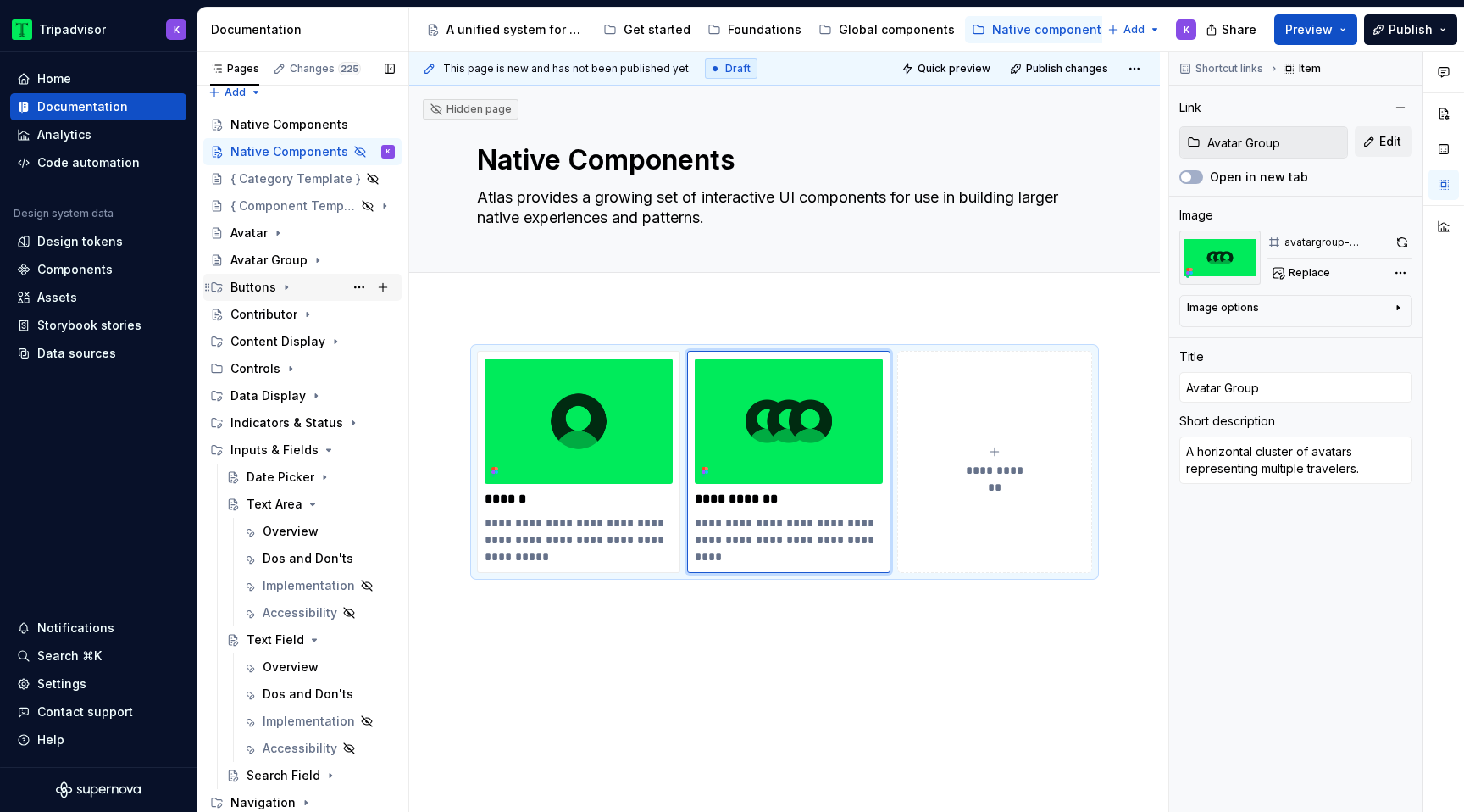
click at [280, 288] on icon "Page tree" at bounding box center [287, 287] width 14 height 14
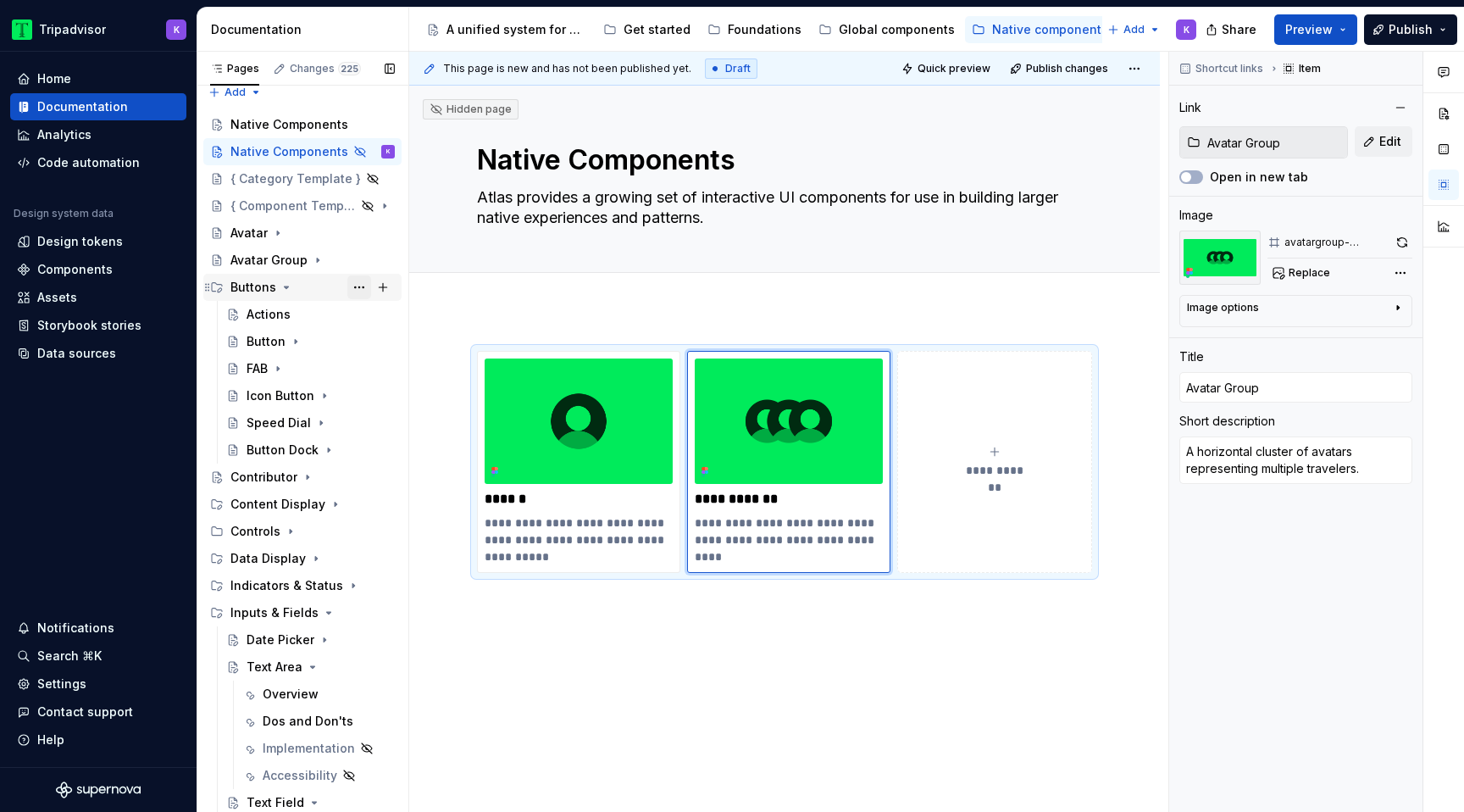
click at [351, 288] on button "Page tree" at bounding box center [358, 287] width 23 height 23
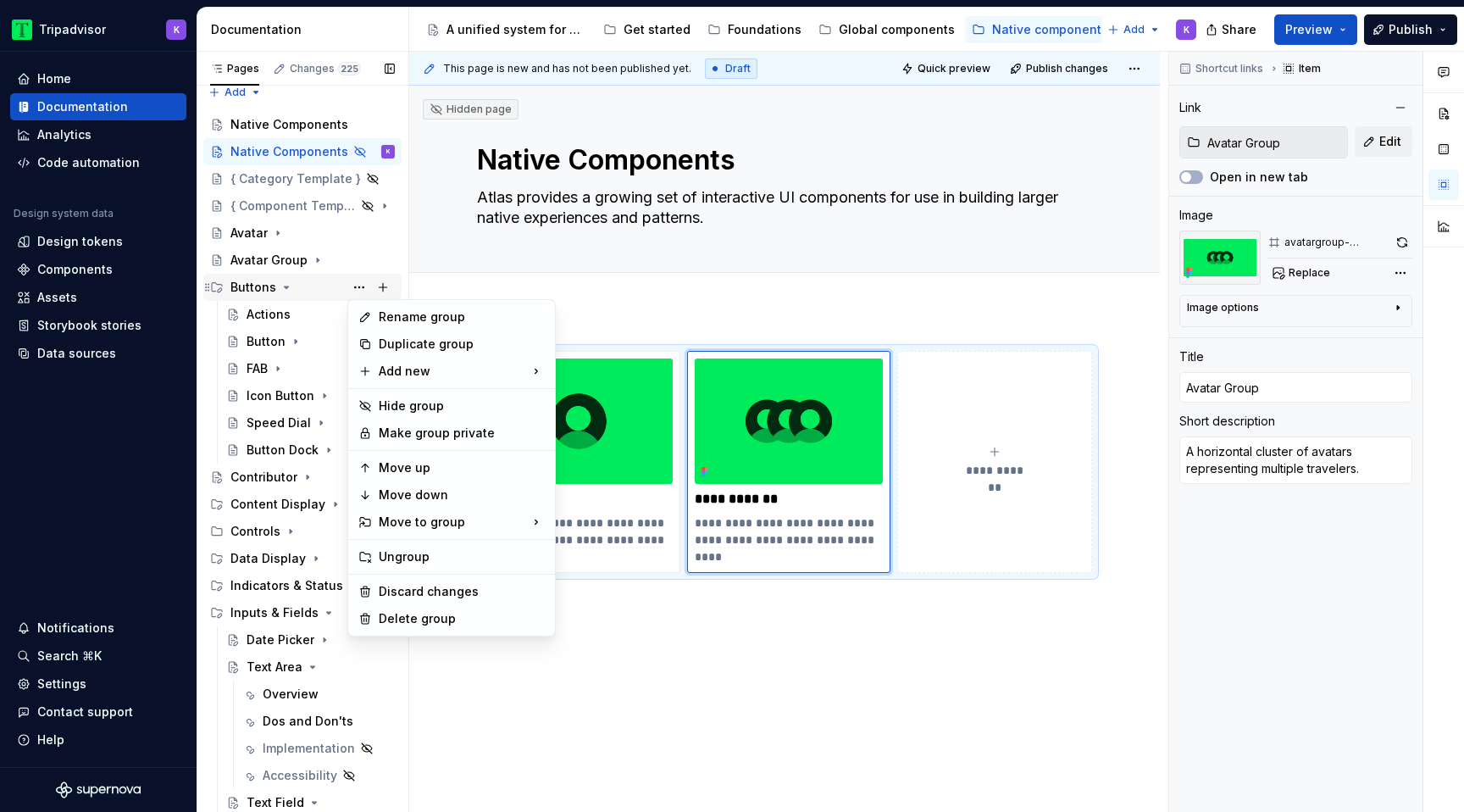
click at [294, 287] on div "Pages Changes 225 Add Accessibility guide for tree Page tree. Navigate the tree…" at bounding box center [302, 435] width 212 height 768
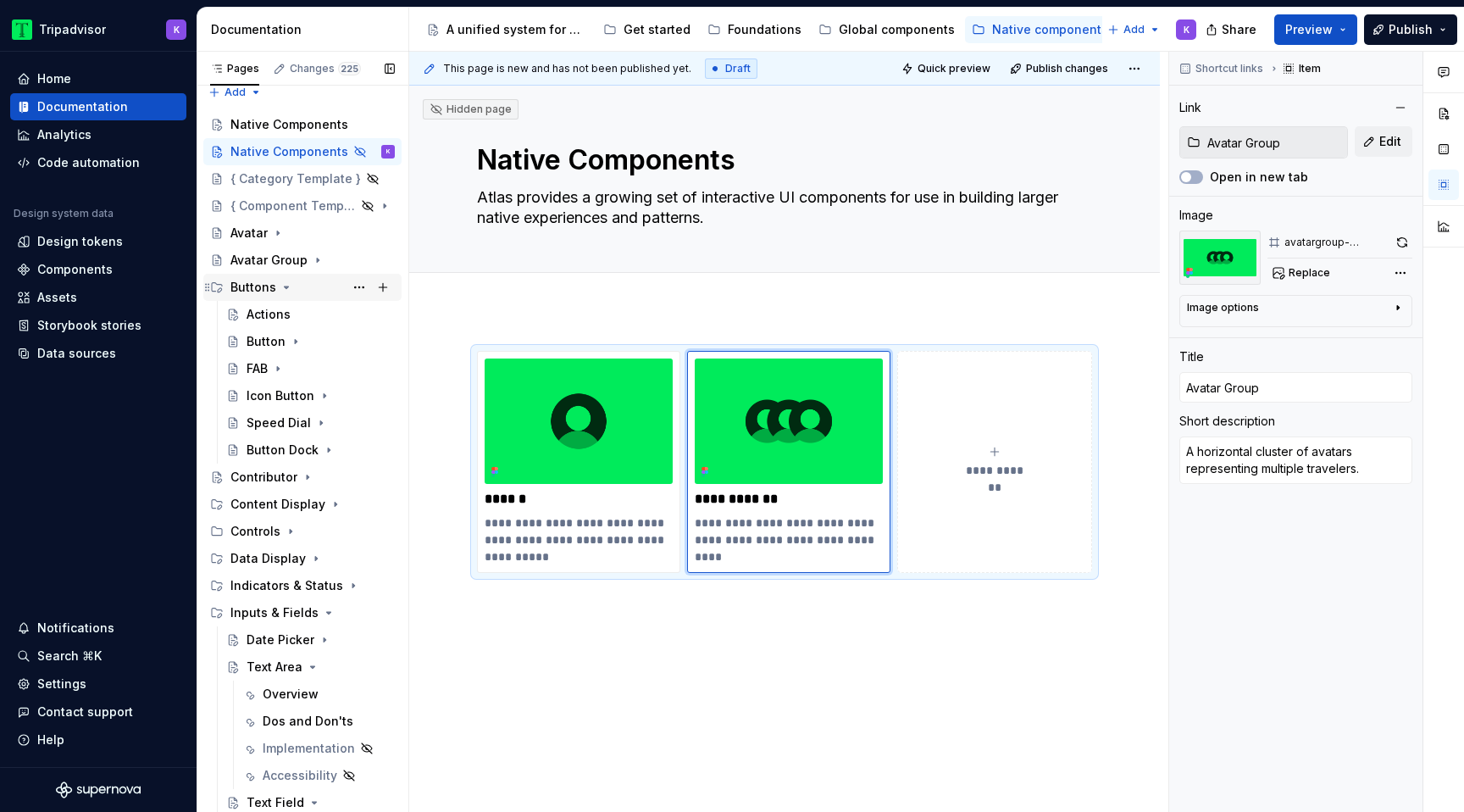
click at [284, 289] on icon "Page tree" at bounding box center [287, 287] width 14 height 14
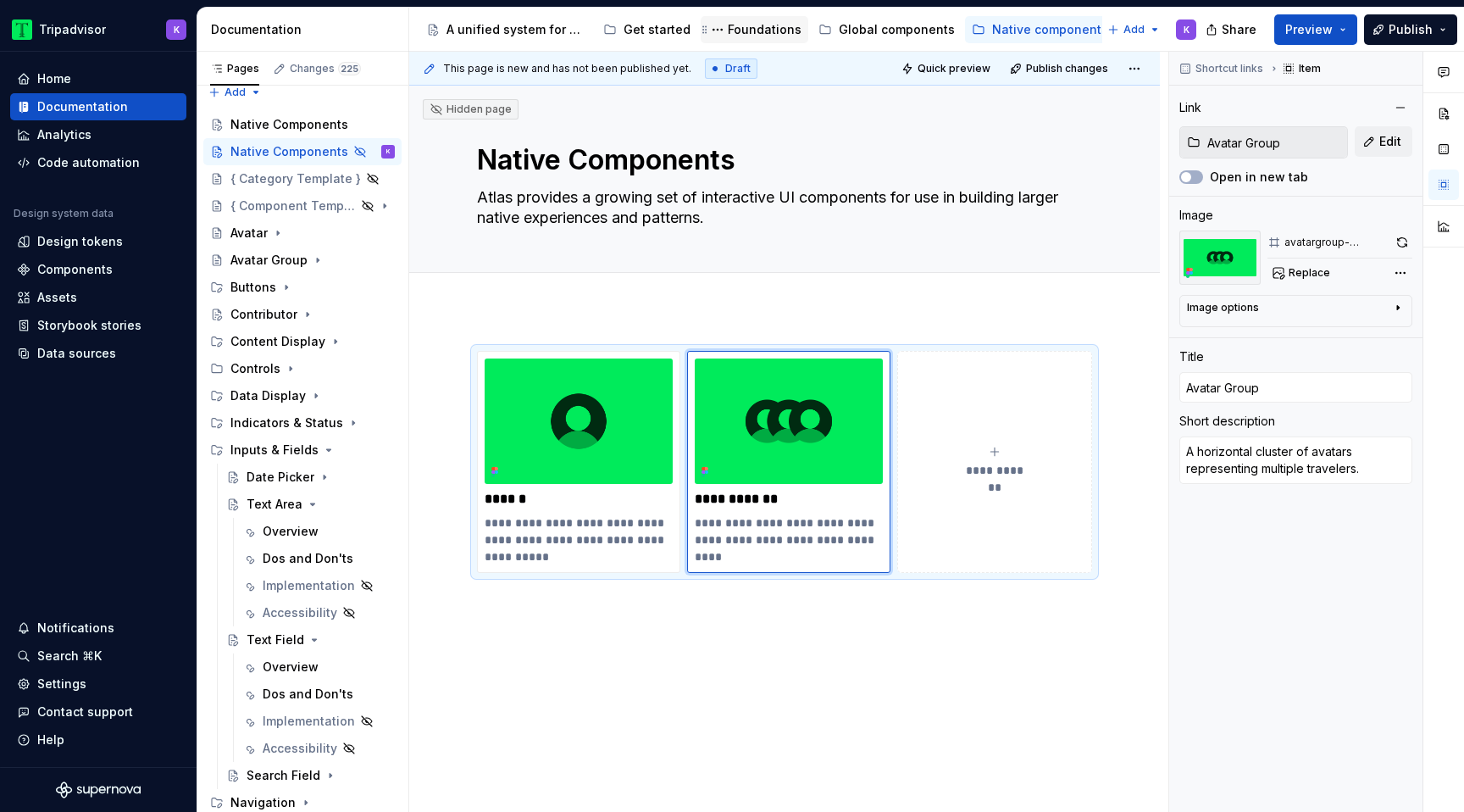
click at [753, 29] on div "Foundations" at bounding box center [764, 29] width 74 height 17
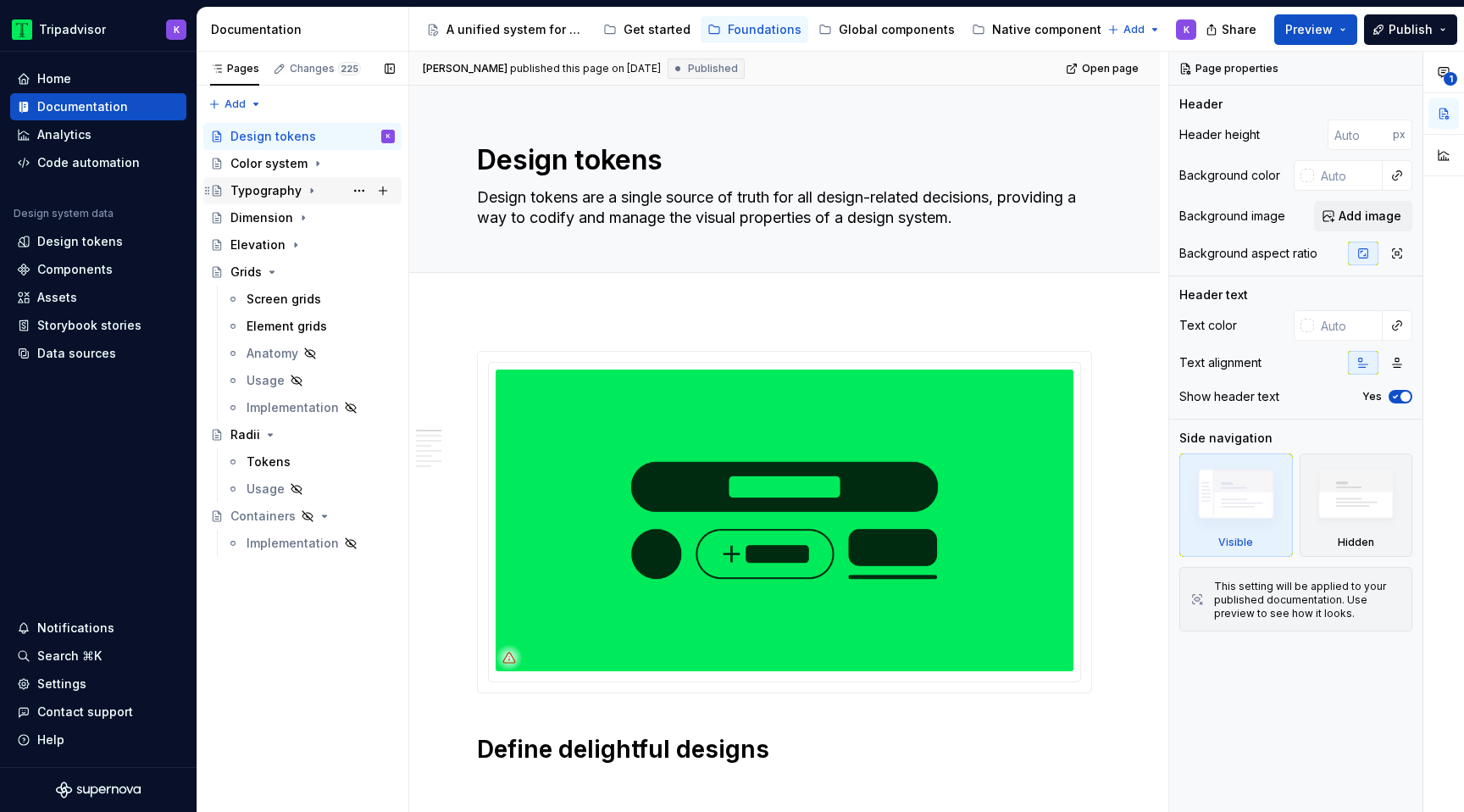
click at [310, 187] on icon "Page tree" at bounding box center [312, 190] width 14 height 14
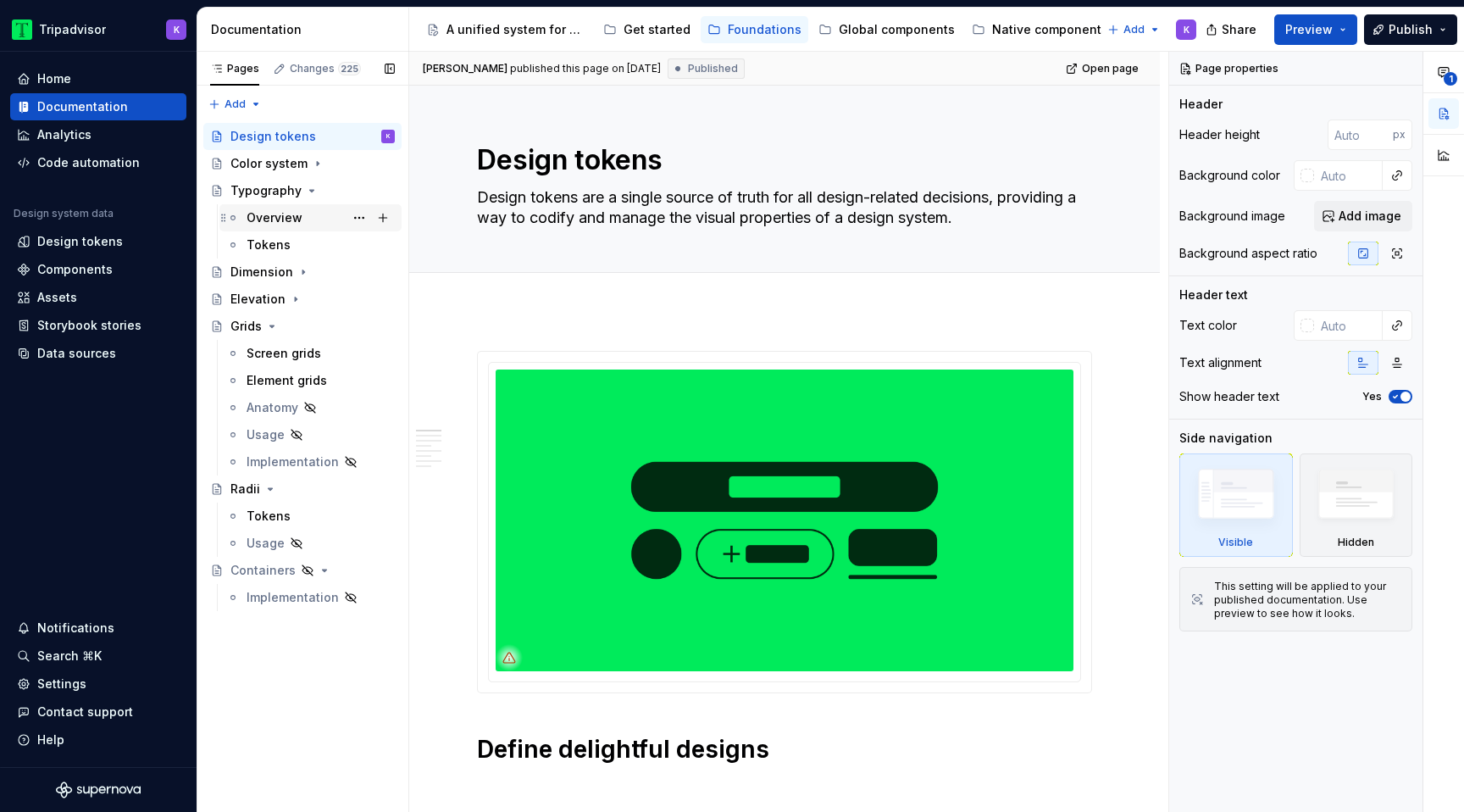
click at [298, 211] on div "Overview" at bounding box center [274, 218] width 56 height 17
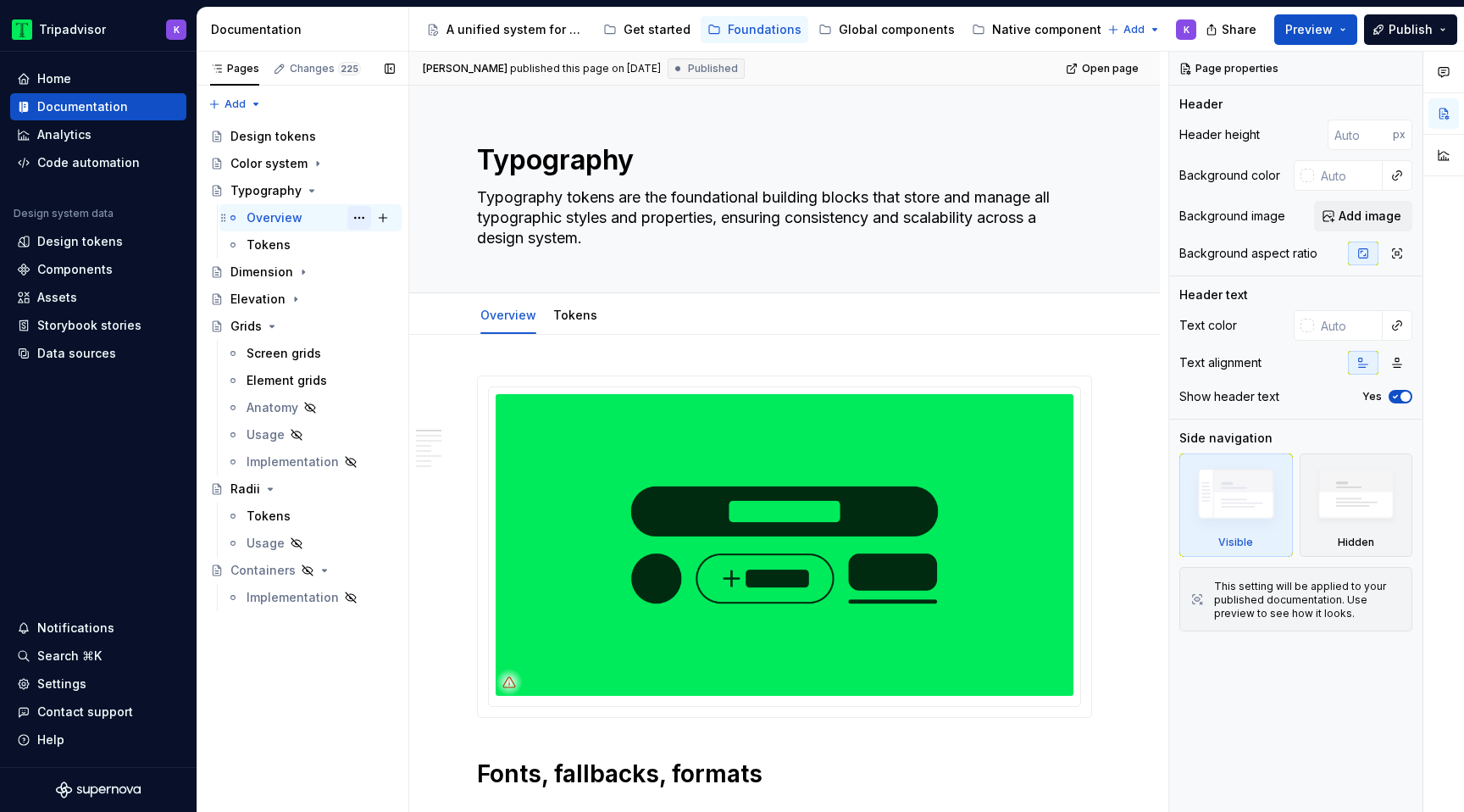
click at [360, 219] on button "Page tree" at bounding box center [358, 217] width 23 height 23
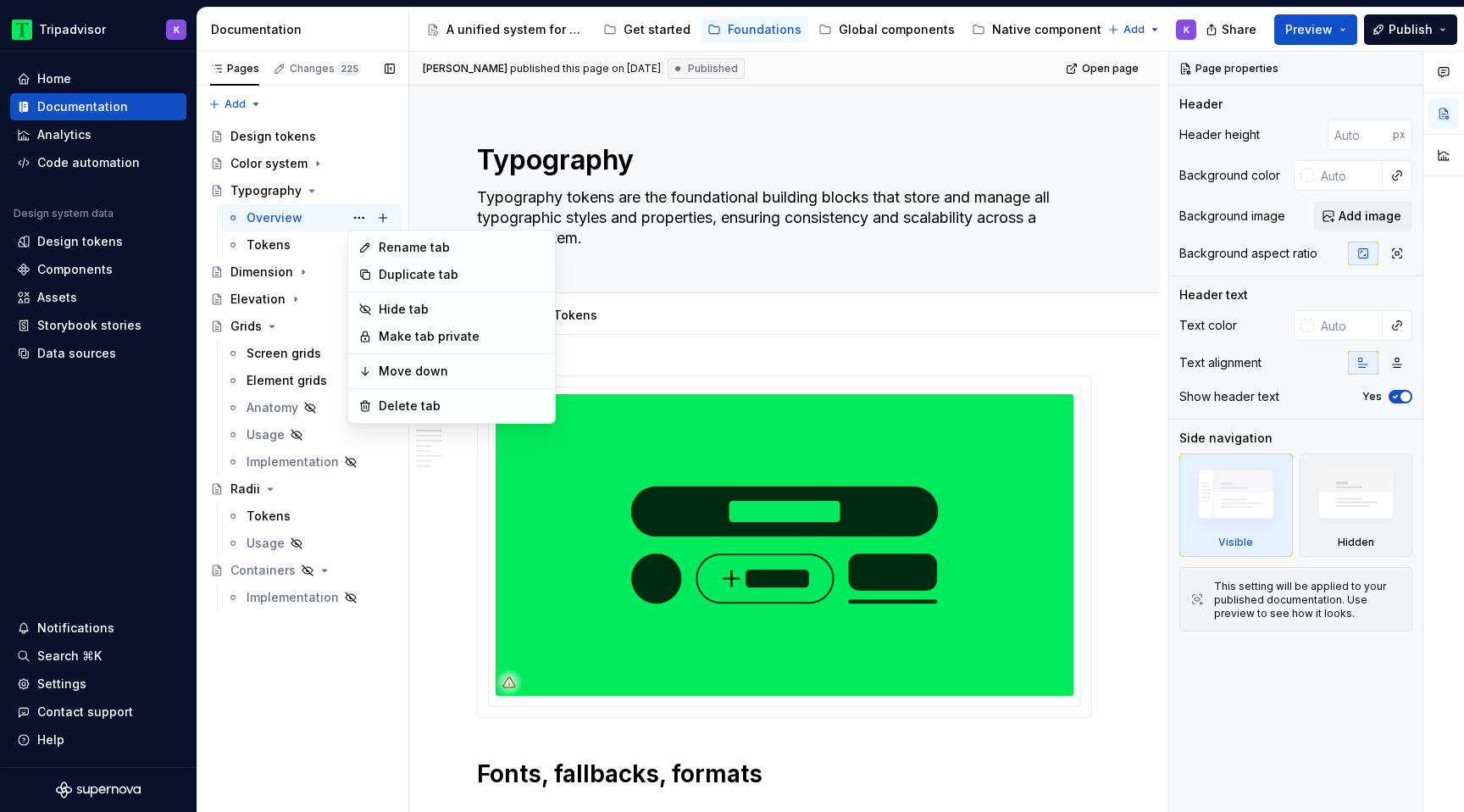
click at [360, 219] on div "Pages Changes 225 Add Accessibility guide for tree Page tree. Navigate the tree…" at bounding box center [302, 432] width 212 height 761
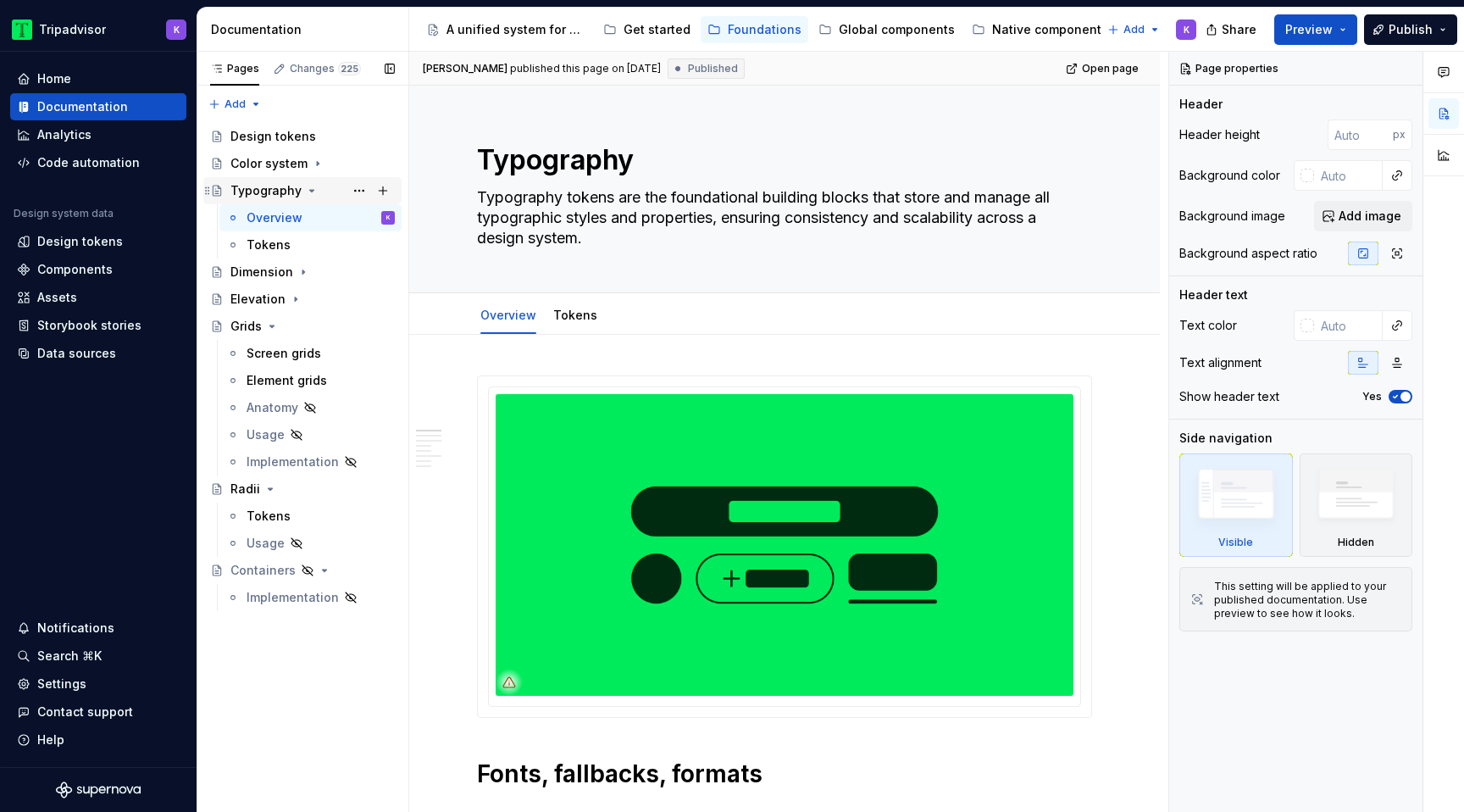
click at [309, 197] on icon "Page tree" at bounding box center [312, 190] width 14 height 14
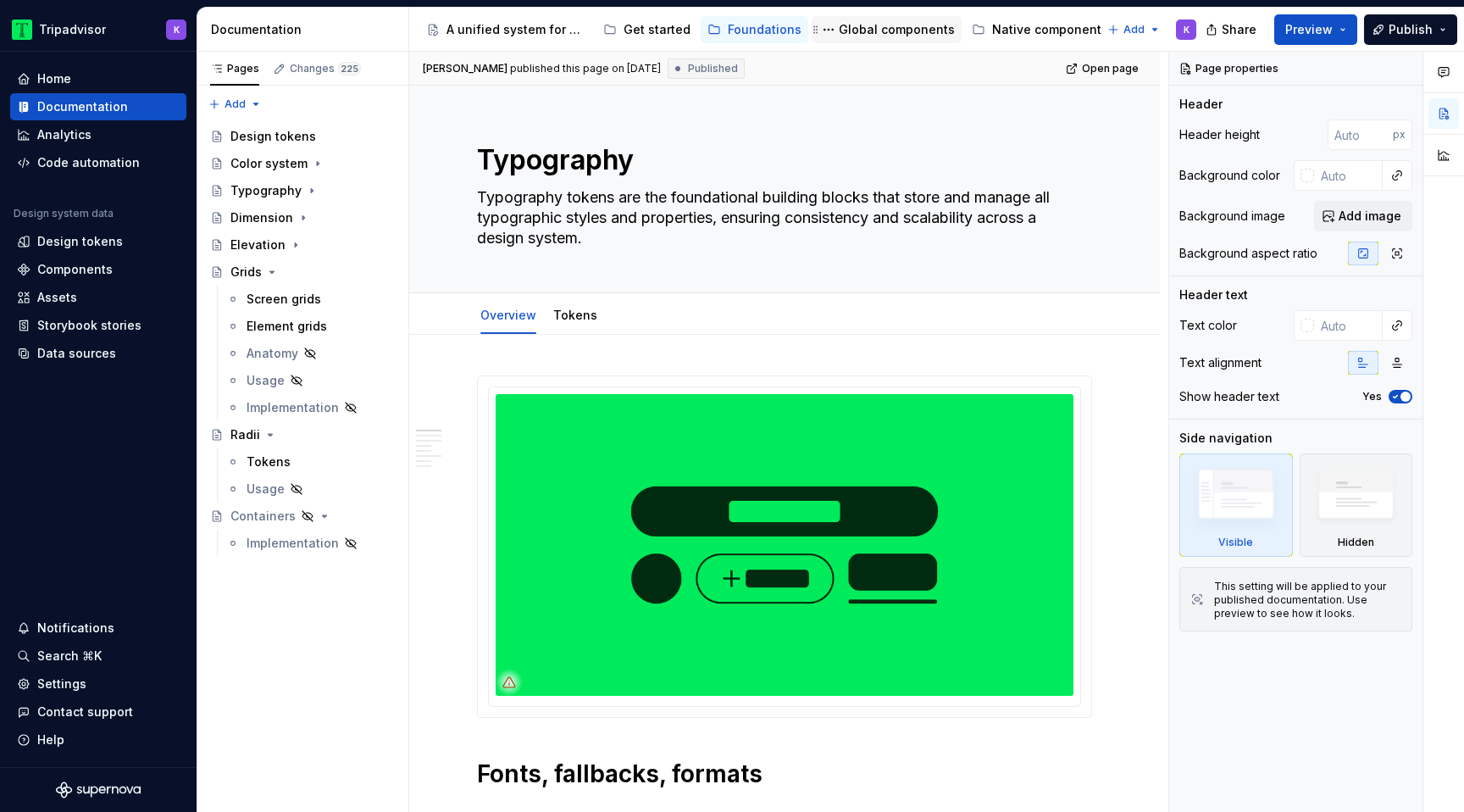
click at [896, 25] on div "Global components" at bounding box center [897, 29] width 116 height 17
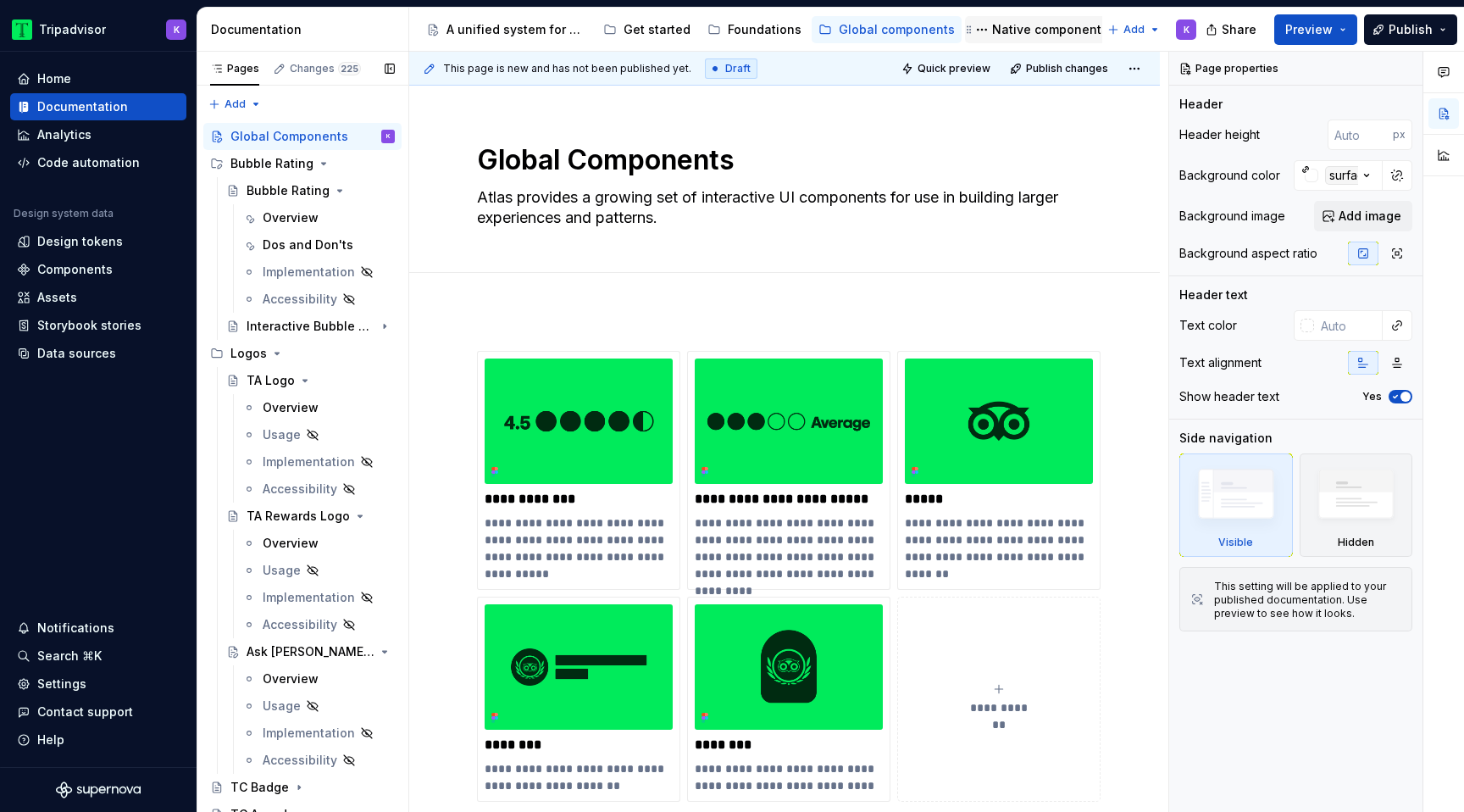
click at [1022, 24] on div "Native components" at bounding box center [1050, 29] width 116 height 17
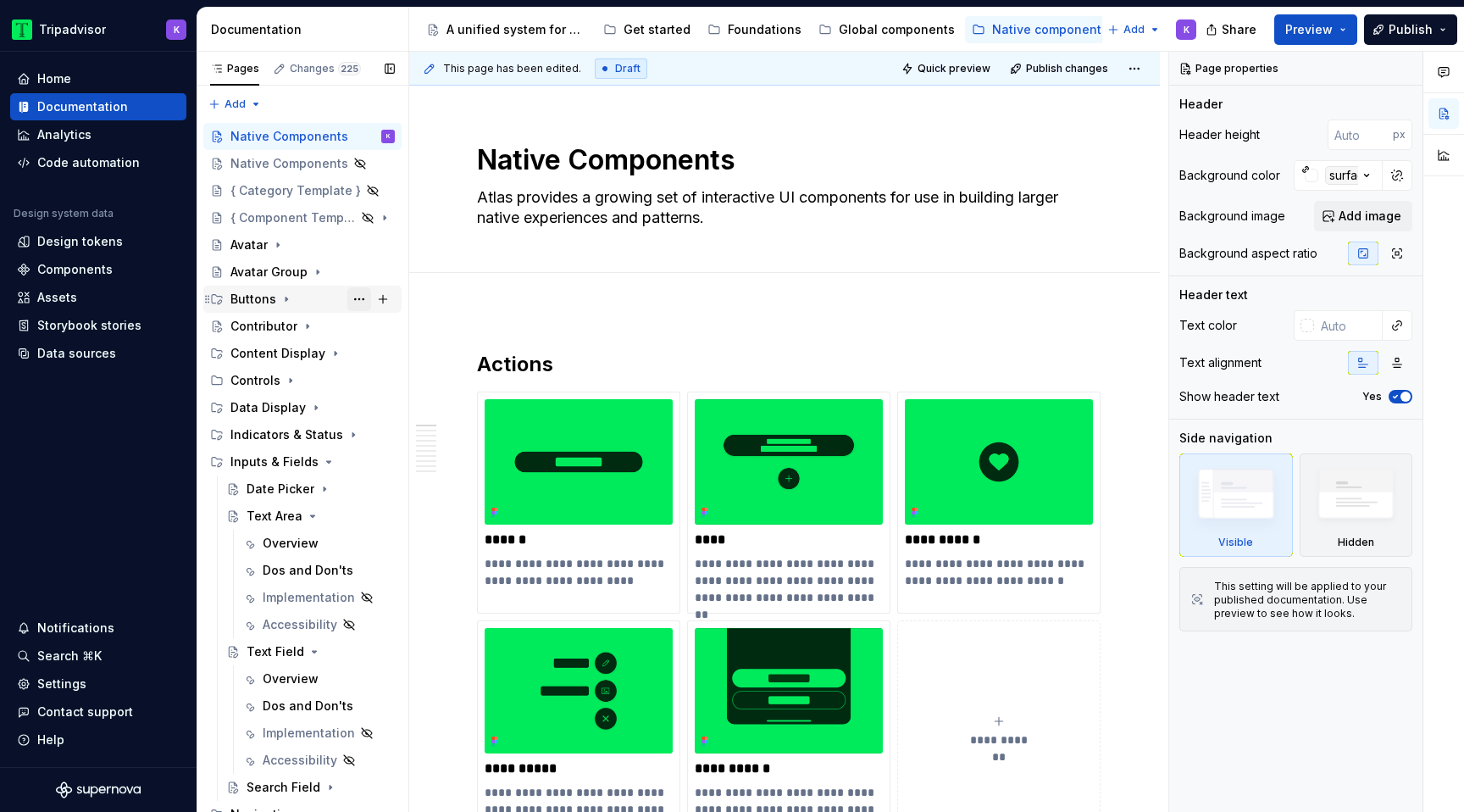
click at [359, 294] on button "Page tree" at bounding box center [358, 299] width 23 height 23
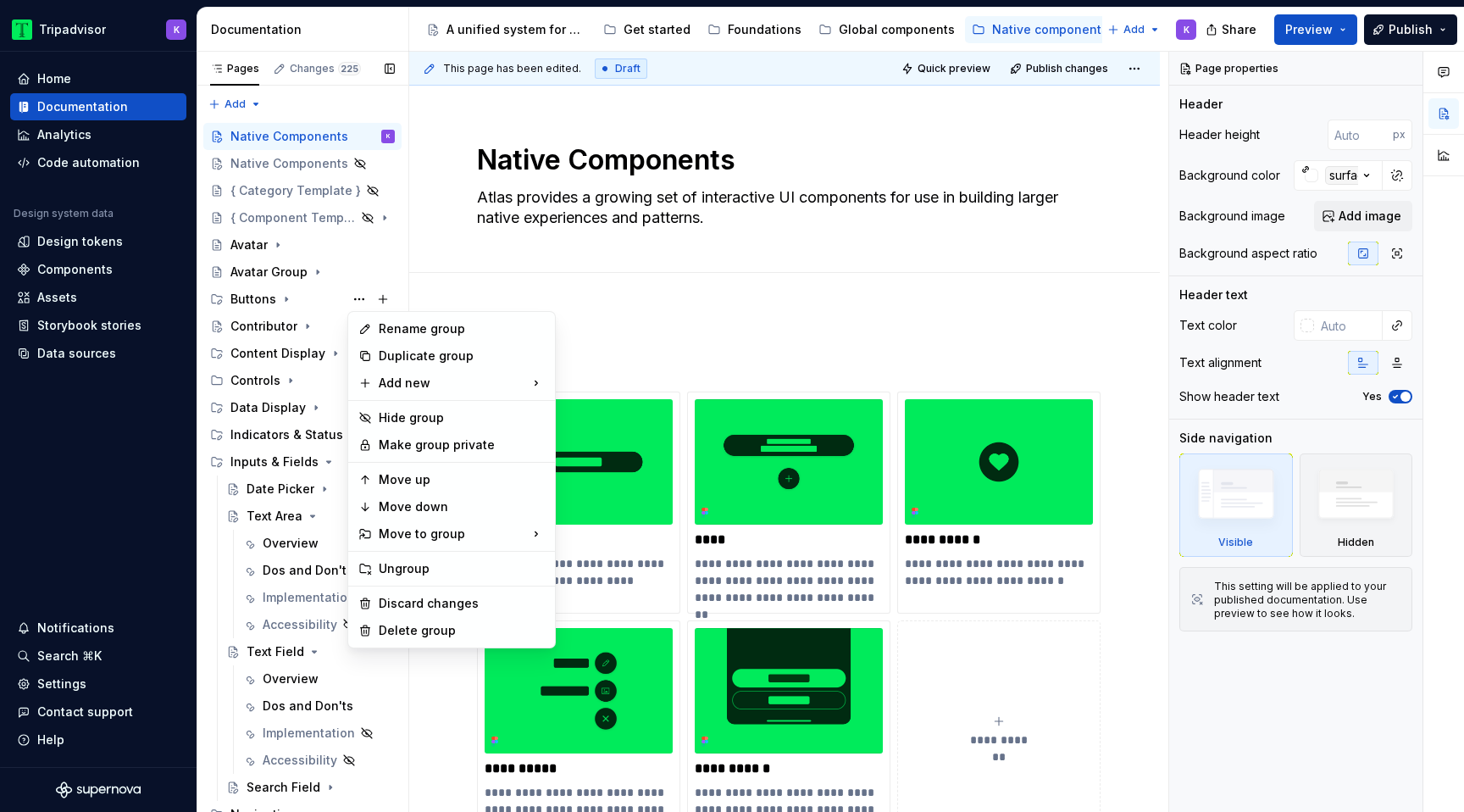
click at [295, 299] on div "Pages Changes 225 Add Accessibility guide for tree Page tree. Navigate the tree…" at bounding box center [302, 435] width 212 height 768
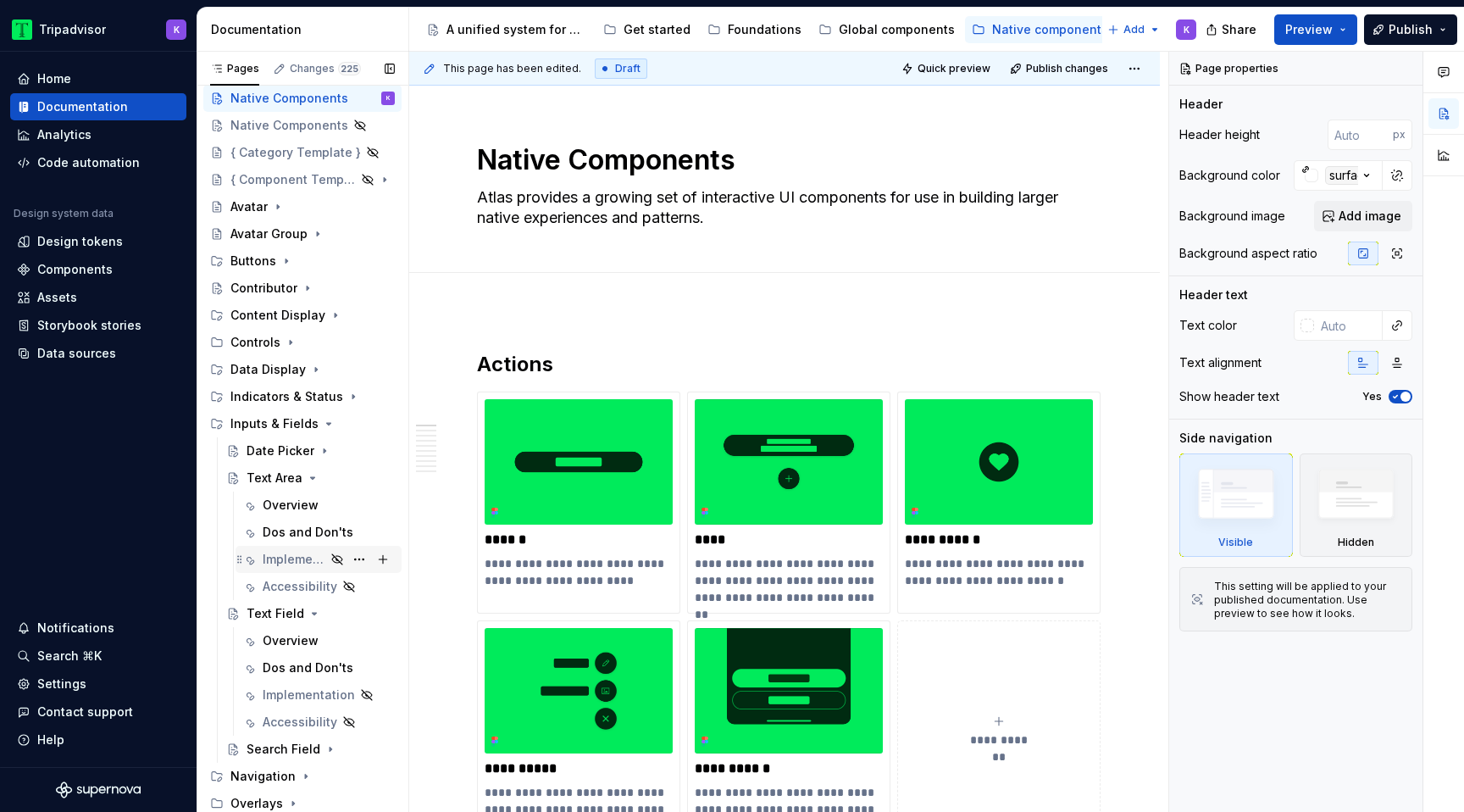
scroll to position [66, 0]
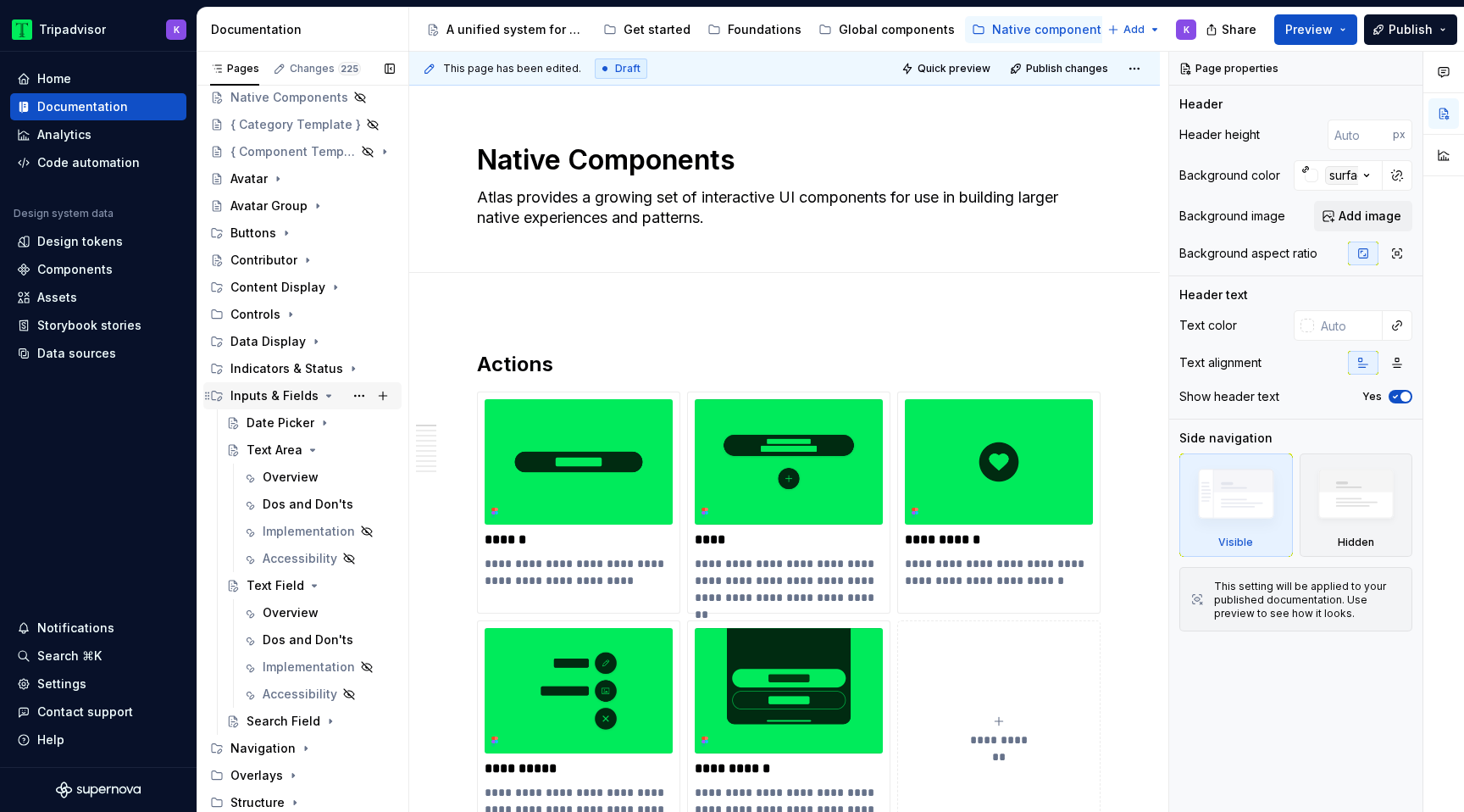
click at [322, 397] on icon "Page tree" at bounding box center [329, 396] width 14 height 14
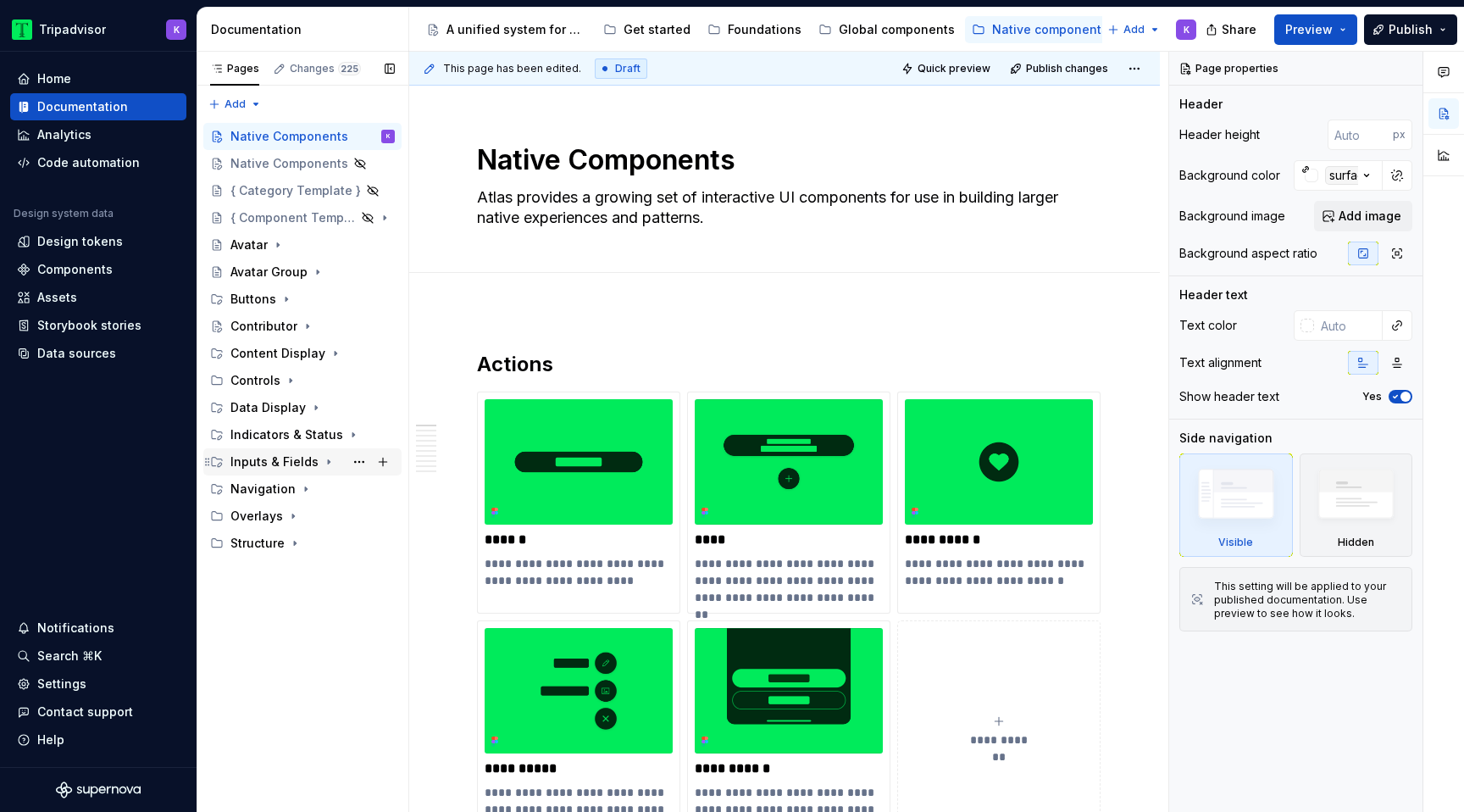
scroll to position [0, 0]
click at [329, 352] on icon "Page tree" at bounding box center [336, 353] width 14 height 14
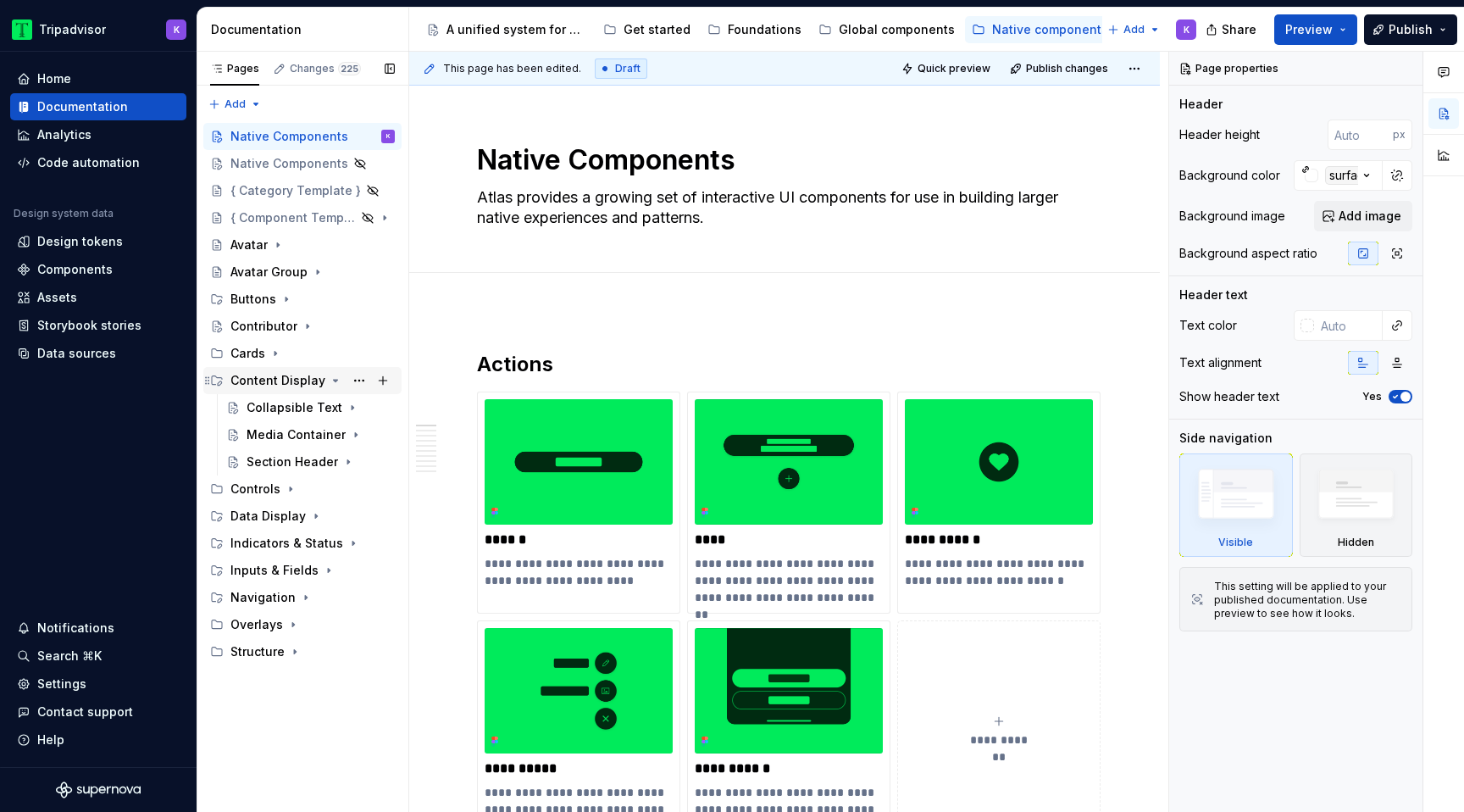
click at [329, 378] on icon "Page tree" at bounding box center [336, 381] width 14 height 14
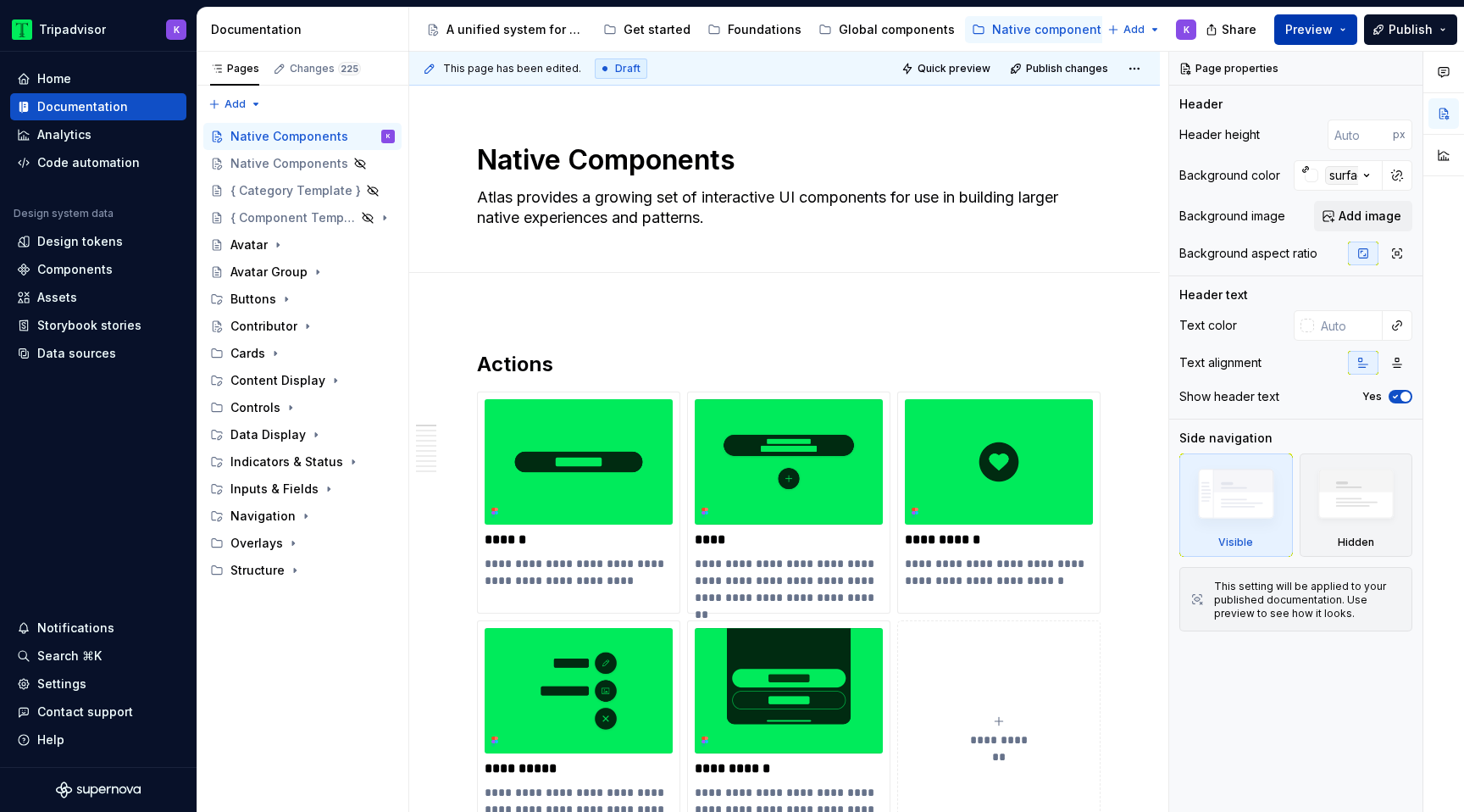
click at [1328, 41] on button "Preview" at bounding box center [1316, 29] width 83 height 30
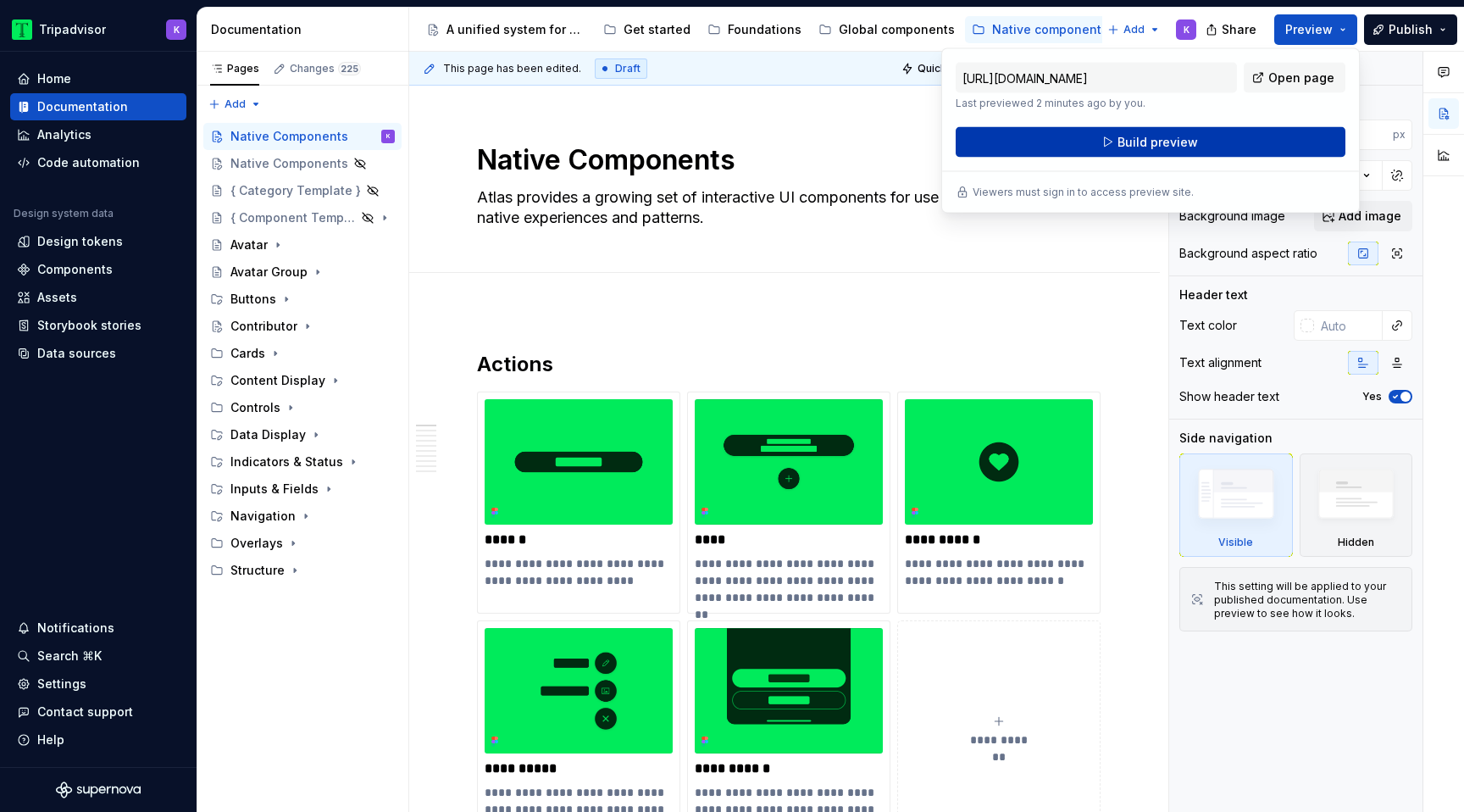
click at [1196, 141] on button "Build preview" at bounding box center [1151, 142] width 390 height 30
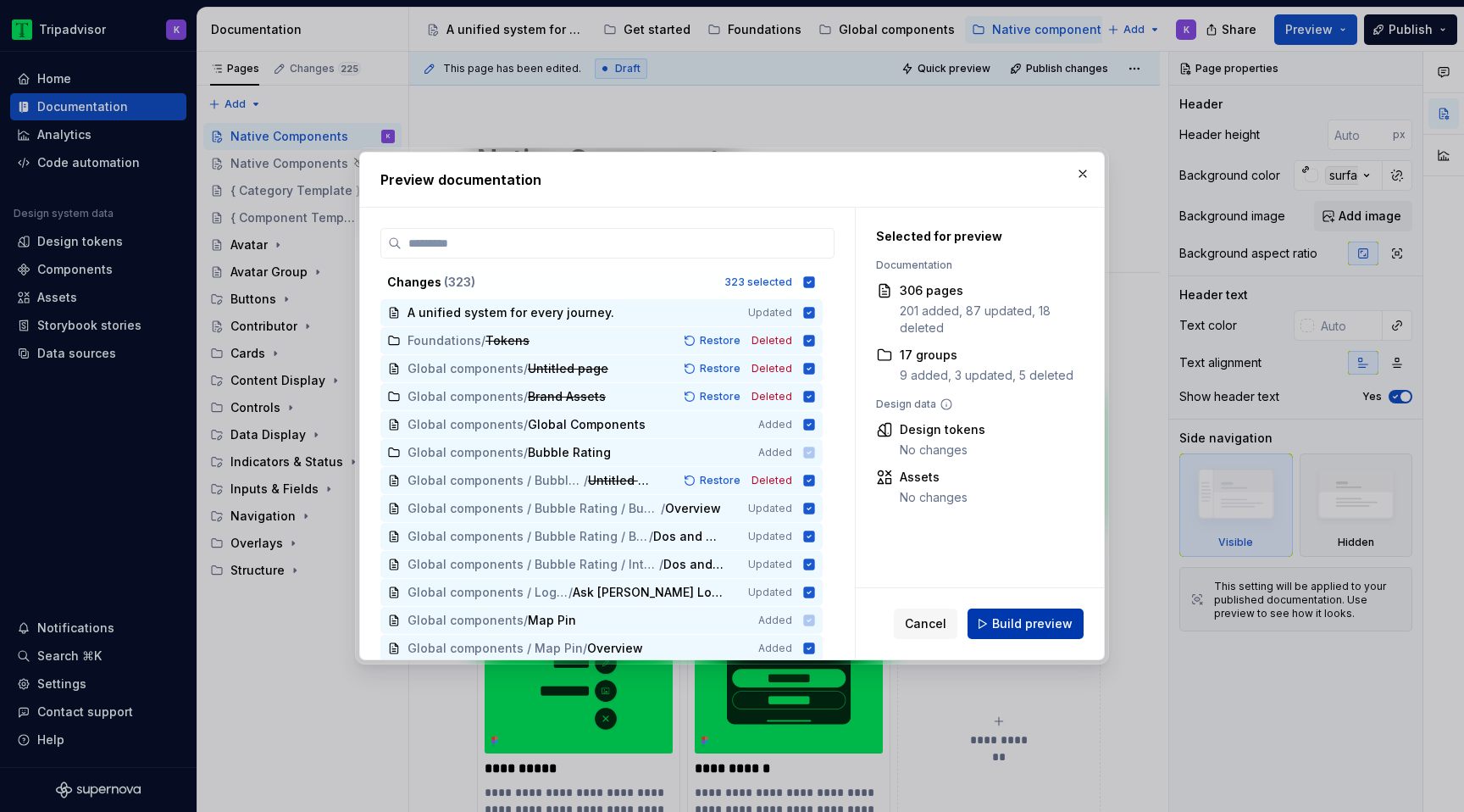
click at [1048, 627] on span "Build preview" at bounding box center [1032, 624] width 81 height 17
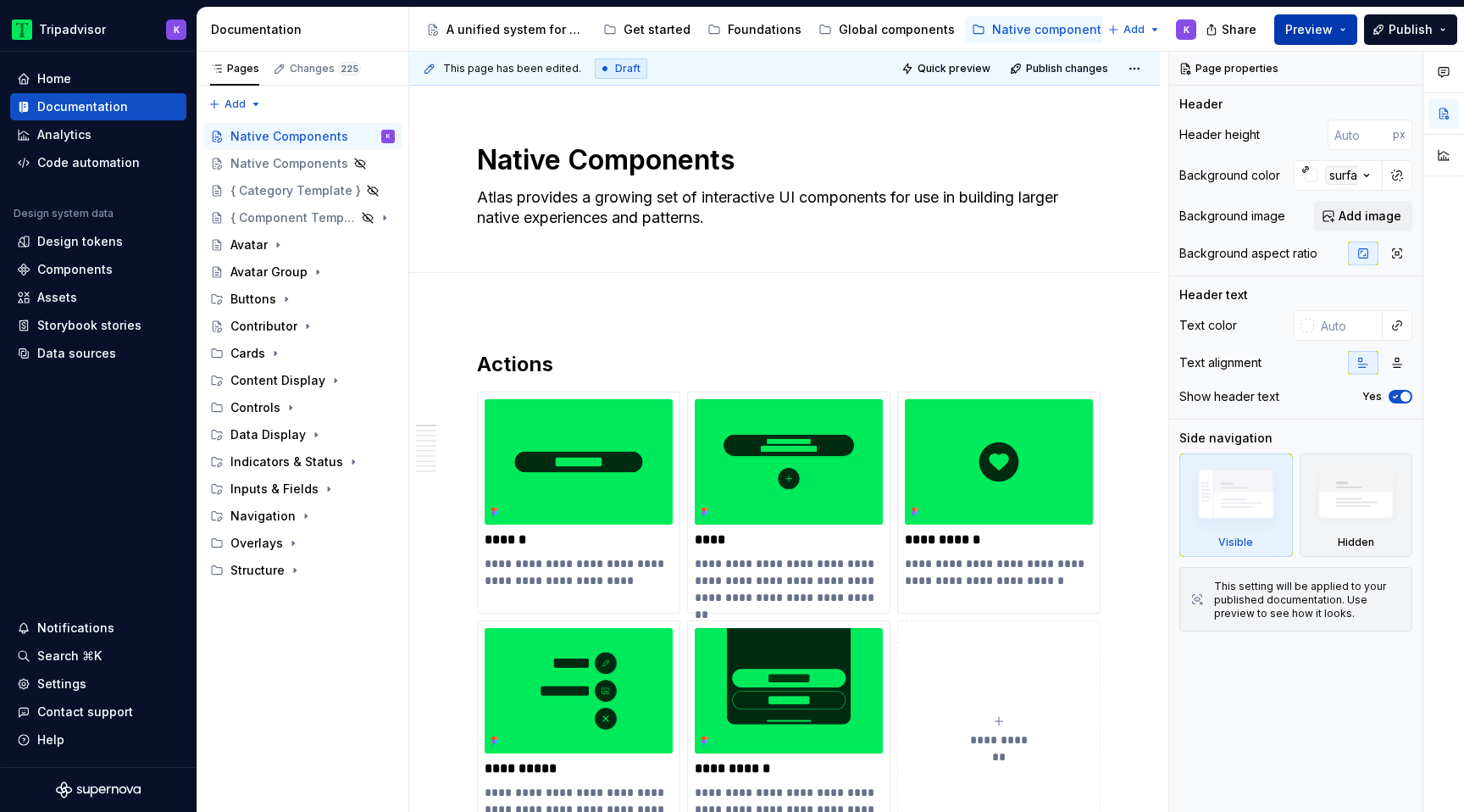
click at [1303, 26] on span "Preview" at bounding box center [1309, 29] width 48 height 17
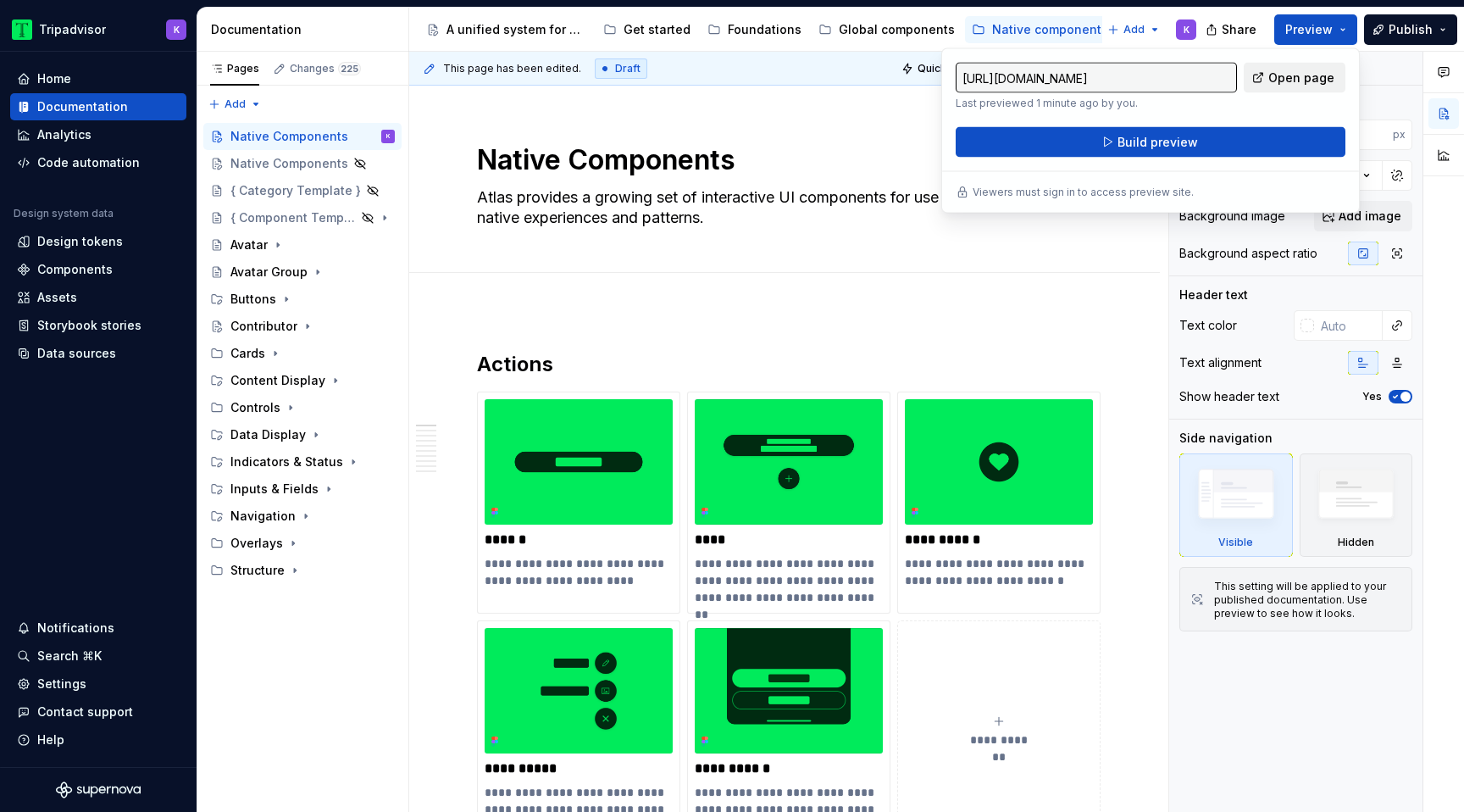
click at [1278, 83] on span "Open page" at bounding box center [1301, 78] width 66 height 17
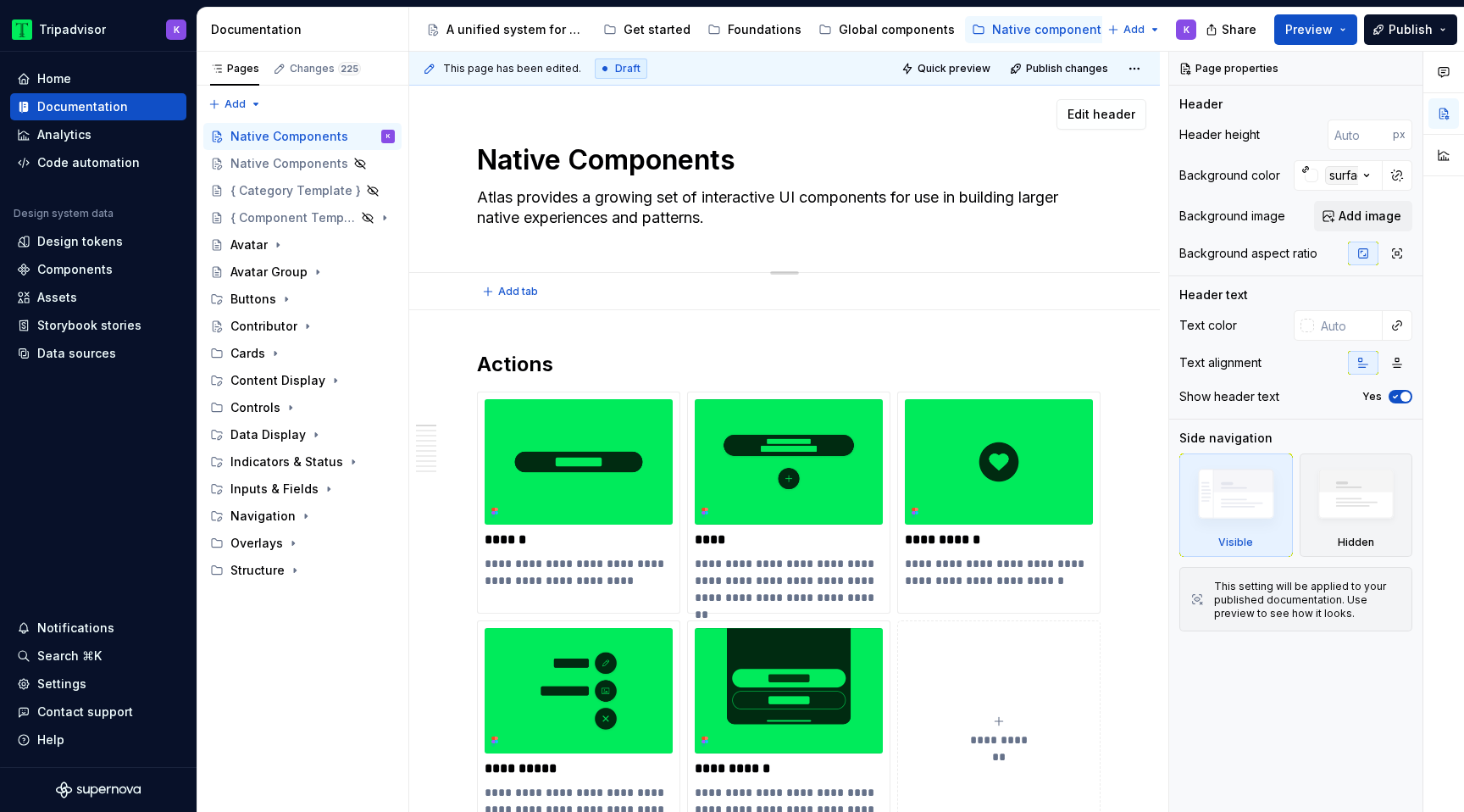
click at [847, 243] on div "Native Components Atlas provides a growing set of interactive UI components for…" at bounding box center [784, 178] width 616 height 186
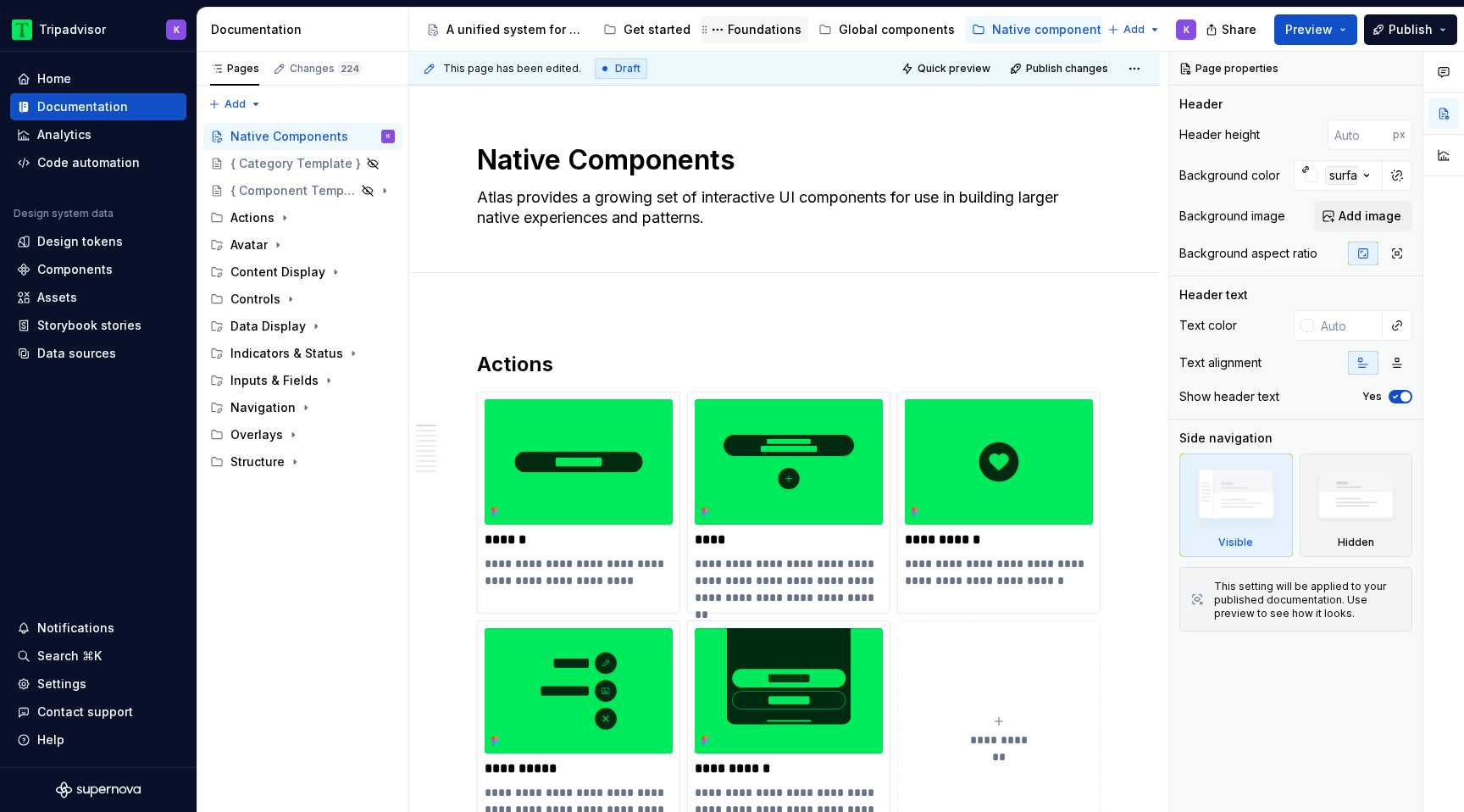
type textarea "*"
